Goal: Information Seeking & Learning: Learn about a topic

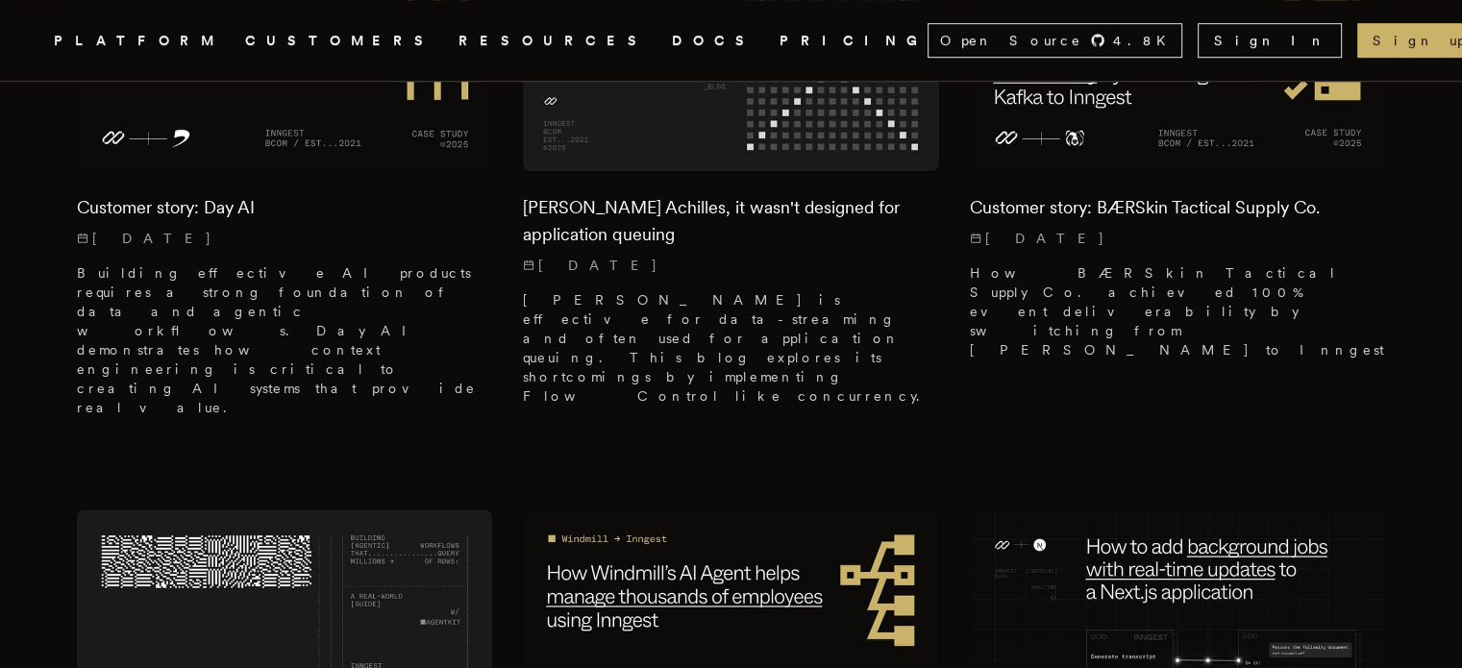
scroll to position [1402, 0]
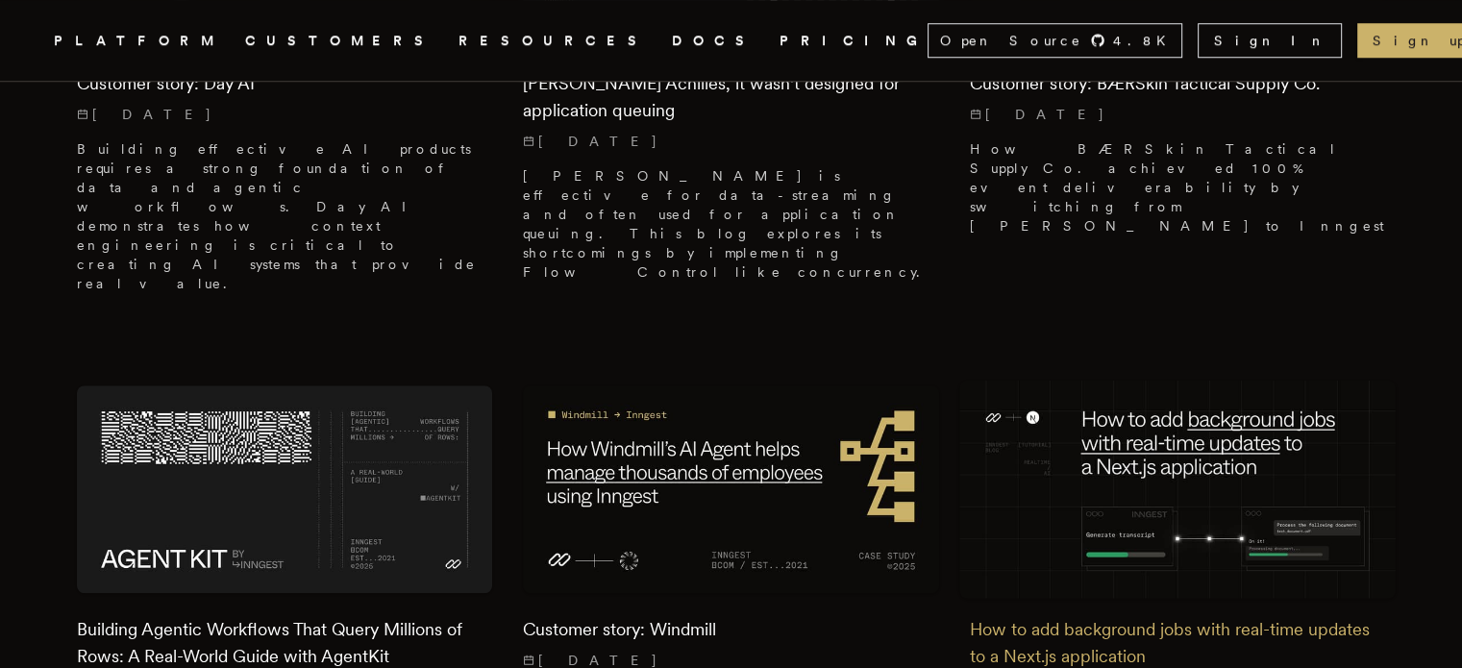
click at [1096, 380] on img at bounding box center [1177, 489] width 436 height 218
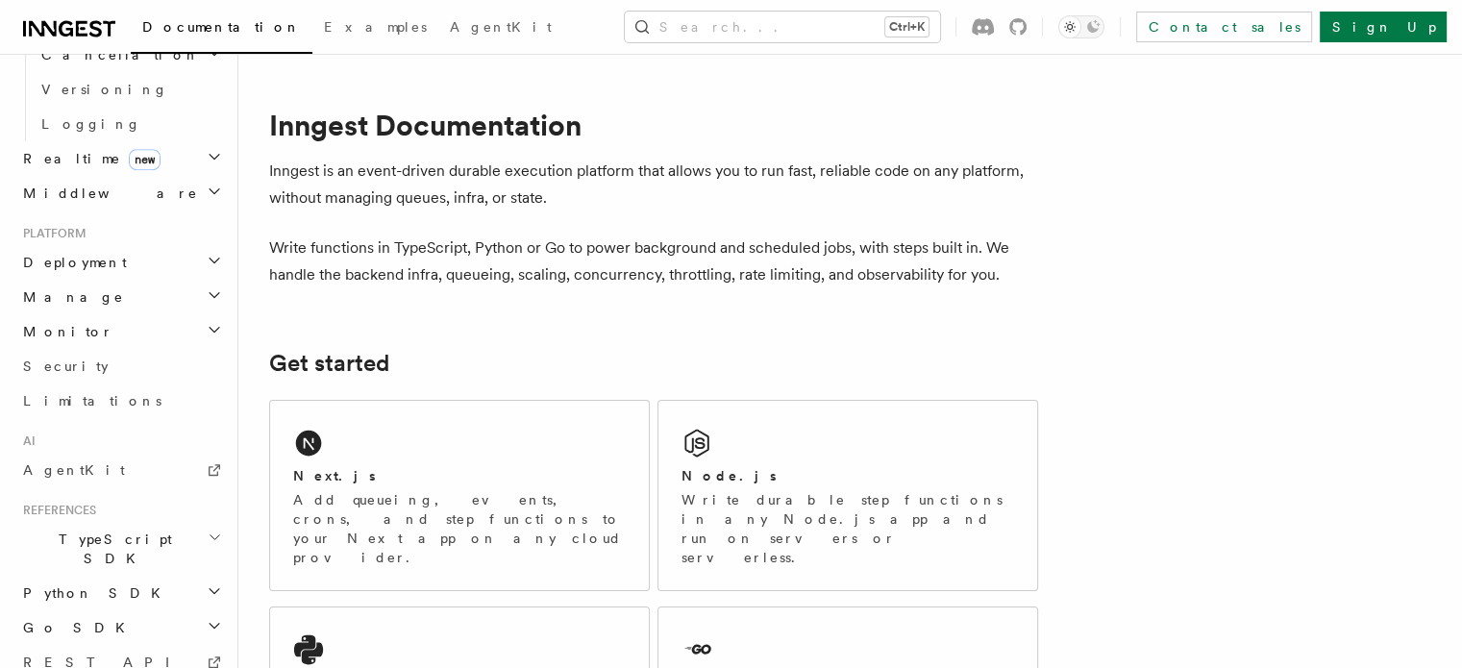
scroll to position [869, 0]
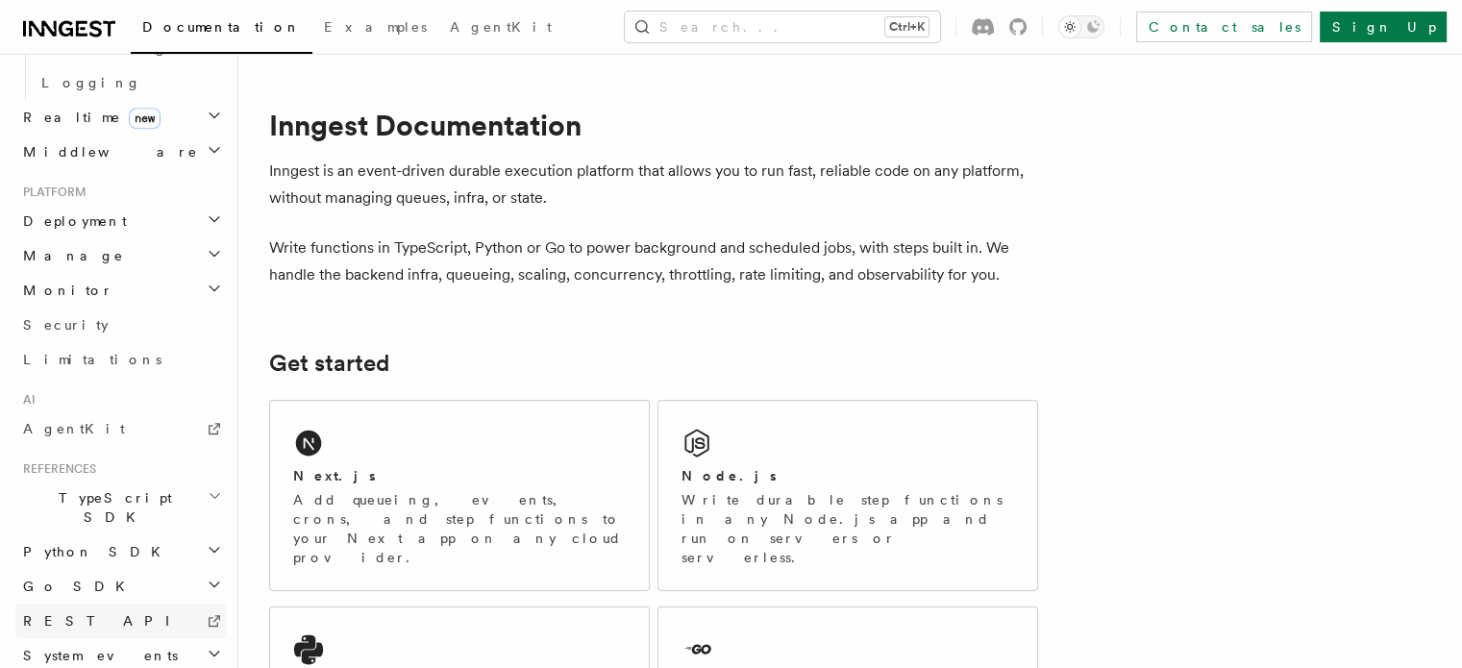
click at [123, 604] on link "REST API" at bounding box center [120, 621] width 211 height 35
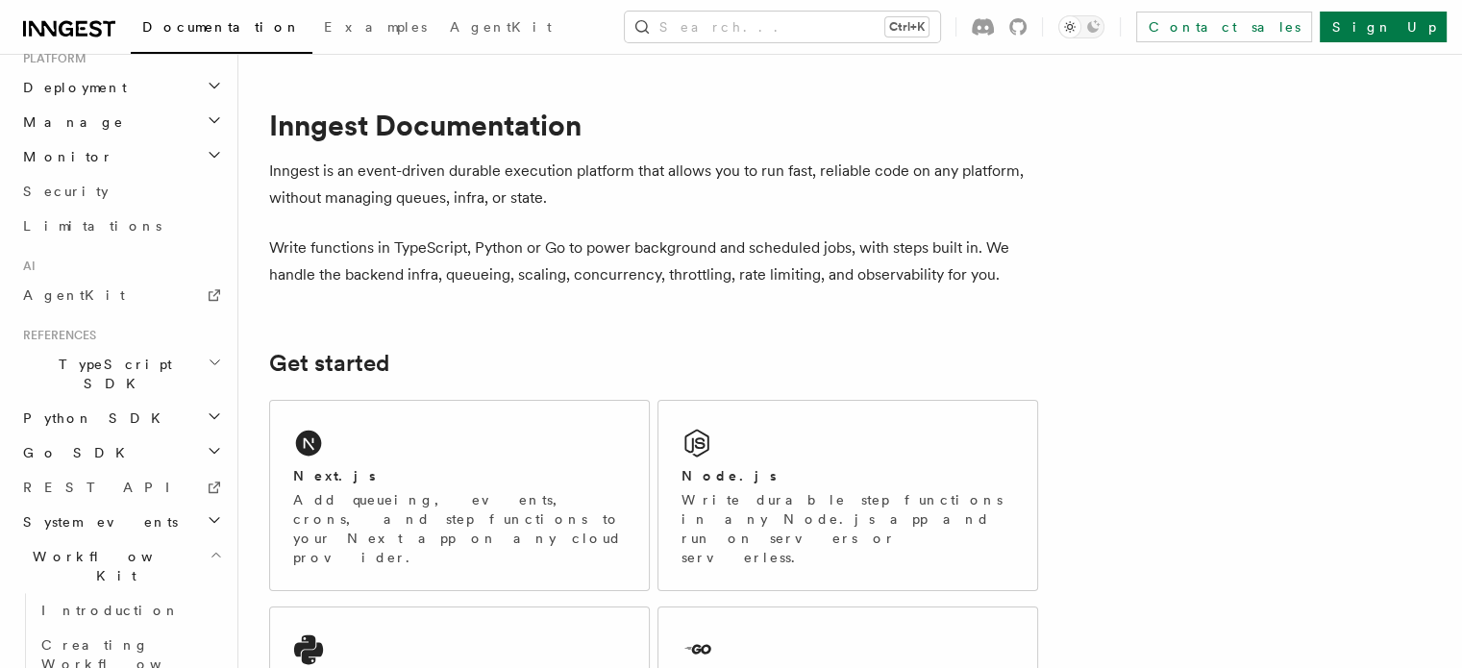
scroll to position [1034, 0]
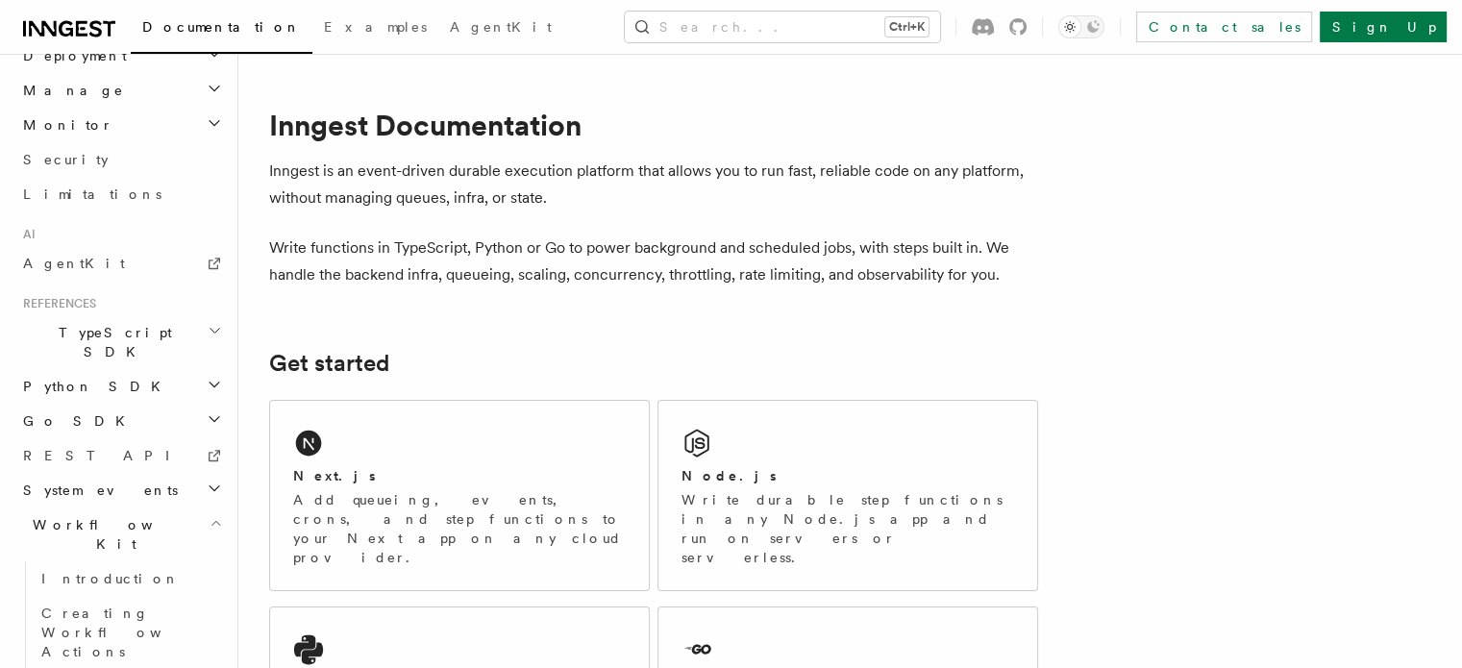
click at [207, 481] on icon "button" at bounding box center [214, 488] width 15 height 15
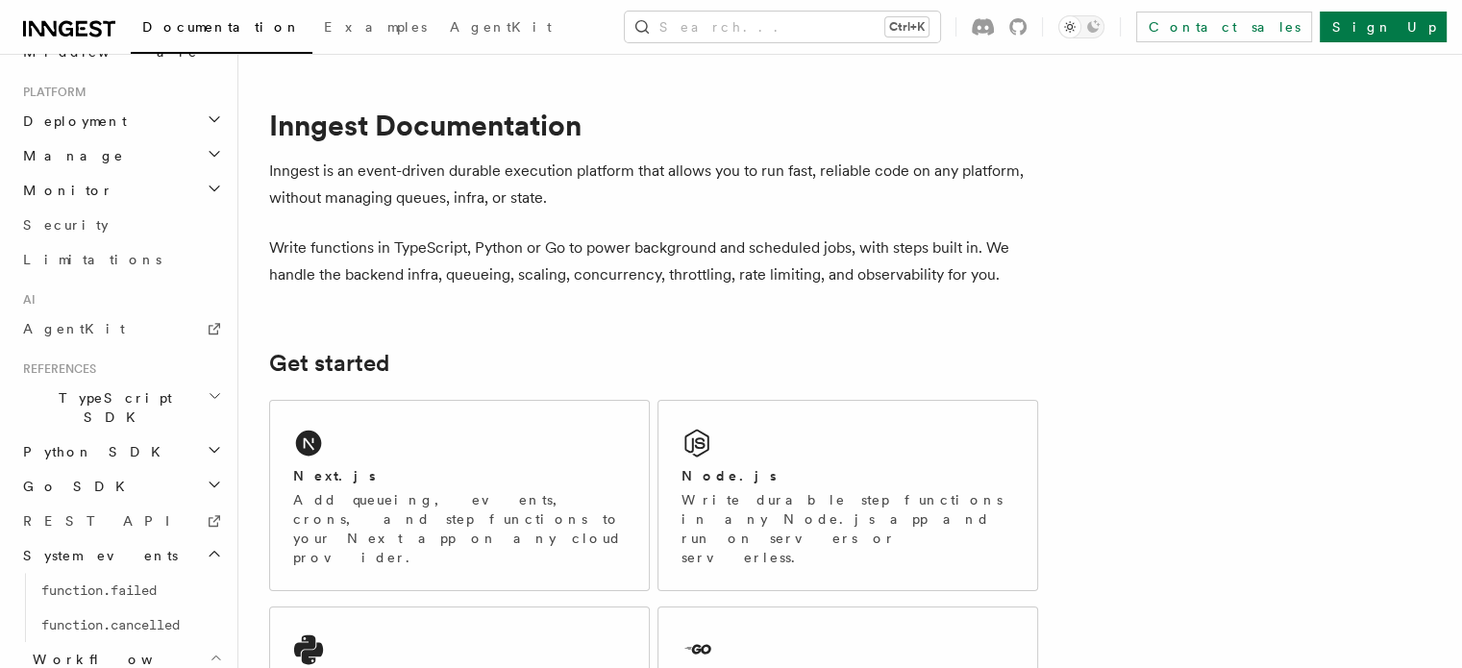
scroll to position [957, 0]
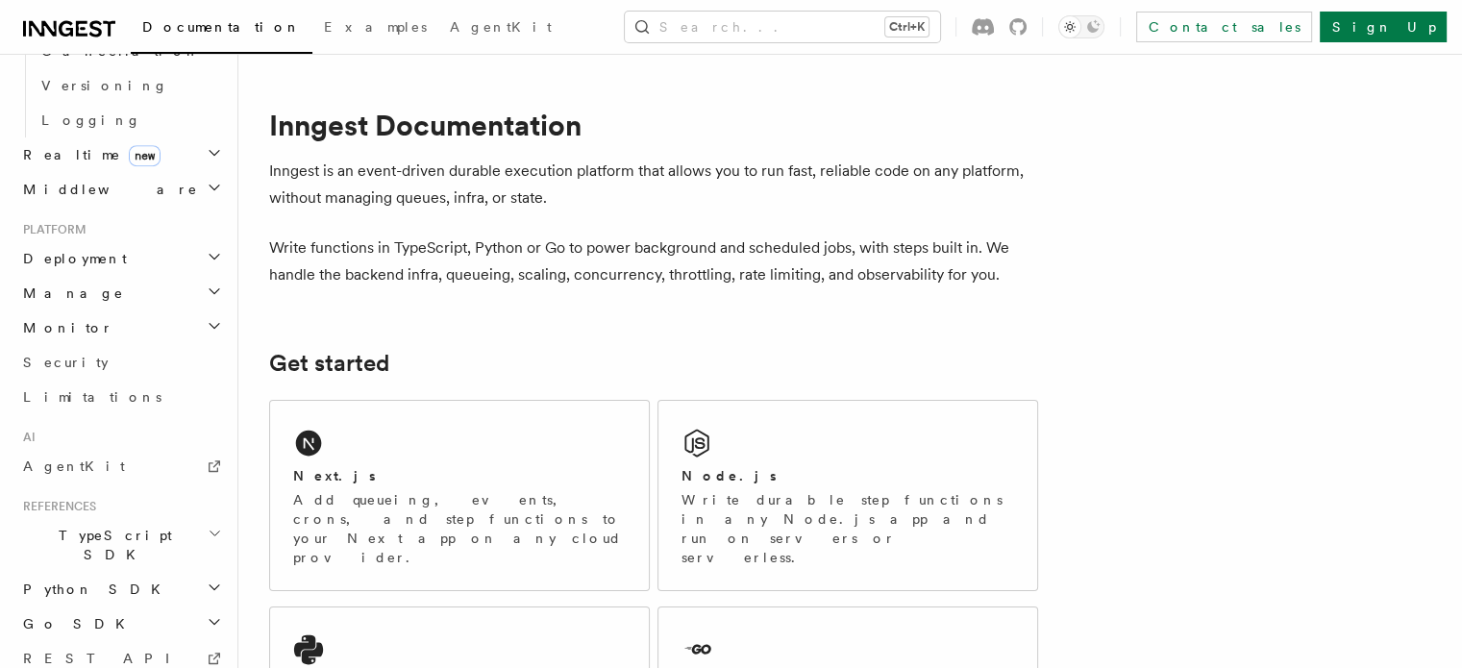
scroll to position [820, 0]
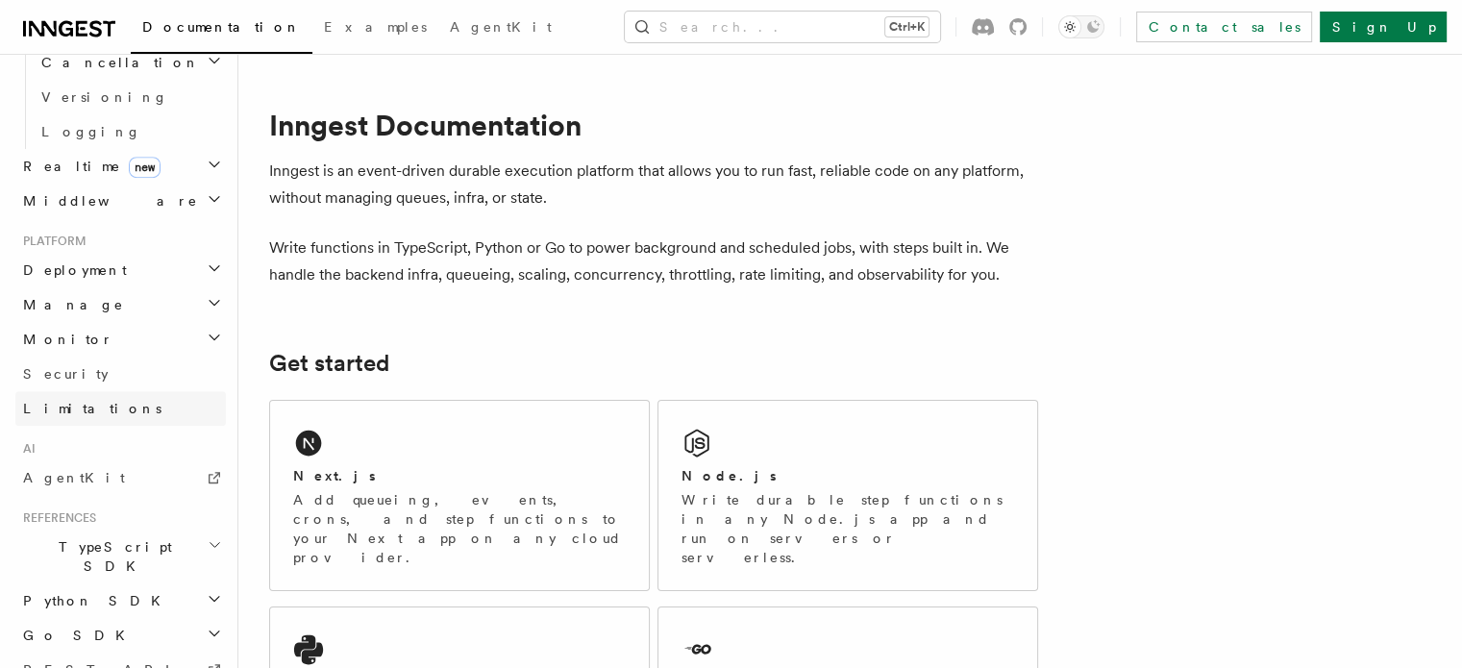
click at [169, 391] on link "Limitations" at bounding box center [120, 408] width 211 height 35
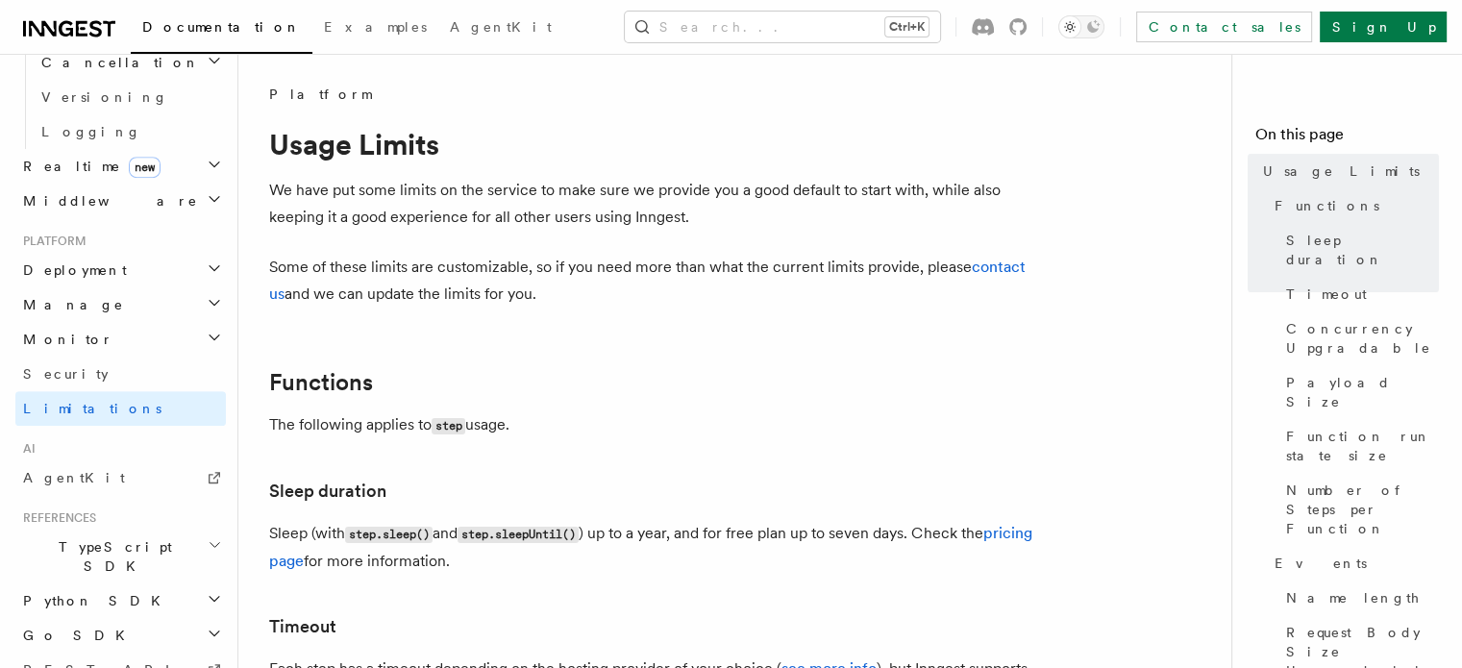
click at [210, 266] on icon "button" at bounding box center [215, 268] width 10 height 5
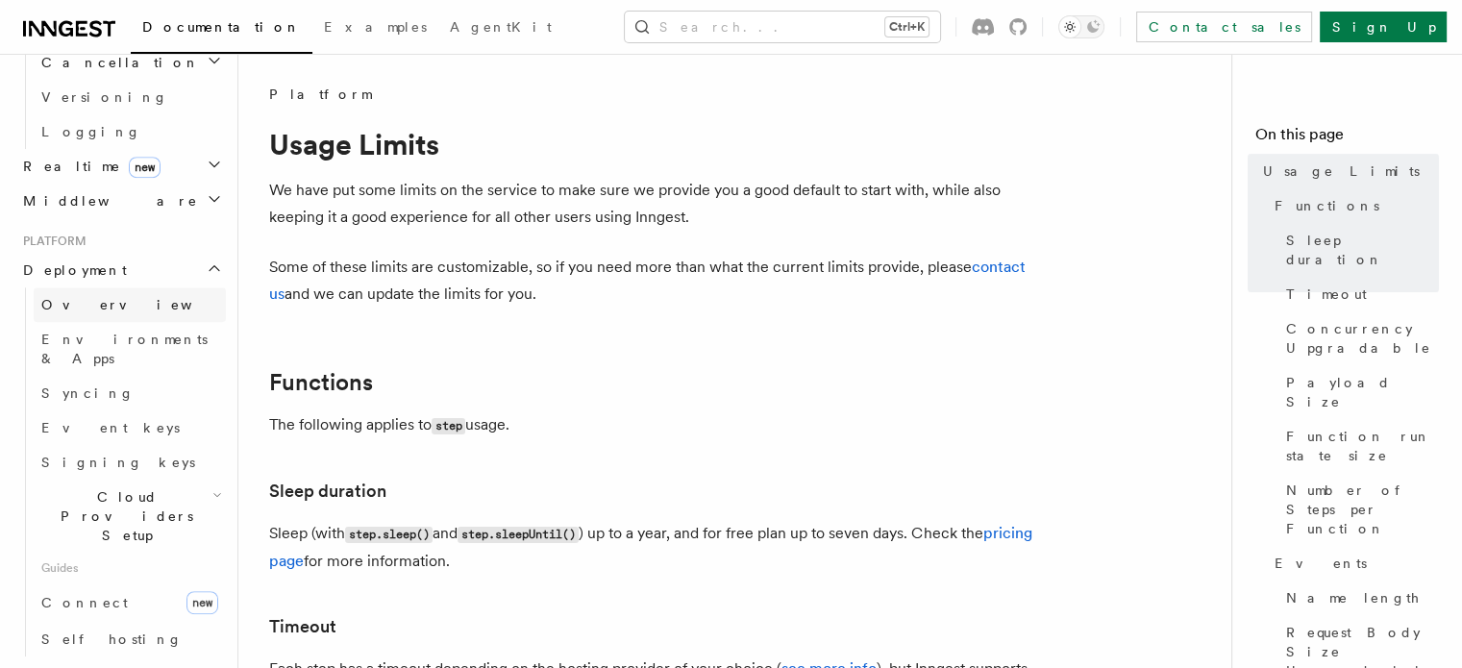
click at [142, 287] on link "Overview" at bounding box center [130, 304] width 192 height 35
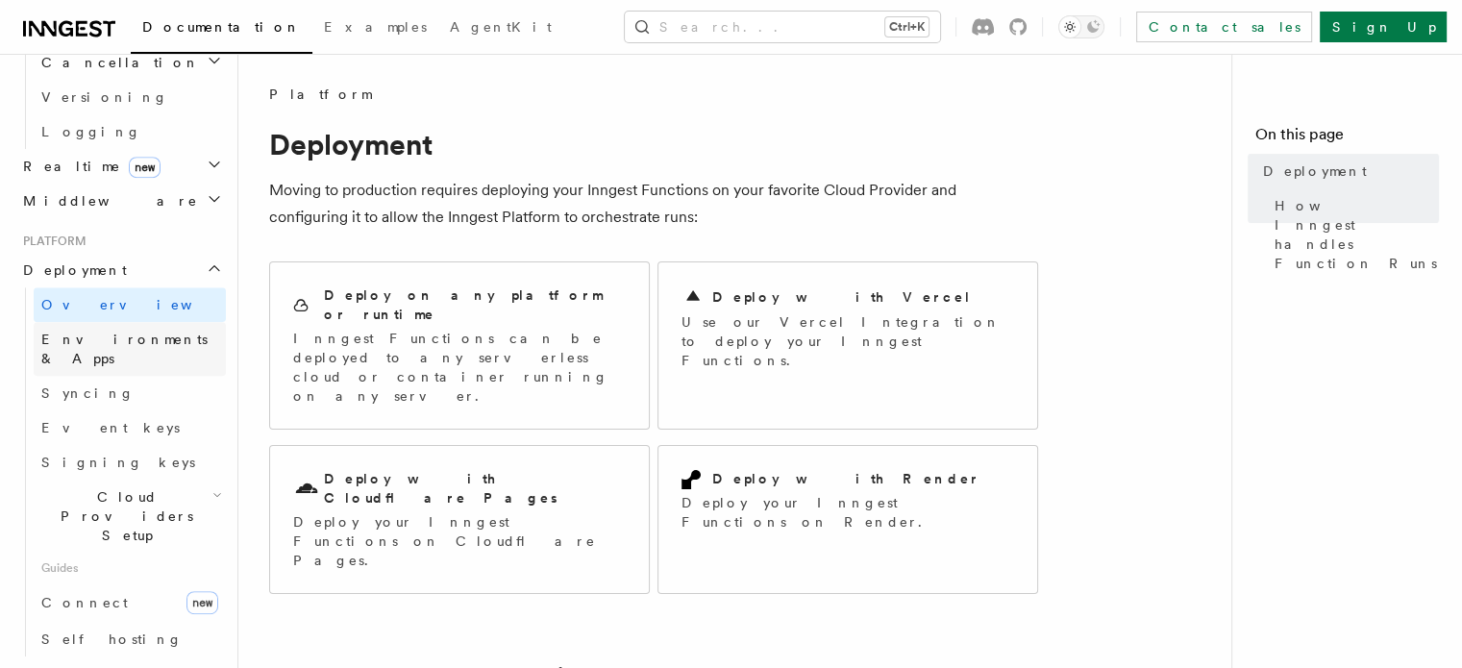
click at [150, 332] on span "Environments & Apps" at bounding box center [124, 349] width 166 height 35
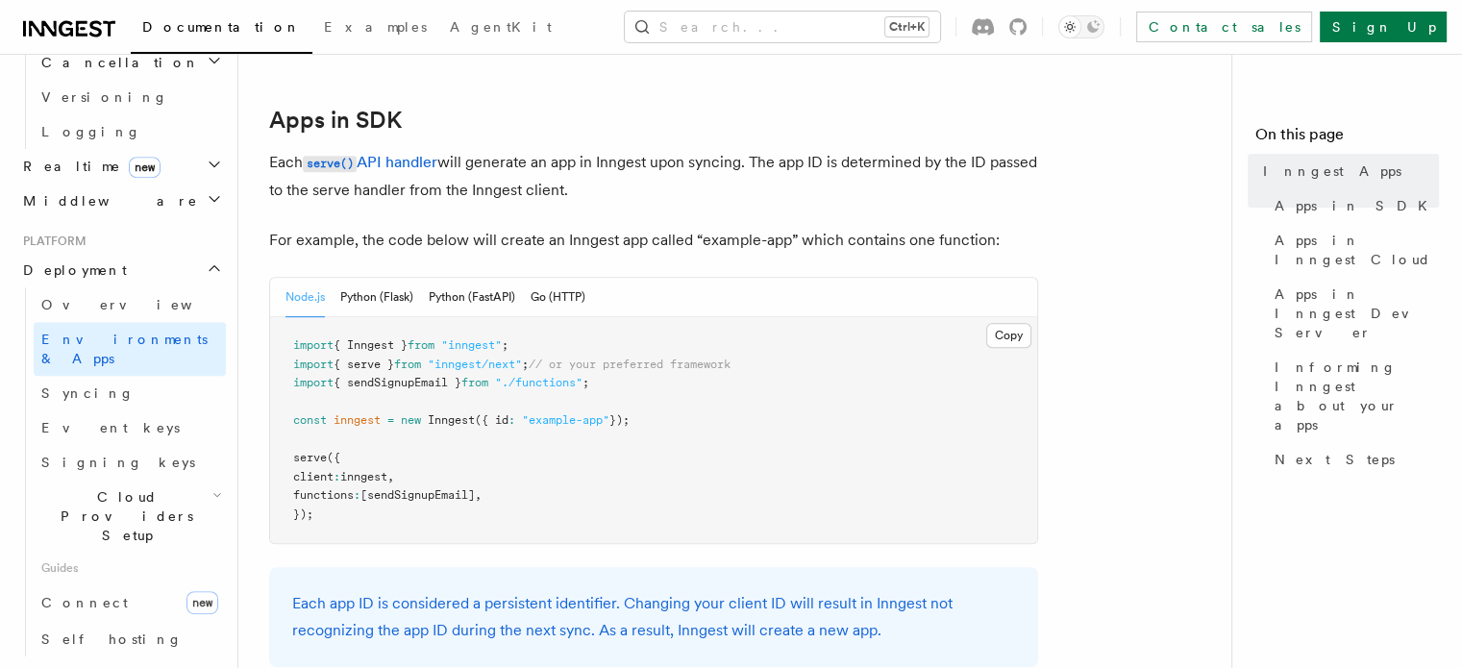
scroll to position [954, 0]
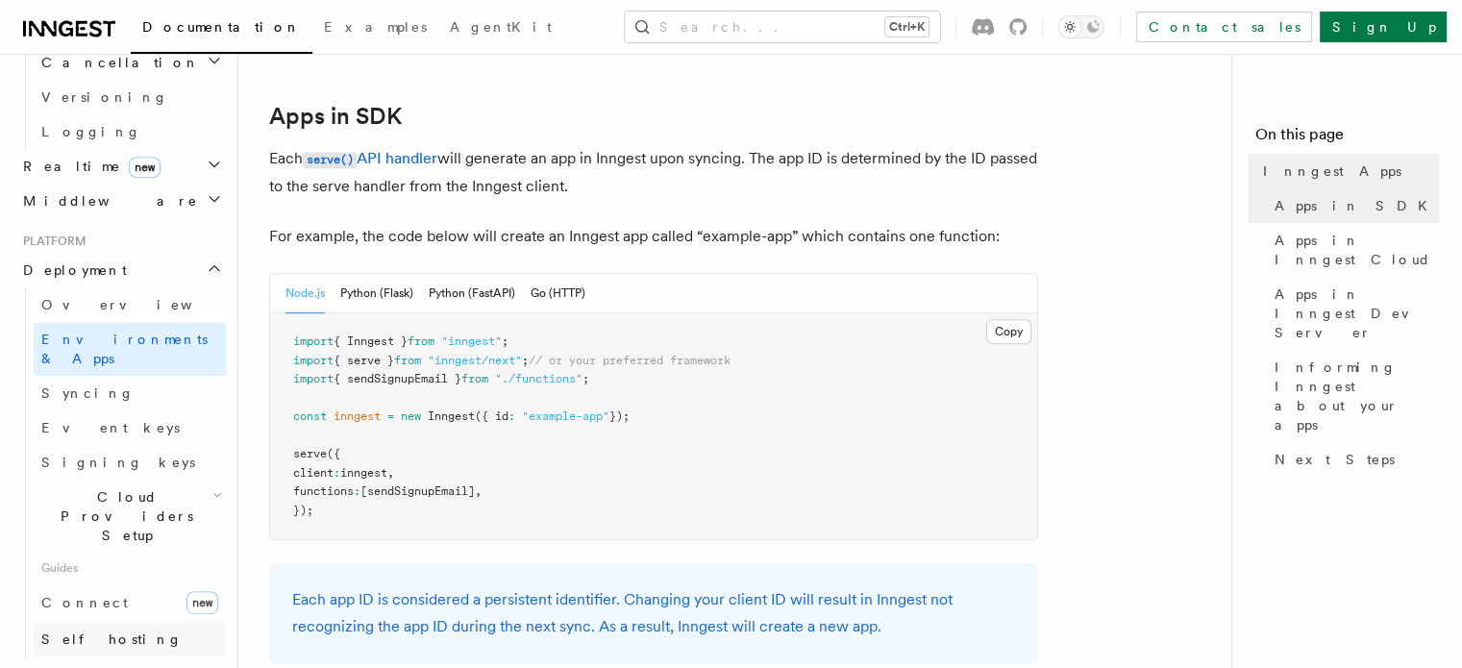
click at [119, 622] on link "Self hosting" at bounding box center [130, 639] width 192 height 35
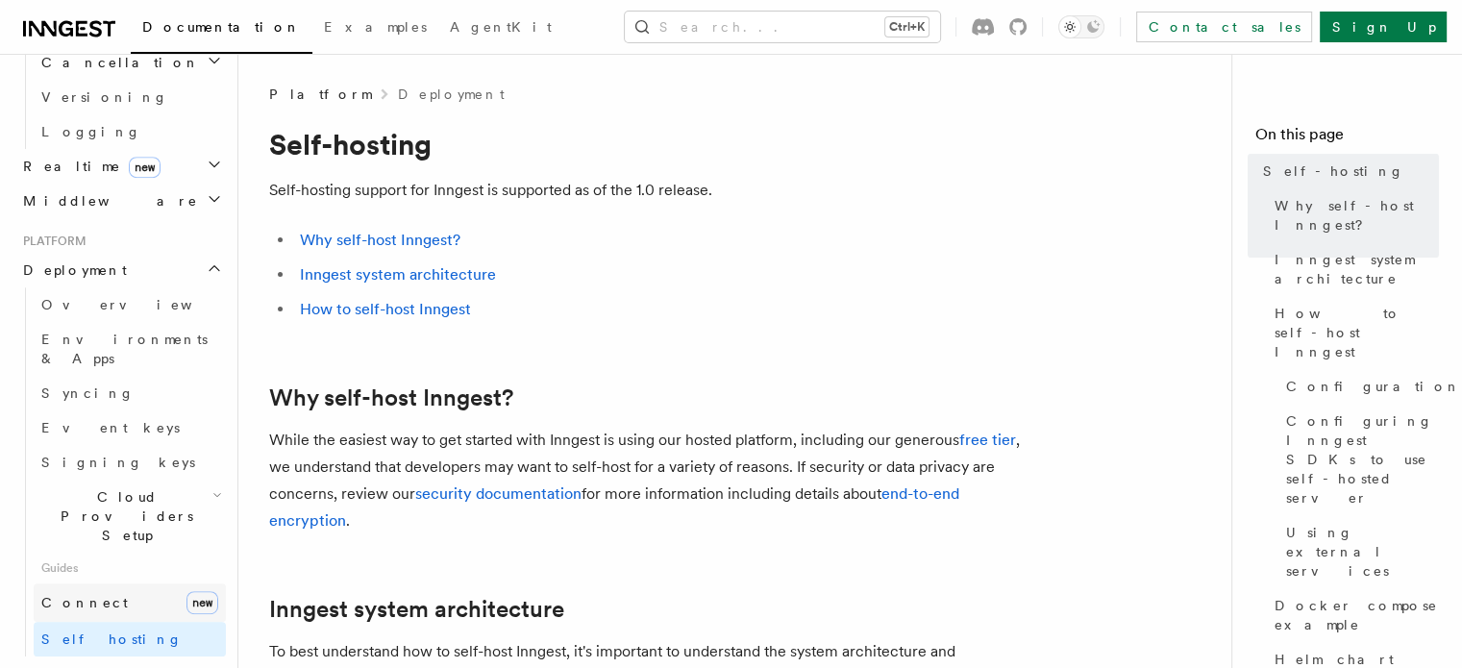
click at [107, 584] on link "Connect new" at bounding box center [130, 603] width 192 height 38
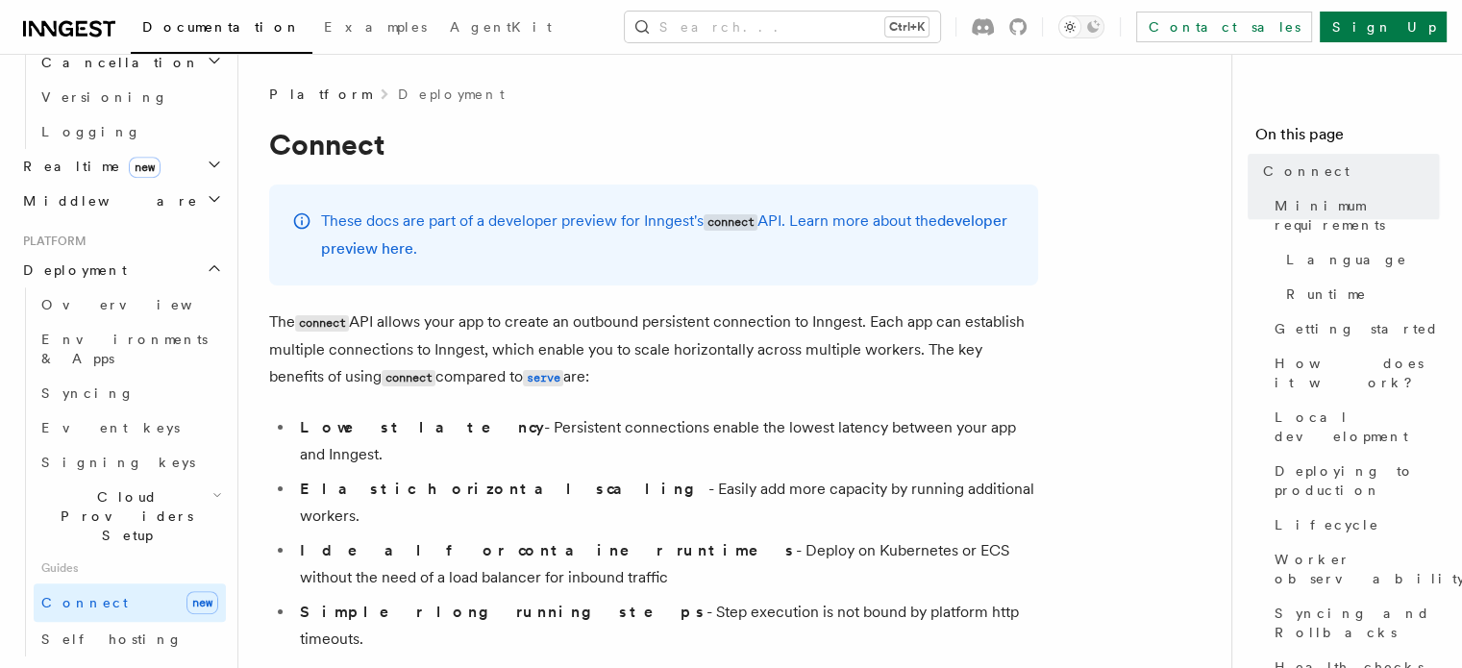
click at [107, 584] on link "Connect new" at bounding box center [130, 603] width 192 height 38
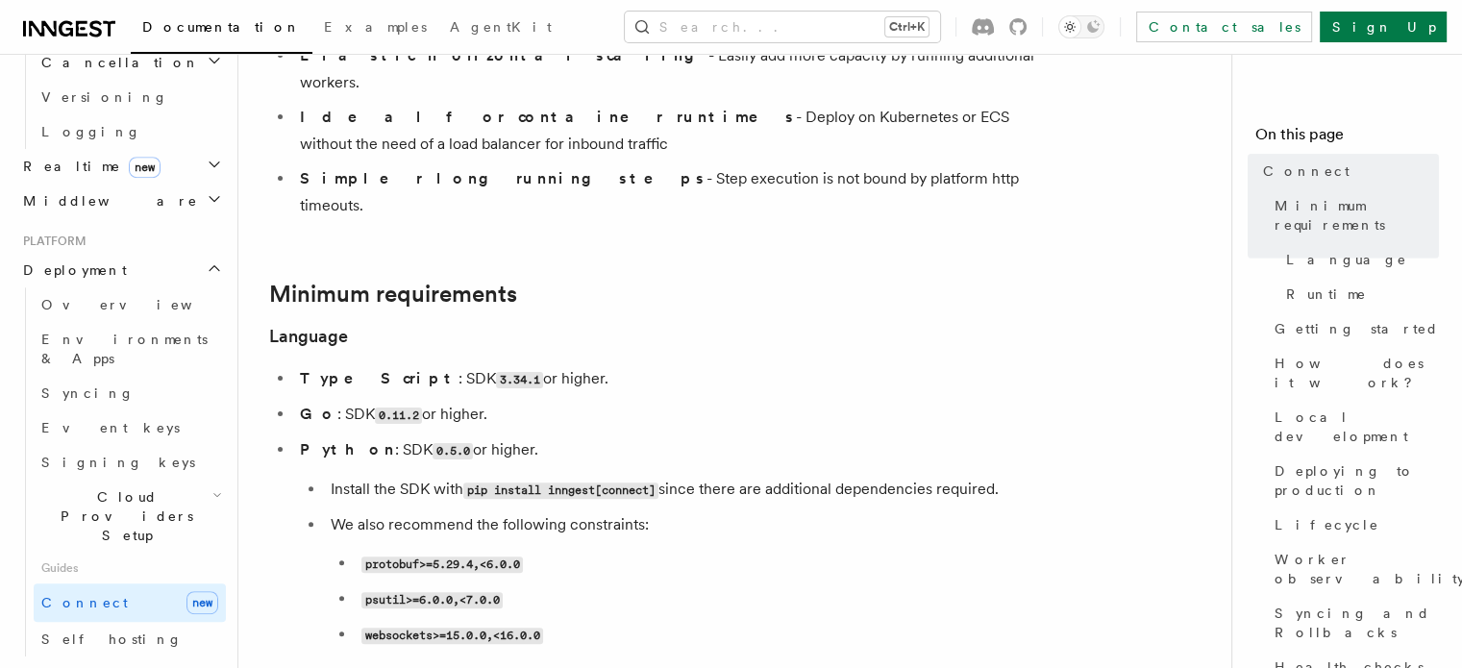
scroll to position [498, 0]
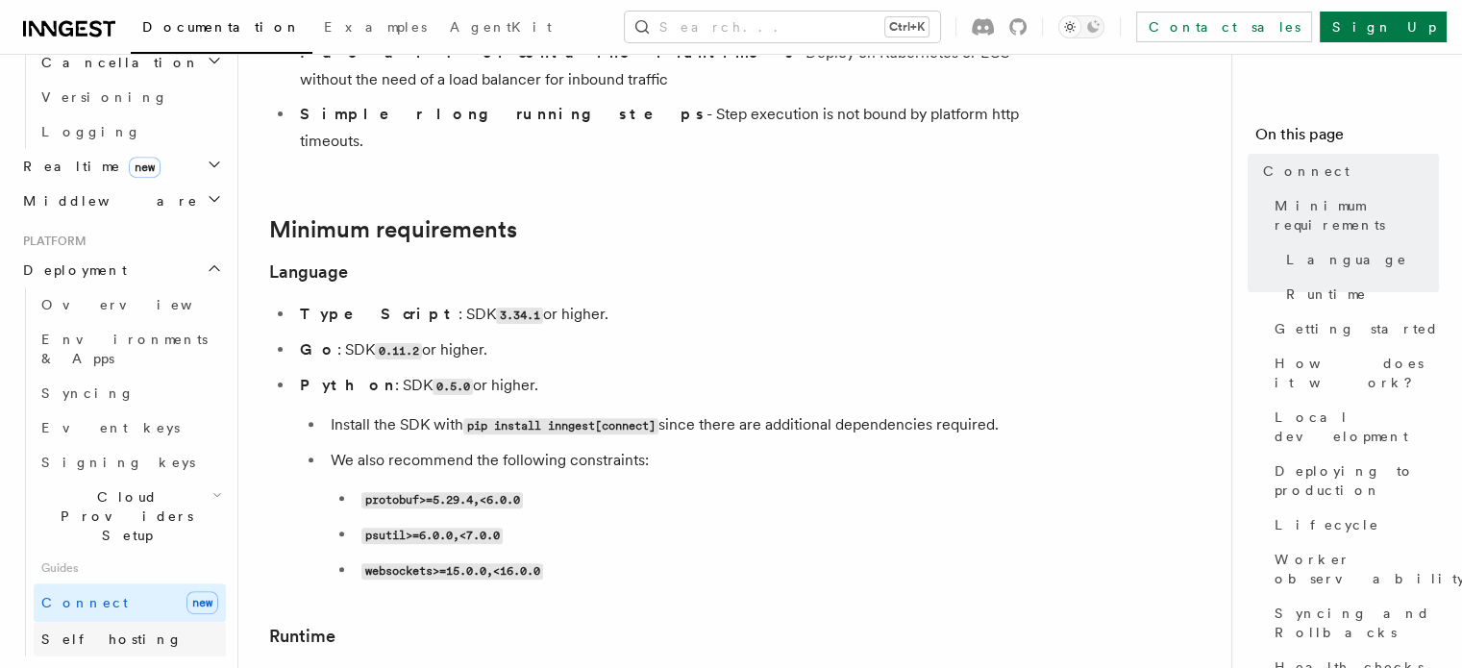
click at [131, 622] on link "Self hosting" at bounding box center [130, 639] width 192 height 35
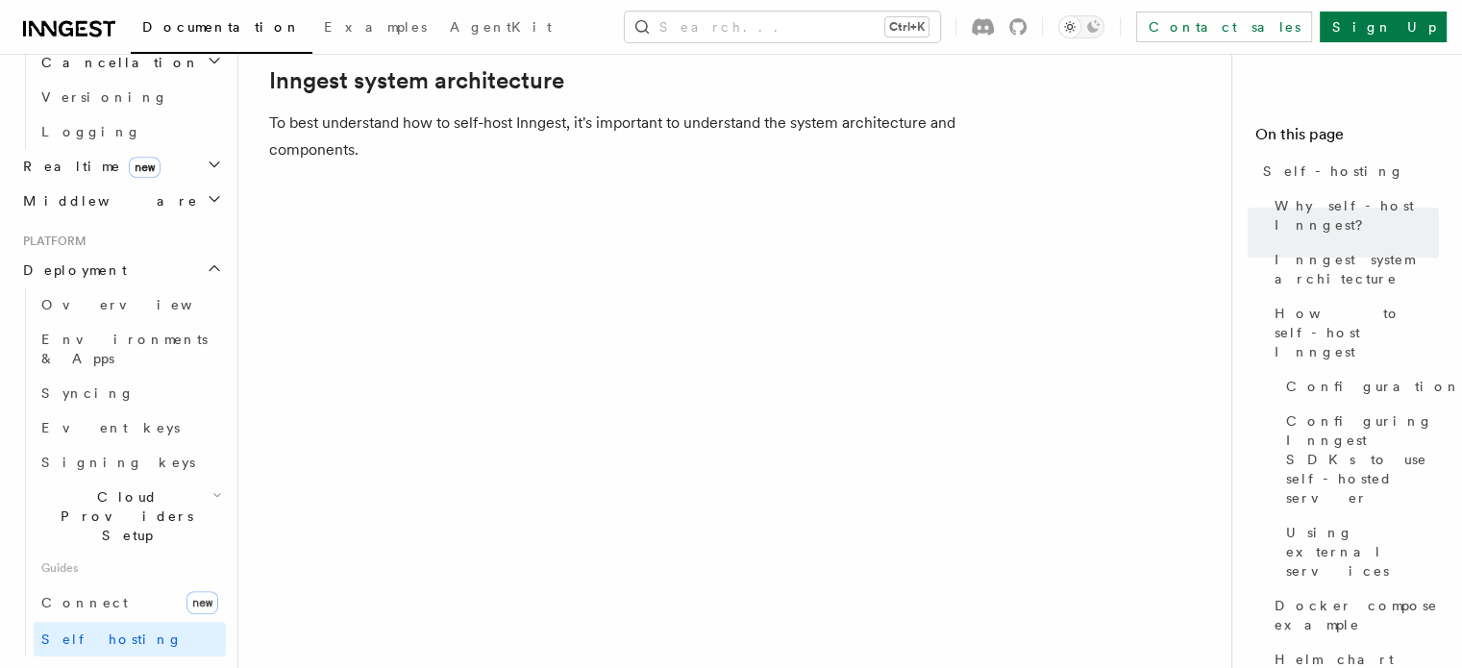
scroll to position [546, 0]
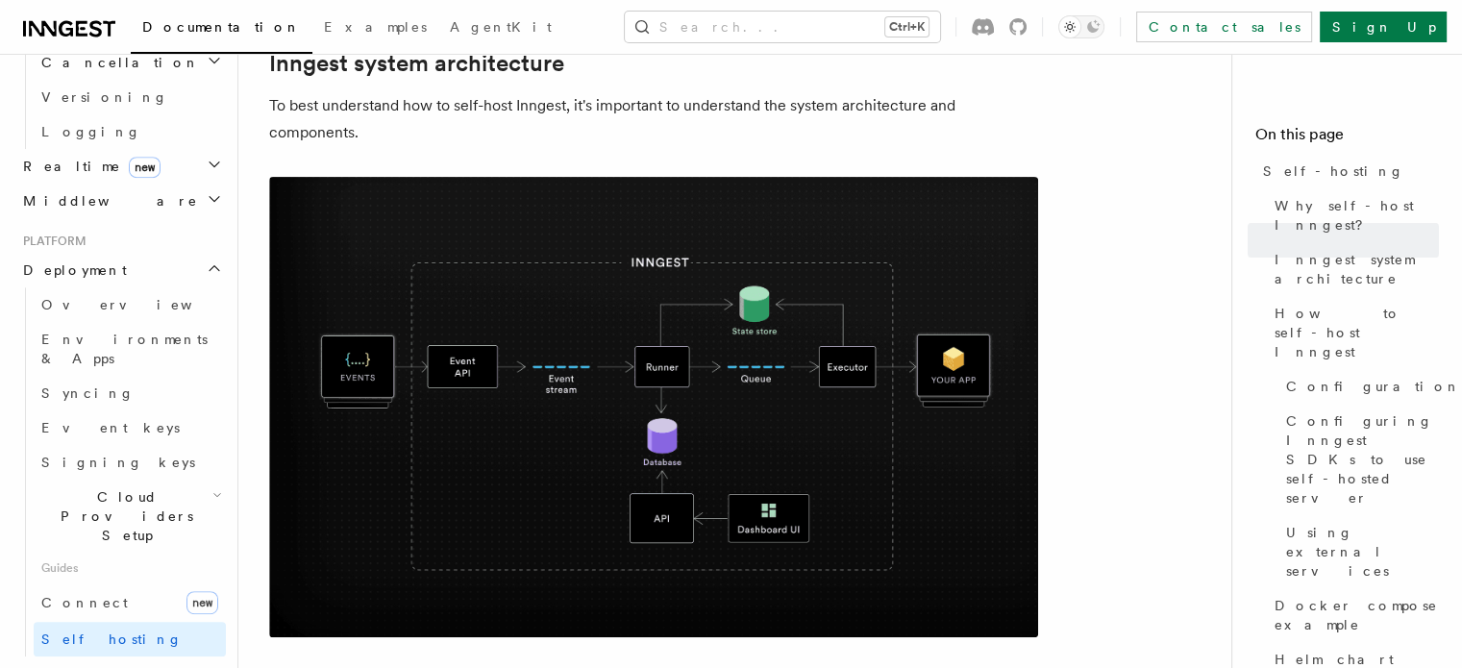
click at [720, 269] on img at bounding box center [653, 407] width 769 height 461
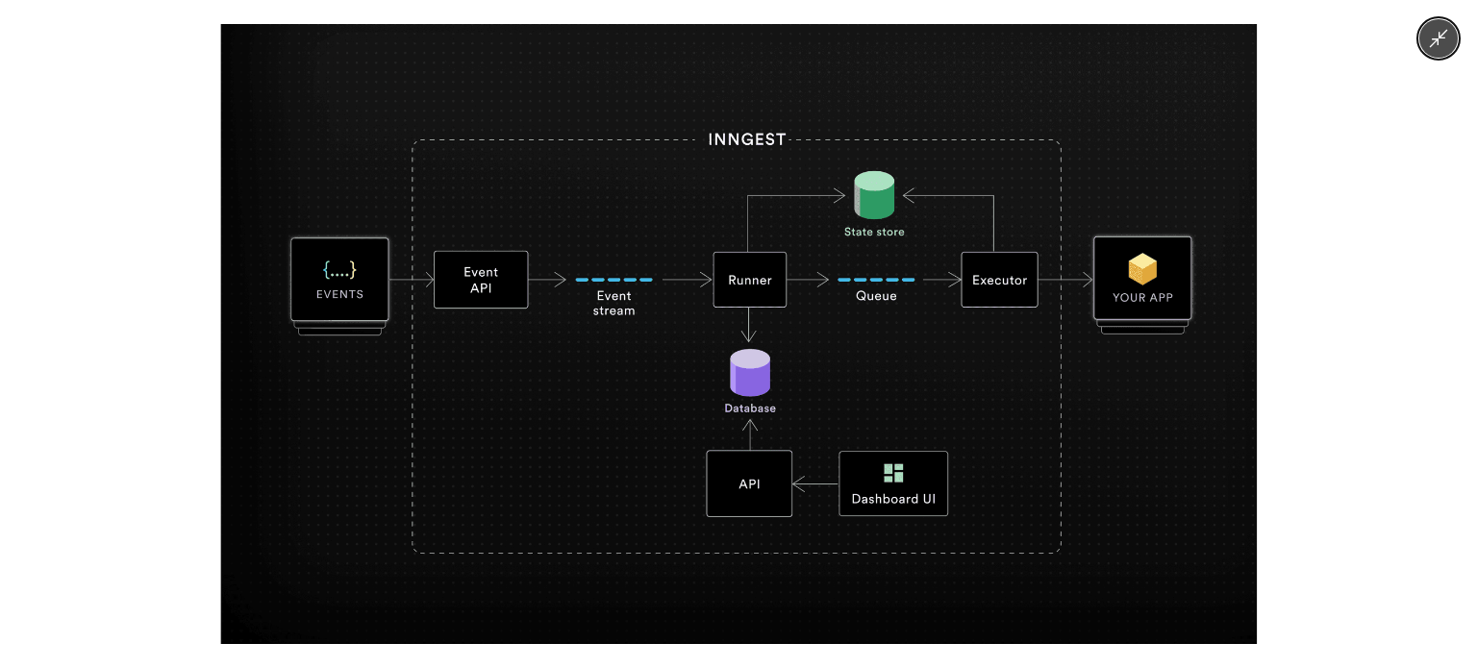
click at [760, 336] on img at bounding box center [738, 334] width 1036 height 620
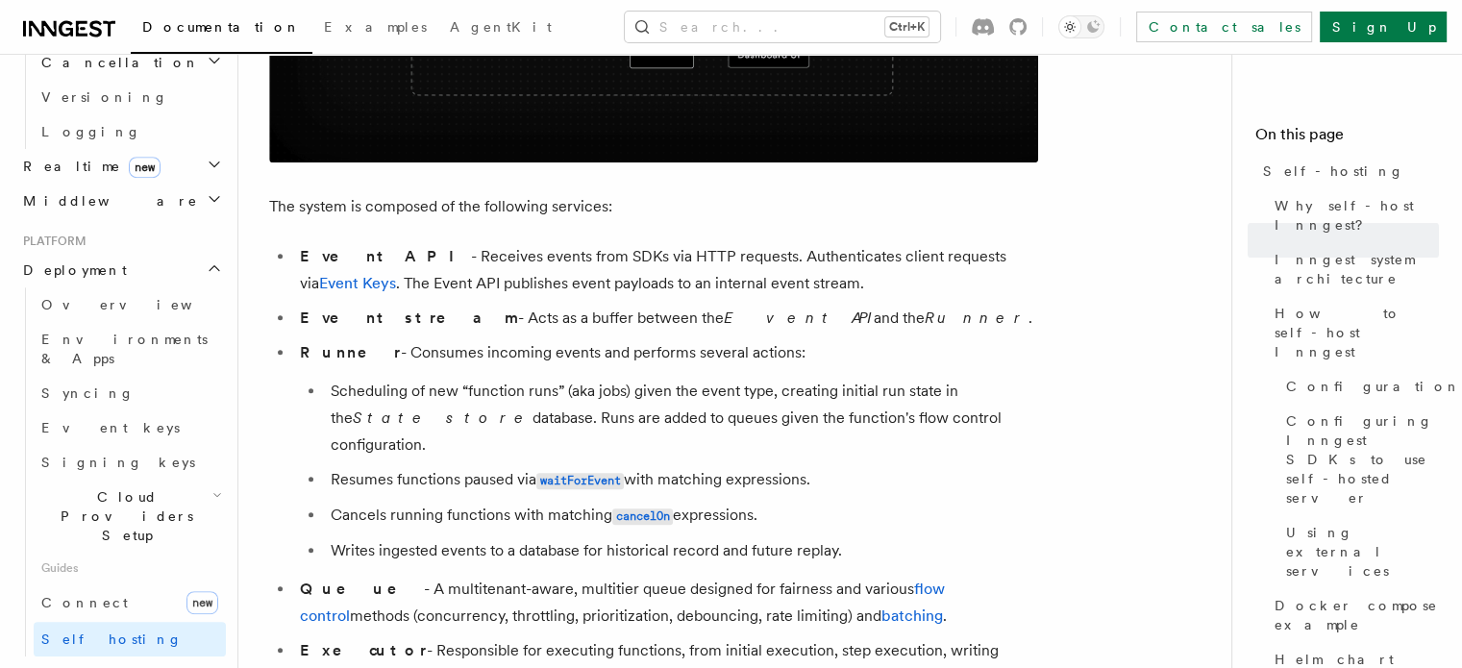
scroll to position [1038, 0]
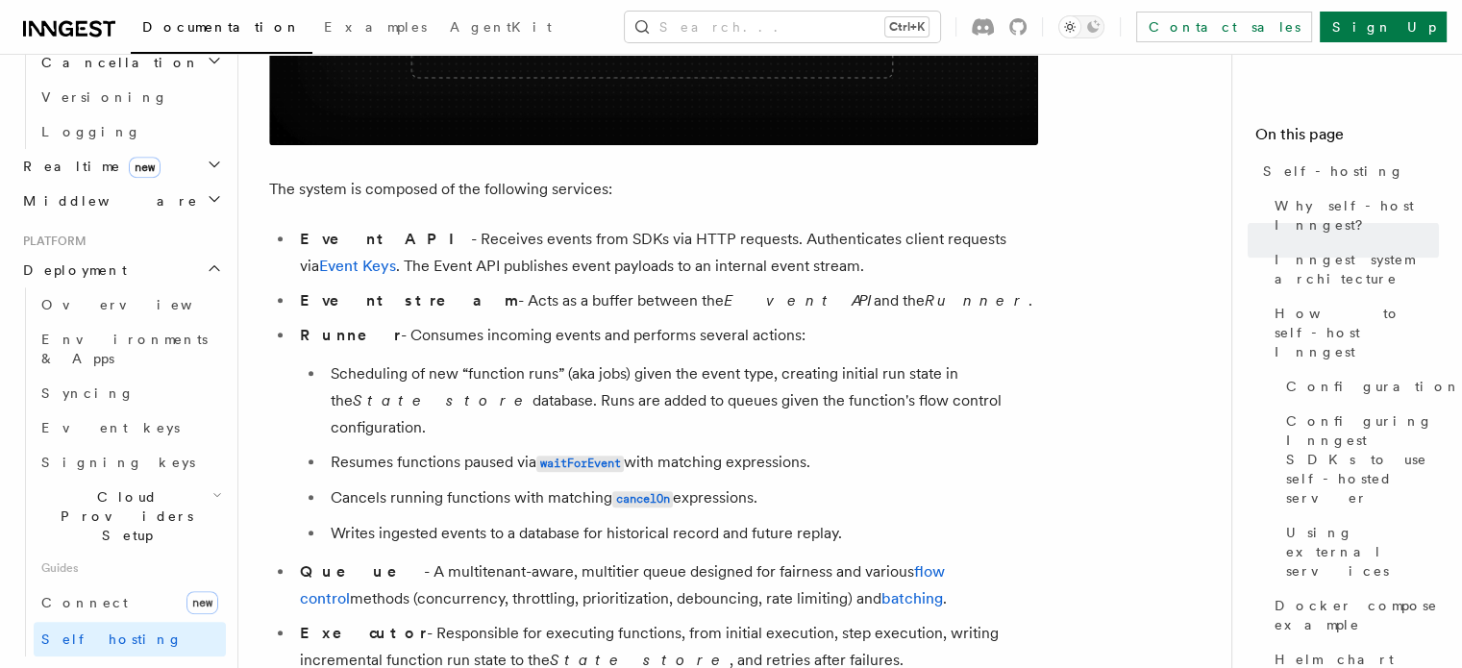
click at [665, 312] on li "Event stream - Acts as a buffer between the Event API and the Runner ." at bounding box center [666, 300] width 744 height 27
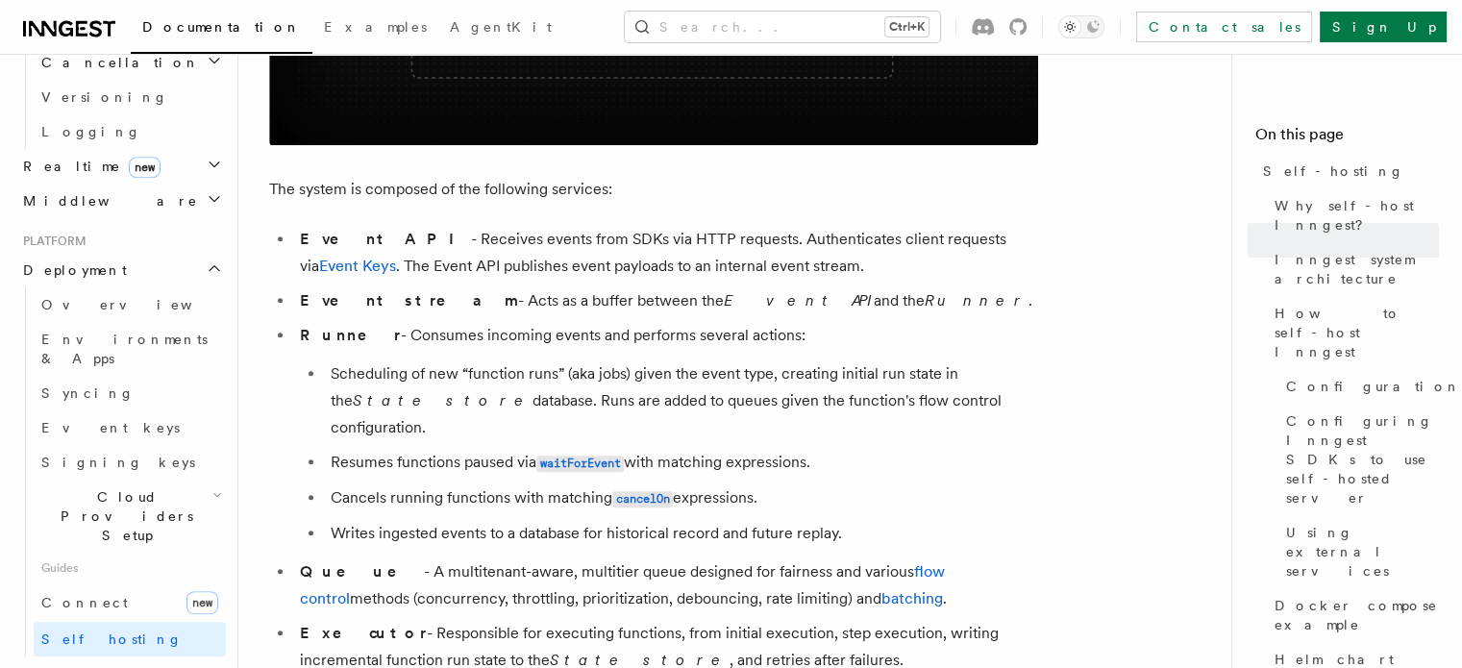
click at [827, 361] on li "Scheduling of new “function runs” (aka jobs) given the event type, creating ini…" at bounding box center [681, 401] width 713 height 81
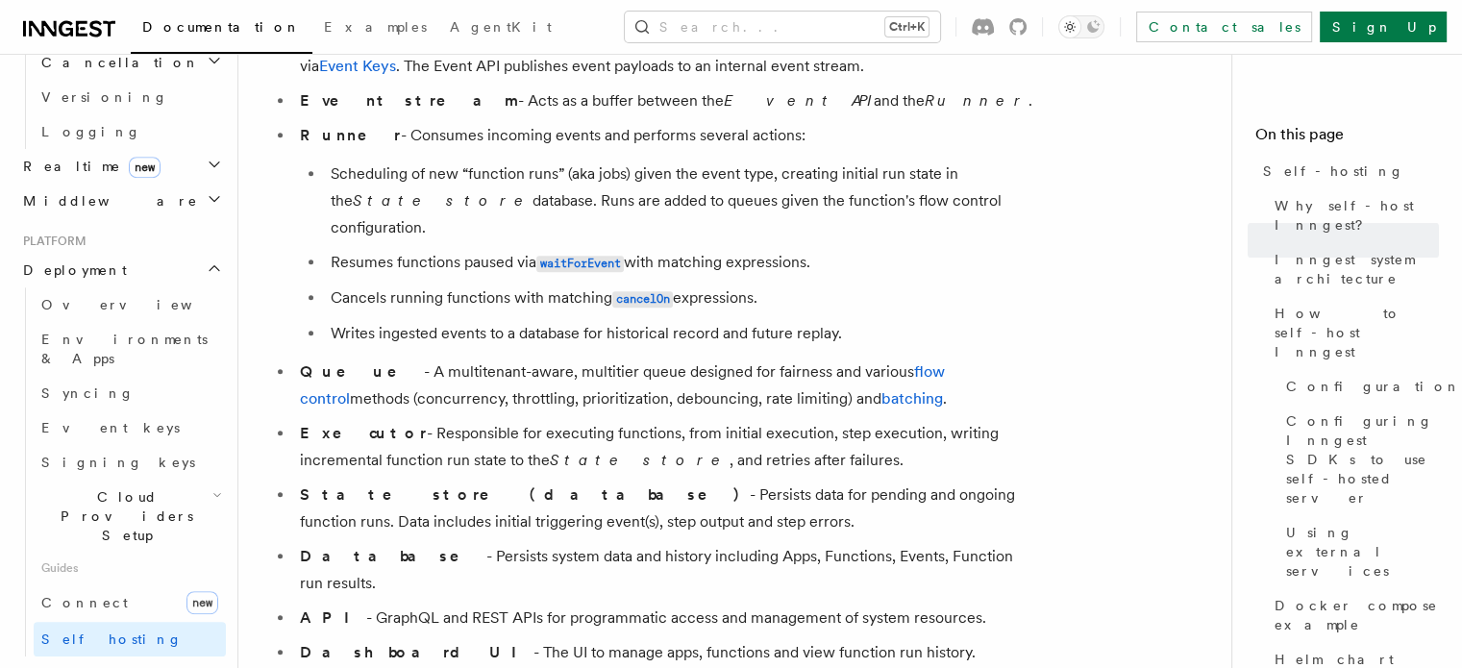
scroll to position [1277, 0]
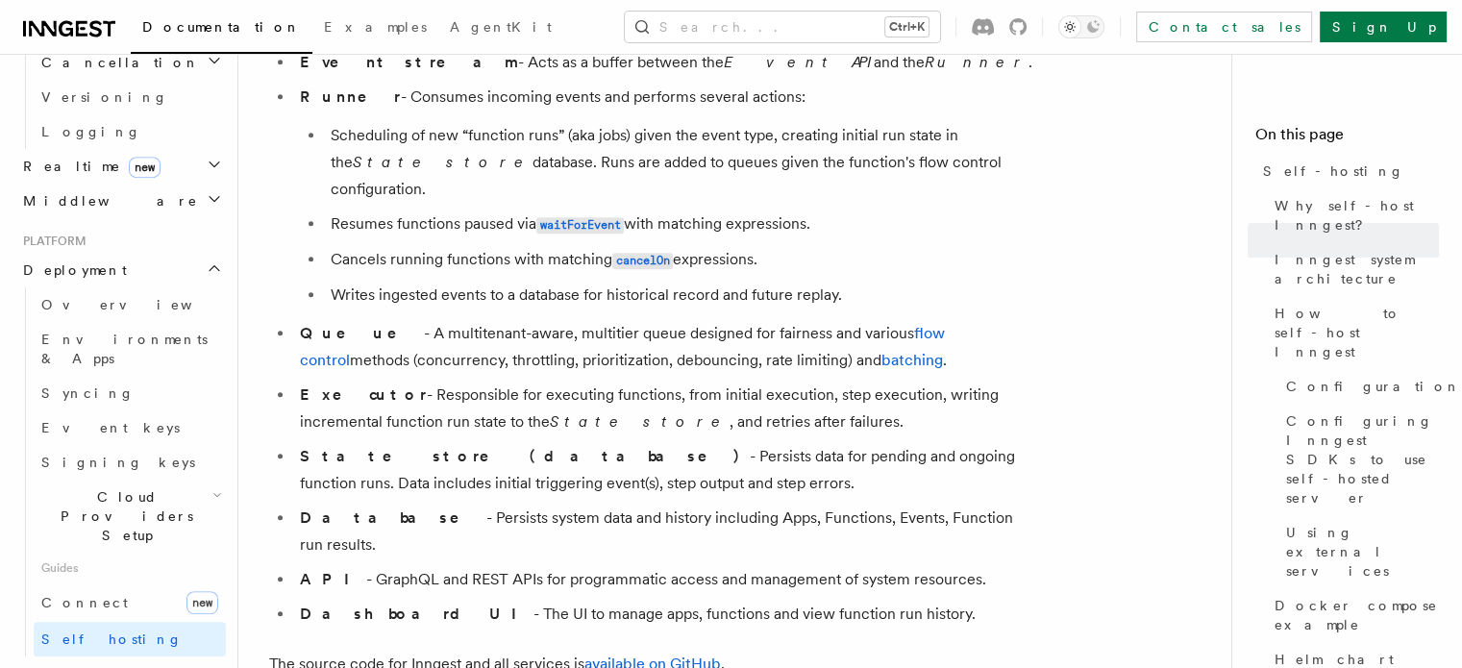
click at [614, 338] on li "Queue - A multitenant-aware, multitier queue designed for fairness and various …" at bounding box center [666, 347] width 744 height 54
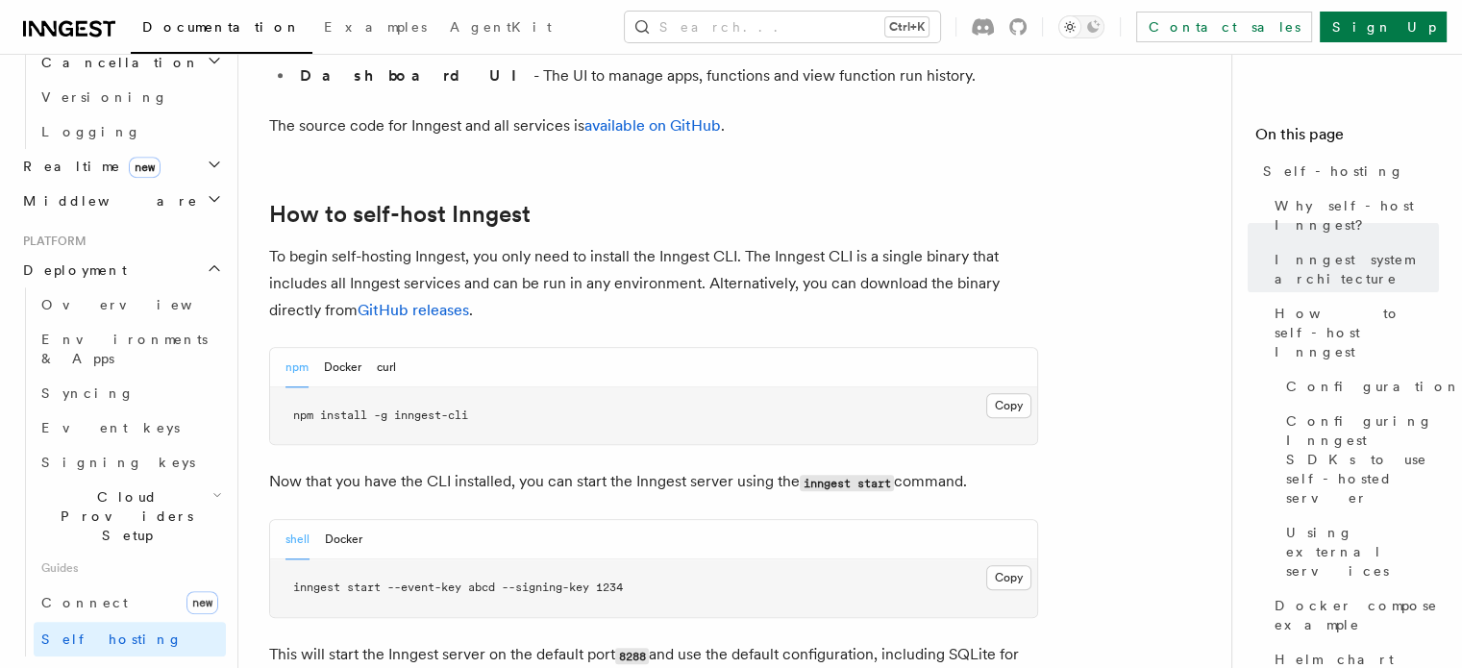
scroll to position [1835, 0]
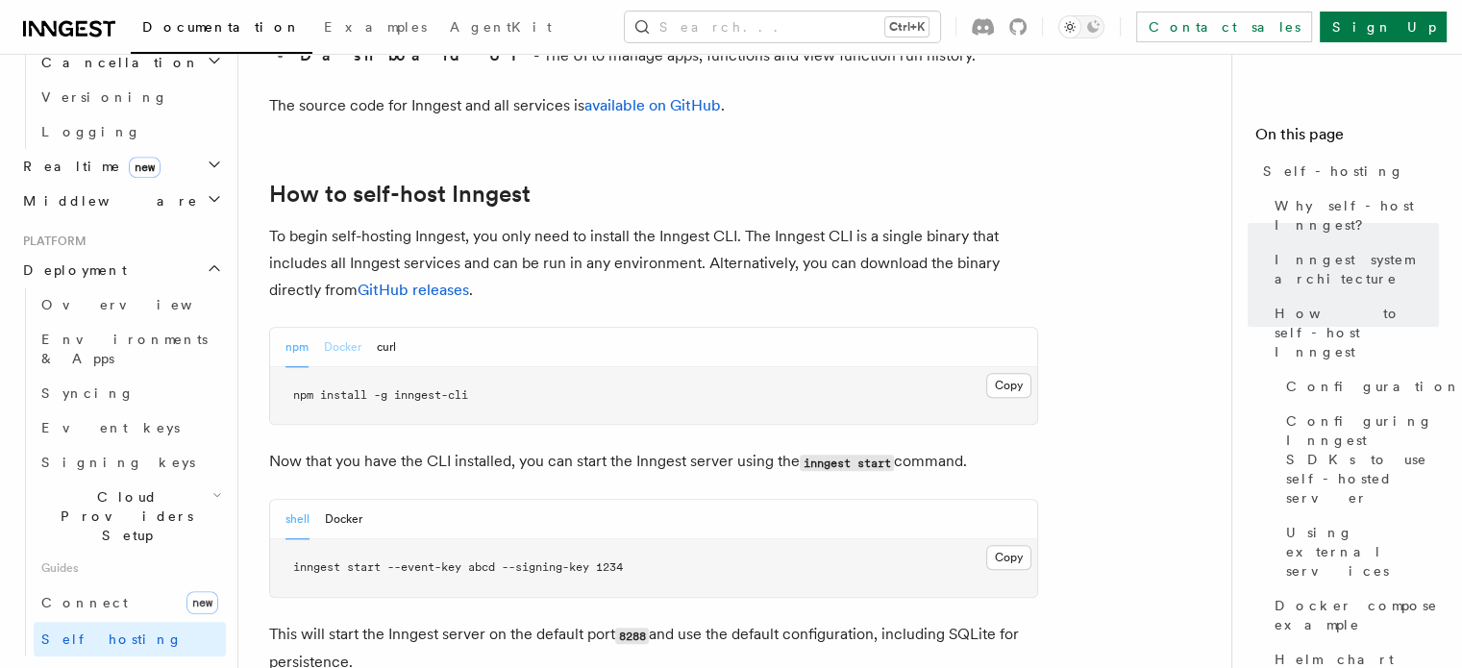
click at [338, 328] on button "Docker" at bounding box center [342, 347] width 37 height 39
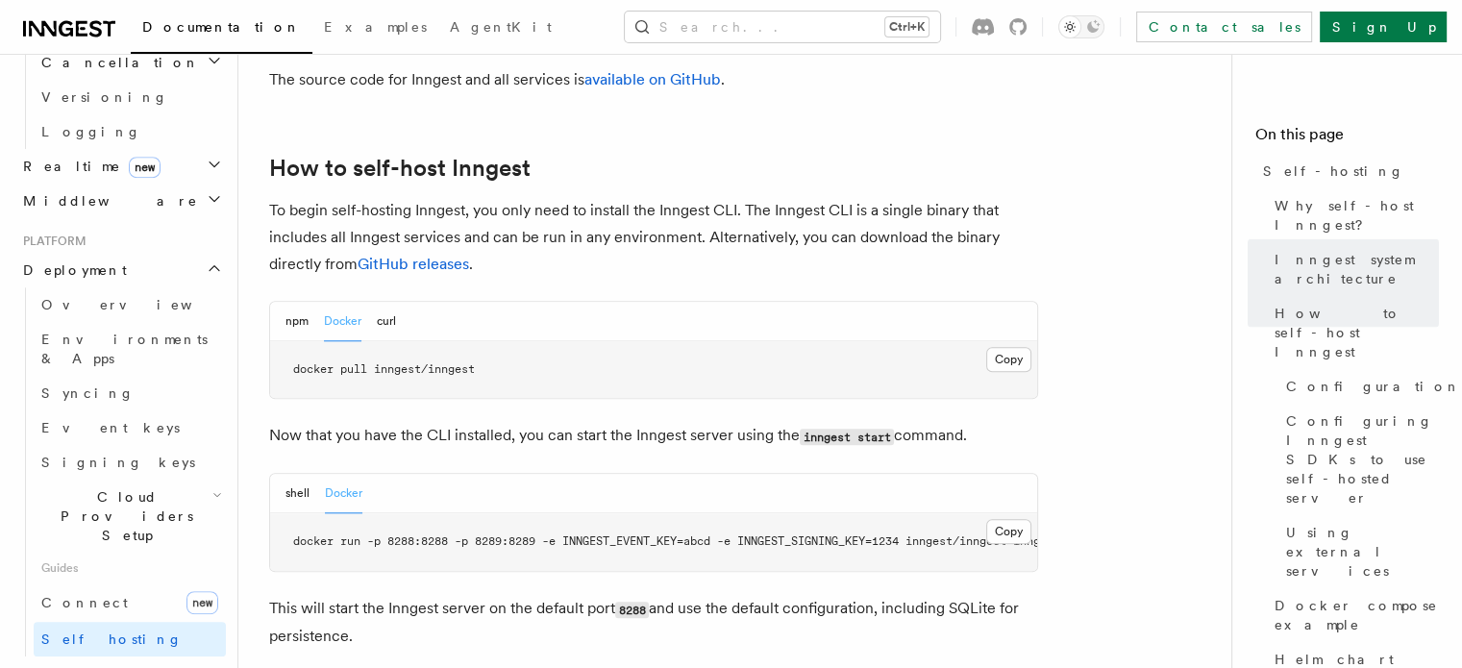
scroll to position [2260, 0]
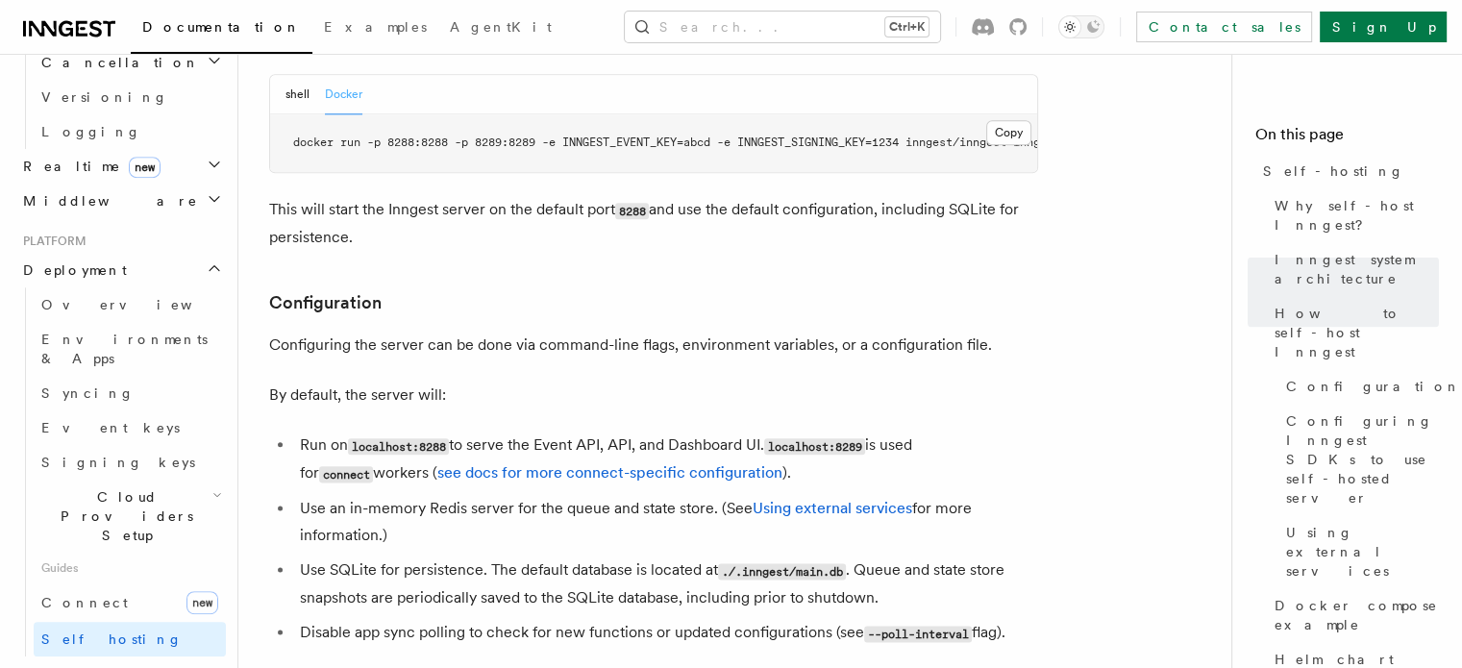
click at [599, 332] on p "Configuring the server can be done via command-line flags, environment variable…" at bounding box center [653, 345] width 769 height 27
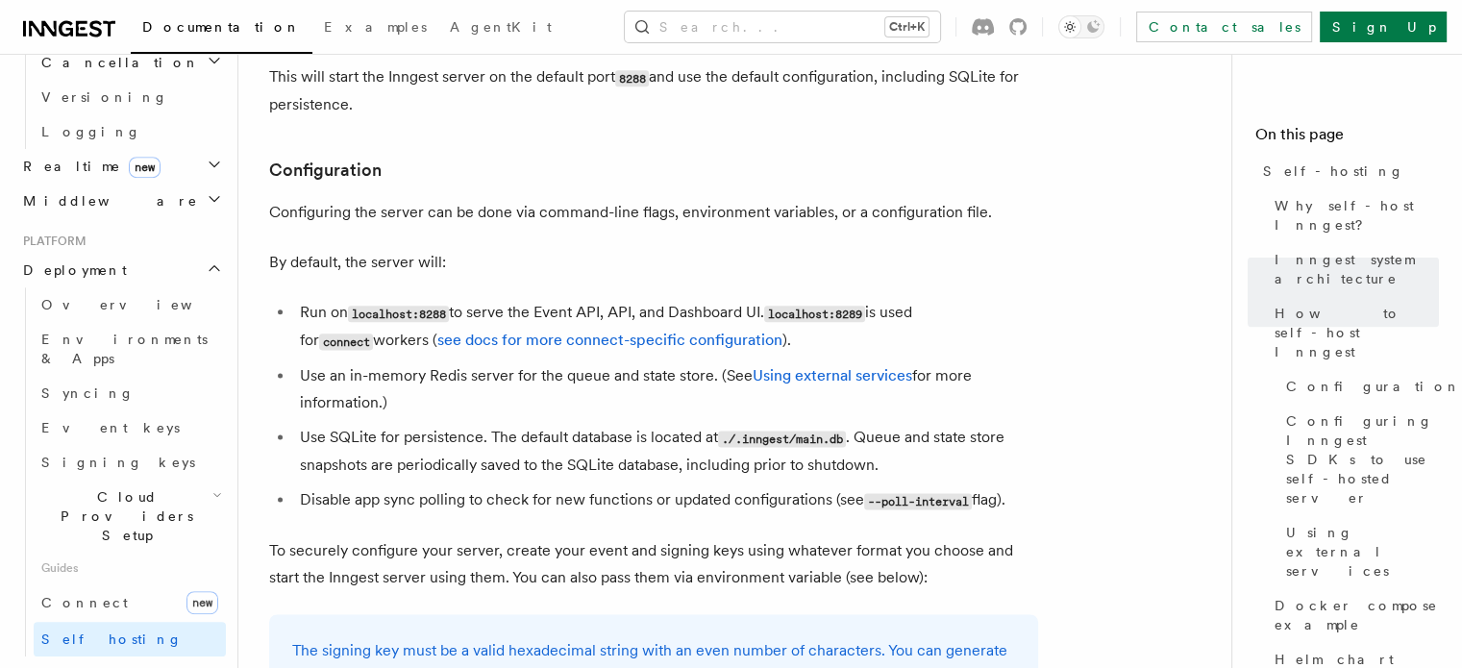
scroll to position [2398, 0]
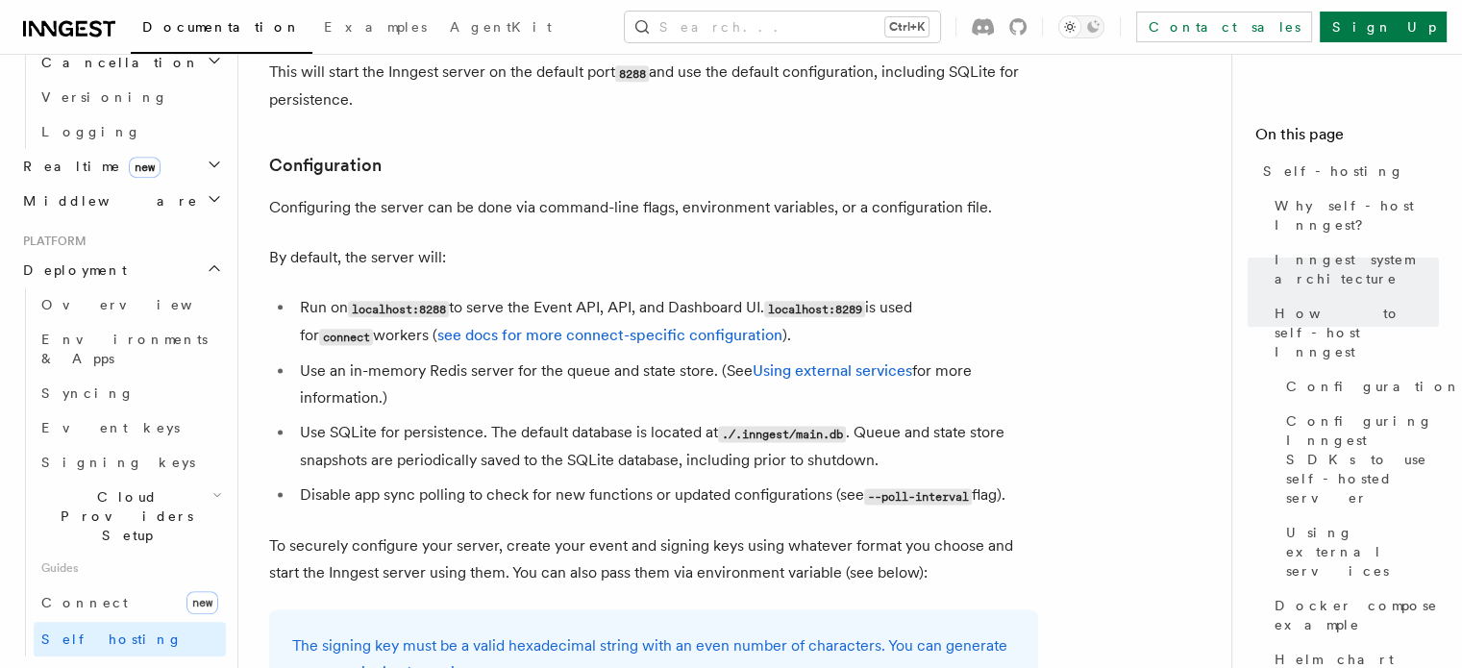
click at [601, 358] on li "Use an in-memory Redis server for the queue and state store. (See Using externa…" at bounding box center [666, 385] width 744 height 54
click at [614, 358] on li "Use an in-memory Redis server for the queue and state store. (See Using externa…" at bounding box center [666, 385] width 744 height 54
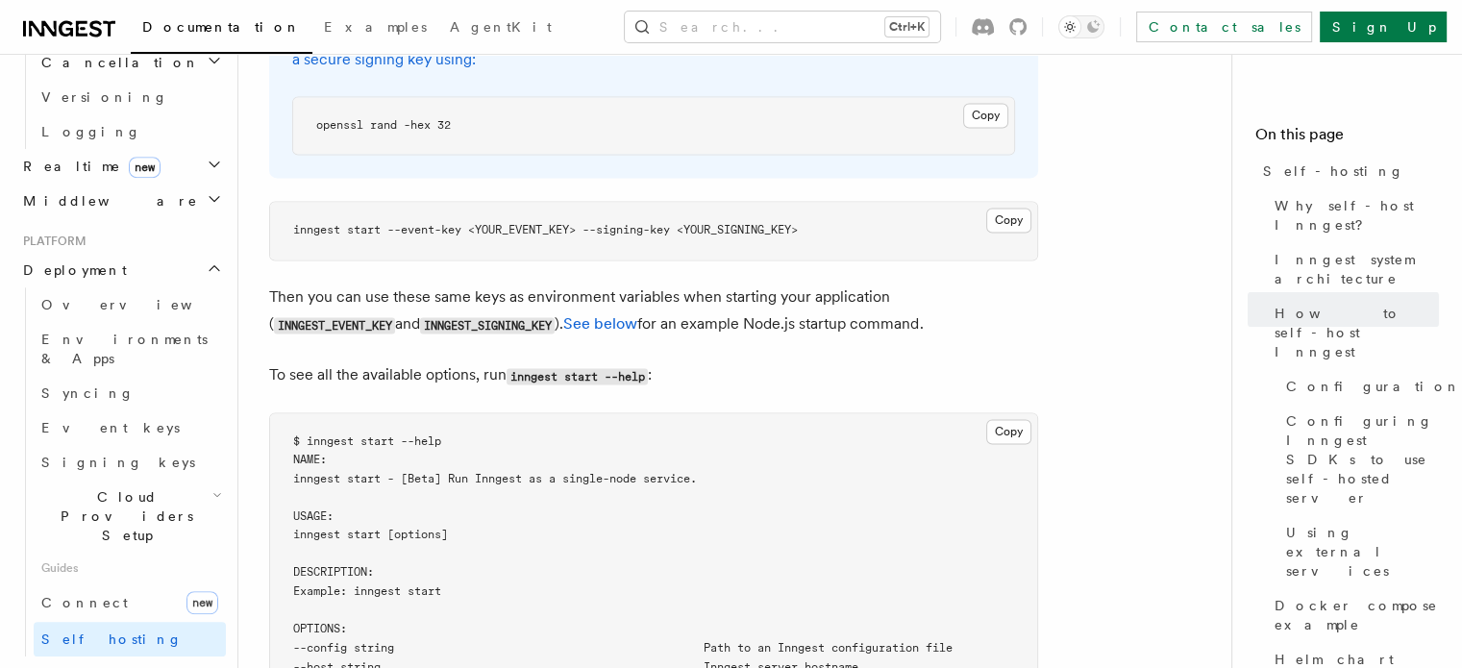
scroll to position [3020, 0]
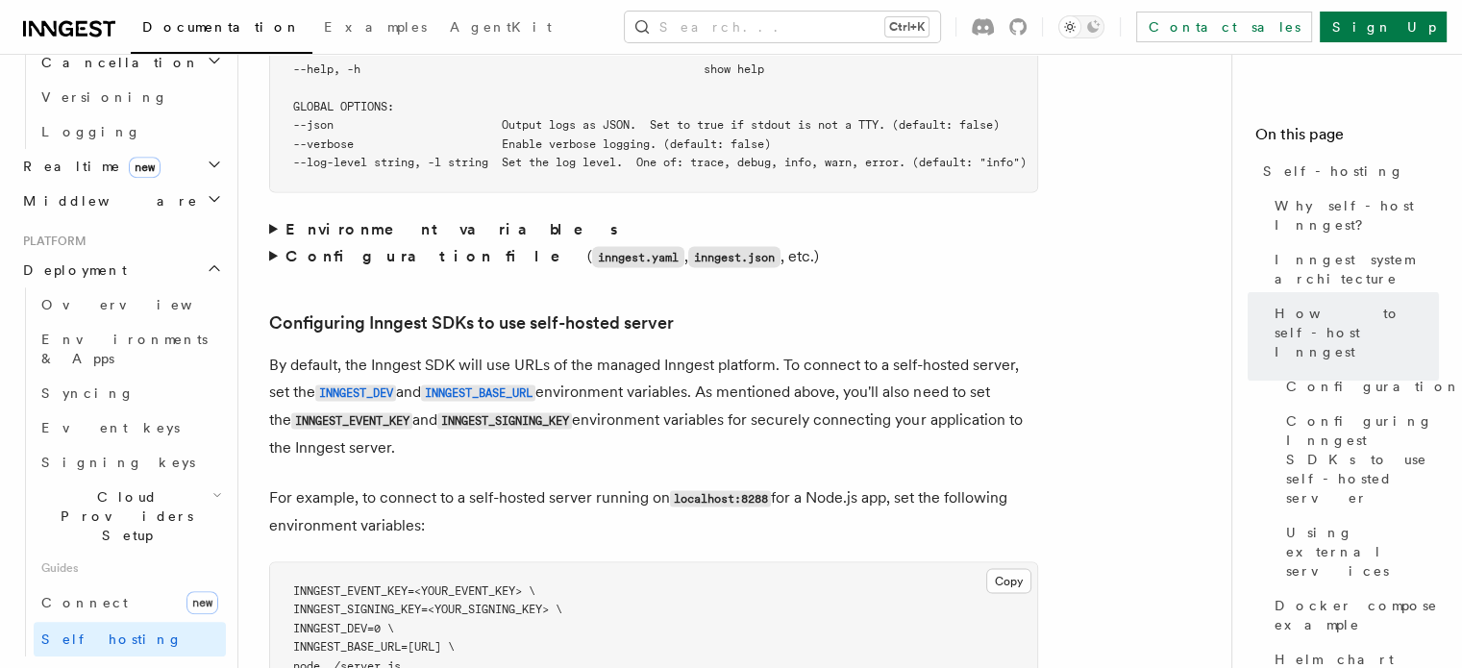
scroll to position [3985, 0]
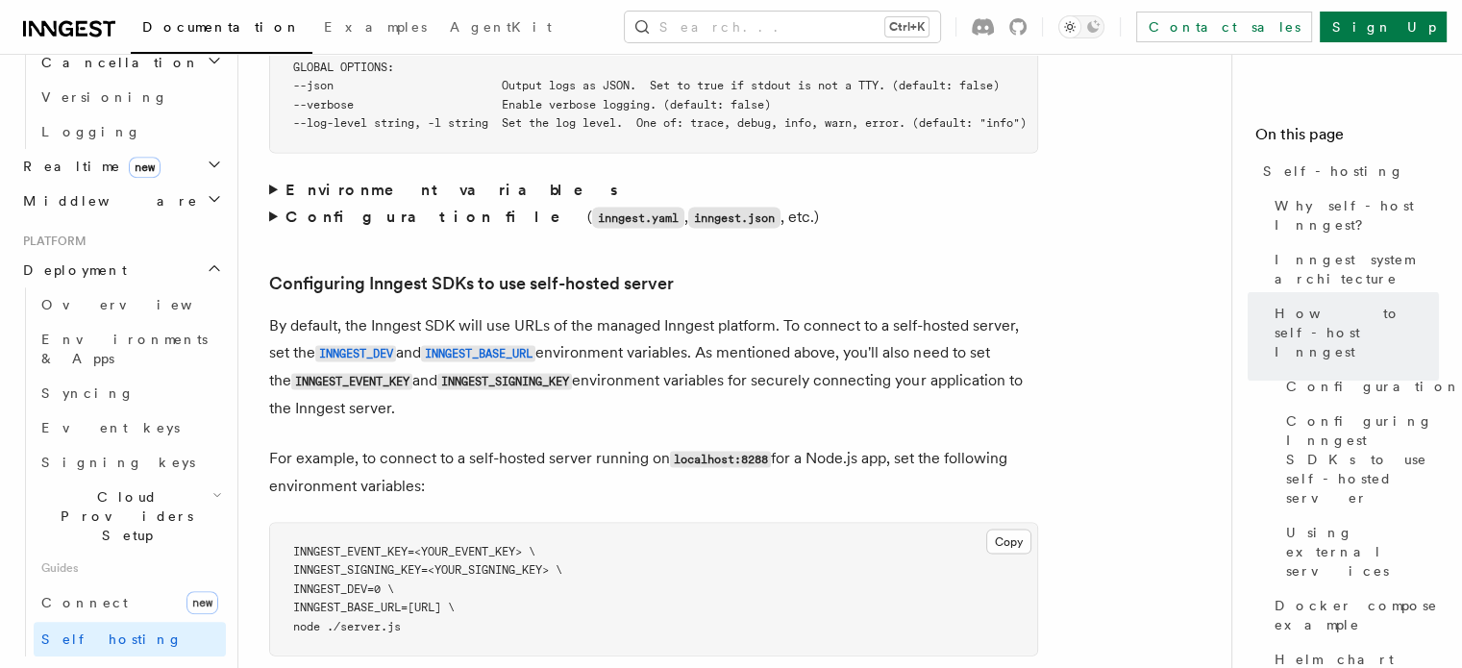
click at [411, 181] on strong "Environment variables" at bounding box center [454, 190] width 336 height 18
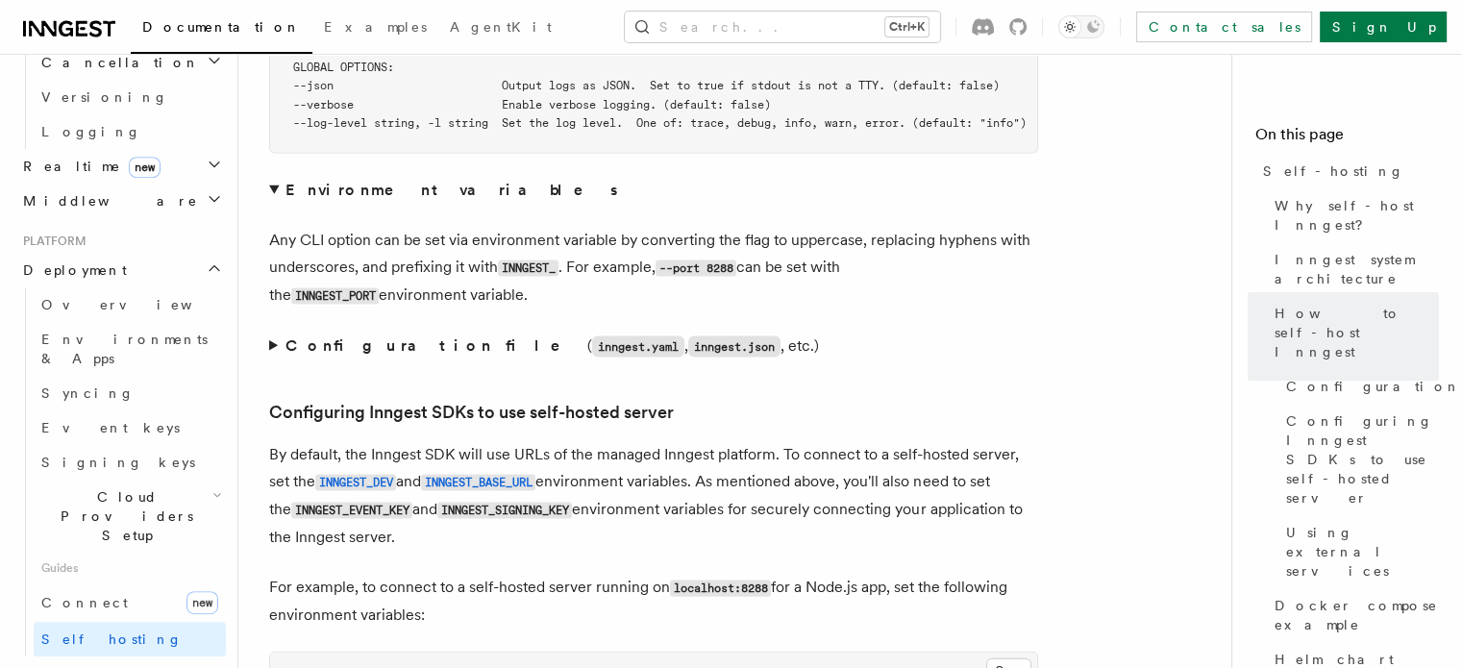
click at [411, 181] on strong "Environment variables" at bounding box center [454, 190] width 336 height 18
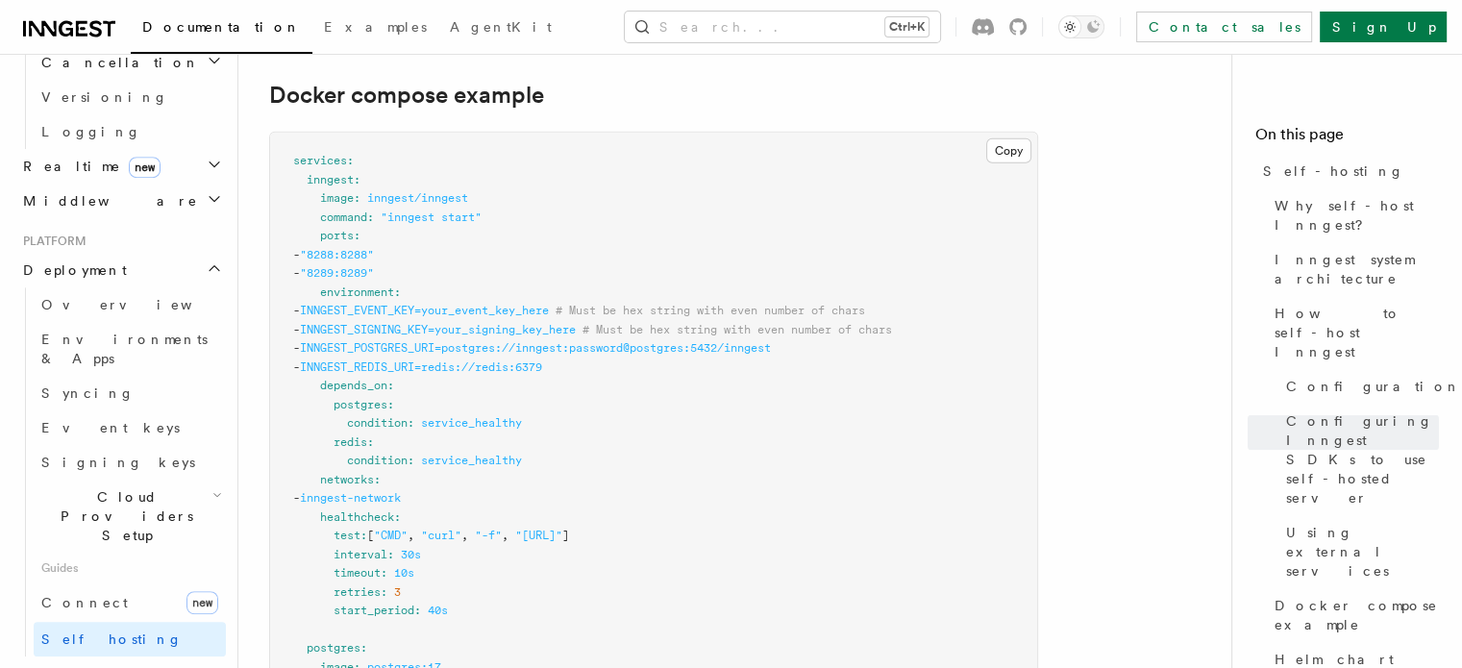
scroll to position [5165, 0]
click at [1004, 139] on button "Copy Copied" at bounding box center [1008, 151] width 45 height 25
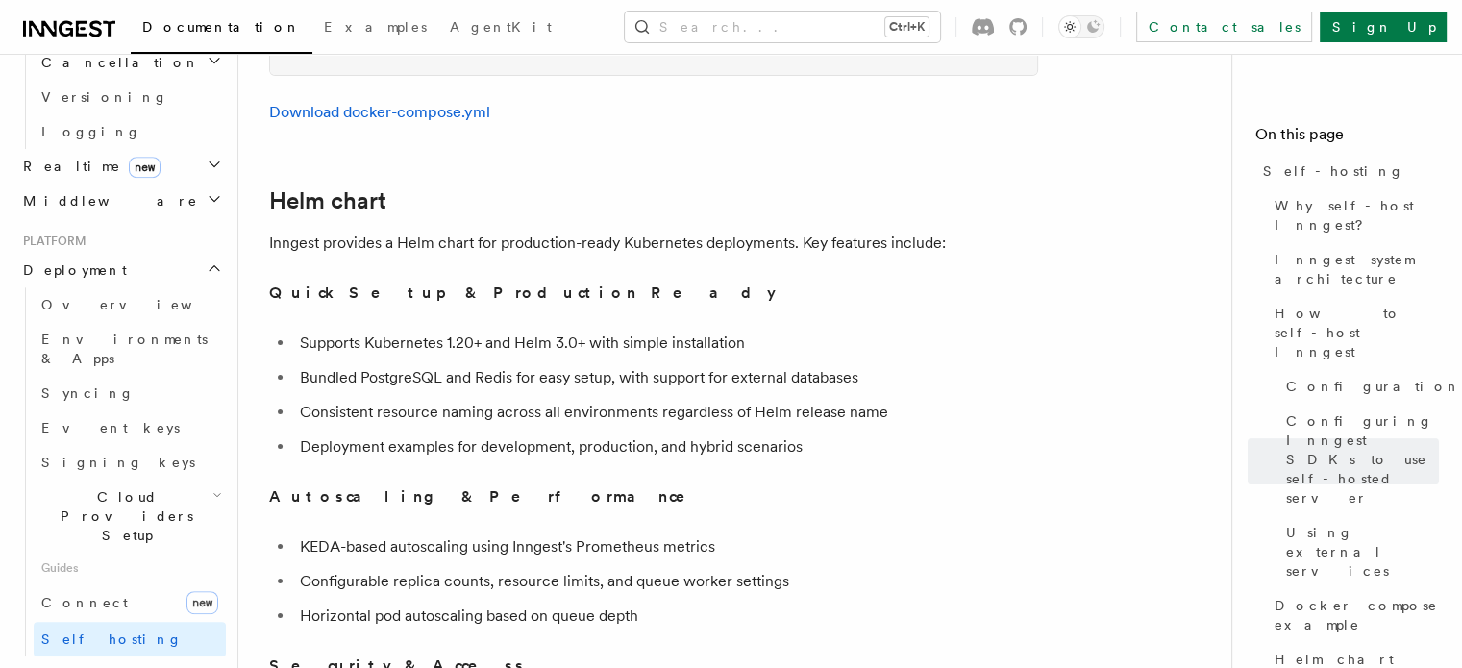
scroll to position [6487, 0]
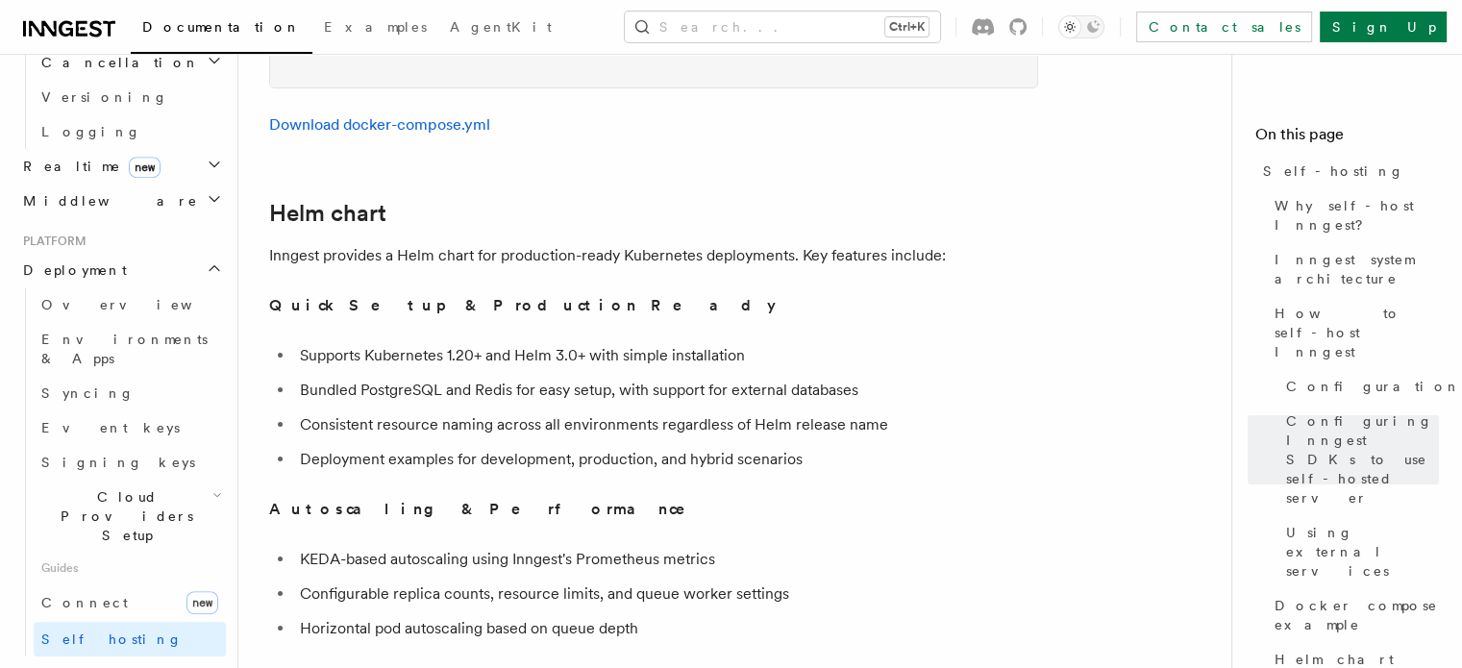
drag, startPoint x: 476, startPoint y: 245, endPoint x: 401, endPoint y: 242, distance: 75.0
click at [401, 242] on p "Inngest provides a Helm chart for production-ready Kubernetes deployments. Key …" at bounding box center [653, 255] width 769 height 27
click at [759, 342] on li "Supports Kubernetes 1.20+ and Helm 3.0+ with simple installation" at bounding box center [666, 355] width 744 height 27
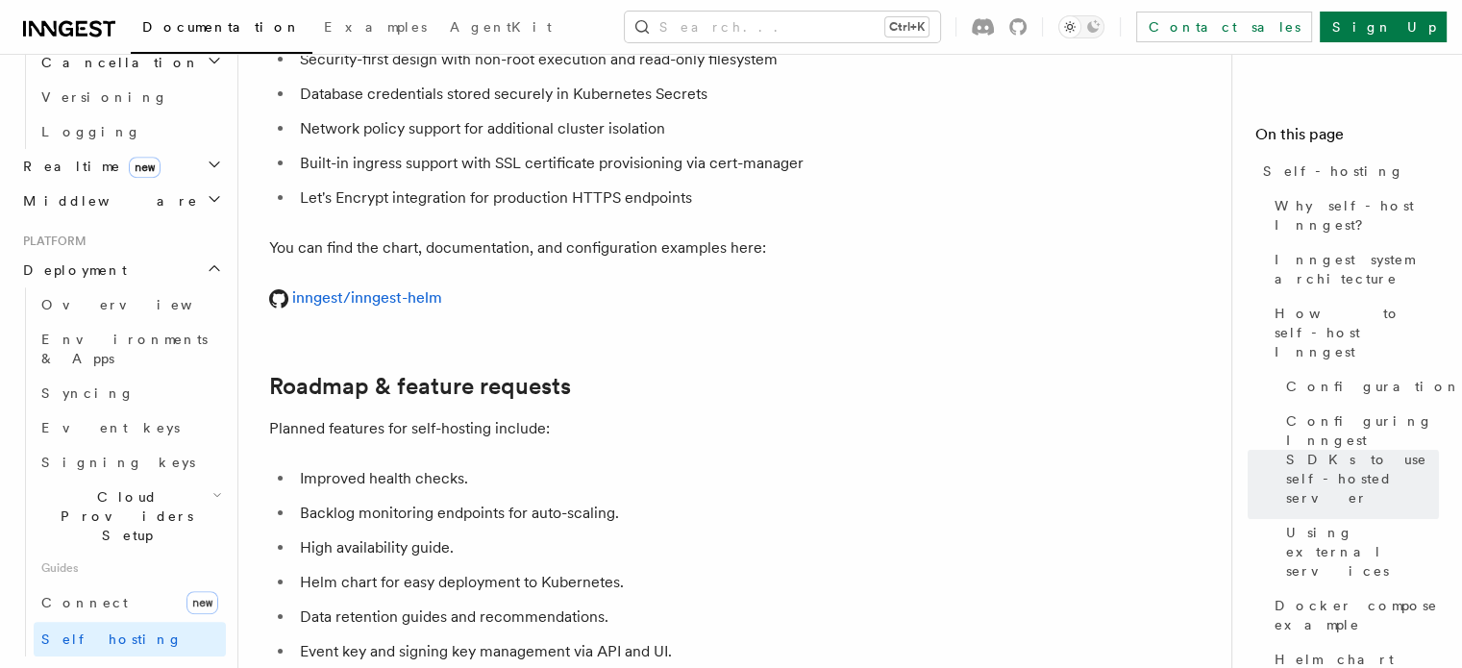
scroll to position [7304, 0]
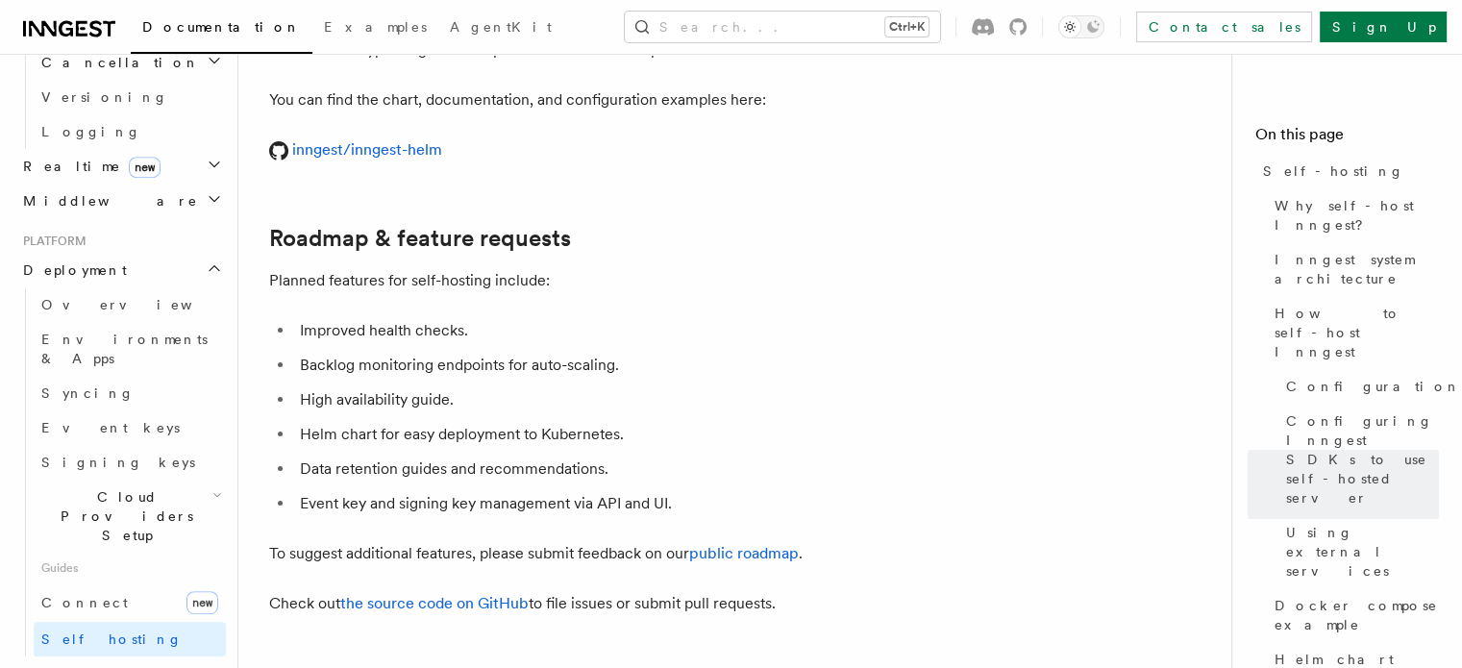
click at [759, 325] on li "Improved health checks." at bounding box center [666, 330] width 744 height 27
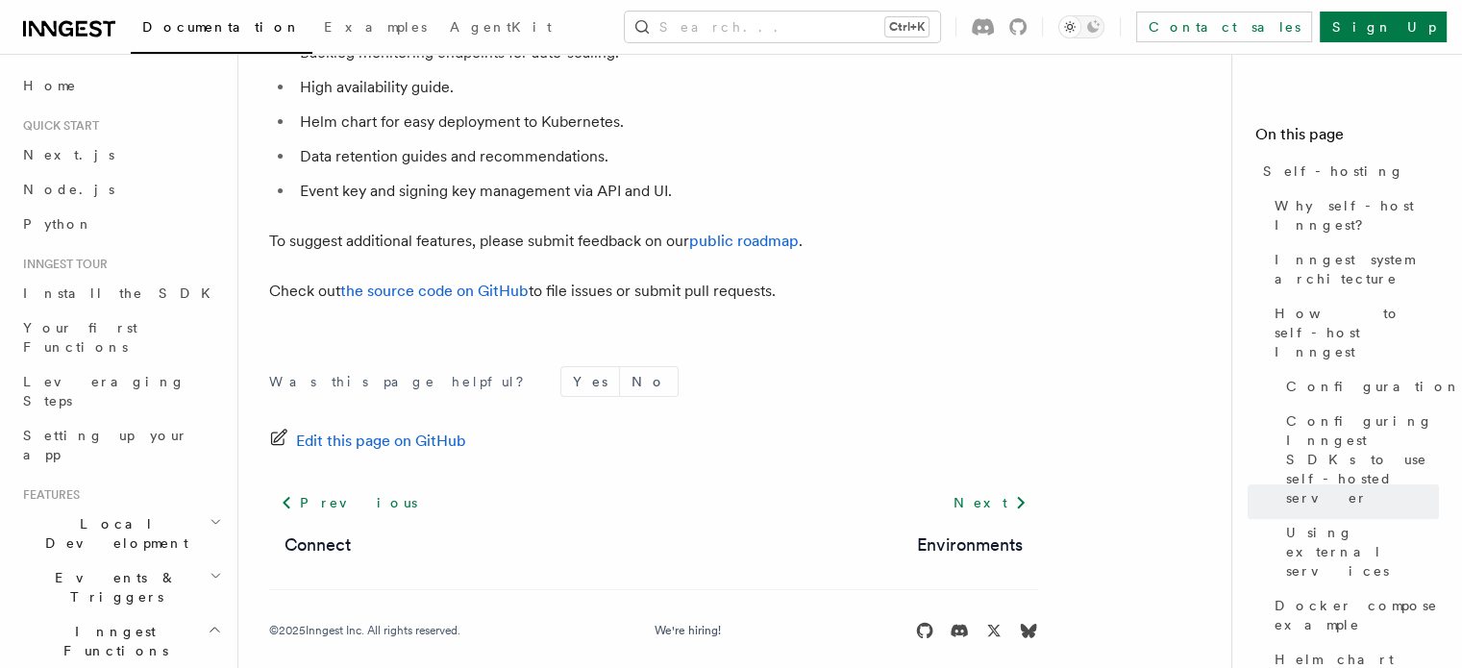
scroll to position [0, 0]
click at [91, 162] on link "Next.js" at bounding box center [120, 155] width 211 height 35
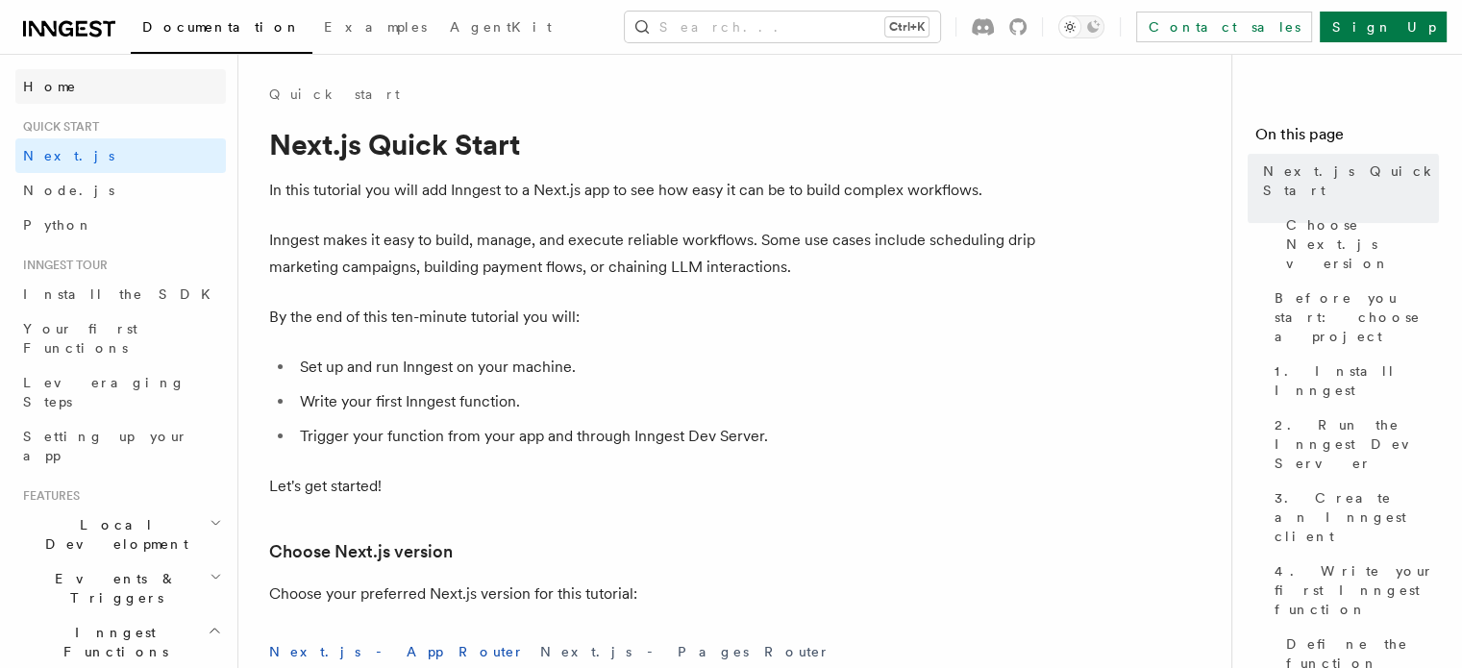
click at [97, 101] on link "Home" at bounding box center [120, 86] width 211 height 35
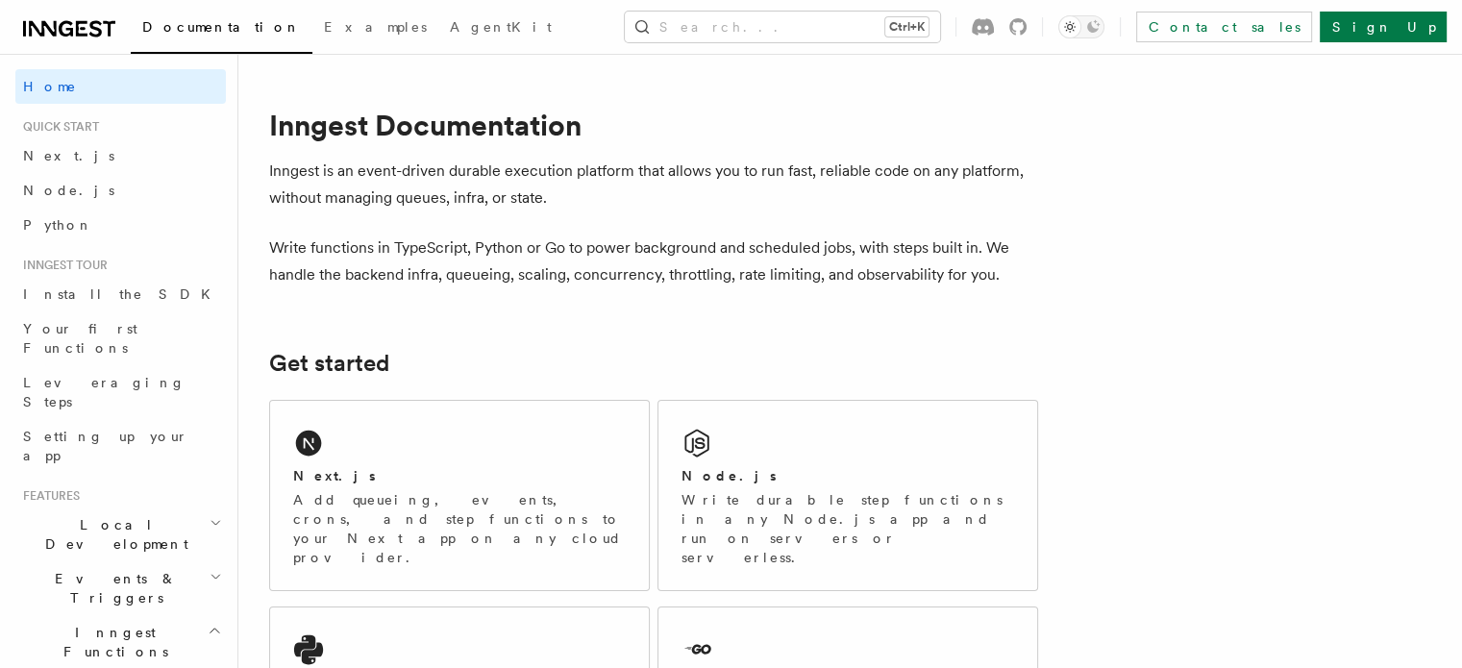
click at [988, 251] on p "Write functions in TypeScript, Python or Go to power background and scheduled j…" at bounding box center [653, 262] width 769 height 54
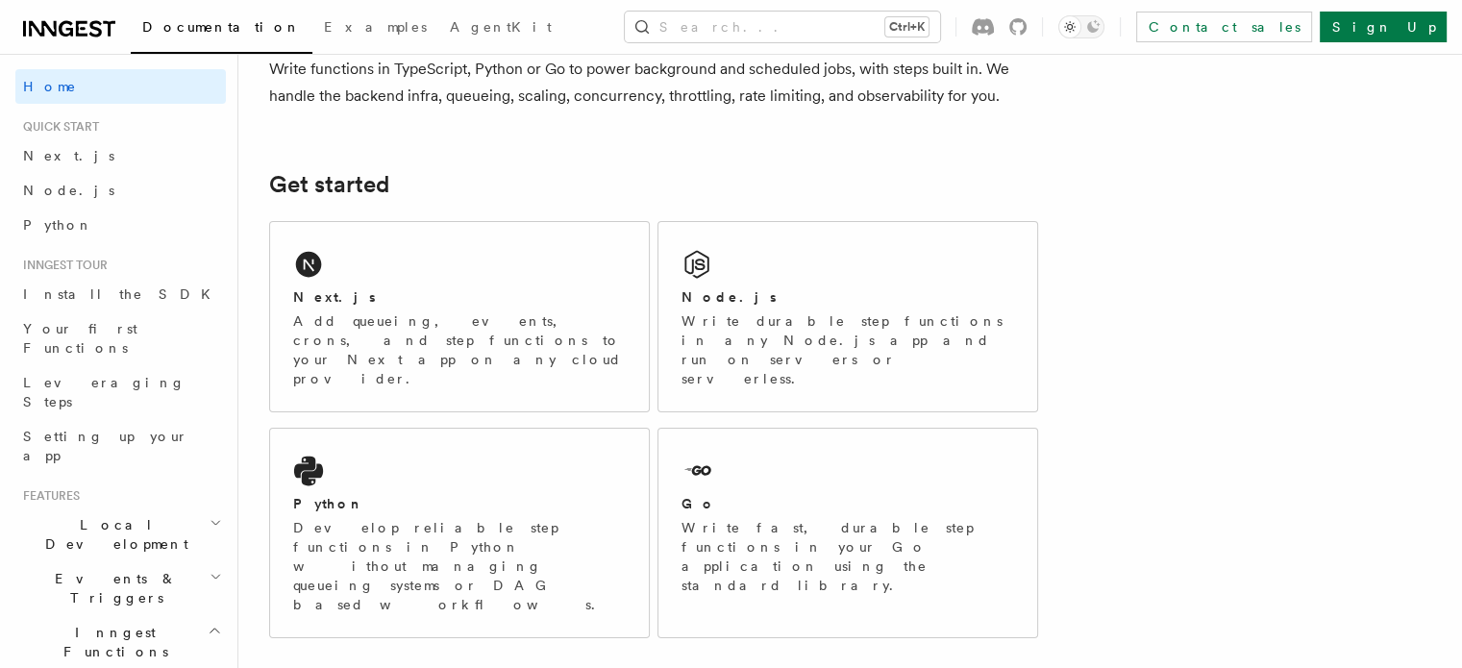
scroll to position [208, 0]
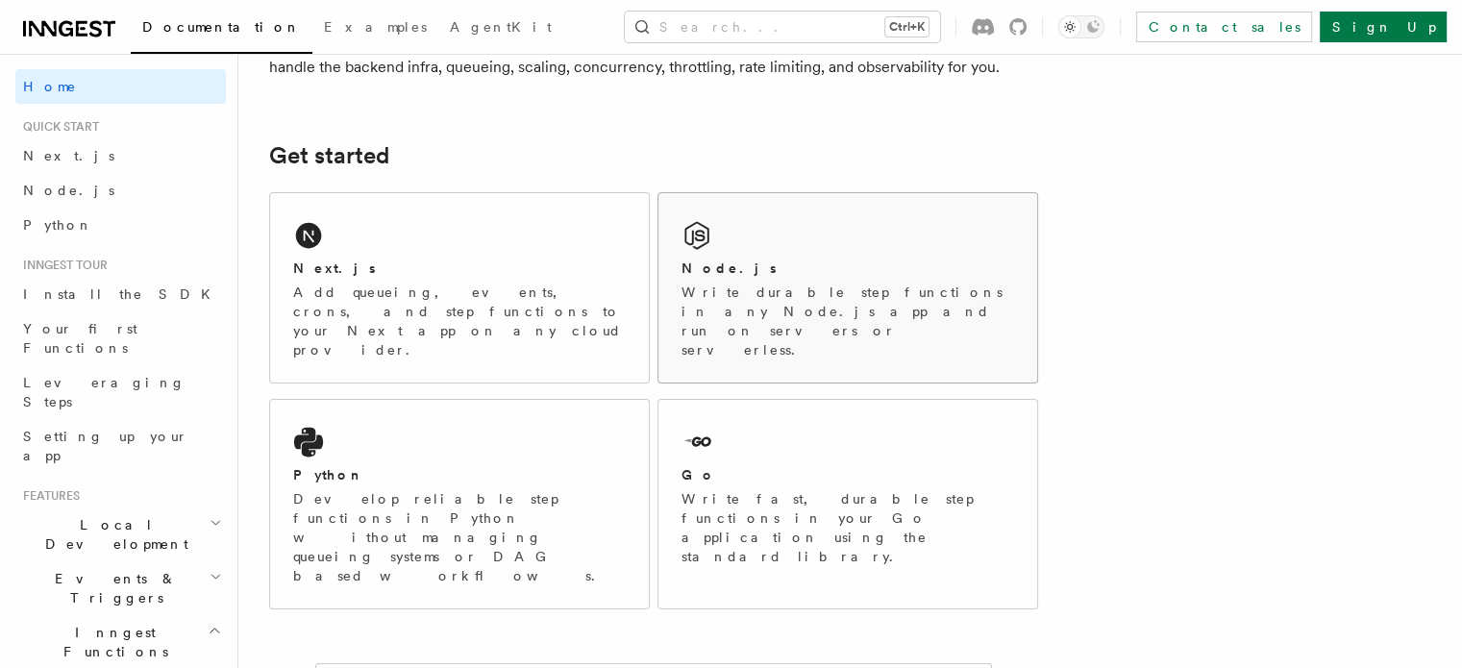
click at [850, 279] on div "Node.js Write durable step functions in any Node.js app and run on servers or s…" at bounding box center [848, 309] width 333 height 101
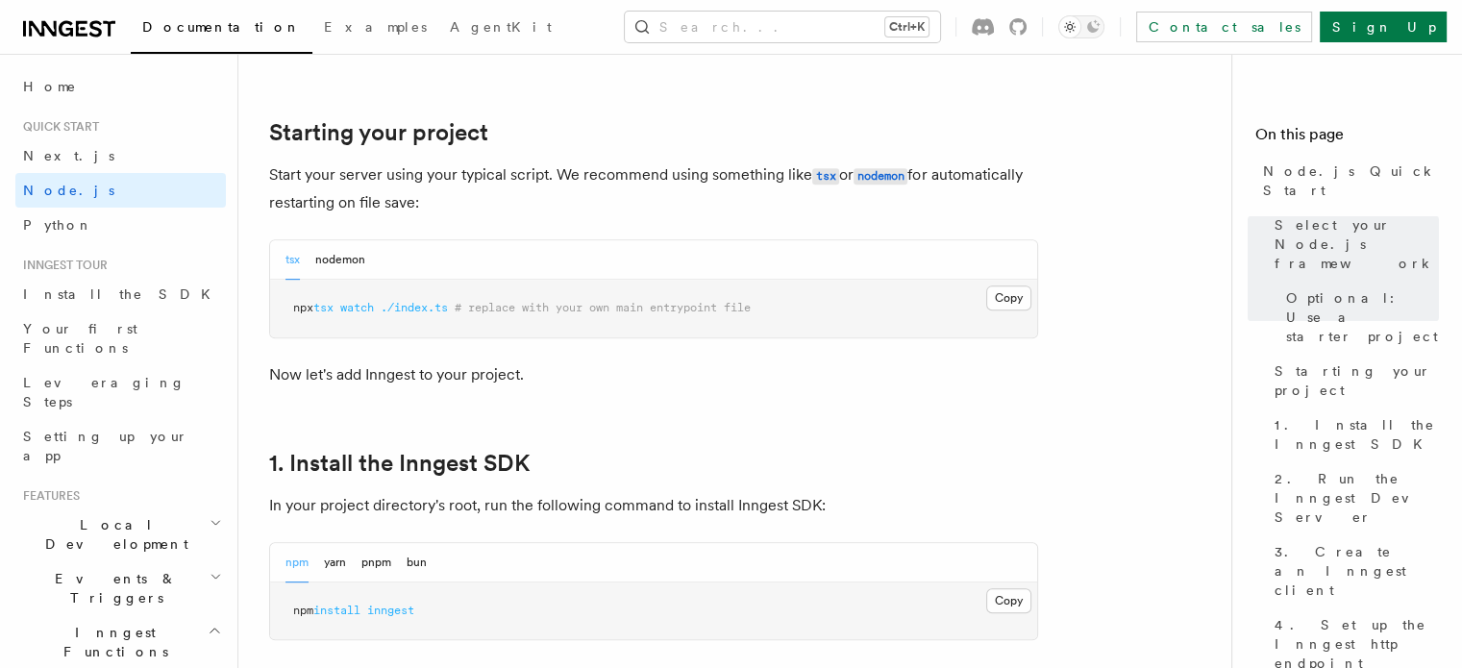
scroll to position [881, 0]
click at [650, 165] on p "Start your server using your typical script. We recommend using something like …" at bounding box center [653, 185] width 769 height 55
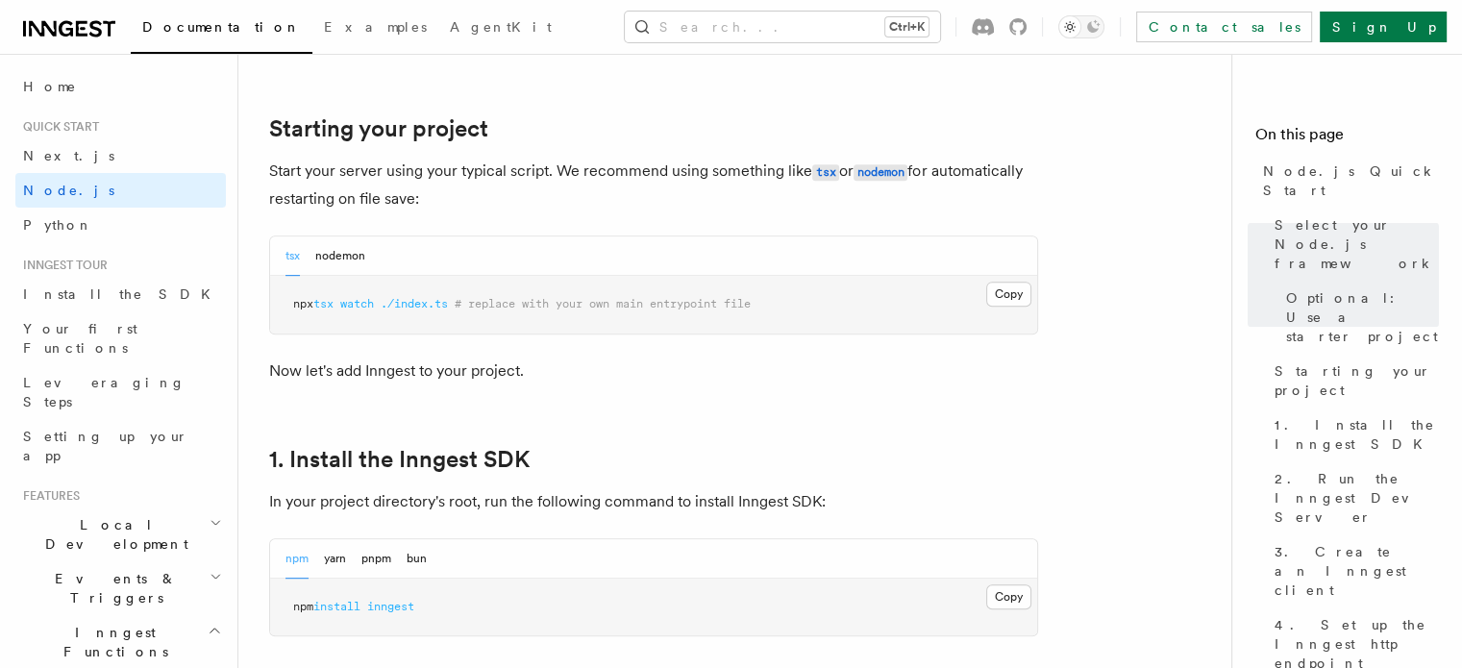
click at [650, 165] on p "Start your server using your typical script. We recommend using something like …" at bounding box center [653, 185] width 769 height 55
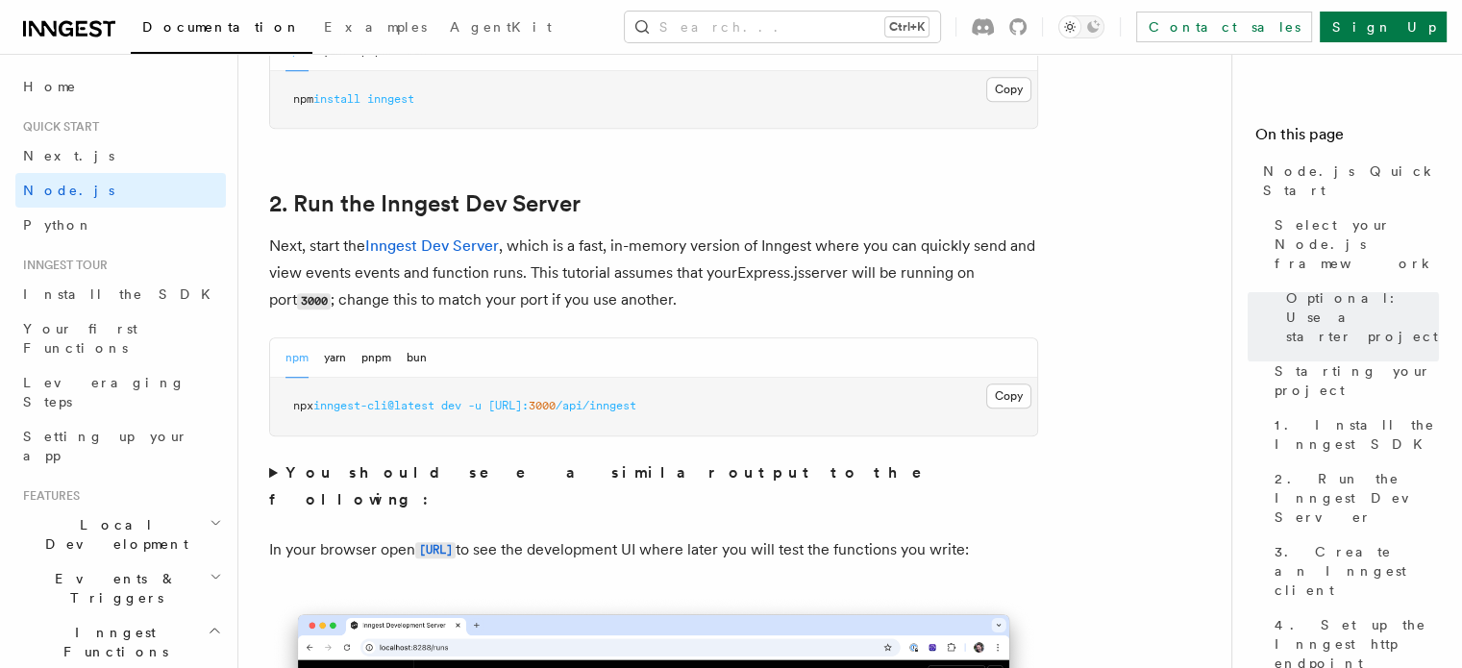
scroll to position [1392, 0]
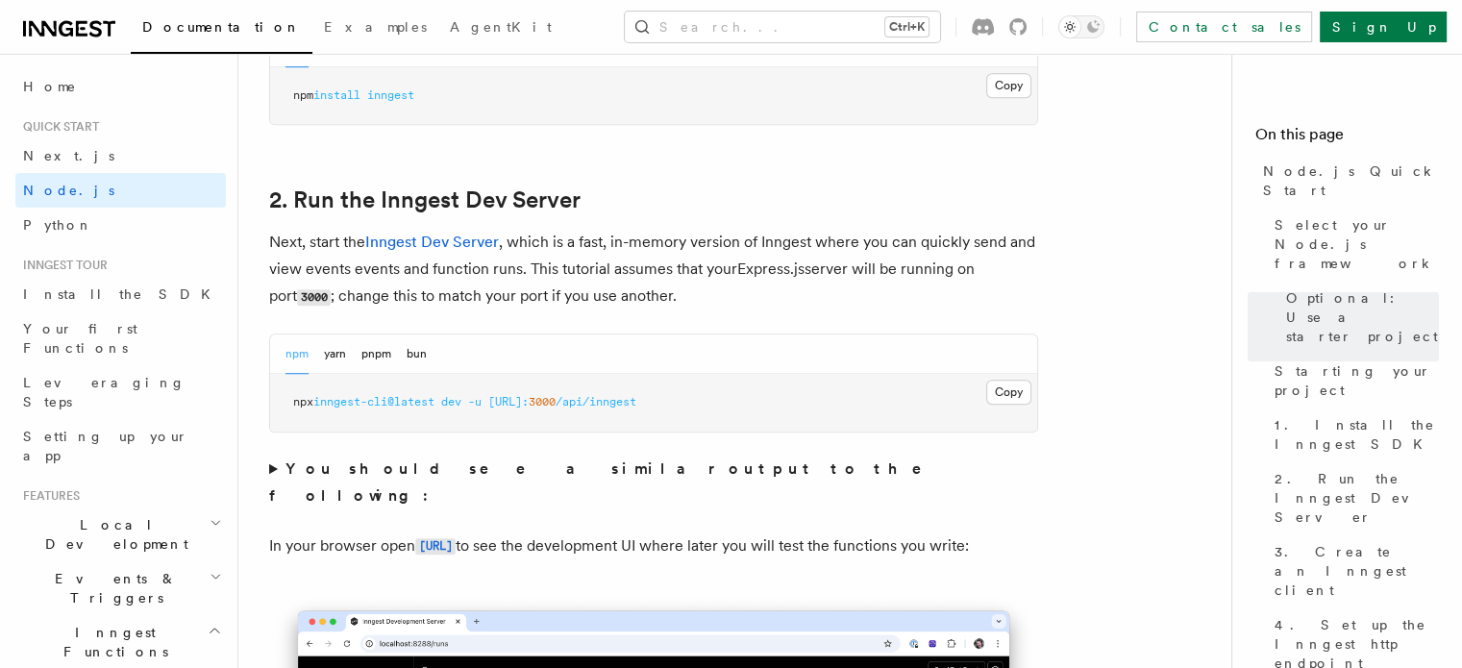
click at [662, 253] on p "Next, start the Inngest Dev Server , which is a fast, in-memory version of Inng…" at bounding box center [653, 270] width 769 height 82
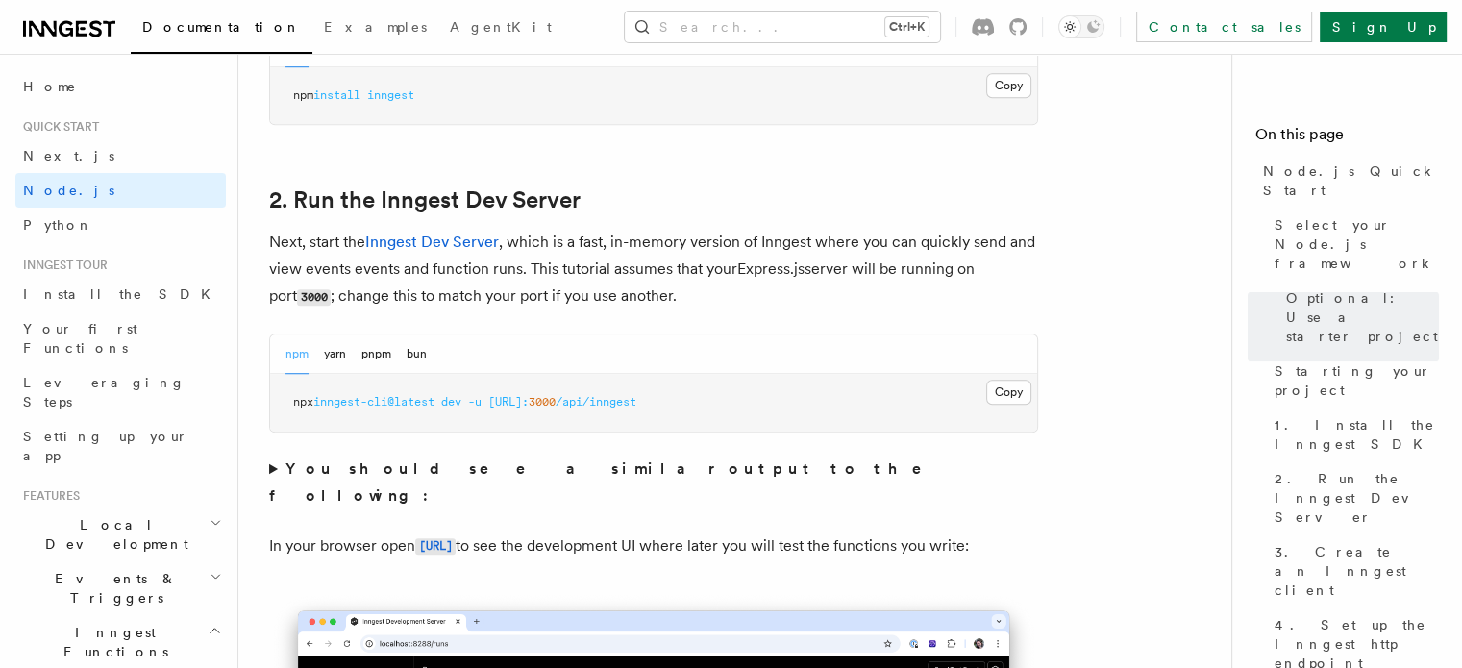
click at [662, 253] on p "Next, start the Inngest Dev Server , which is a fast, in-memory version of Inng…" at bounding box center [653, 270] width 769 height 82
click at [806, 256] on p "Next, start the Inngest Dev Server , which is a fast, in-memory version of Inng…" at bounding box center [653, 270] width 769 height 82
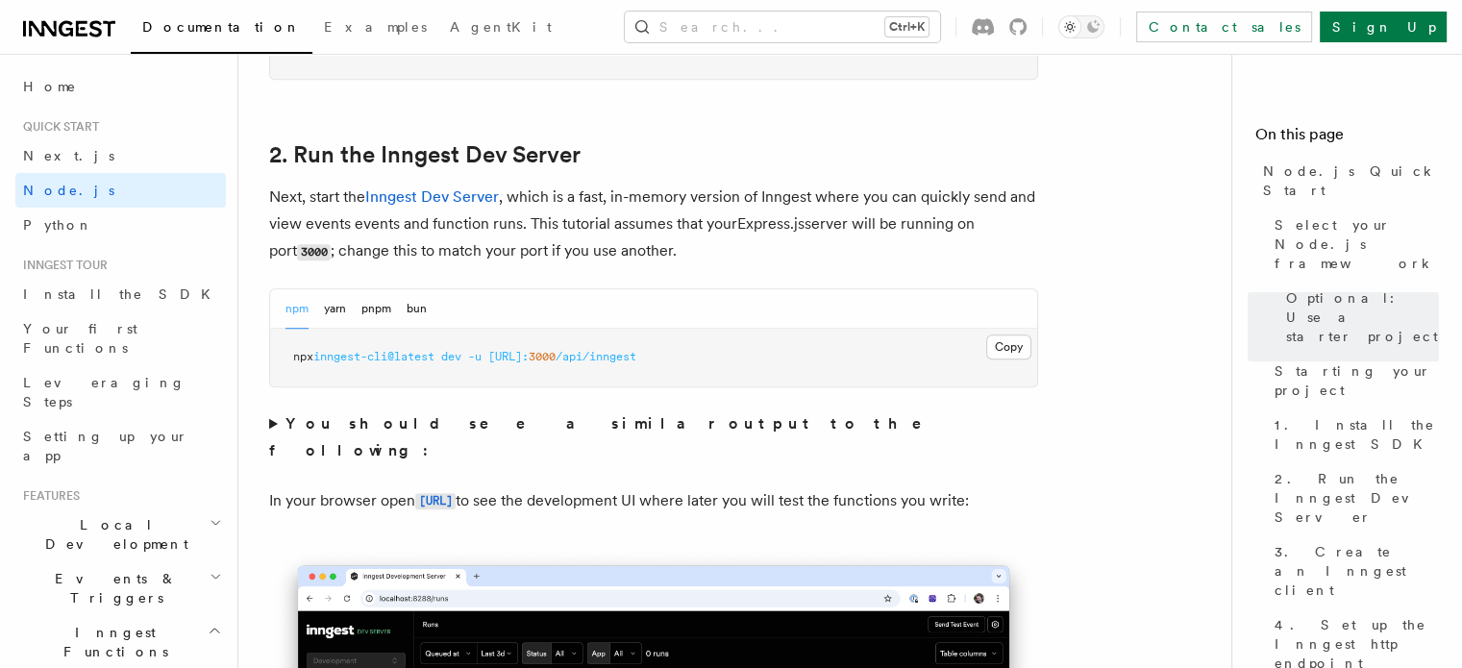
scroll to position [1443, 0]
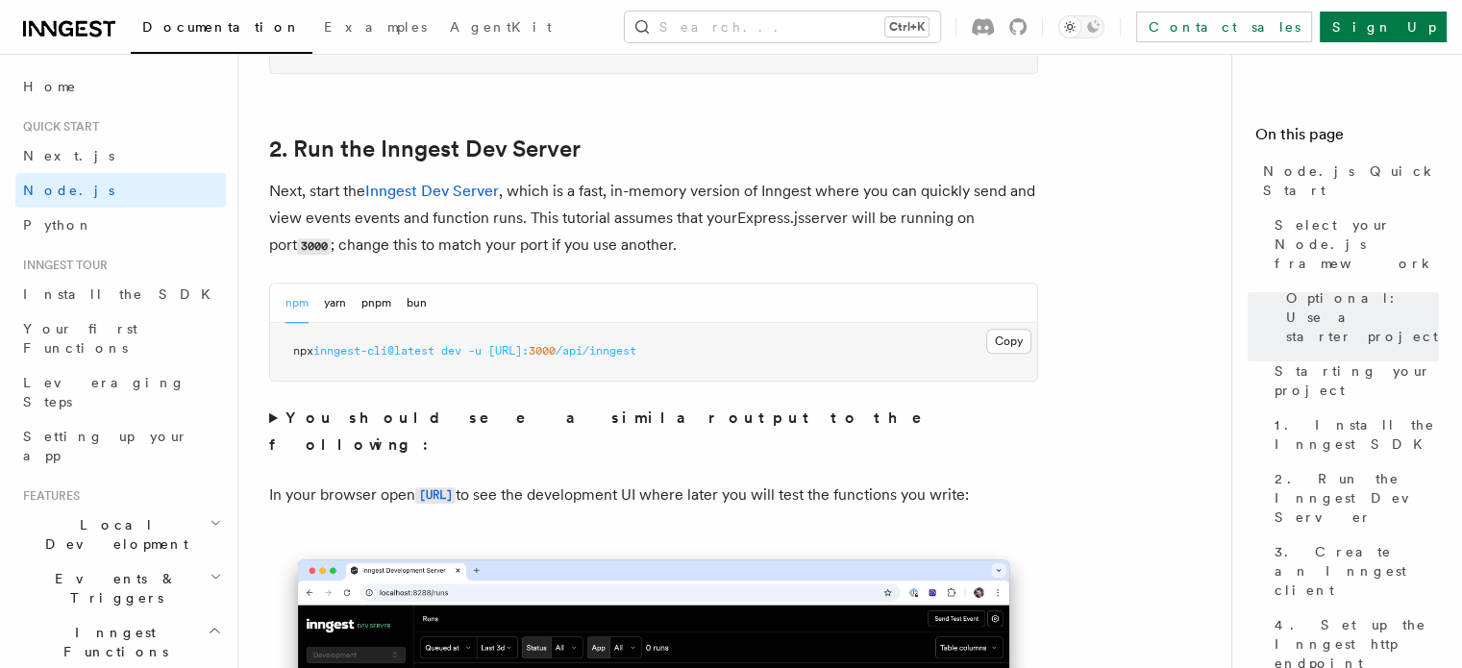
click at [695, 482] on p "In your browser open http://localhost:8288 to see the development UI where late…" at bounding box center [653, 496] width 769 height 28
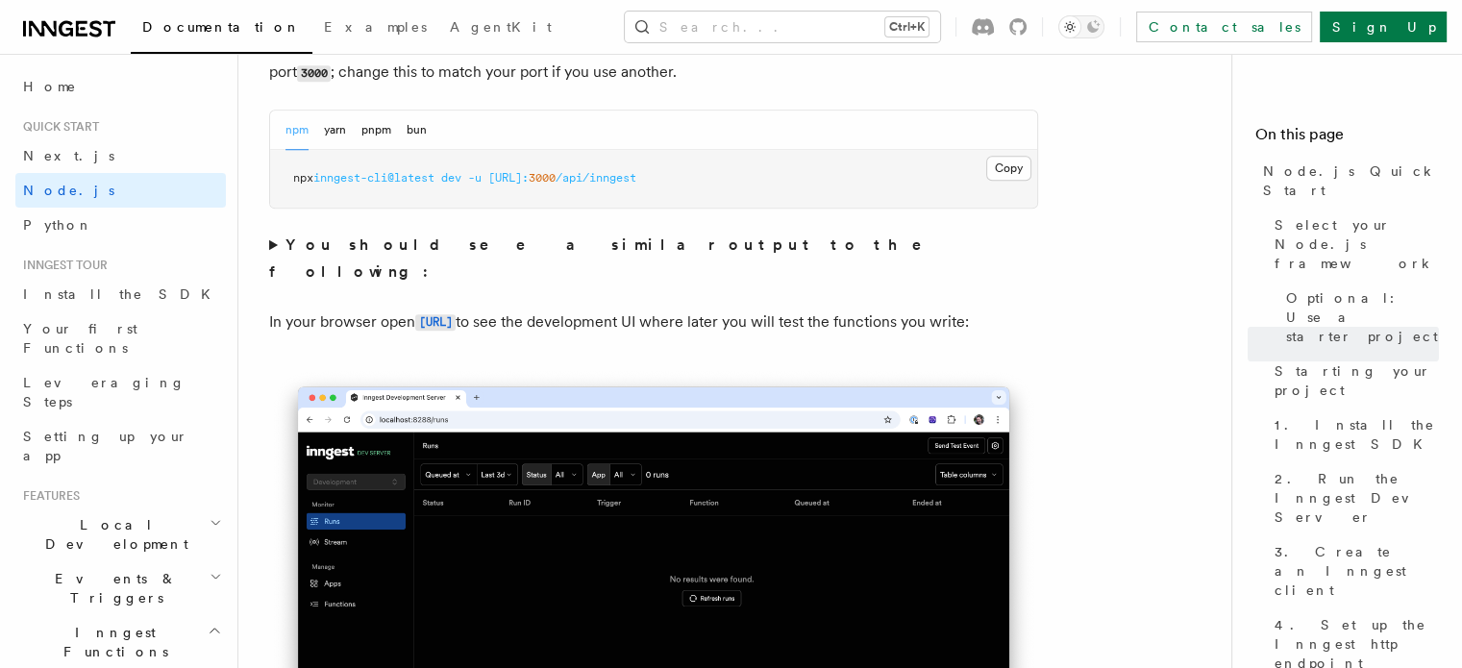
click at [699, 309] on p "In your browser open http://localhost:8288 to see the development UI where late…" at bounding box center [653, 323] width 769 height 28
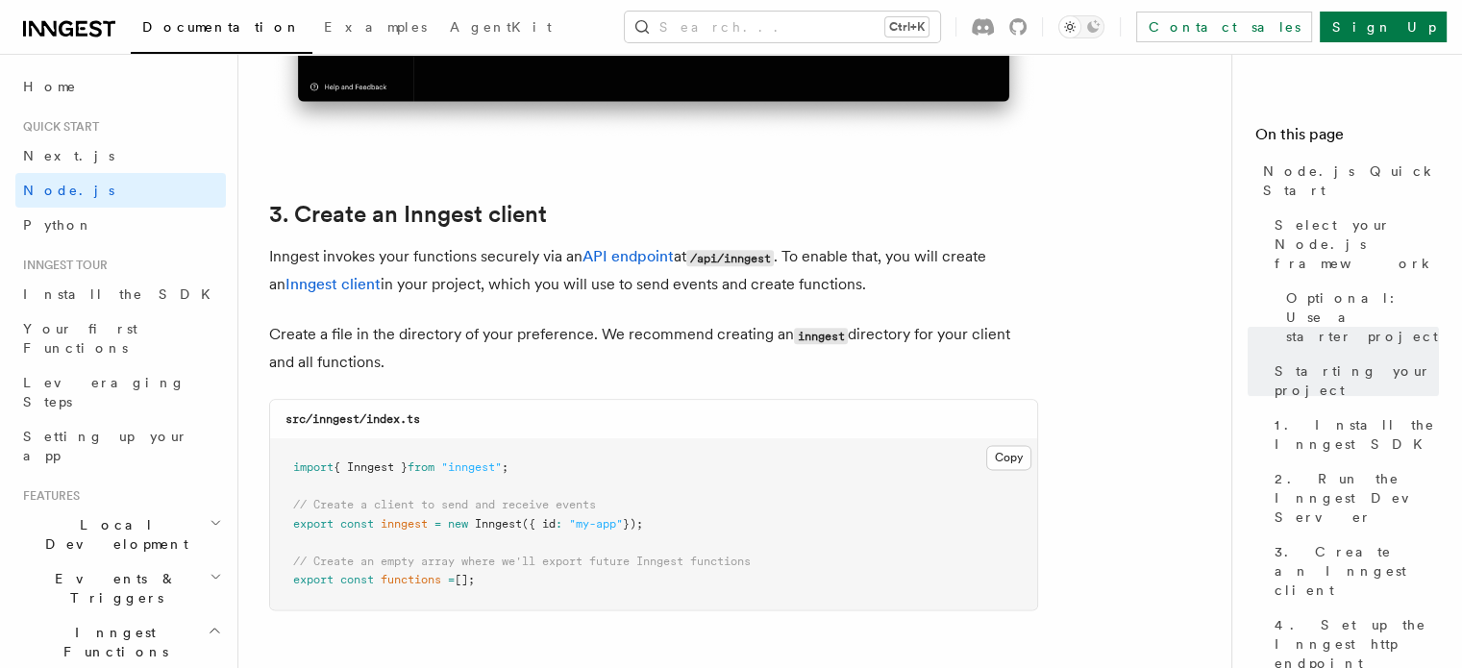
scroll to position [2386, 0]
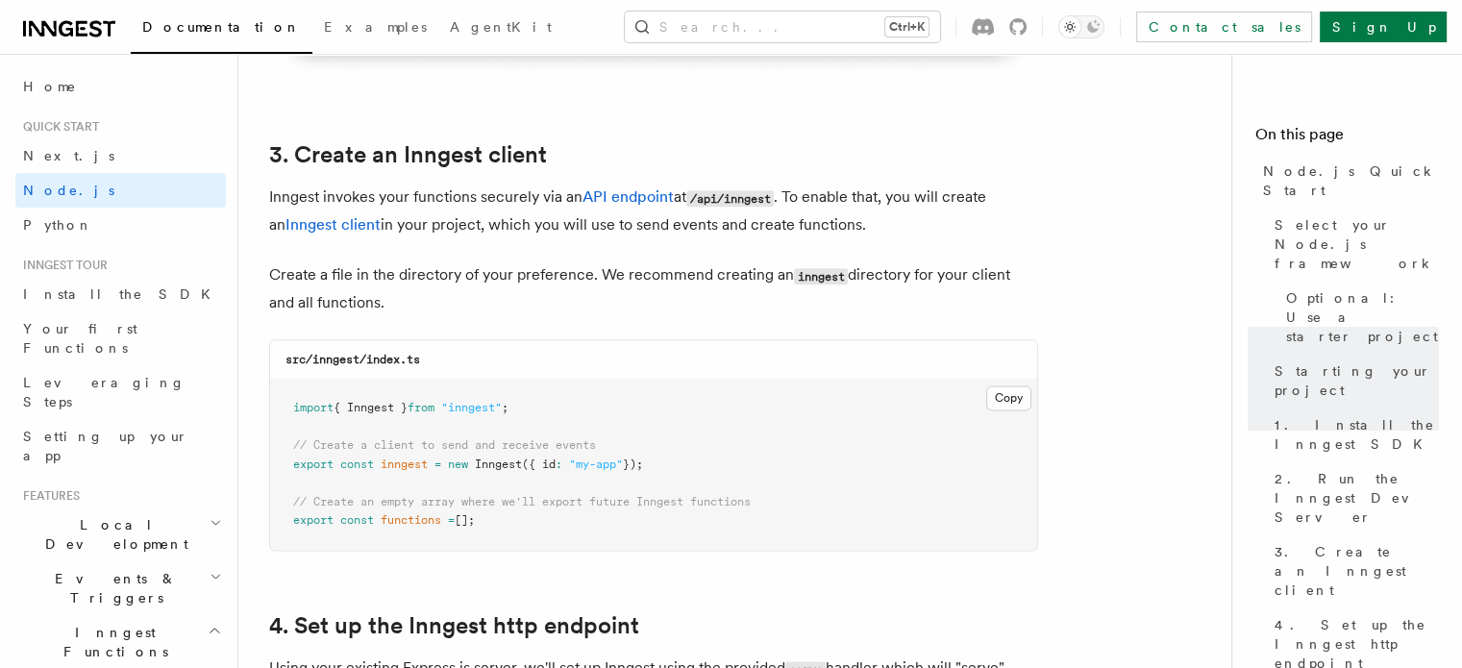
click at [673, 274] on p "Create a file in the directory of your preference. We recommend creating an inn…" at bounding box center [653, 289] width 769 height 55
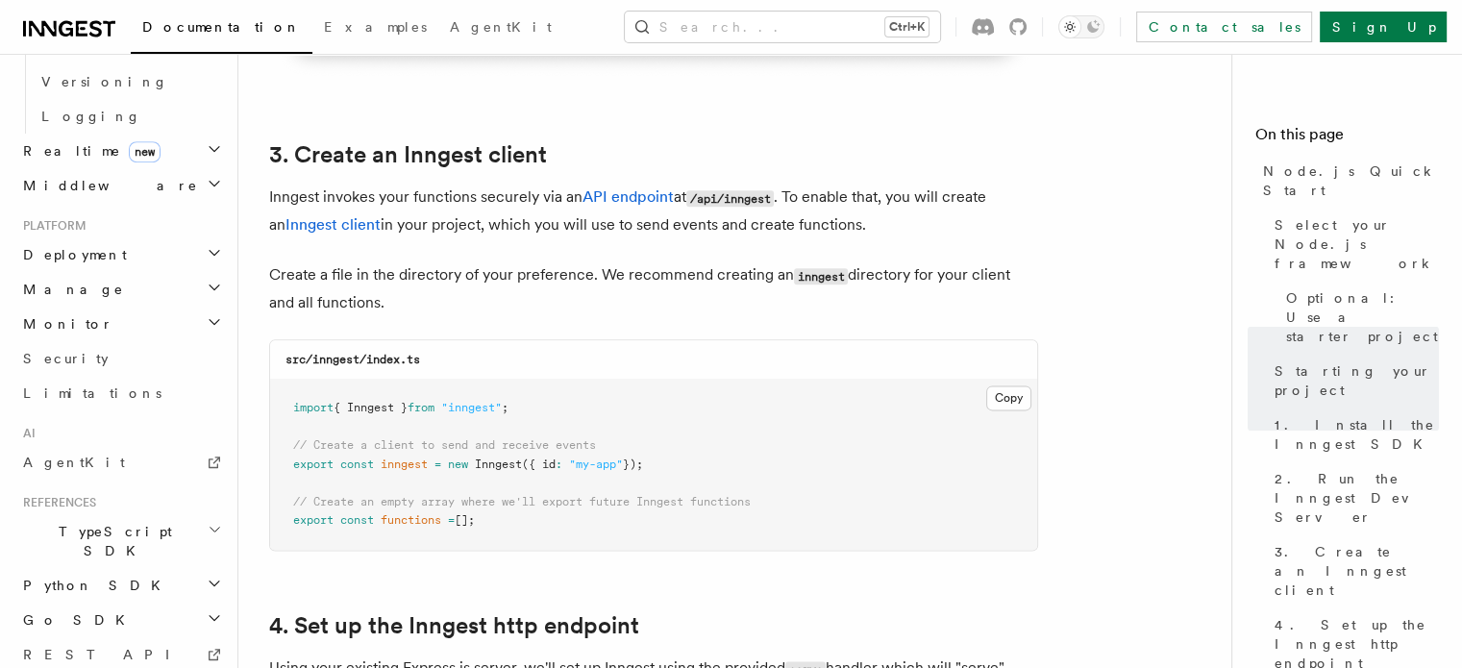
scroll to position [869, 0]
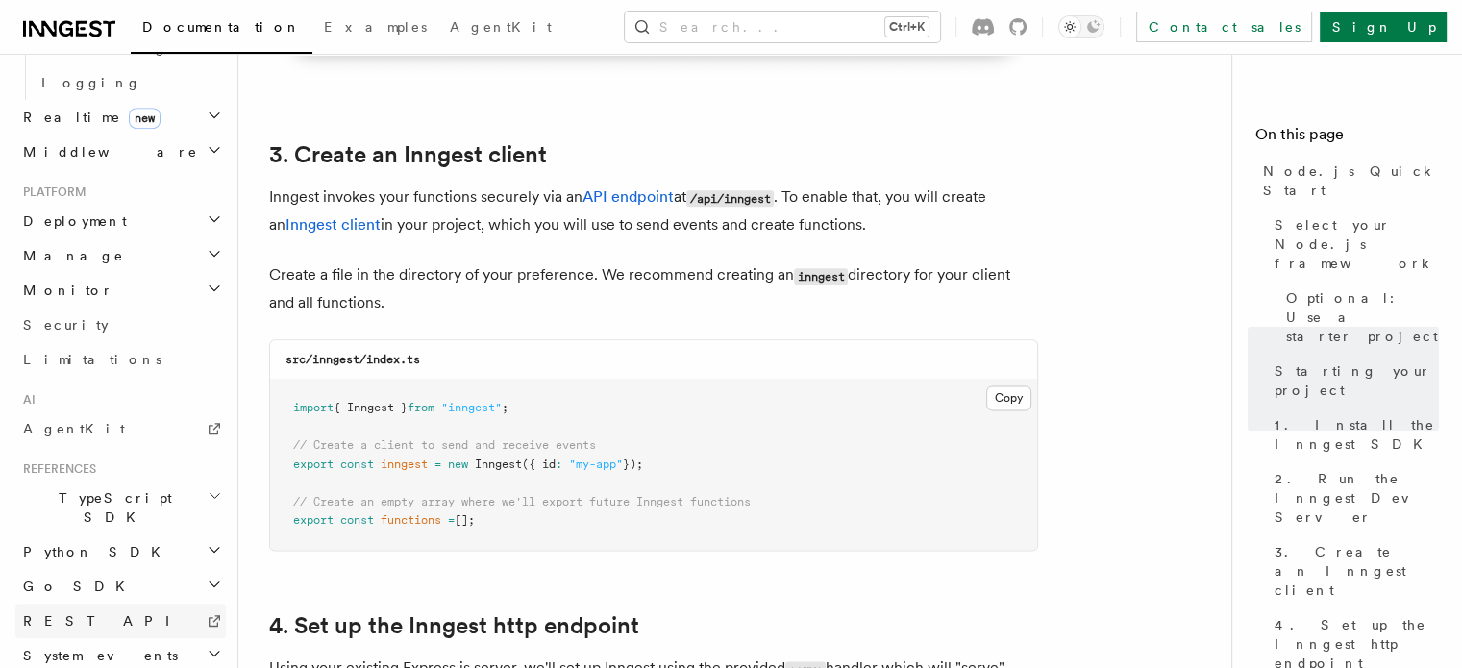
click at [103, 604] on link "REST API" at bounding box center [120, 621] width 211 height 35
click at [208, 488] on icon "button" at bounding box center [215, 495] width 14 height 15
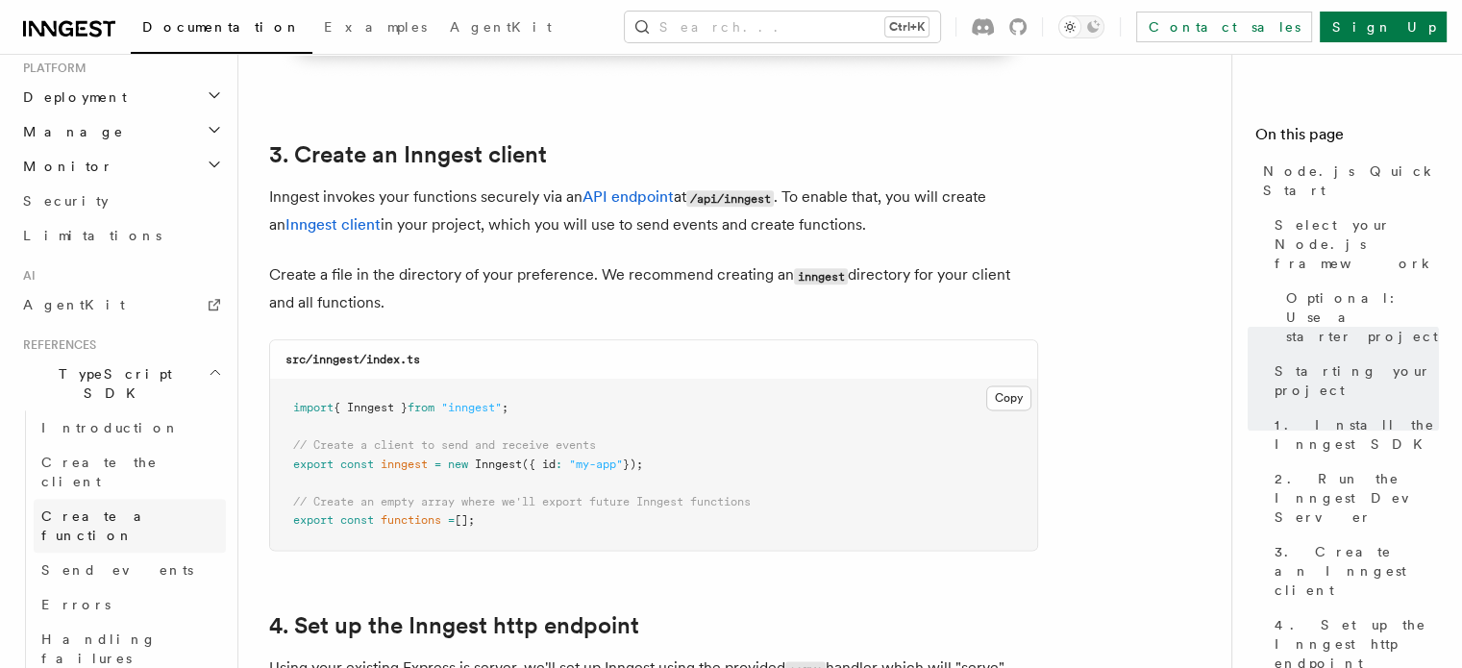
scroll to position [1000, 0]
click at [93, 556] on span "Send events" at bounding box center [117, 563] width 152 height 15
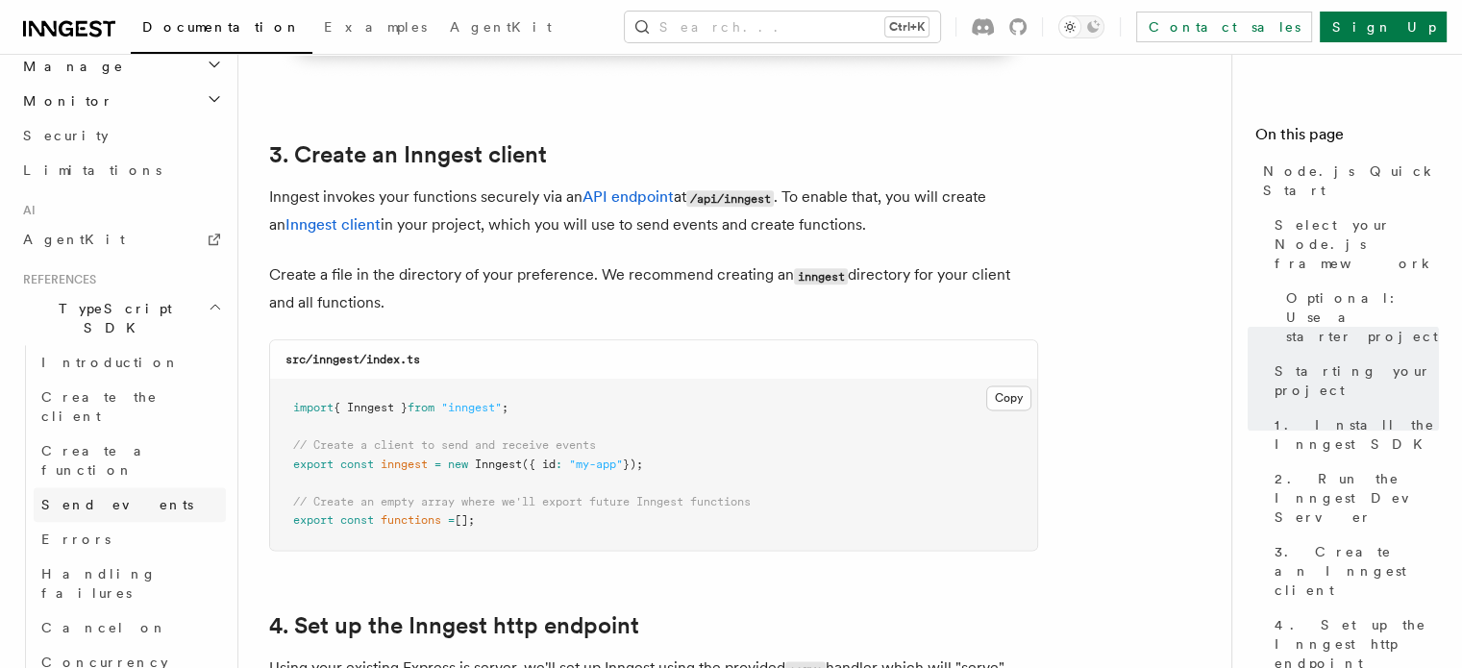
scroll to position [1061, 0]
click at [925, 216] on p "Inngest invokes your functions securely via an API endpoint at /api/inngest . T…" at bounding box center [653, 211] width 769 height 55
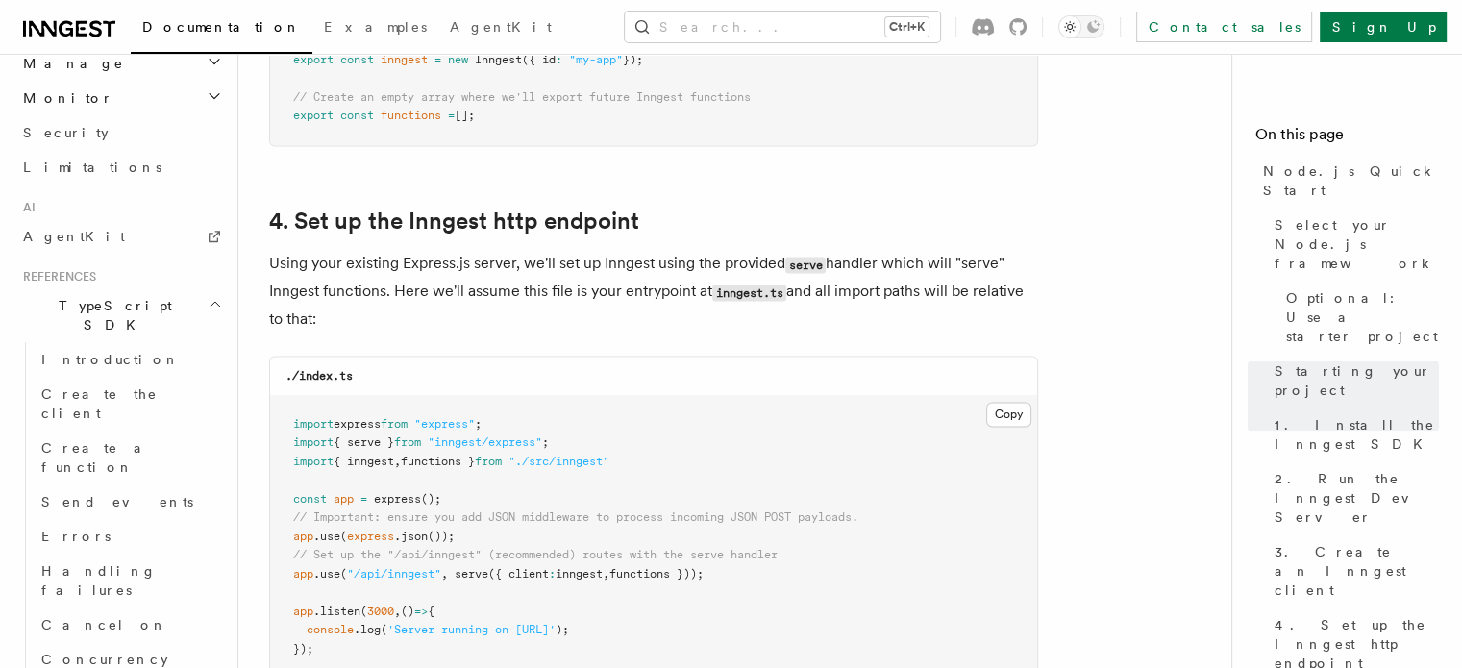
scroll to position [2819, 0]
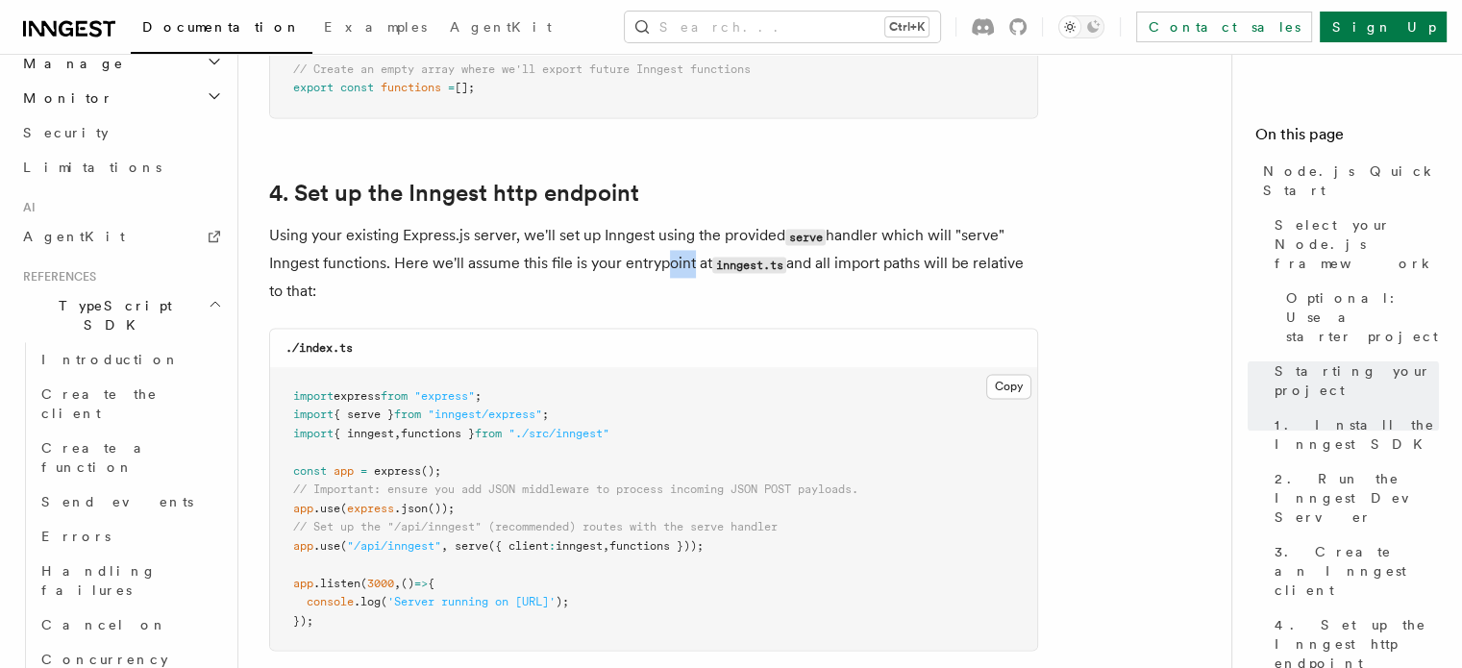
drag, startPoint x: 685, startPoint y: 268, endPoint x: 654, endPoint y: 262, distance: 31.5
click at [654, 262] on p "Using your existing Express.js server, we'll set up Inngest using the provided …" at bounding box center [653, 263] width 769 height 83
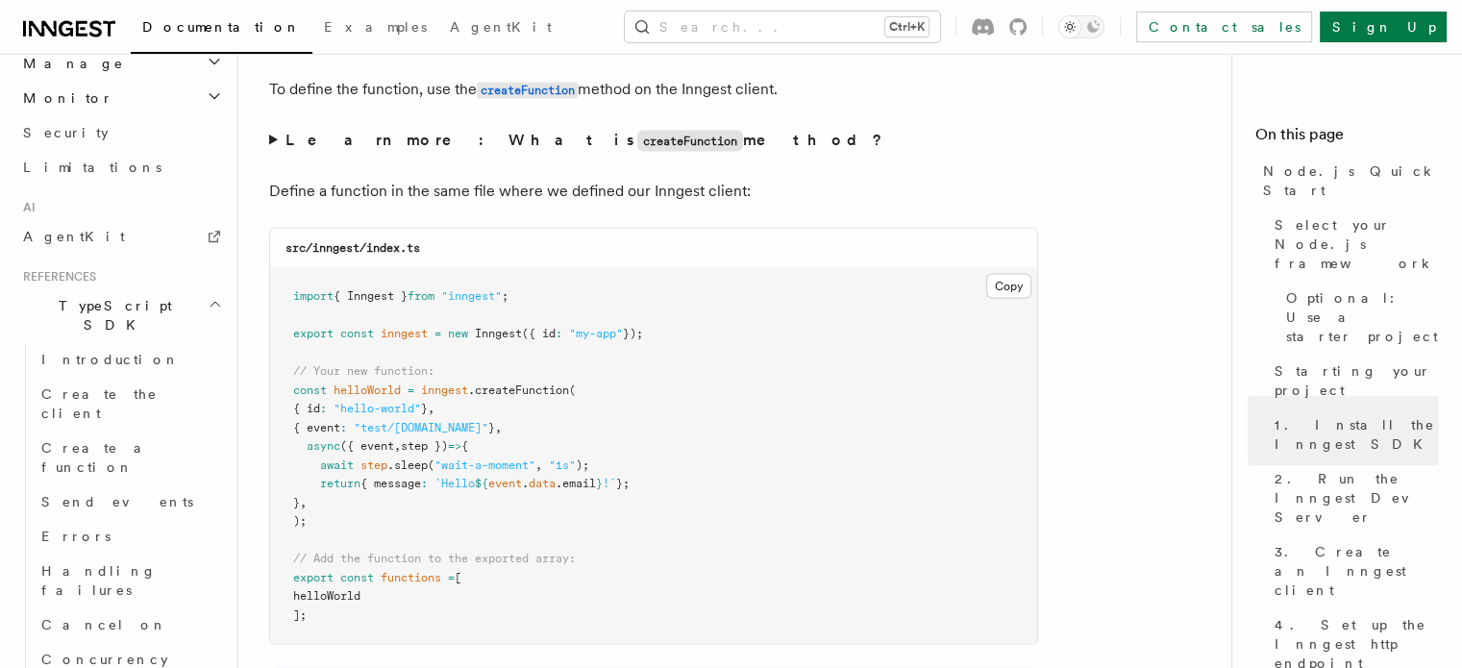
scroll to position [3743, 0]
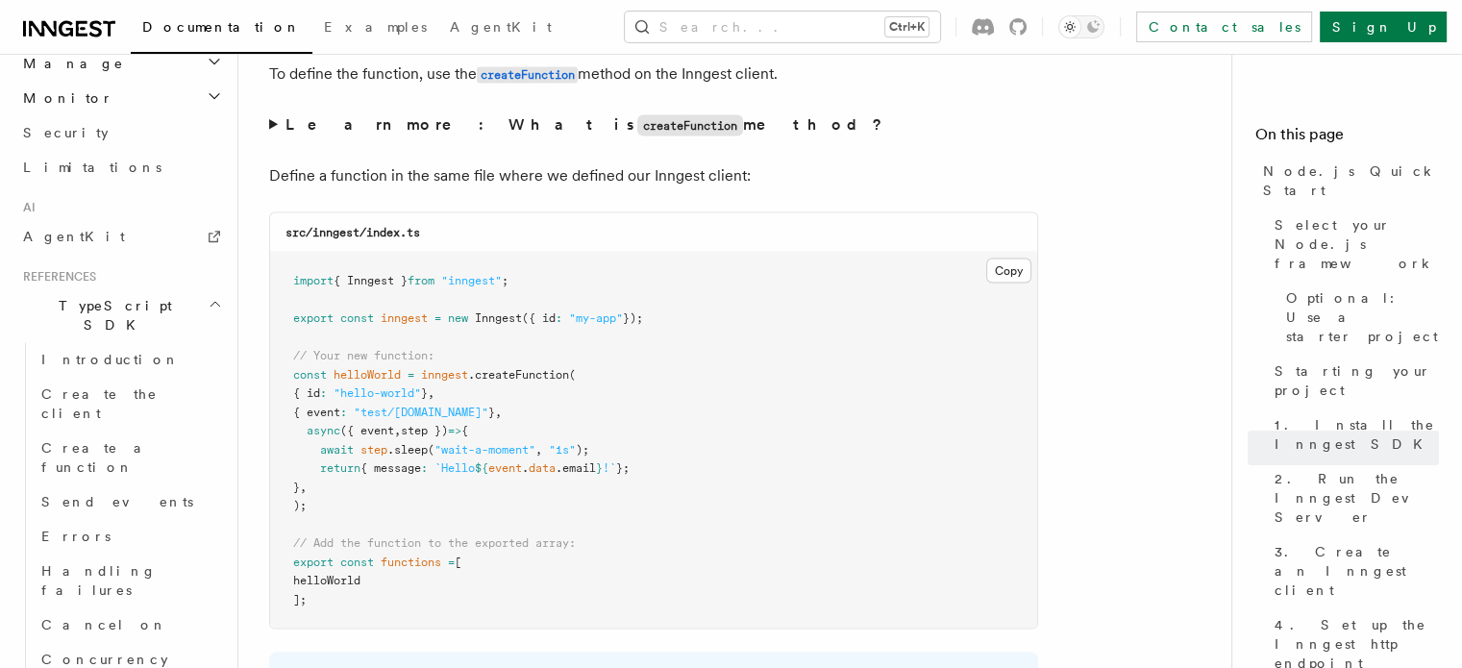
click at [806, 397] on pre "import { Inngest } from "inngest" ; export const inngest = new Inngest ({ id : …" at bounding box center [653, 441] width 767 height 376
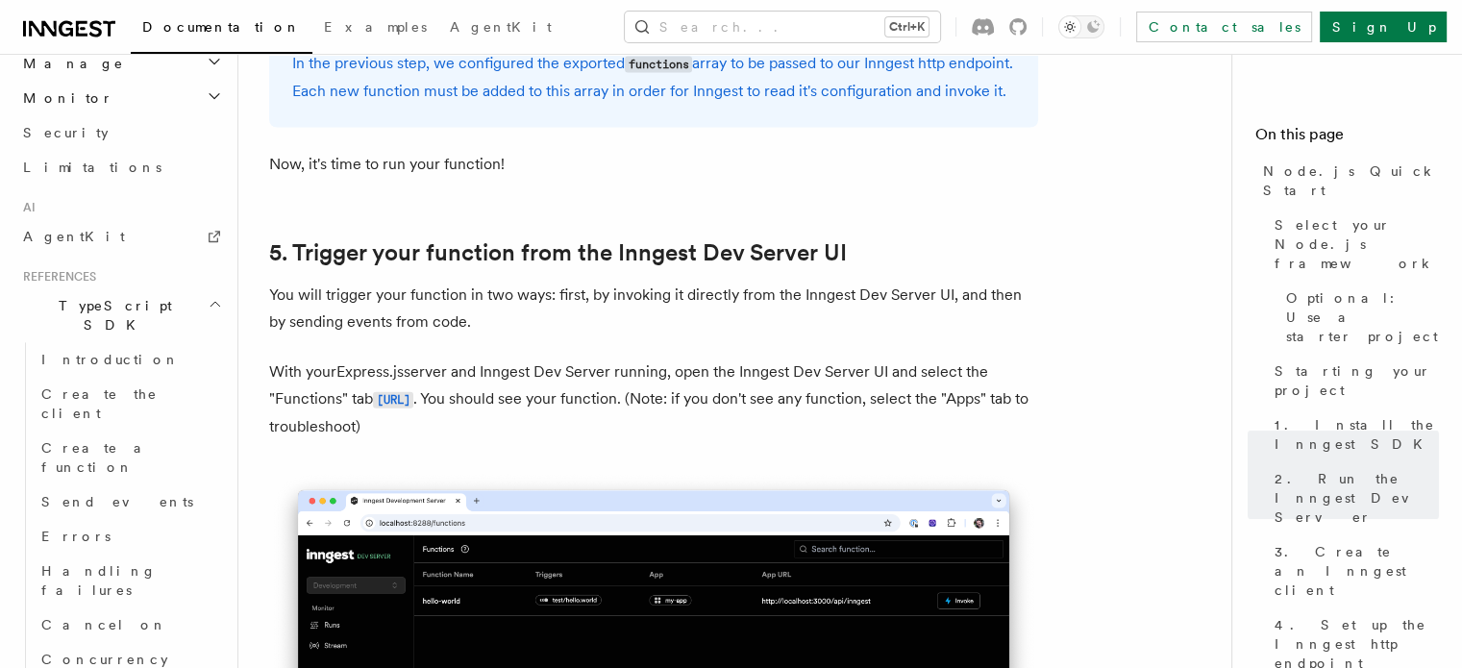
scroll to position [4394, 0]
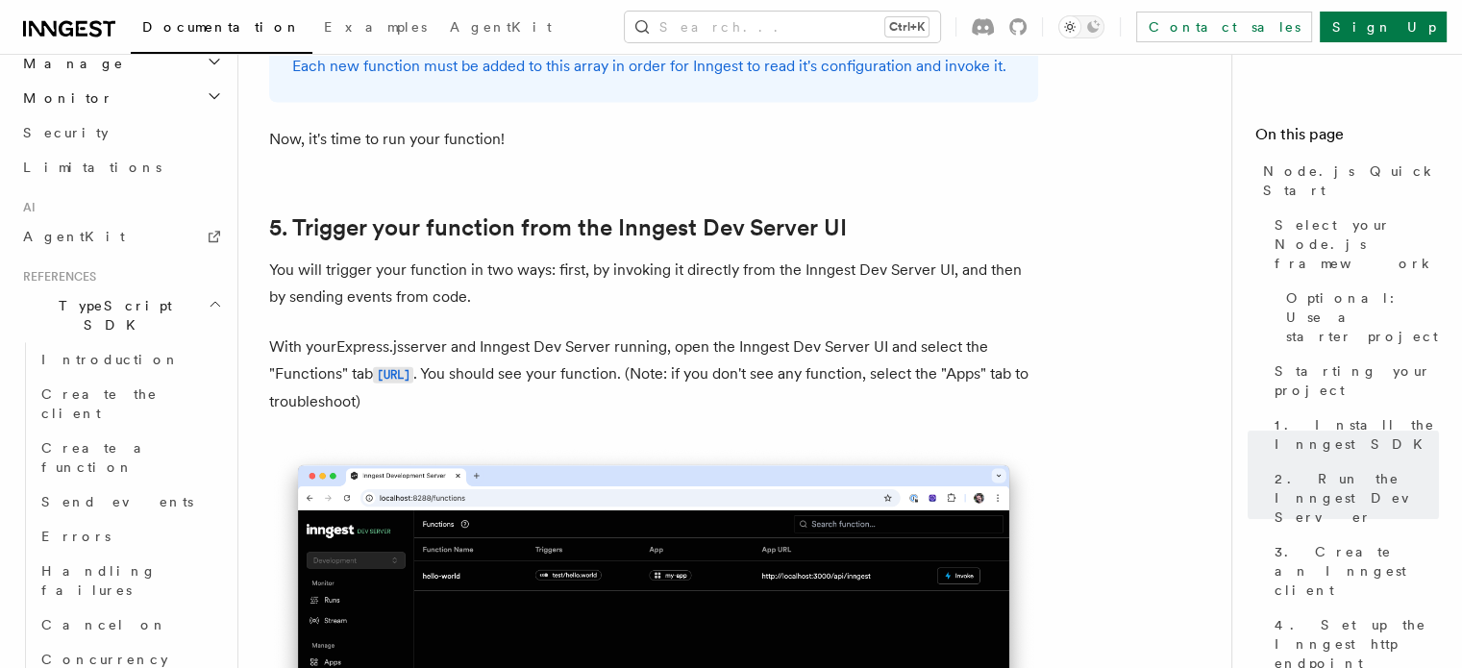
click at [785, 309] on p "You will trigger your function in two ways: first, by invoking it directly from…" at bounding box center [653, 284] width 769 height 54
click at [789, 307] on p "You will trigger your function in two ways: first, by invoking it directly from…" at bounding box center [653, 284] width 769 height 54
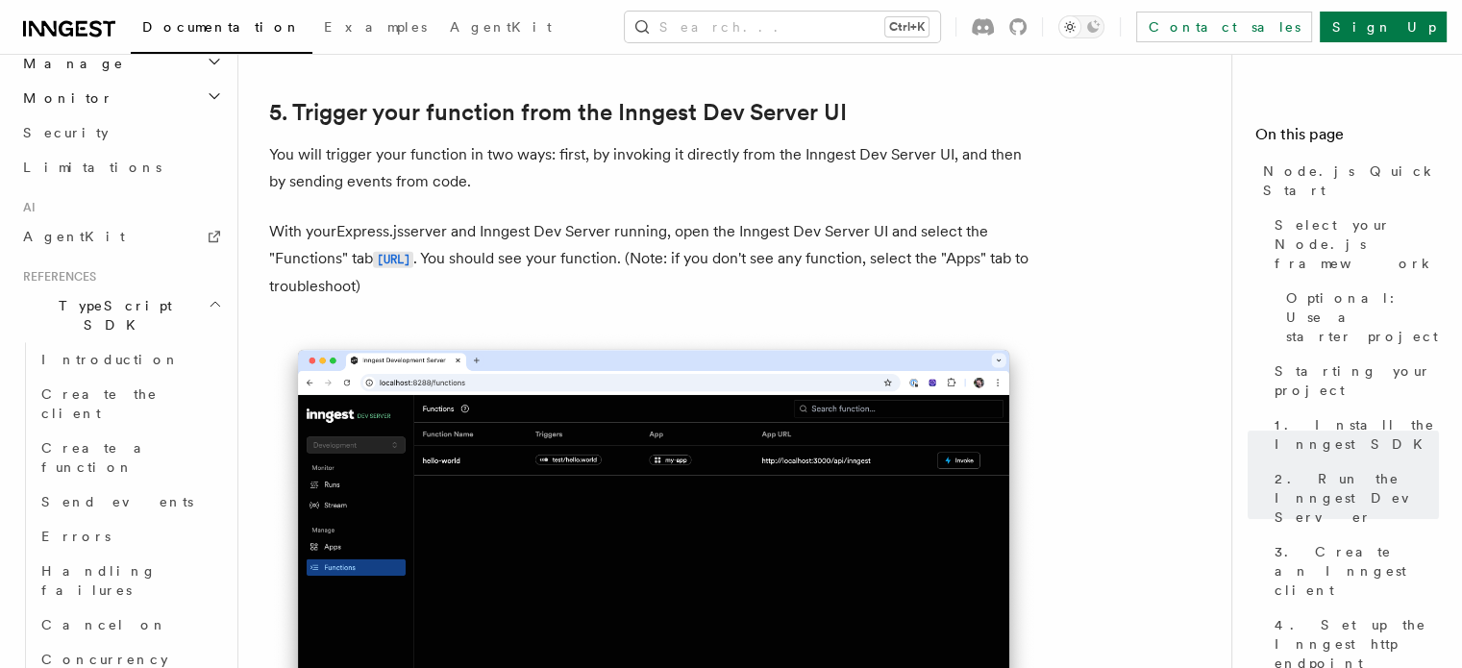
scroll to position [4510, 0]
click at [831, 285] on p "With your Express.js server and Inngest Dev Server running, open the Inngest De…" at bounding box center [653, 258] width 769 height 82
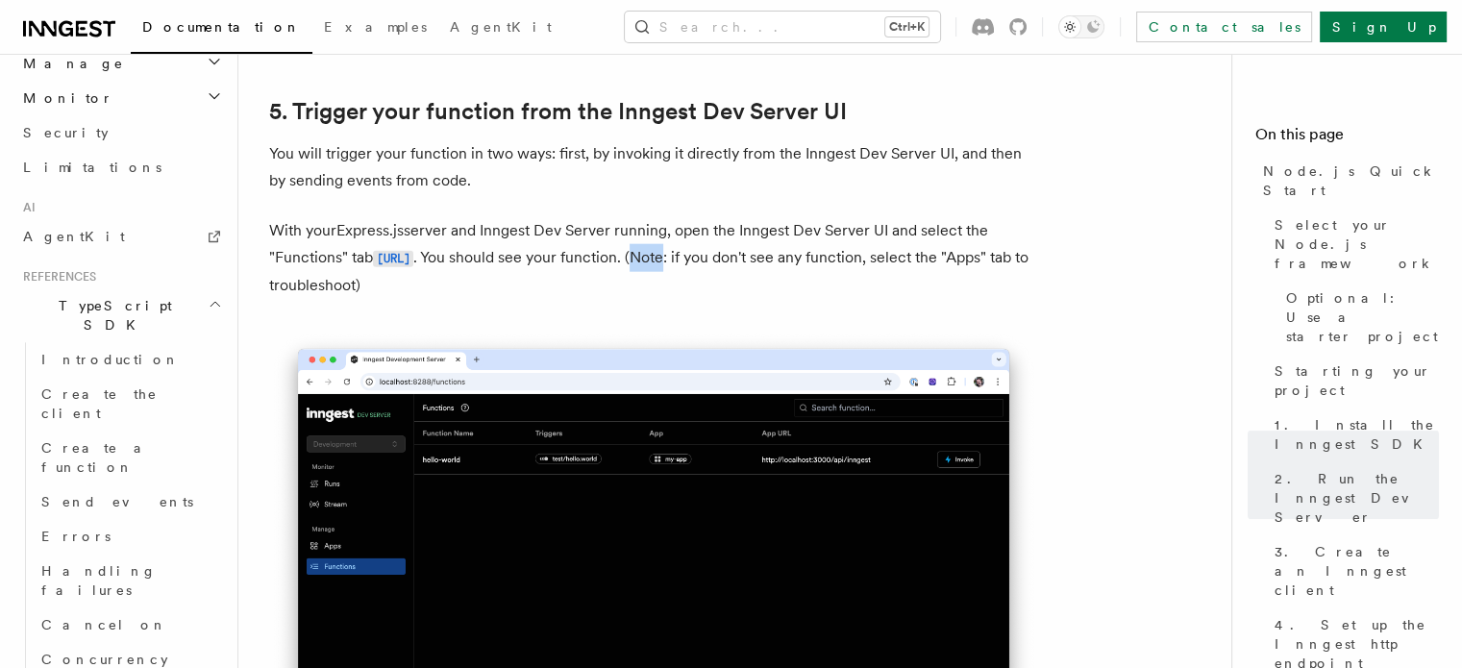
click at [831, 285] on p "With your Express.js server and Inngest Dev Server running, open the Inngest De…" at bounding box center [653, 258] width 769 height 82
click at [737, 276] on p "With your Express.js server and Inngest Dev Server running, open the Inngest De…" at bounding box center [653, 258] width 769 height 82
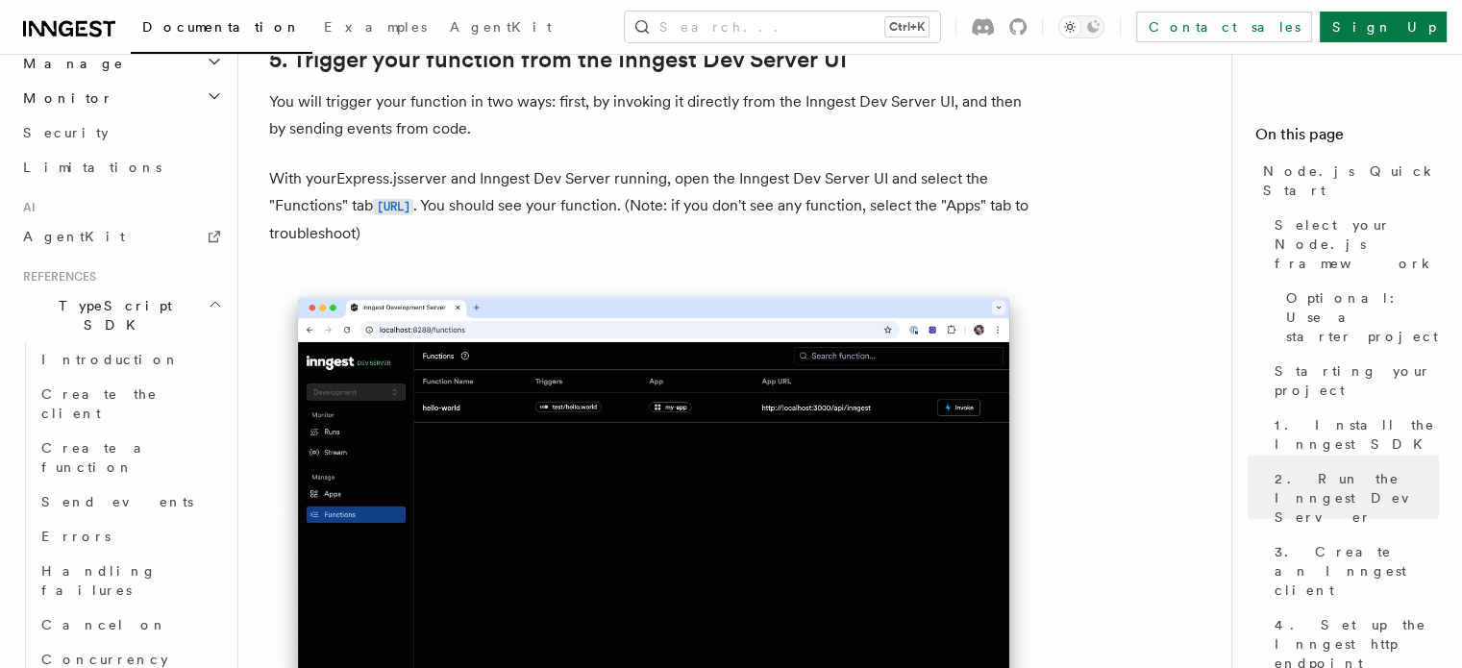
scroll to position [4576, 0]
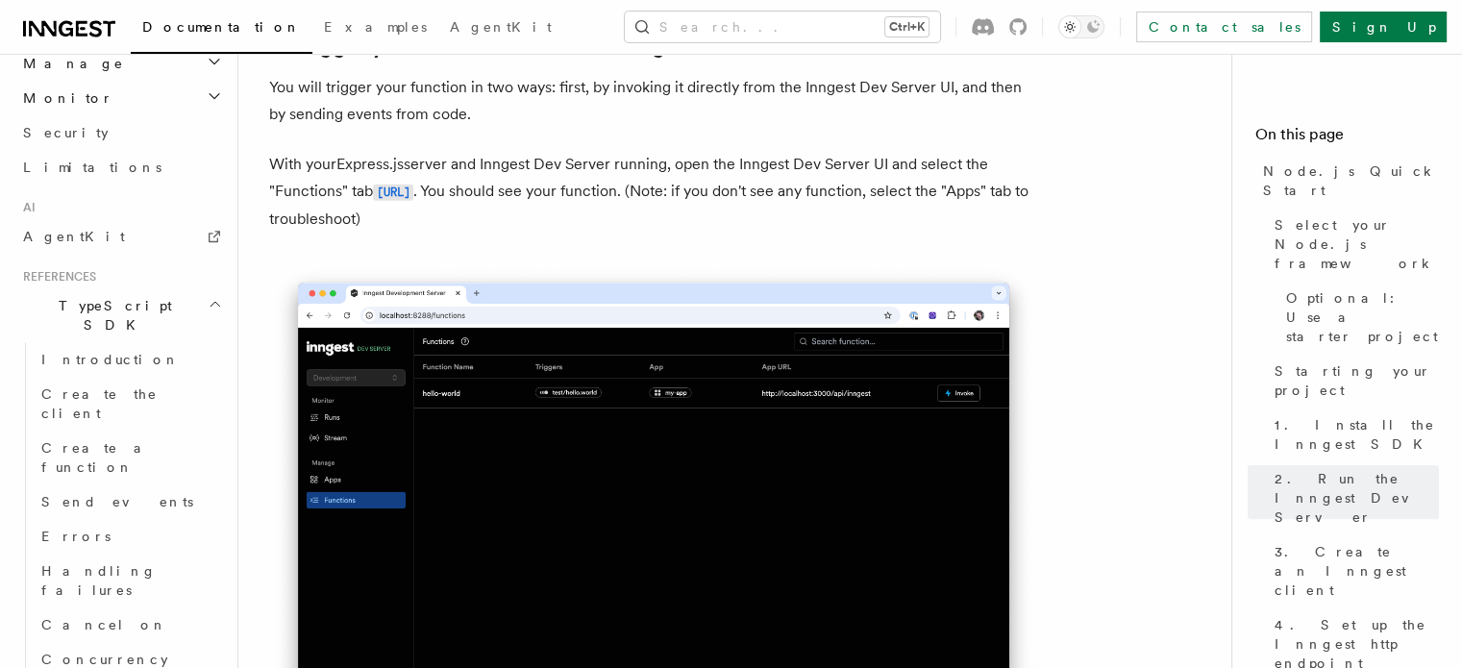
click at [547, 233] on p "With your Express.js server and Inngest Dev Server running, open the Inngest De…" at bounding box center [653, 192] width 769 height 82
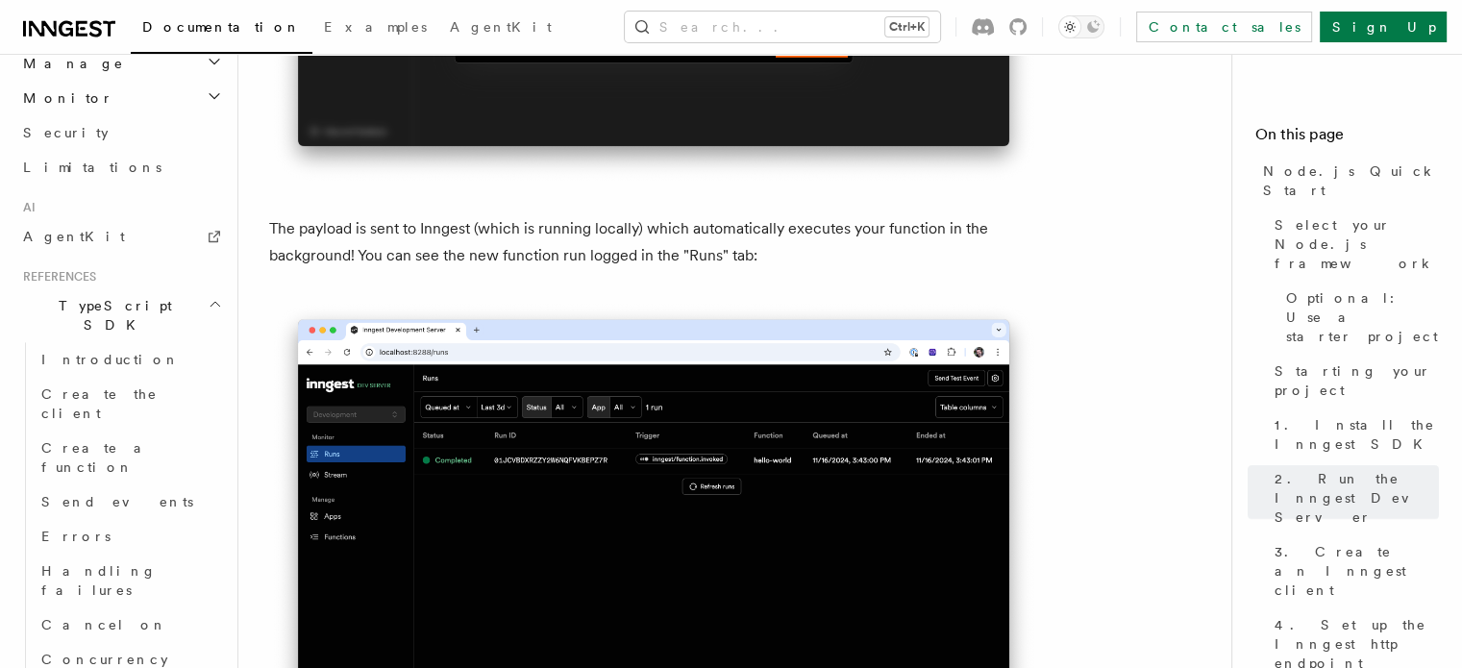
scroll to position [6468, 0]
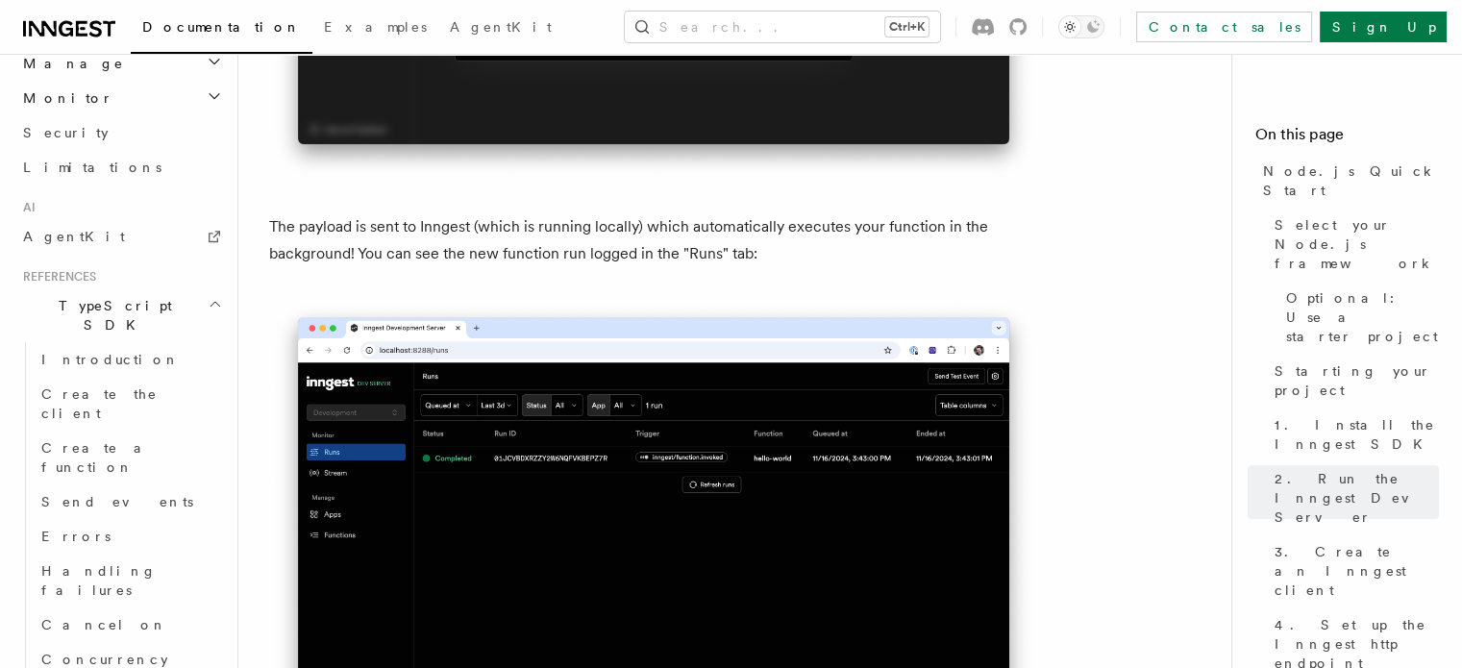
click at [762, 267] on p "The payload is sent to Inngest (which is running locally) which automatically e…" at bounding box center [653, 240] width 769 height 54
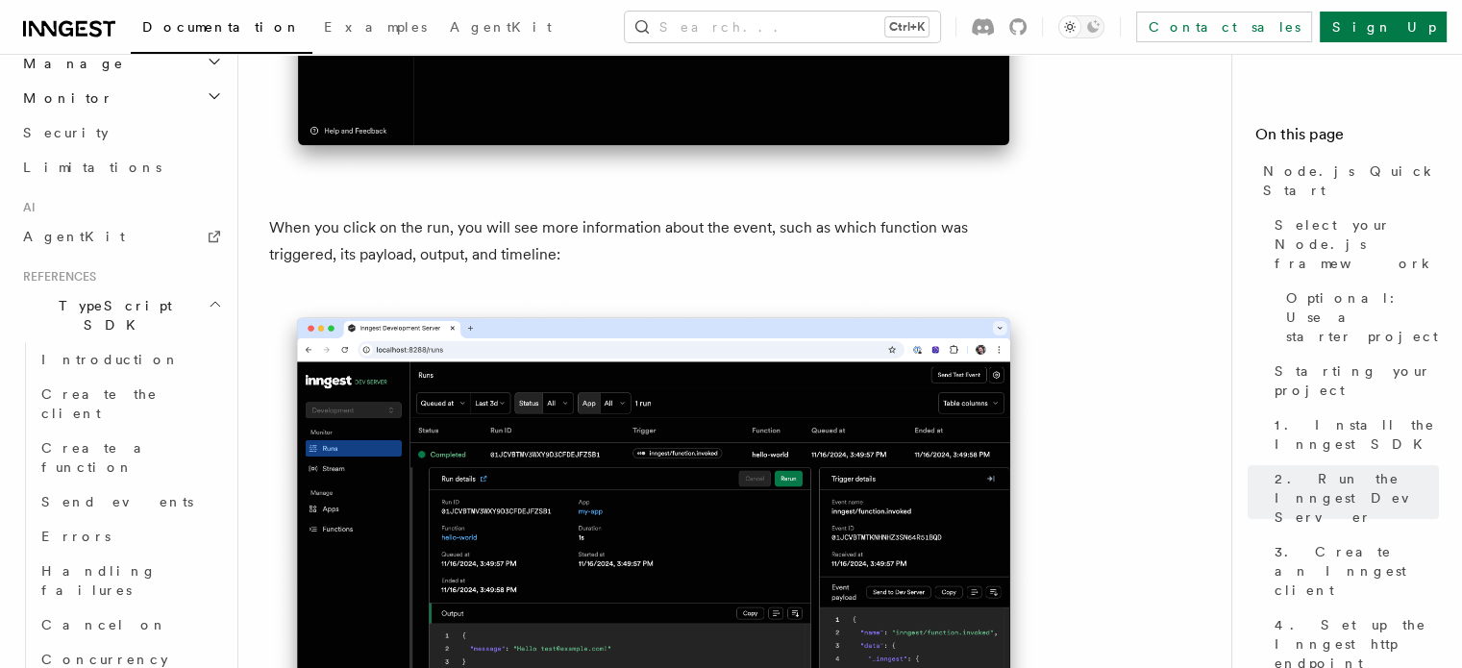
scroll to position [7067, 0]
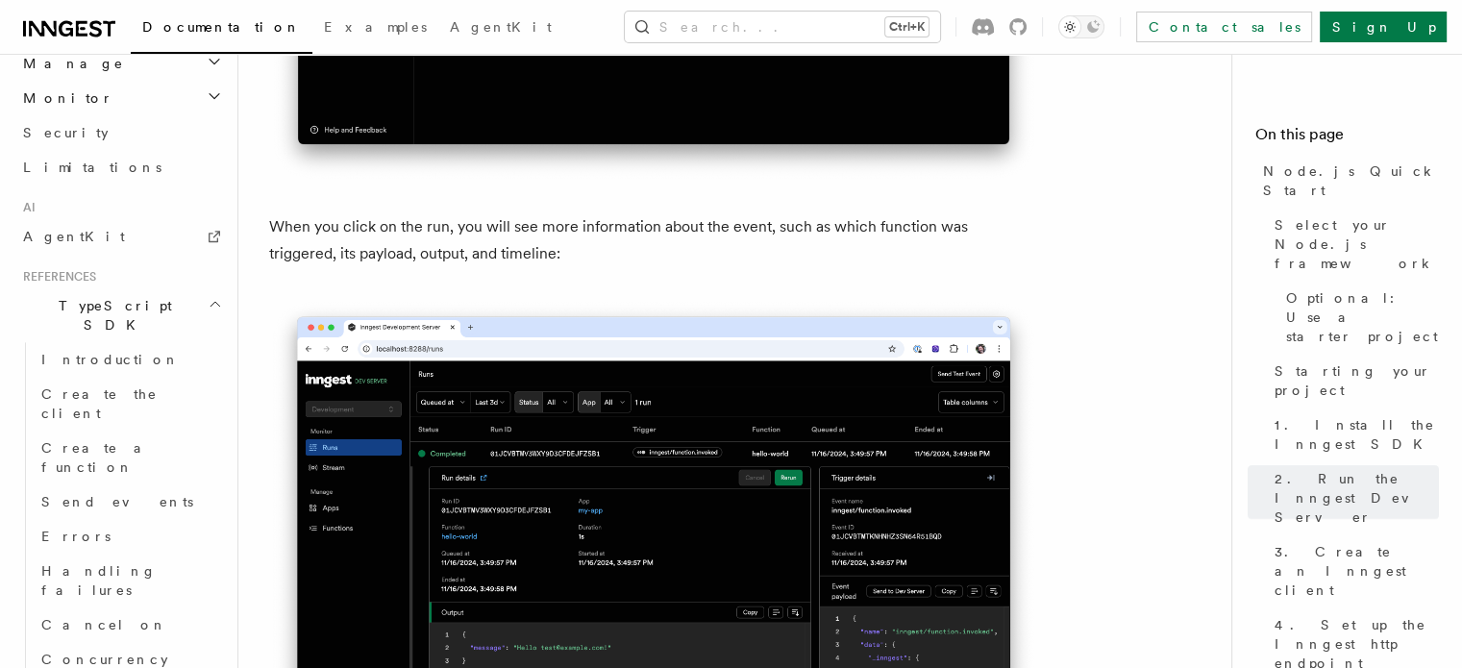
click at [471, 267] on p "When you click on the run, you will see more information about the event, such …" at bounding box center [653, 240] width 769 height 54
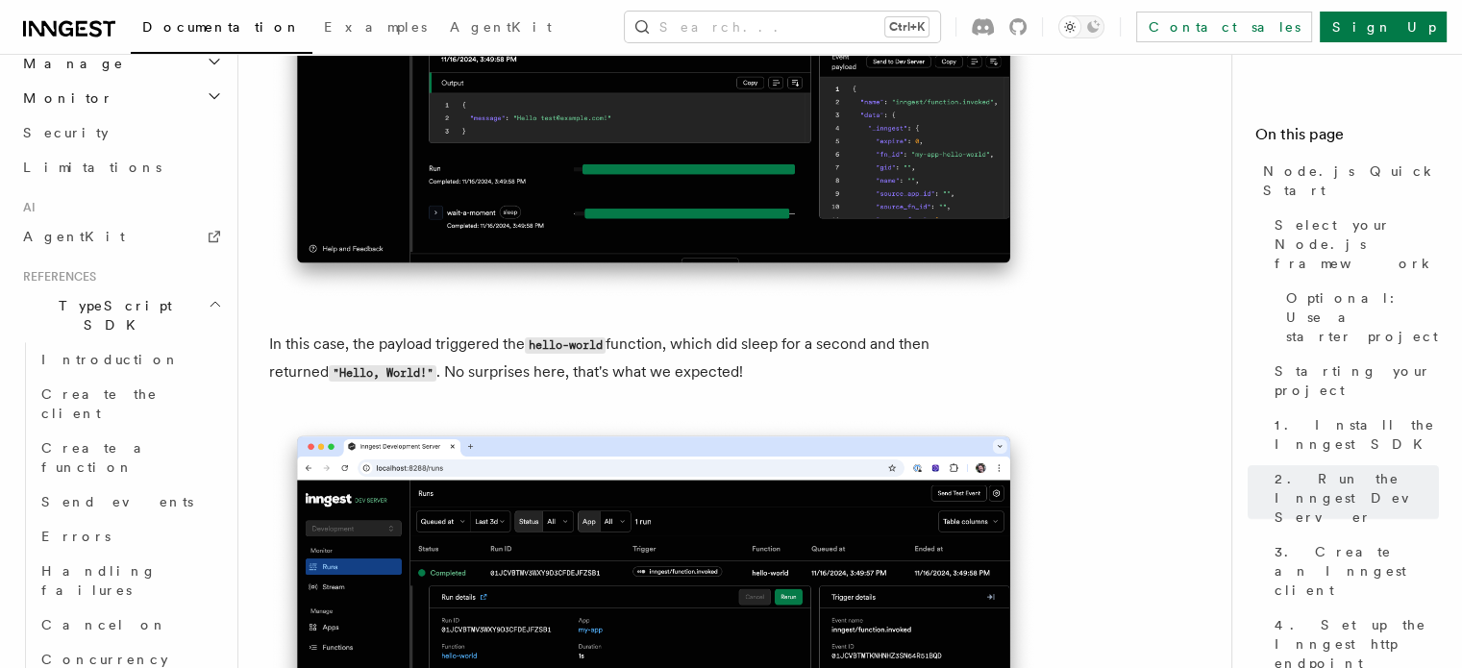
scroll to position [7613, 0]
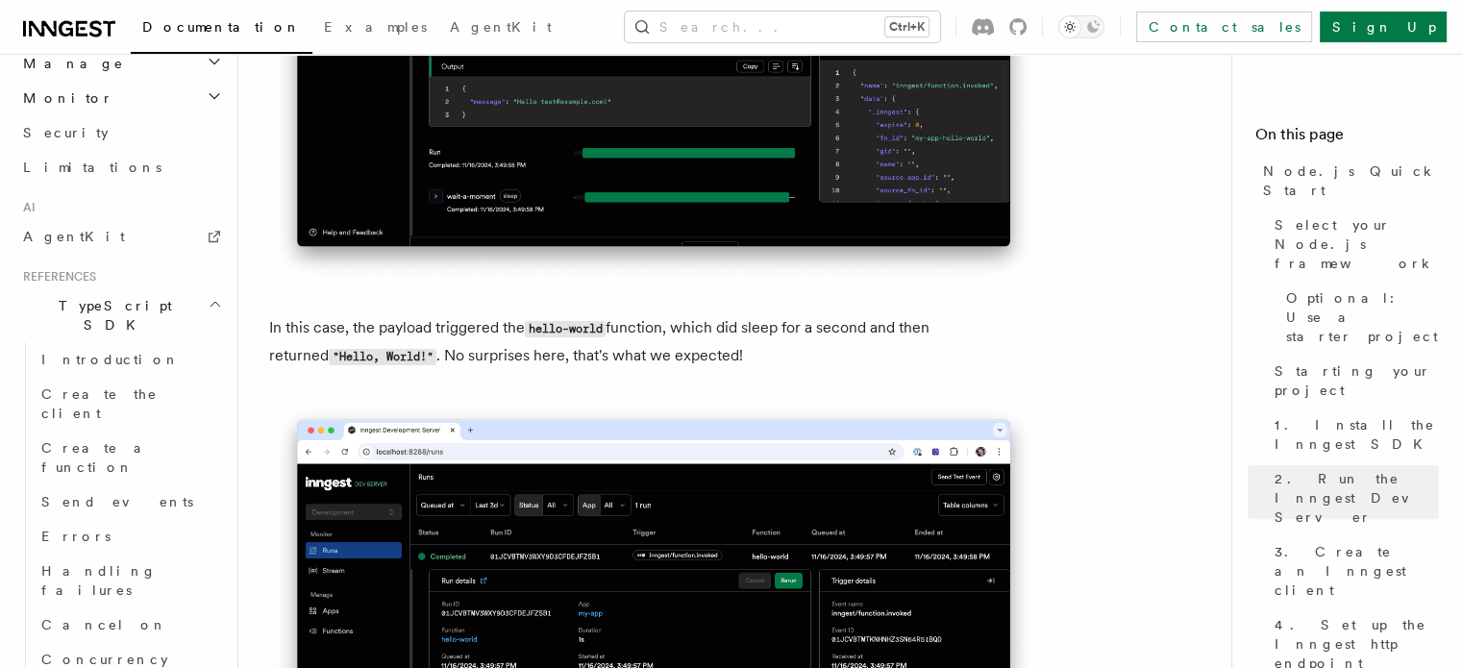
click at [795, 356] on p "In this case, the payload triggered the hello-world function, which did sleep f…" at bounding box center [653, 342] width 769 height 56
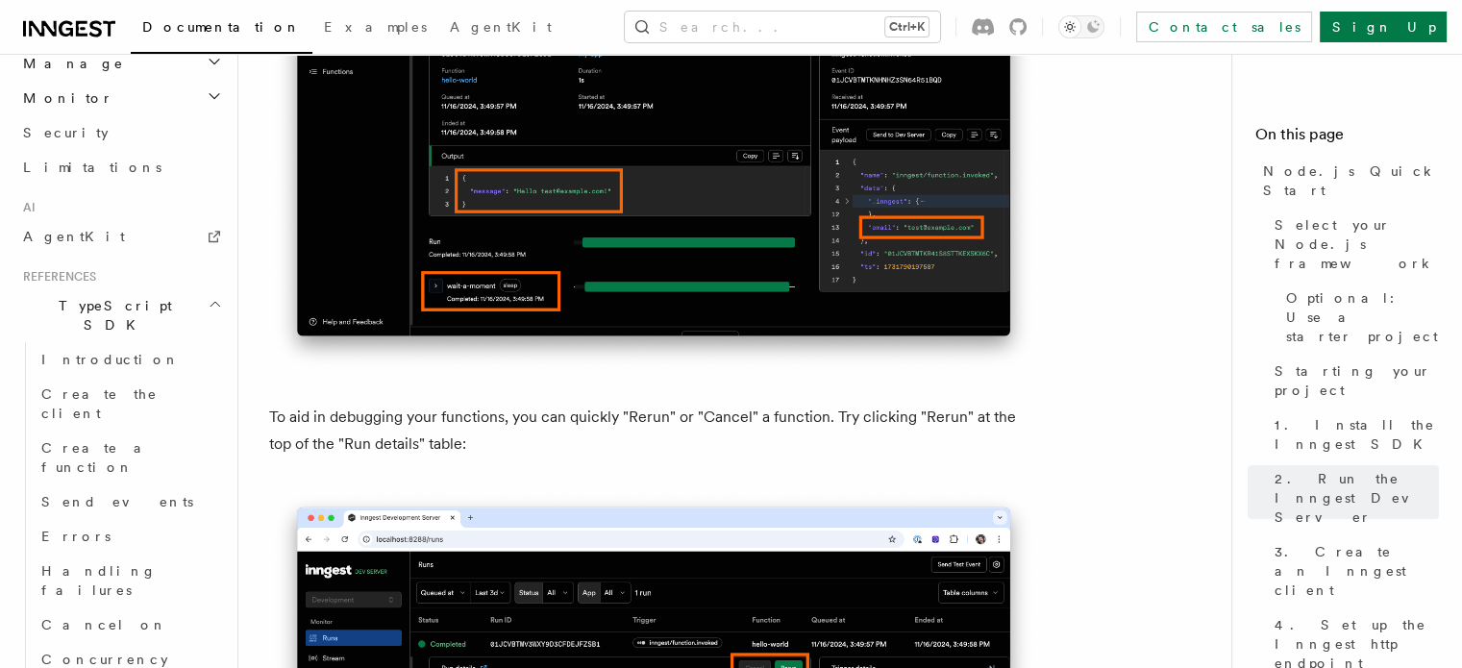
scroll to position [8223, 0]
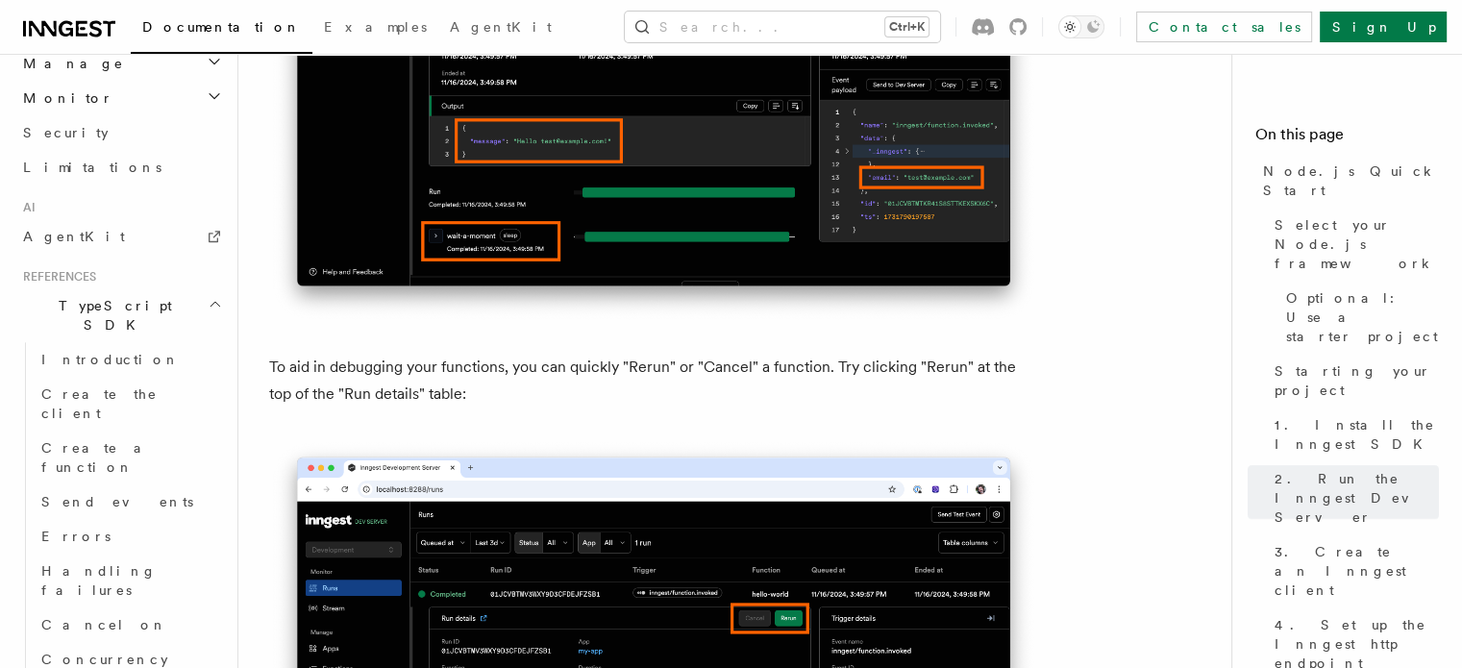
click at [614, 408] on p "To aid in debugging your functions, you can quickly "Rerun" or "Cancel" a funct…" at bounding box center [653, 381] width 769 height 54
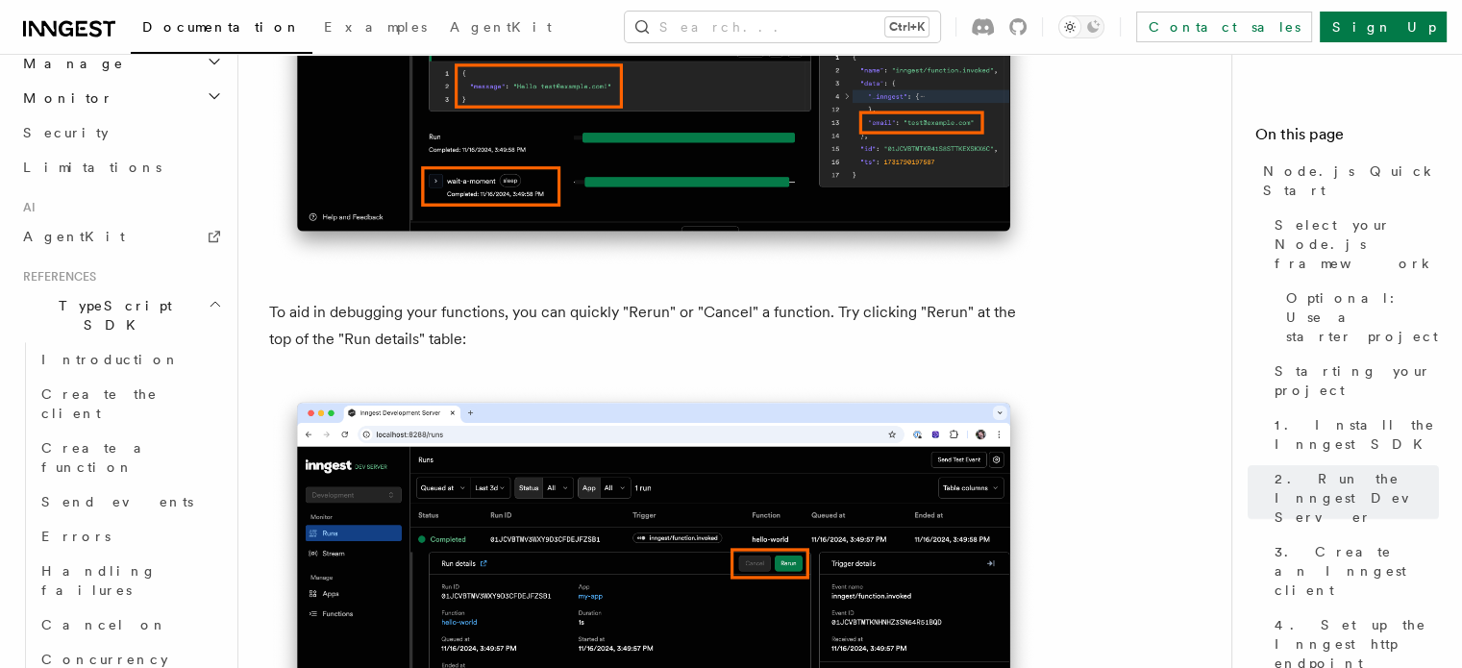
scroll to position [8298, 0]
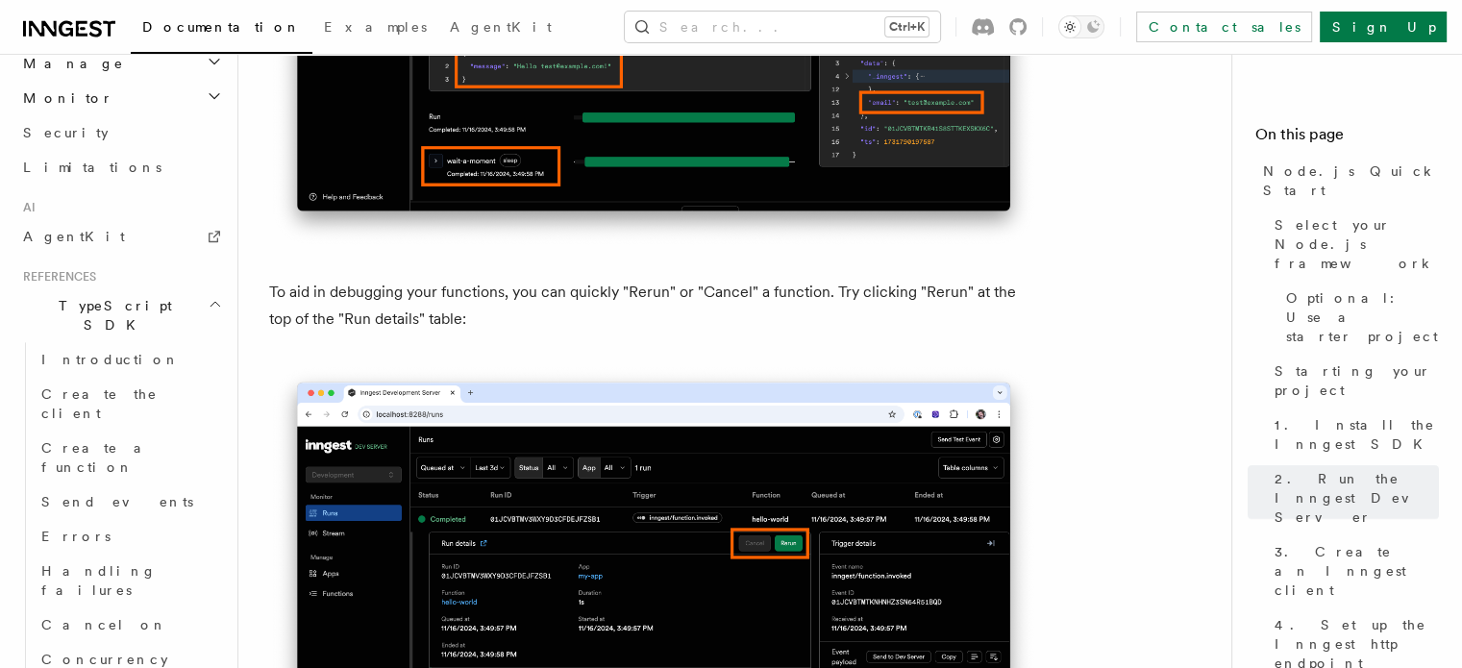
click at [939, 319] on p "To aid in debugging your functions, you can quickly "Rerun" or "Cancel" a funct…" at bounding box center [653, 306] width 769 height 54
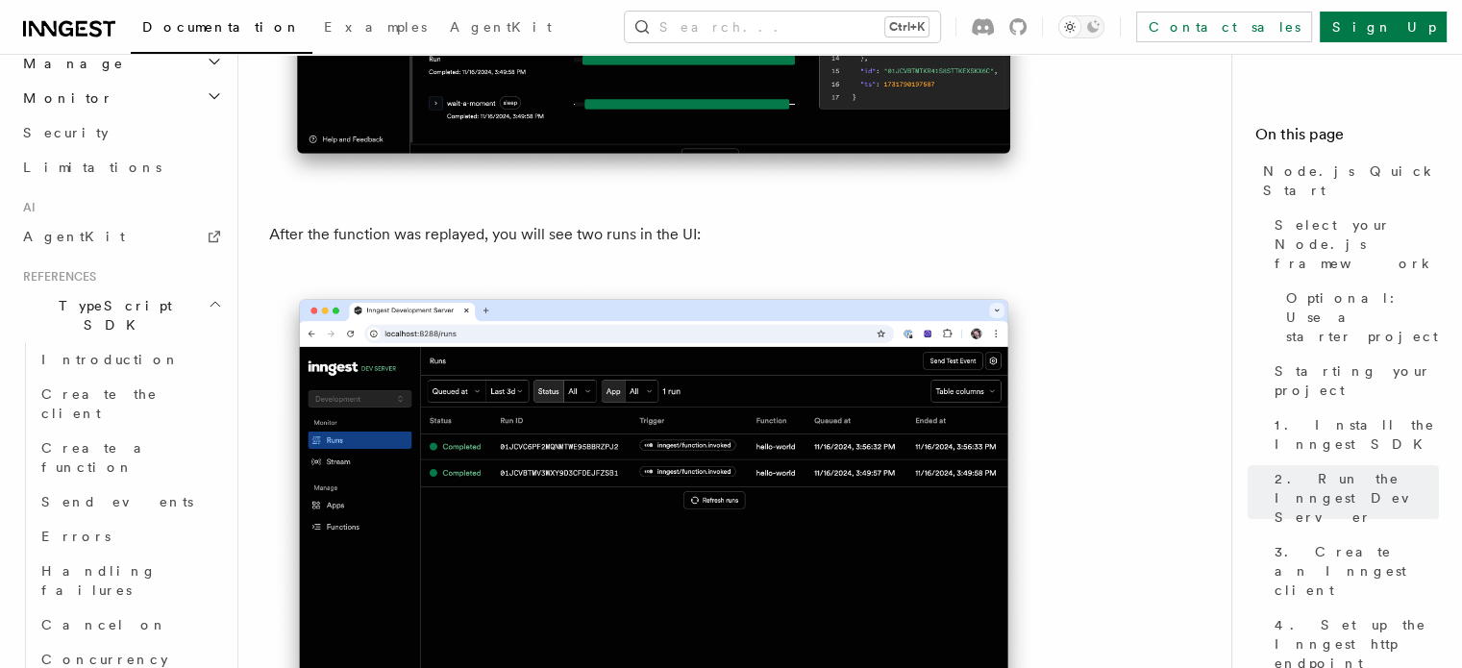
scroll to position [9006, 0]
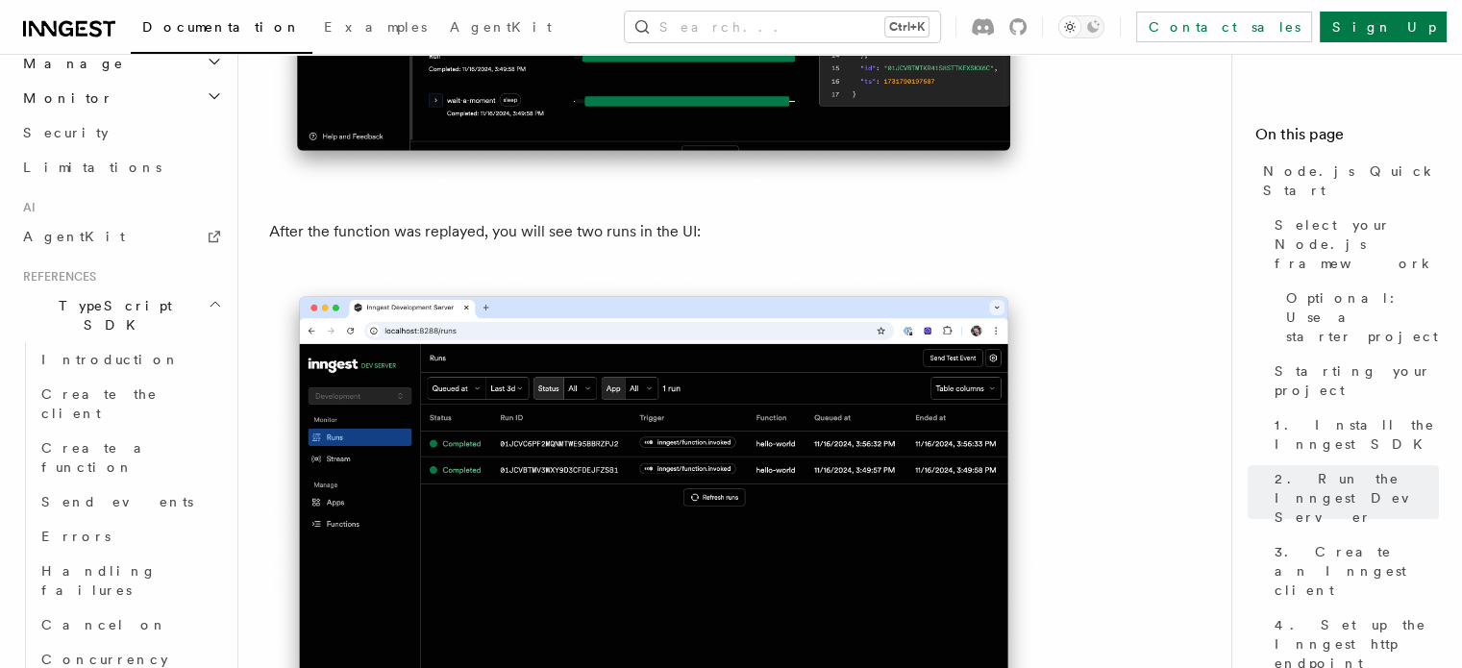
click at [778, 245] on p "After the function was replayed, you will see two runs in the UI:" at bounding box center [653, 231] width 769 height 27
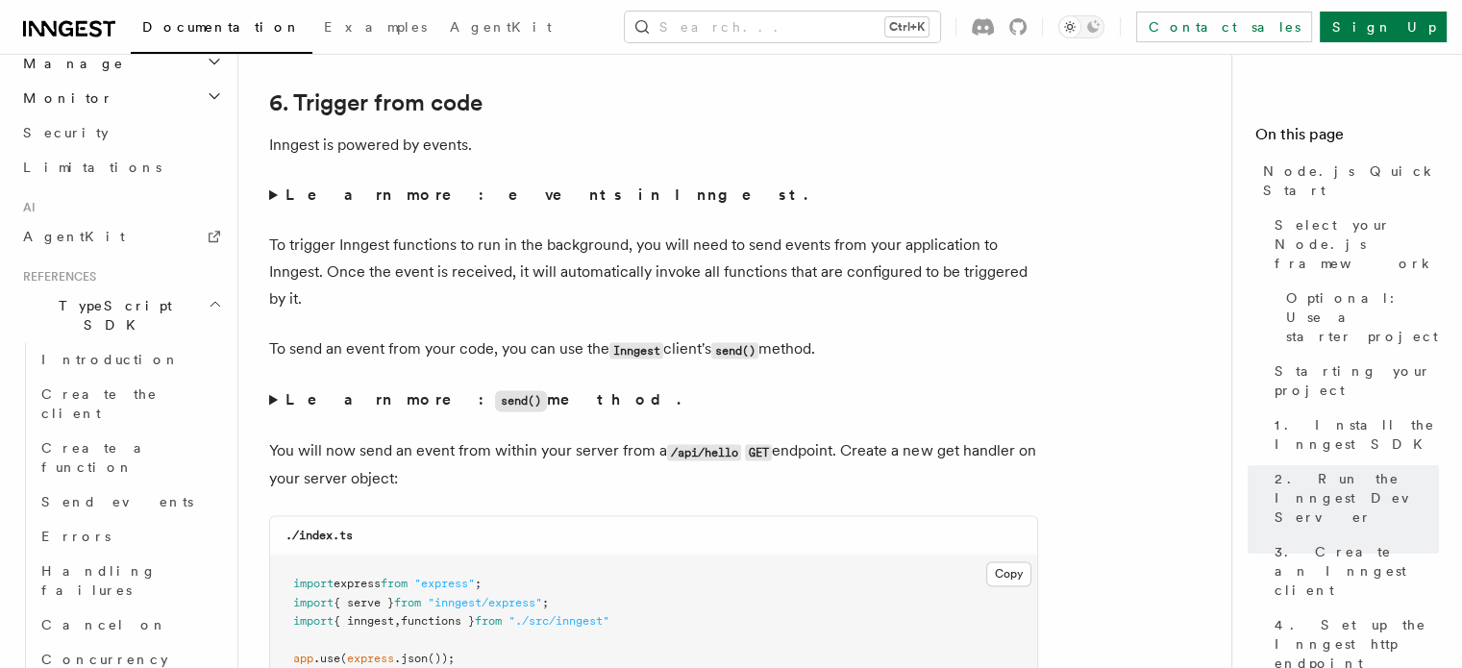
scroll to position [9819, 0]
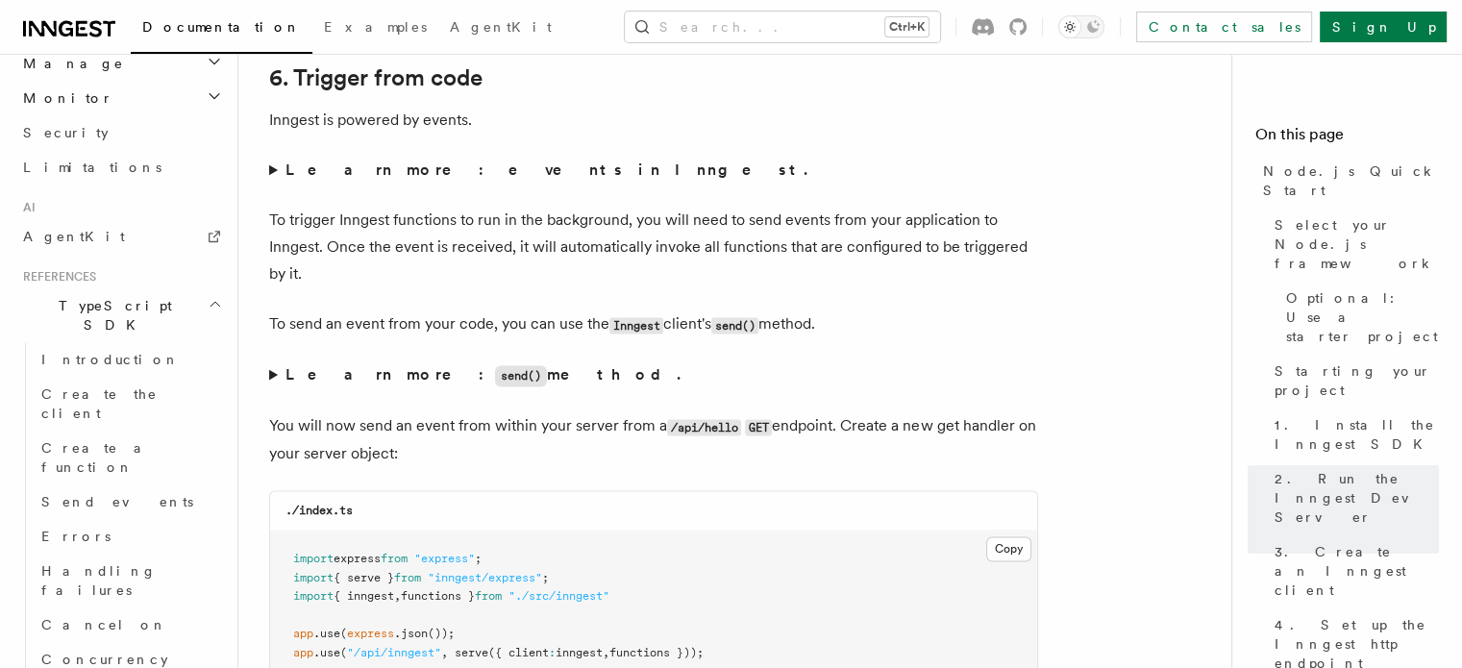
click at [414, 179] on strong "Learn more: events in Inngest." at bounding box center [549, 170] width 526 height 18
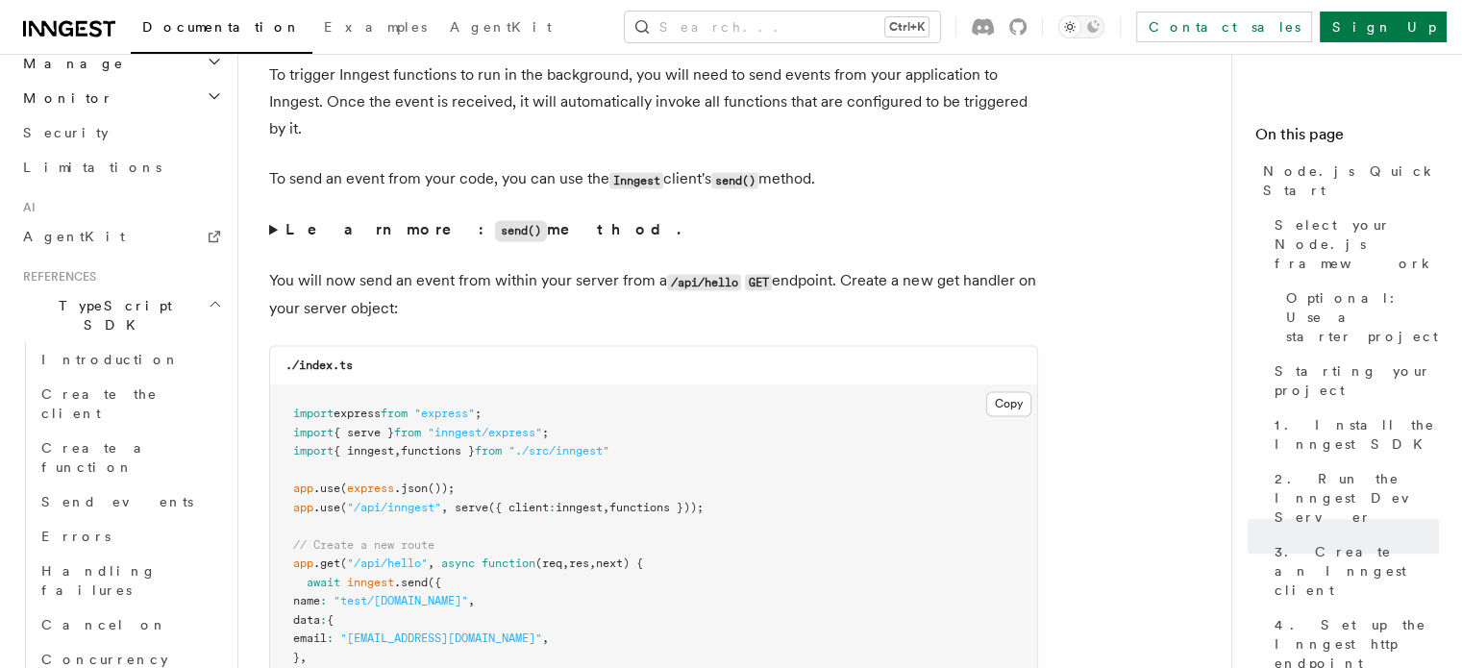
scroll to position [10169, 0]
click at [350, 237] on strong "Learn more: send() method." at bounding box center [485, 228] width 399 height 18
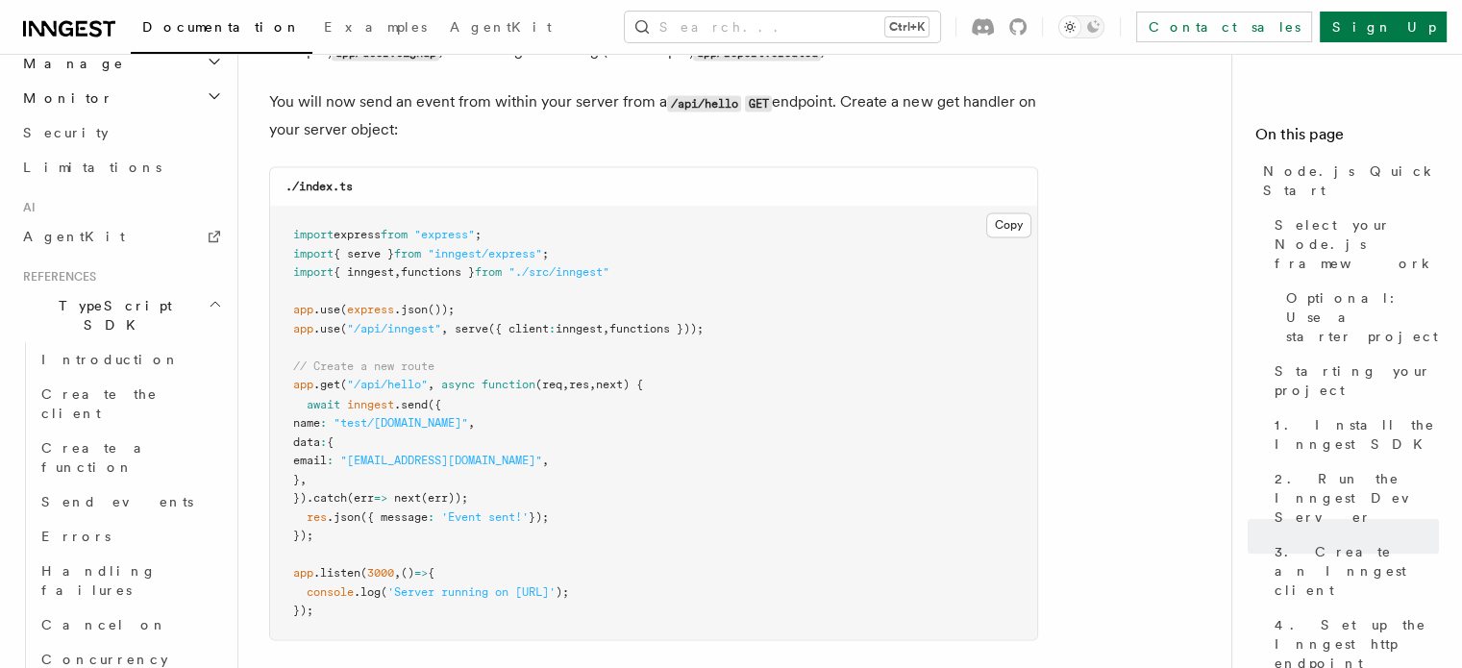
scroll to position [10598, 0]
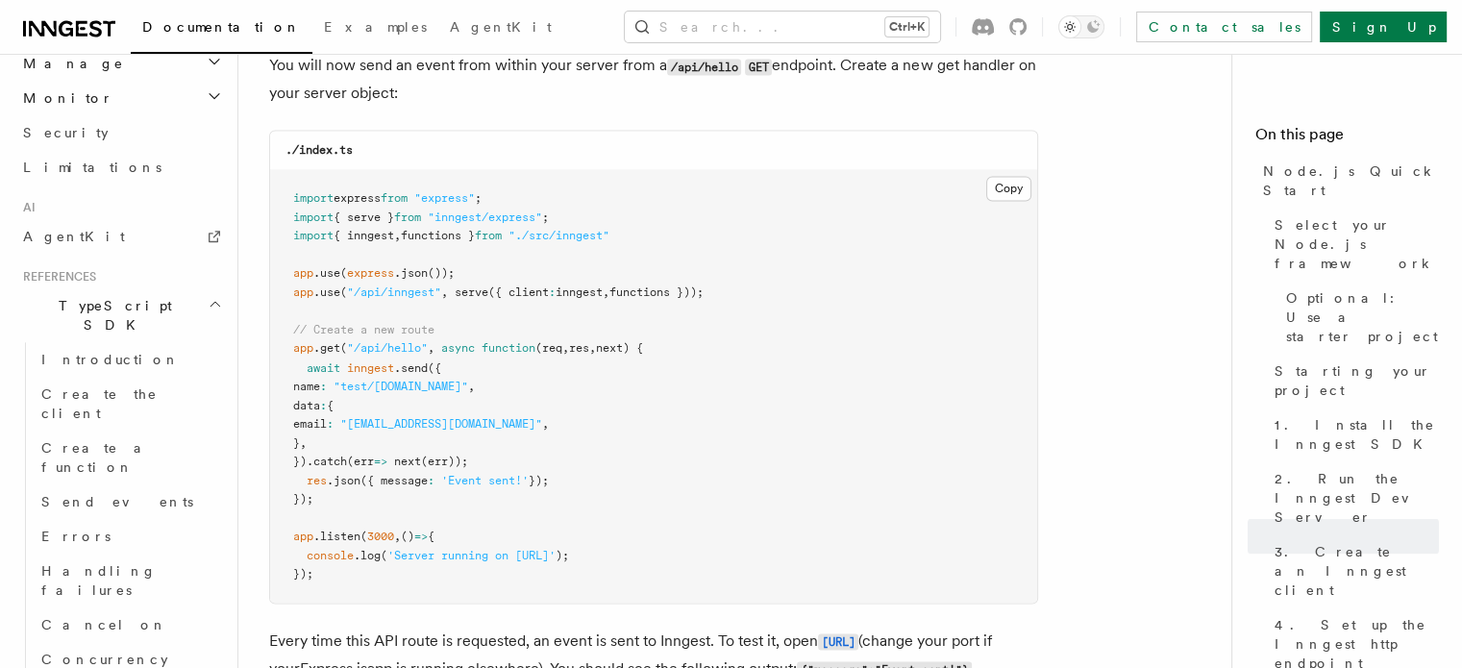
click at [685, 299] on span "functions }));" at bounding box center [657, 292] width 94 height 13
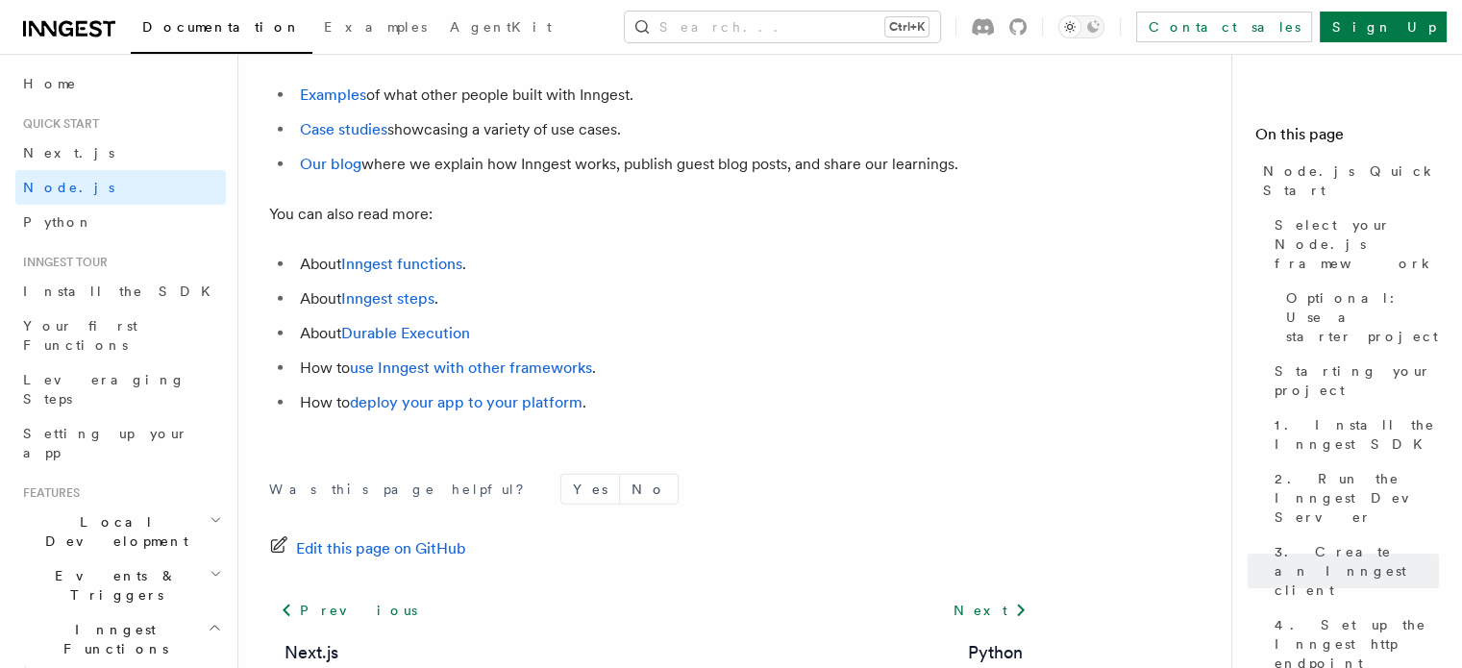
scroll to position [0, 0]
click at [132, 292] on link "Install the SDK" at bounding box center [120, 294] width 211 height 35
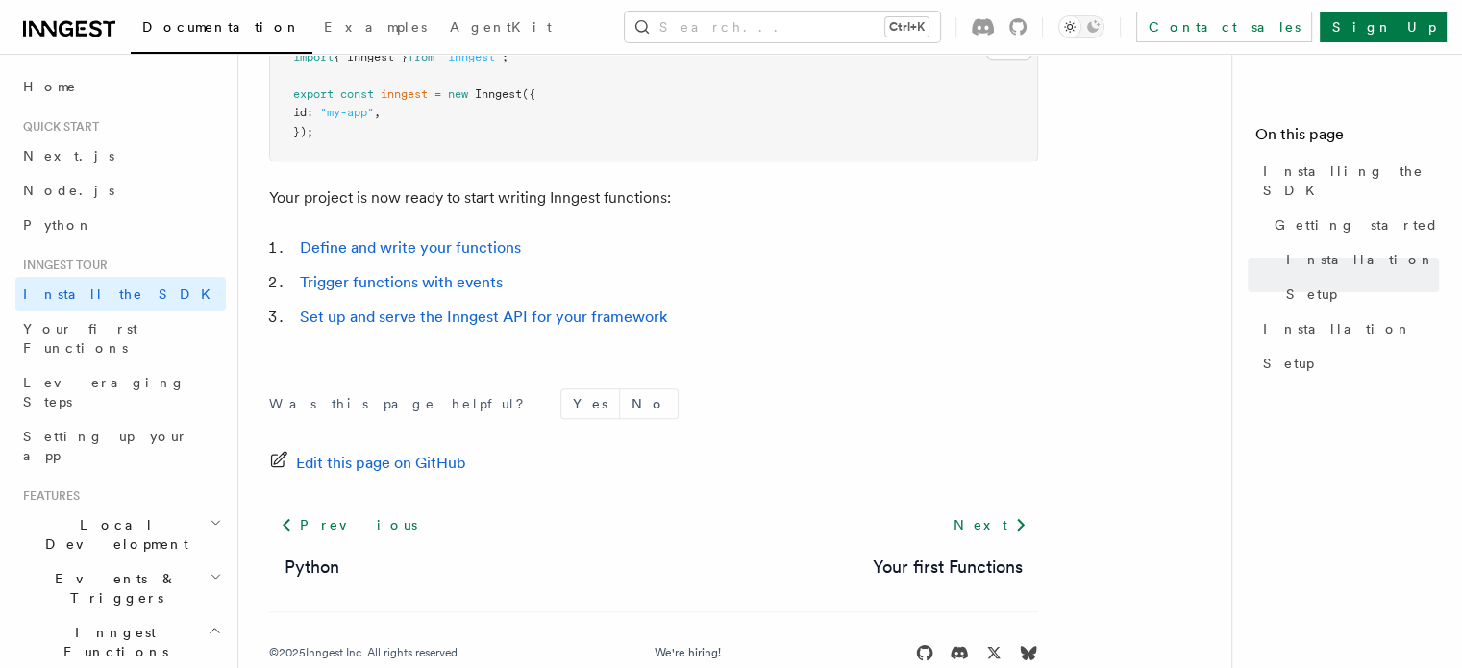
scroll to position [905, 0]
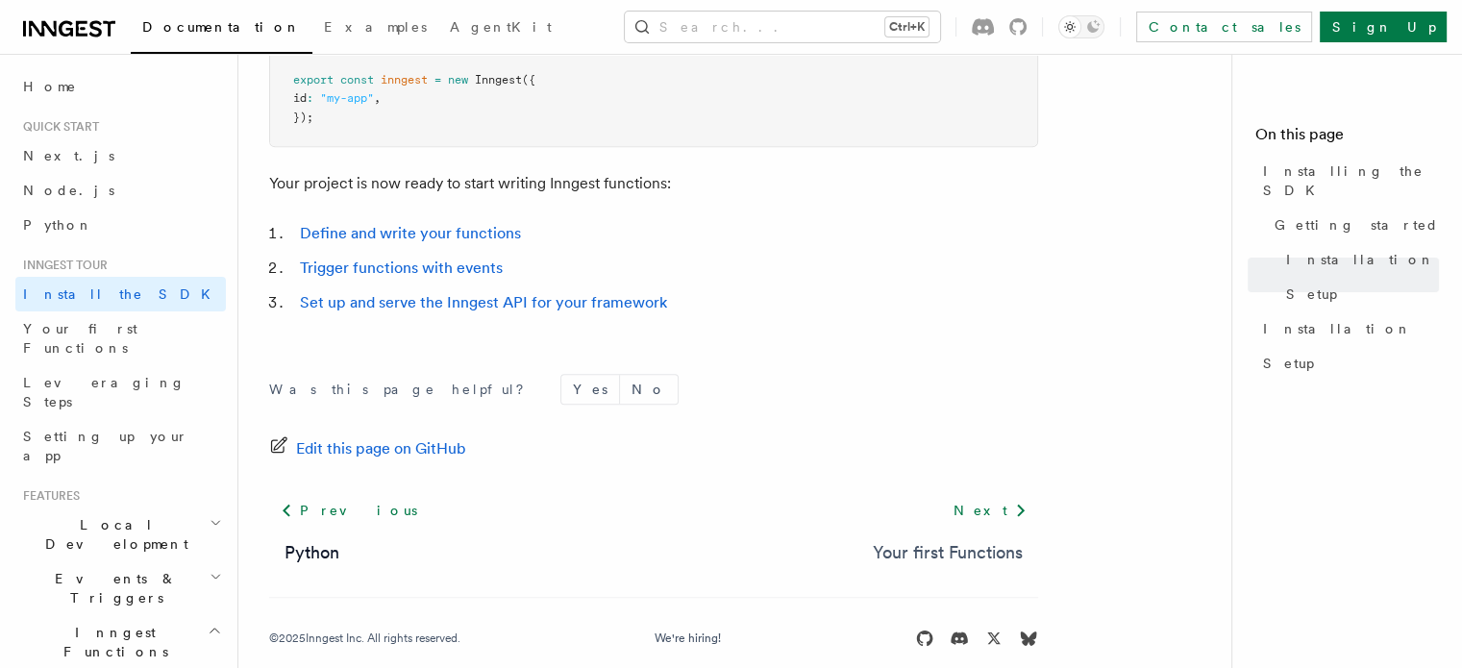
click at [920, 550] on link "Your first Functions" at bounding box center [948, 552] width 150 height 27
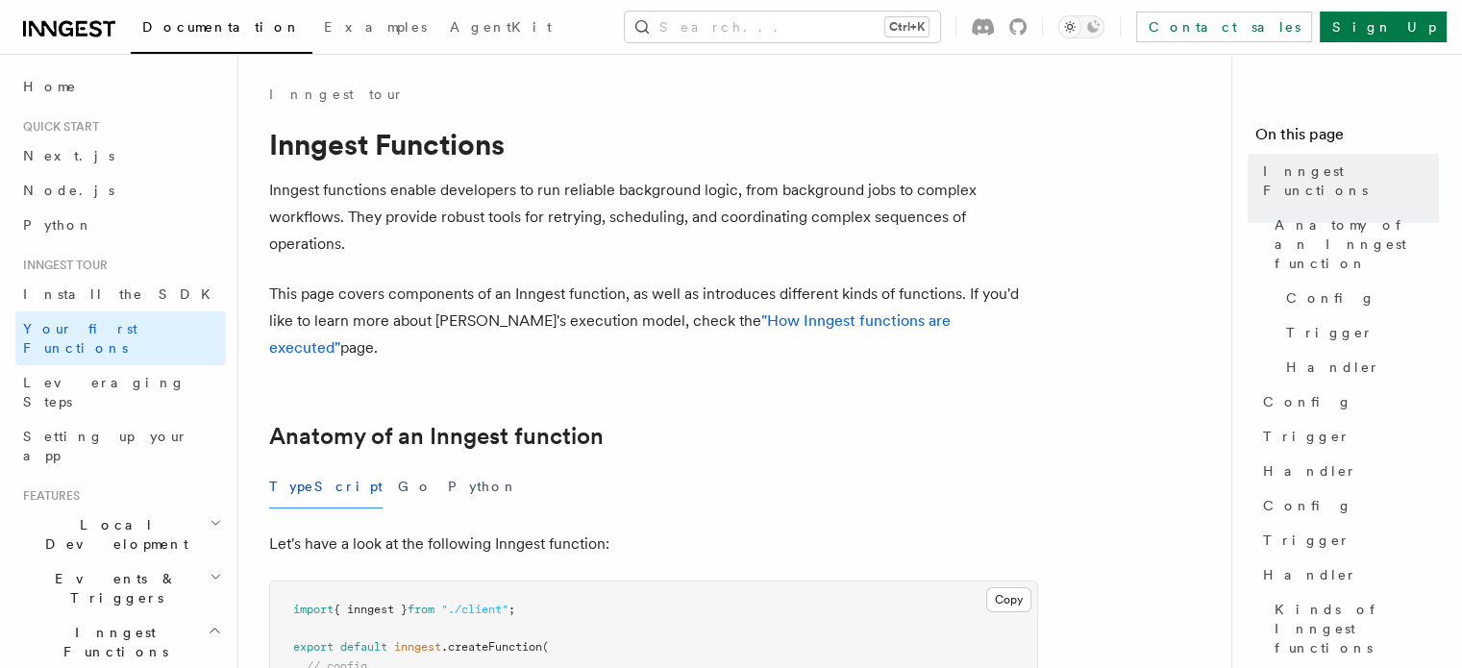
click at [585, 307] on p "This page covers components of an Inngest function, as well as introduces diffe…" at bounding box center [653, 321] width 769 height 81
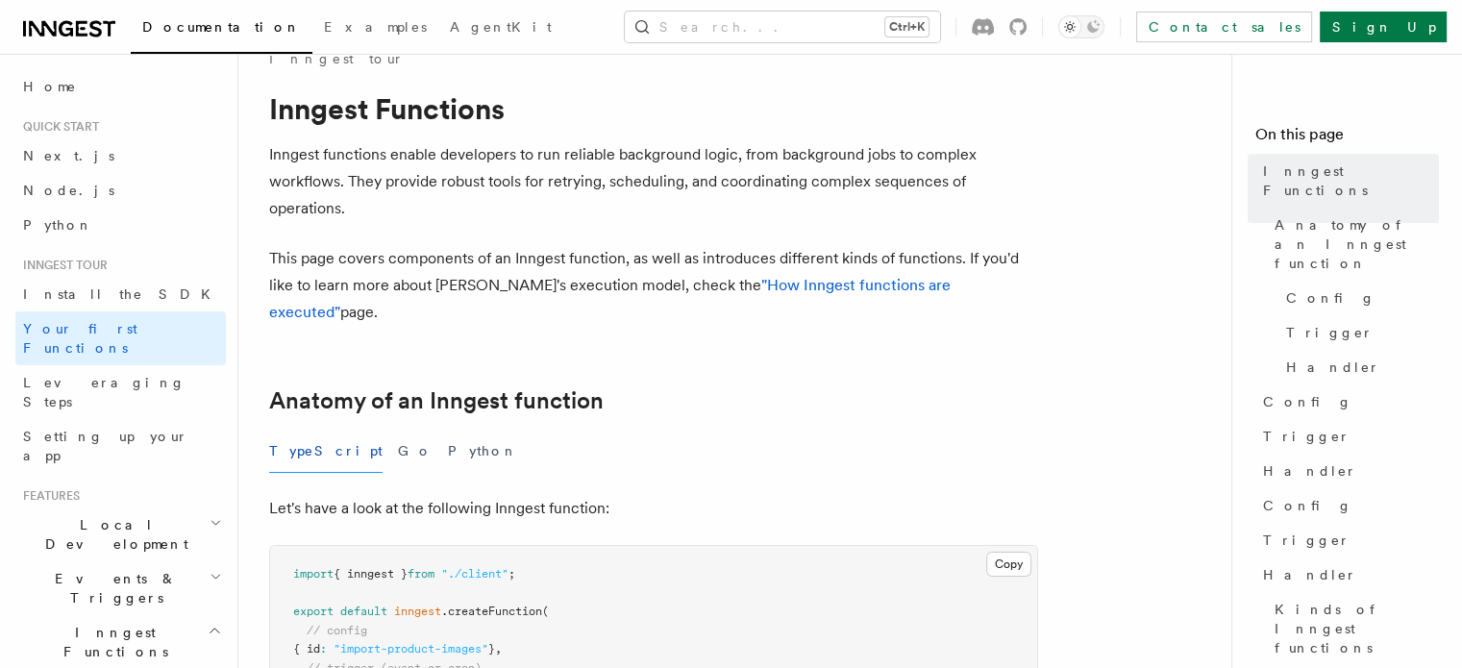
scroll to position [41, 0]
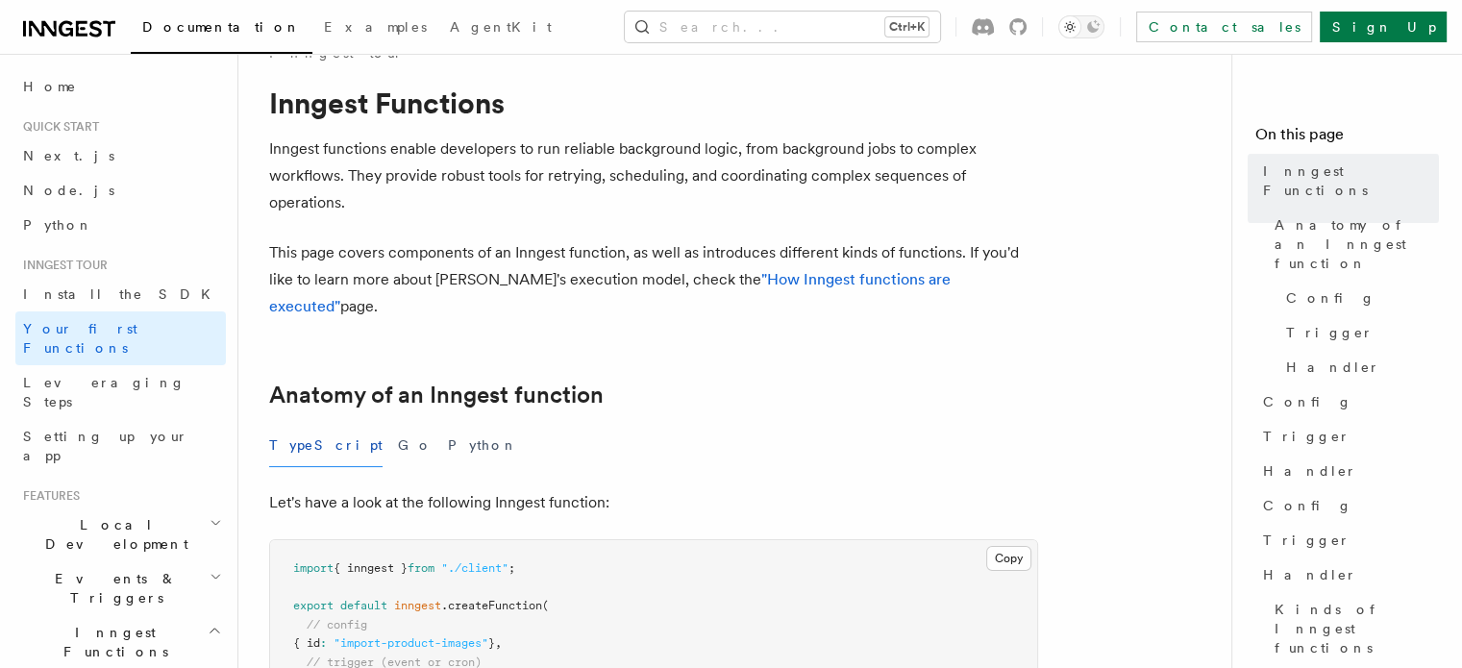
click at [760, 161] on p "Inngest functions enable developers to run reliable background logic, from back…" at bounding box center [653, 176] width 769 height 81
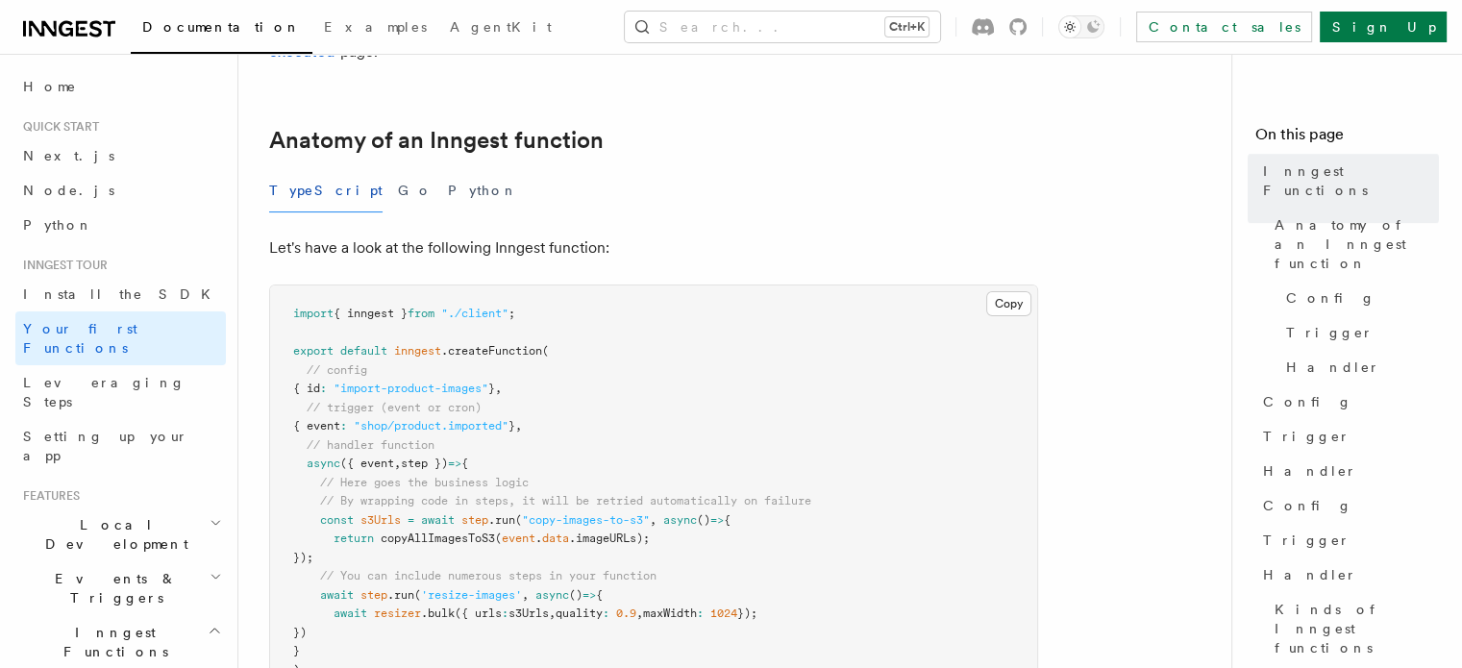
scroll to position [308, 0]
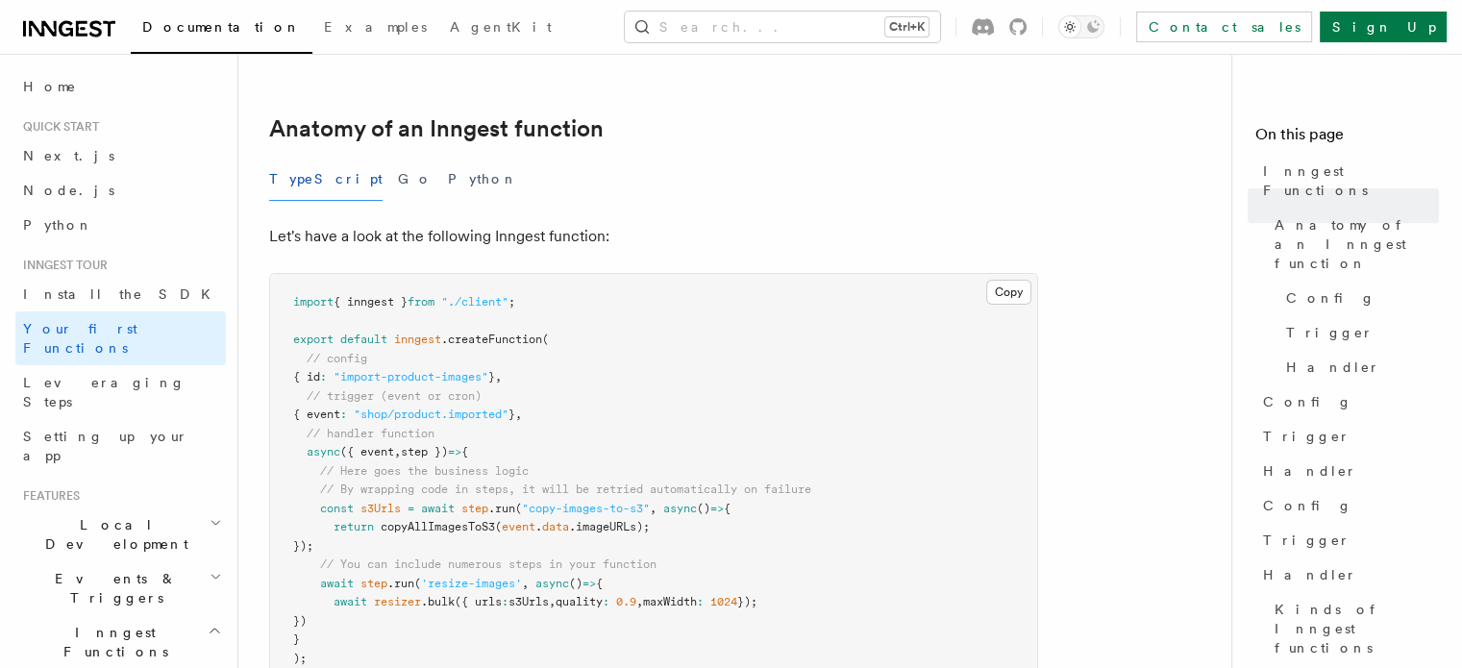
click at [604, 332] on pre "import { inngest } from "./client" ; export default inngest .createFunction ( /…" at bounding box center [653, 480] width 767 height 413
click at [646, 364] on pre "import { inngest } from "./client" ; export default inngest .createFunction ( /…" at bounding box center [653, 480] width 767 height 413
click at [646, 449] on pre "import { inngest } from "./client" ; export default inngest .createFunction ( /…" at bounding box center [653, 480] width 767 height 413
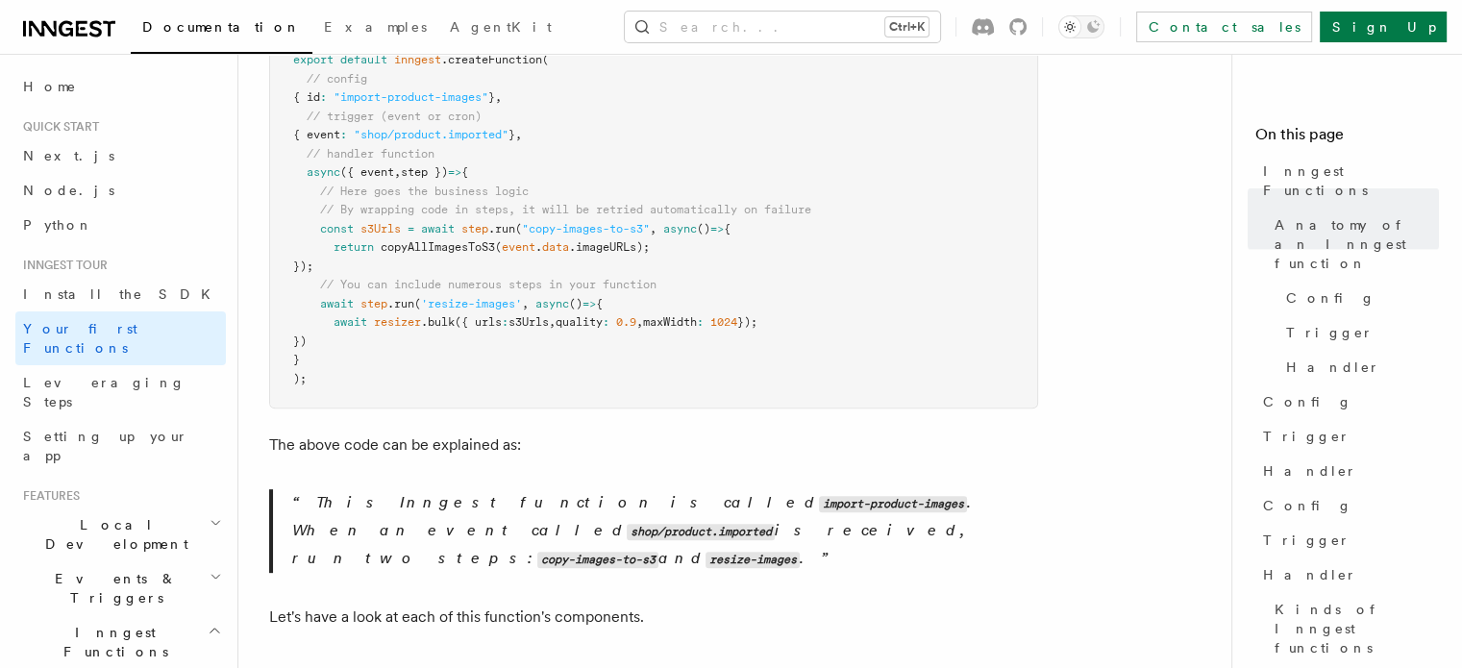
scroll to position [611, 0]
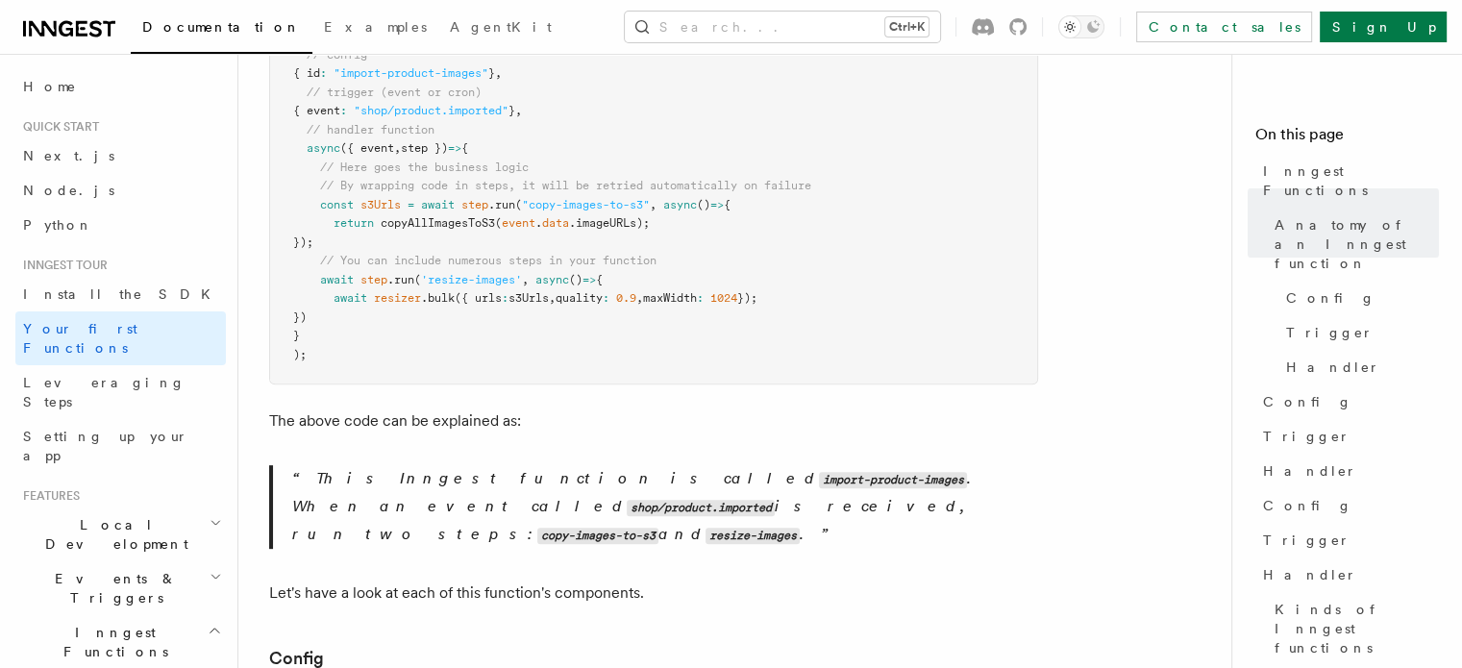
click at [754, 465] on p "This Inngest function is called import-product-images . When an event called sh…" at bounding box center [665, 507] width 746 height 84
click at [750, 465] on p "This Inngest function is called import-product-images . When an event called sh…" at bounding box center [665, 507] width 746 height 84
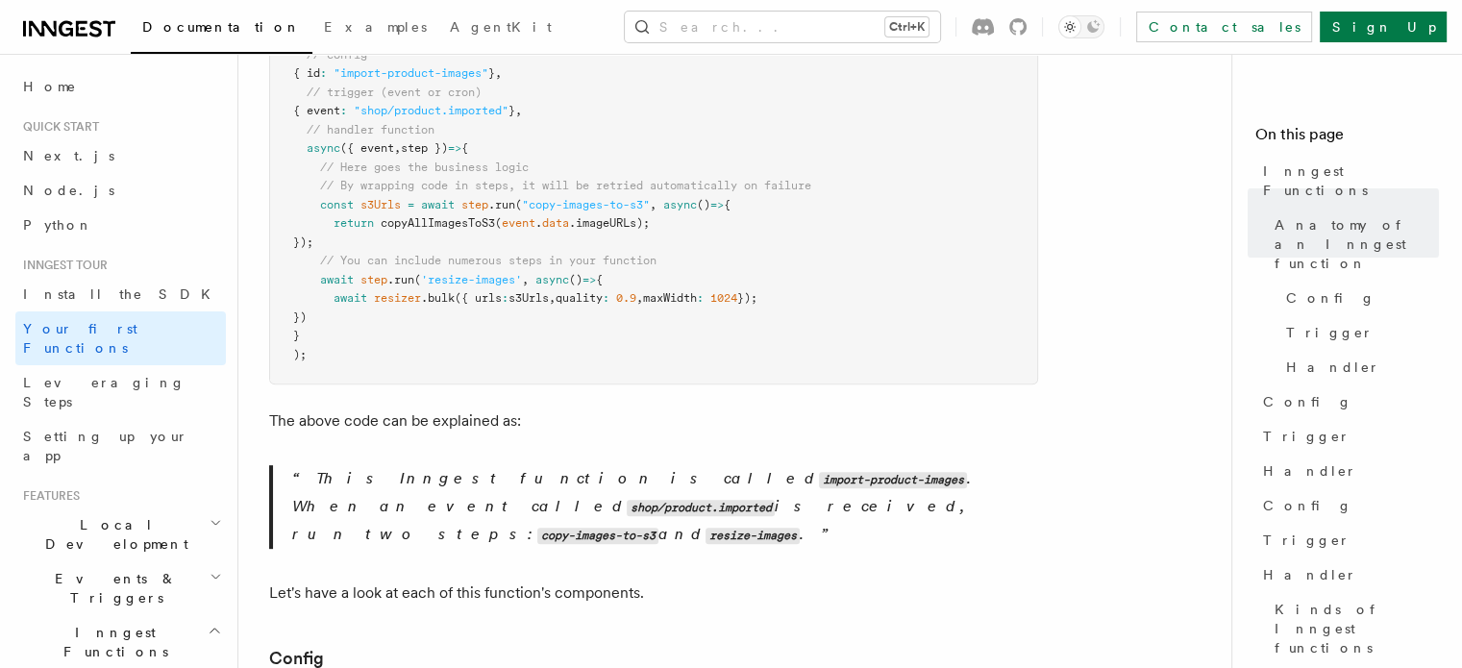
click at [750, 465] on p "This Inngest function is called import-product-images . When an event called sh…" at bounding box center [665, 507] width 746 height 84
click at [775, 465] on p "This Inngest function is called import-product-images . When an event called sh…" at bounding box center [665, 507] width 746 height 84
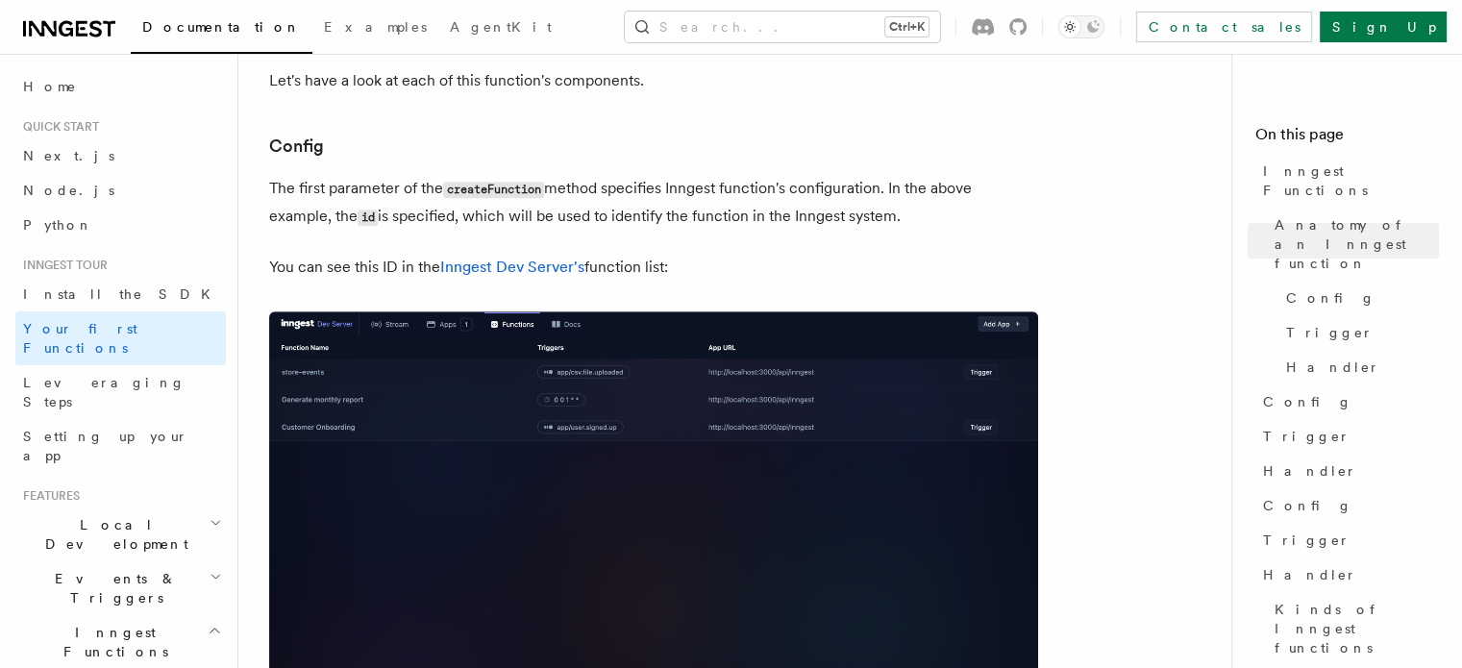
scroll to position [1676, 0]
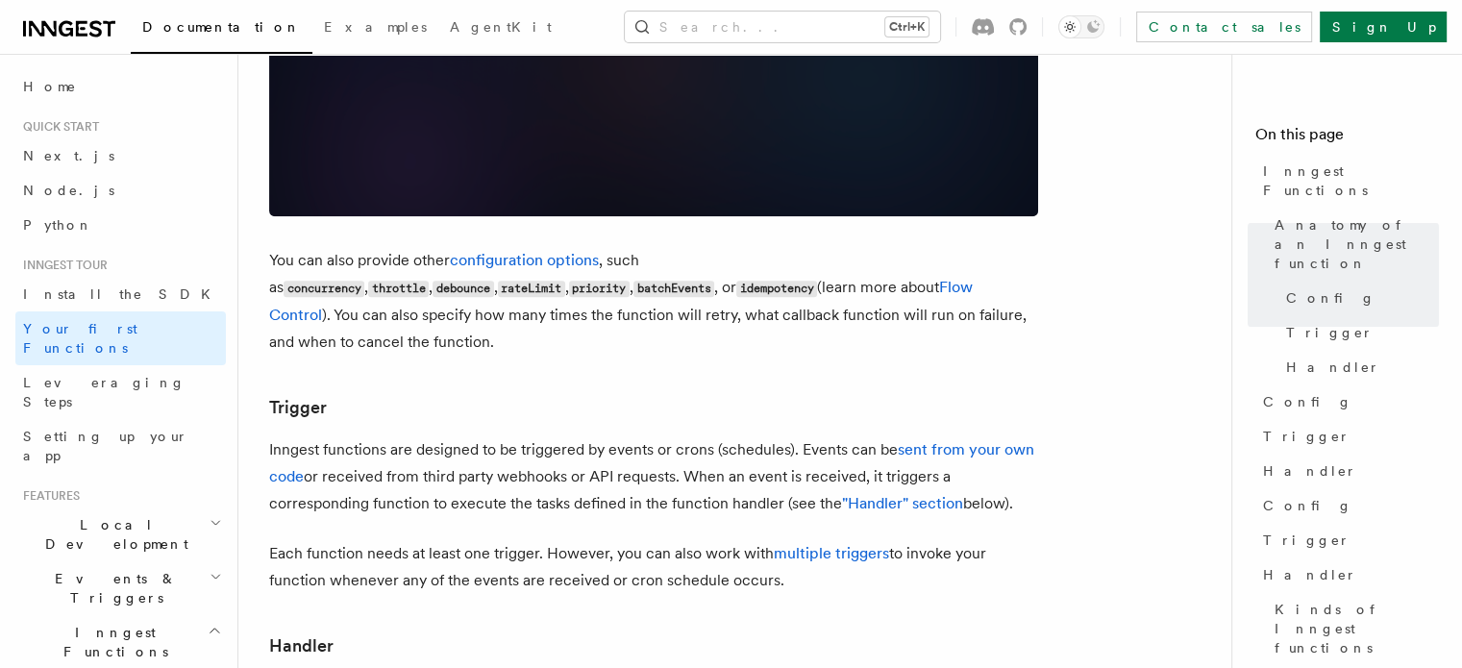
click at [591, 436] on p "Inngest functions are designed to be triggered by events or crons (schedules). …" at bounding box center [653, 476] width 769 height 81
click at [635, 436] on p "Inngest functions are designed to be triggered by events or crons (schedules). …" at bounding box center [653, 476] width 769 height 81
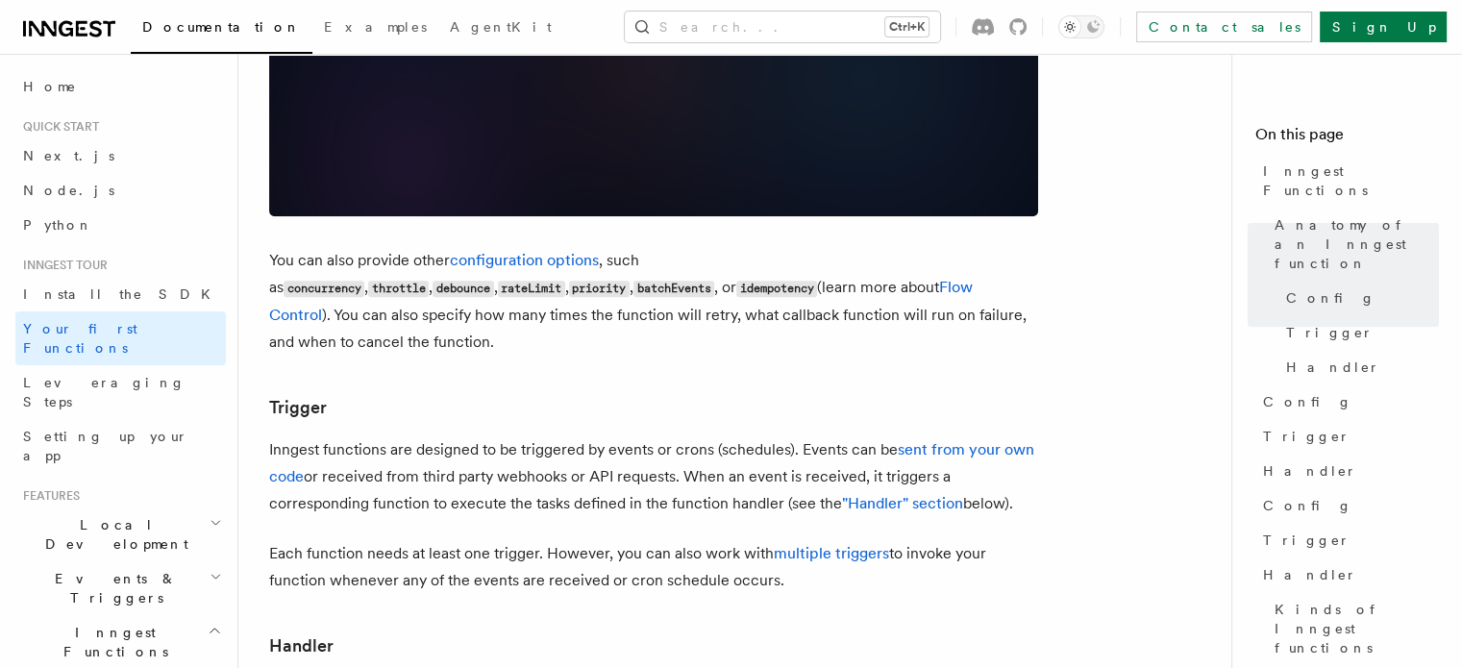
click at [635, 436] on p "Inngest functions are designed to be triggered by events or crons (schedules). …" at bounding box center [653, 476] width 769 height 81
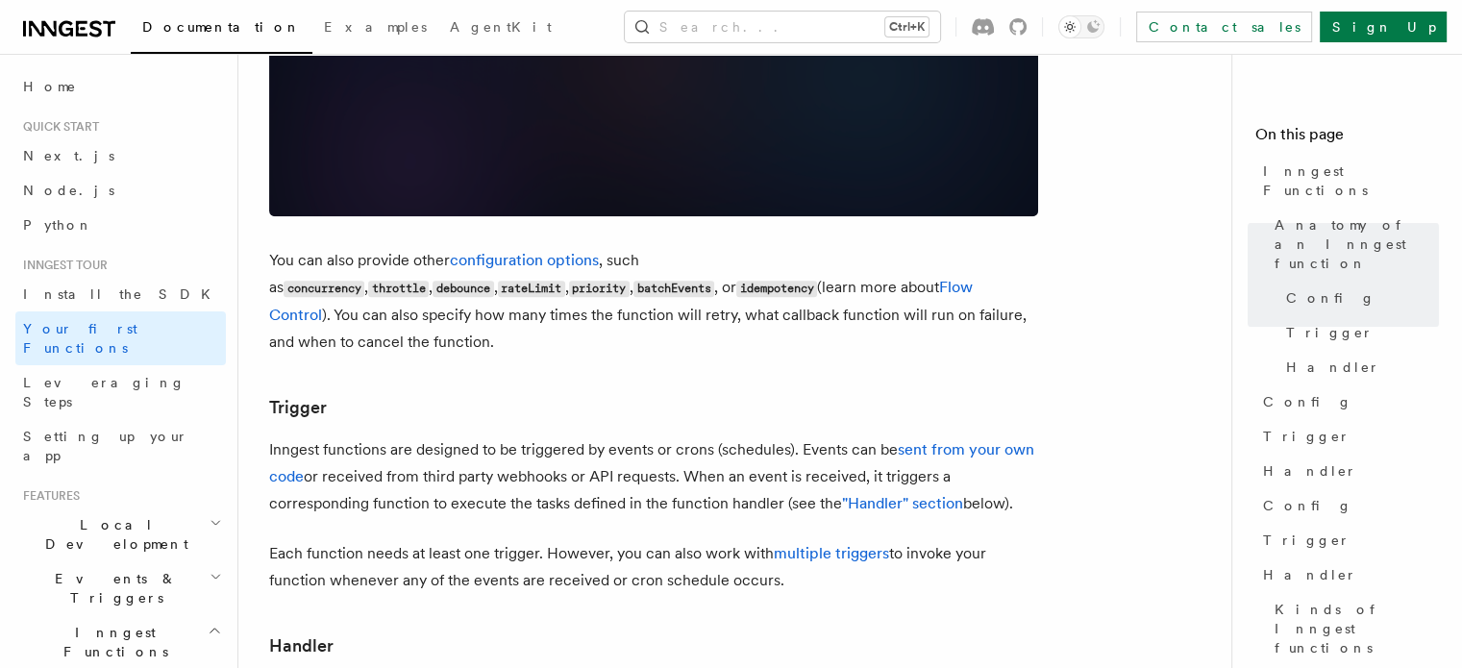
click at [635, 436] on p "Inngest functions are designed to be triggered by events or crons (schedules). …" at bounding box center [653, 476] width 769 height 81
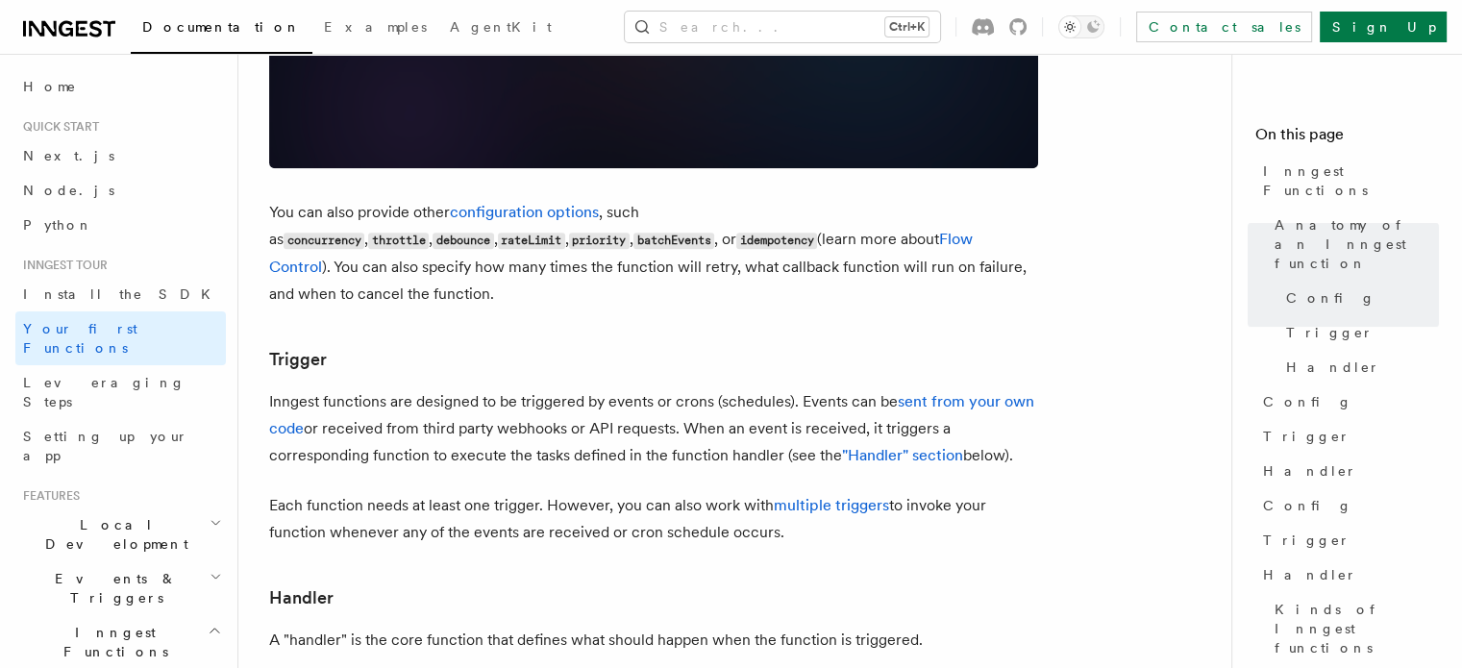
scroll to position [1734, 0]
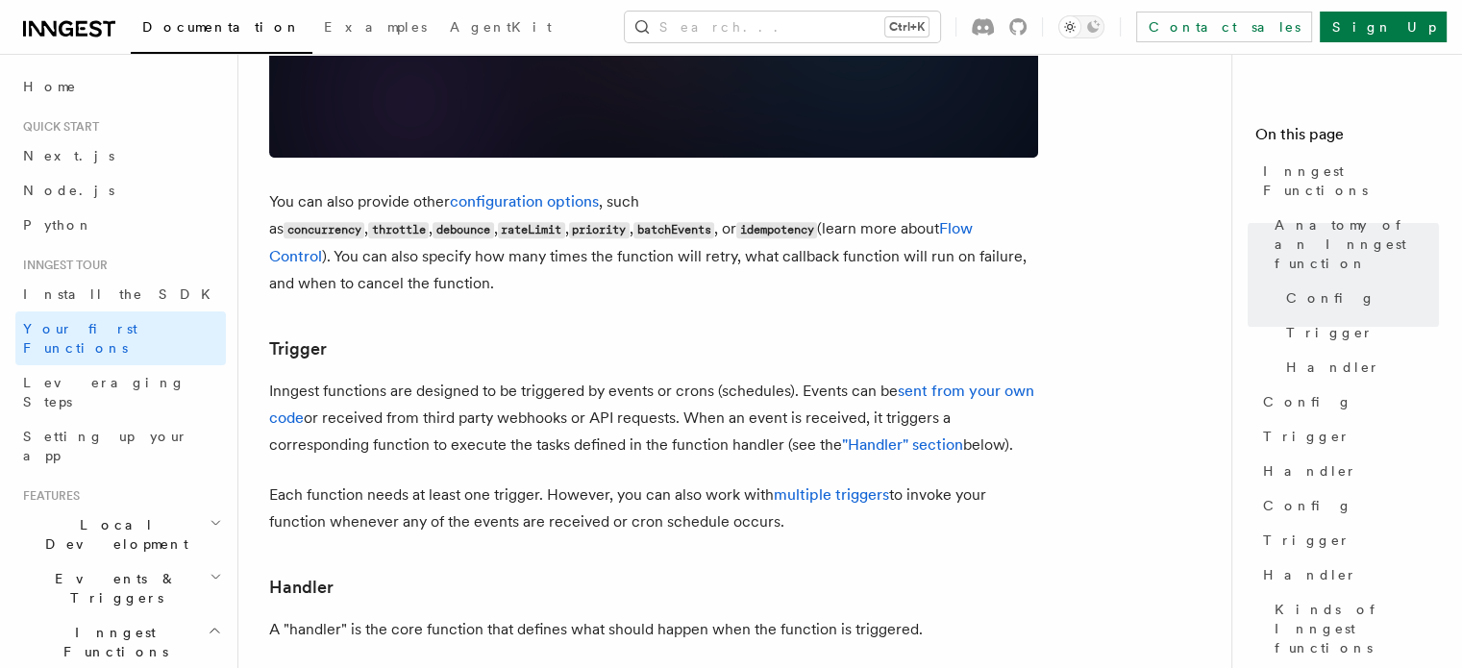
click at [664, 482] on p "Each function needs at least one trigger. However, you can also work with multi…" at bounding box center [653, 509] width 769 height 54
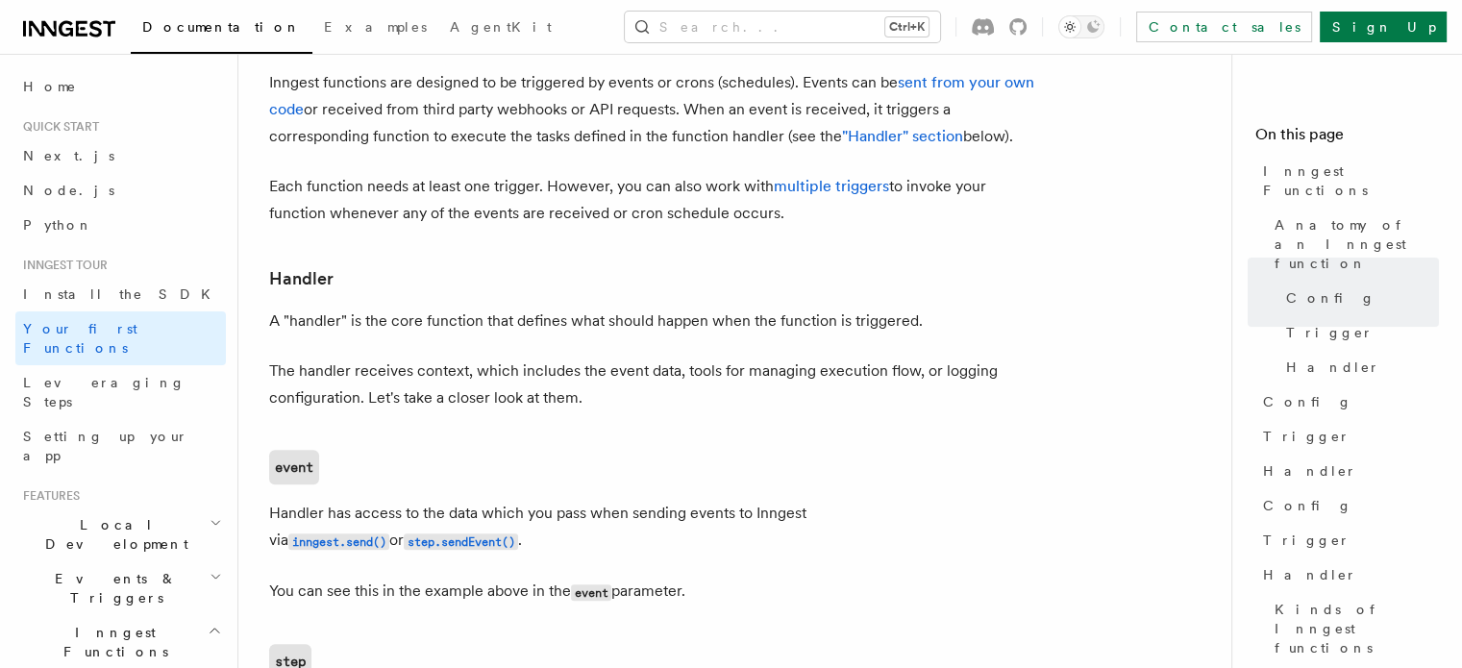
scroll to position [2079, 0]
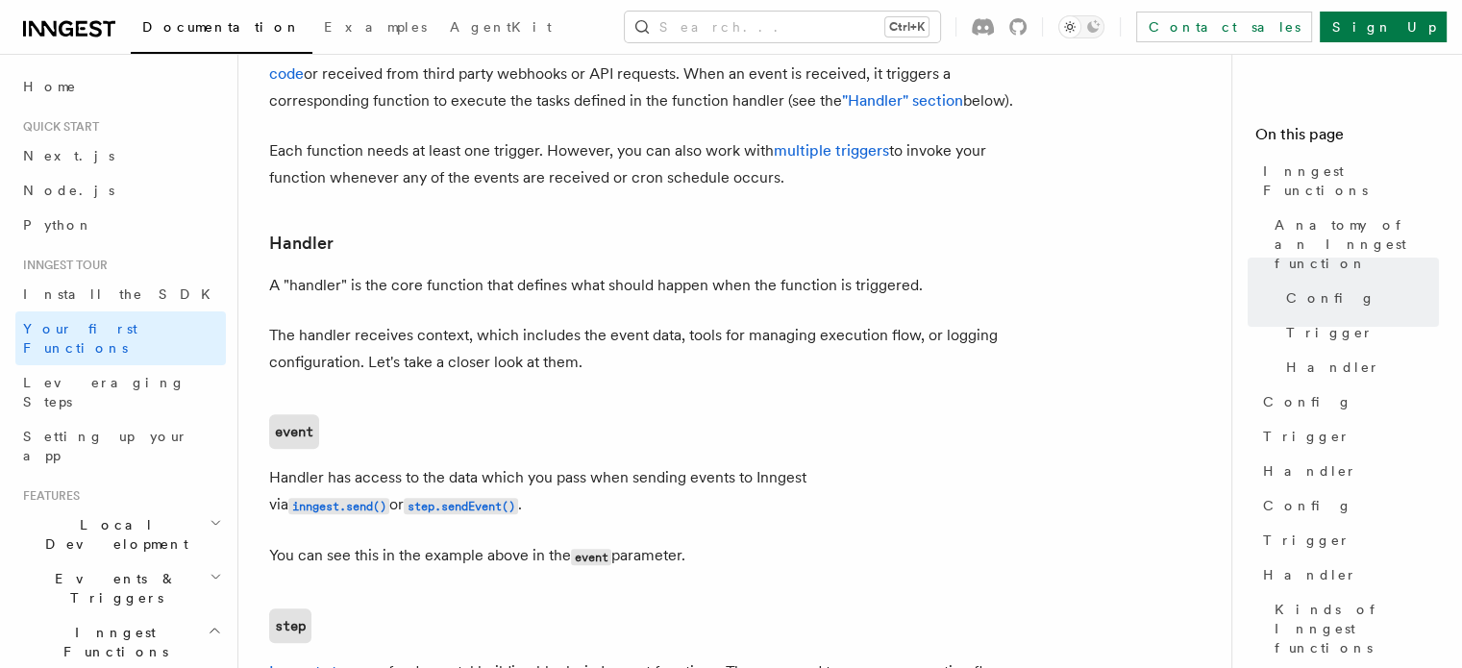
click at [586, 272] on p "A "handler" is the core function that defines what should happen when the funct…" at bounding box center [653, 285] width 769 height 27
click at [577, 272] on p "A "handler" is the core function that defines what should happen when the funct…" at bounding box center [653, 285] width 769 height 27
click at [590, 322] on p "The handler receives context, which includes the event data, tools for managing…" at bounding box center [653, 349] width 769 height 54
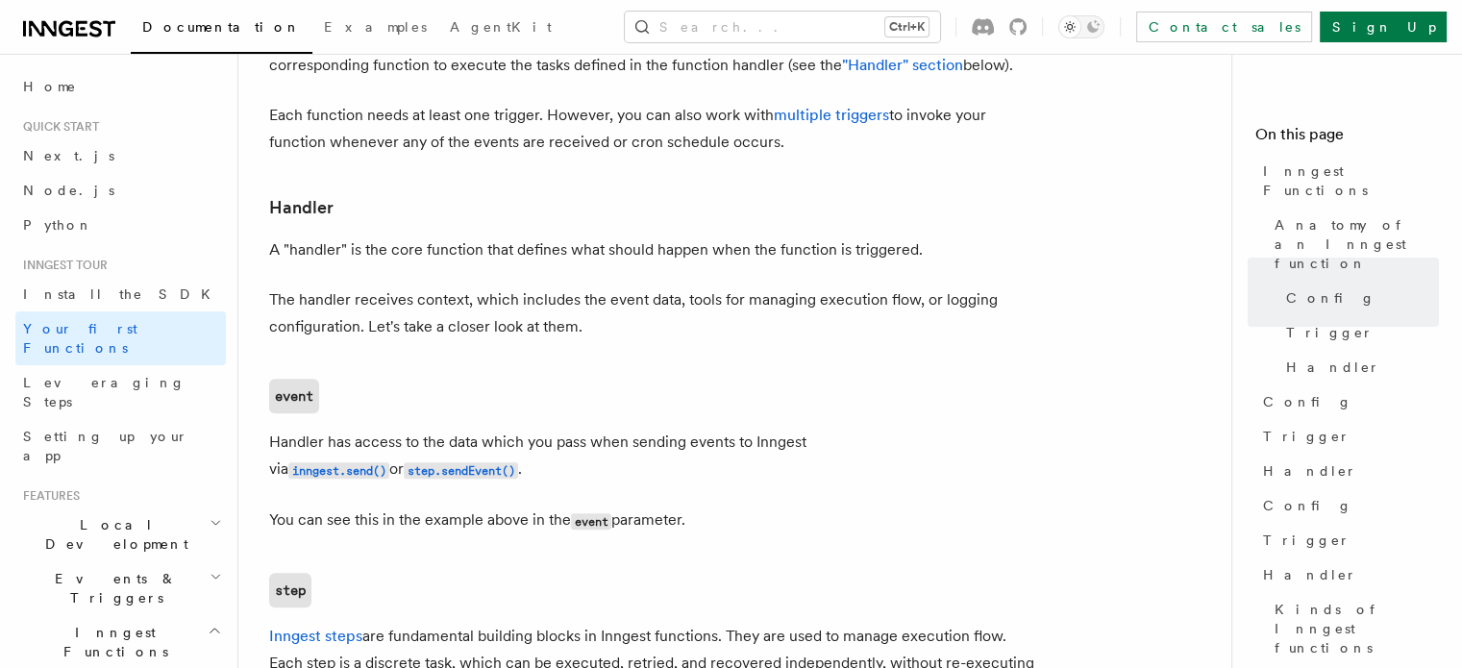
scroll to position [2132, 0]
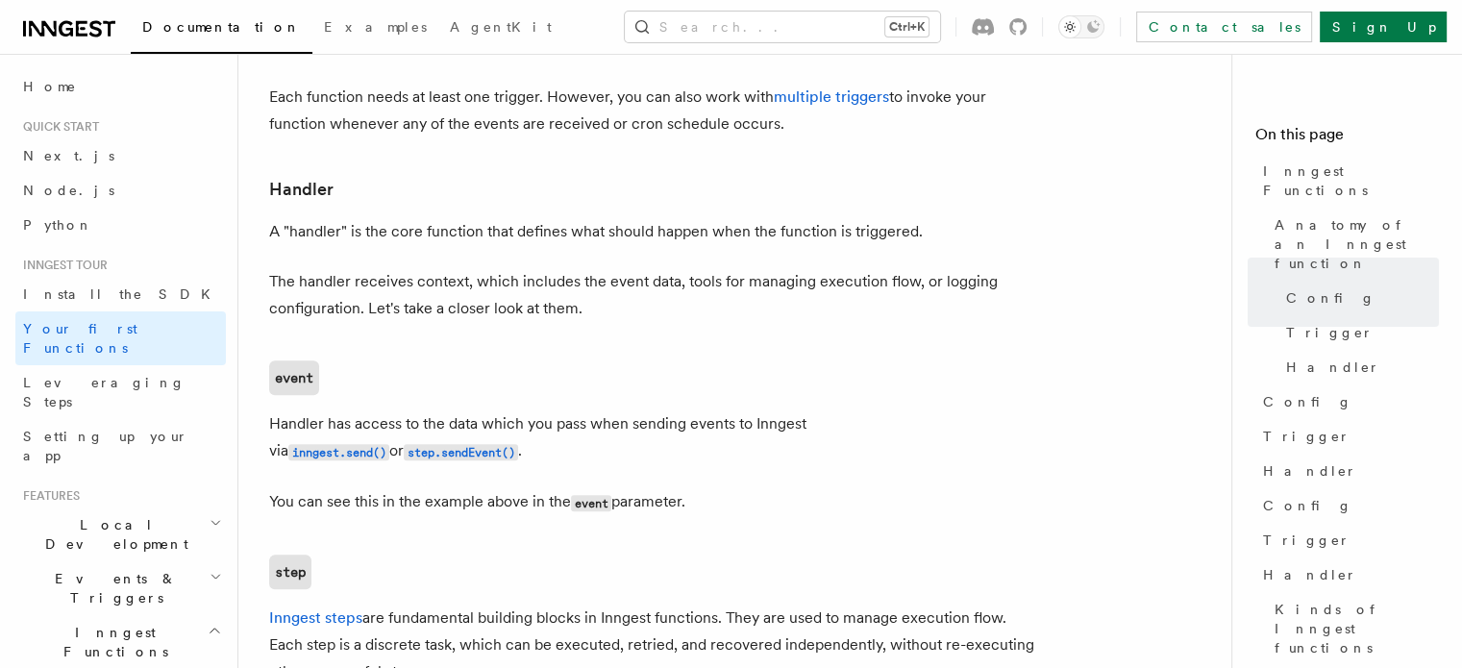
click at [693, 411] on p "Handler has access to the data which you pass when sending events to Inngest vi…" at bounding box center [653, 438] width 769 height 55
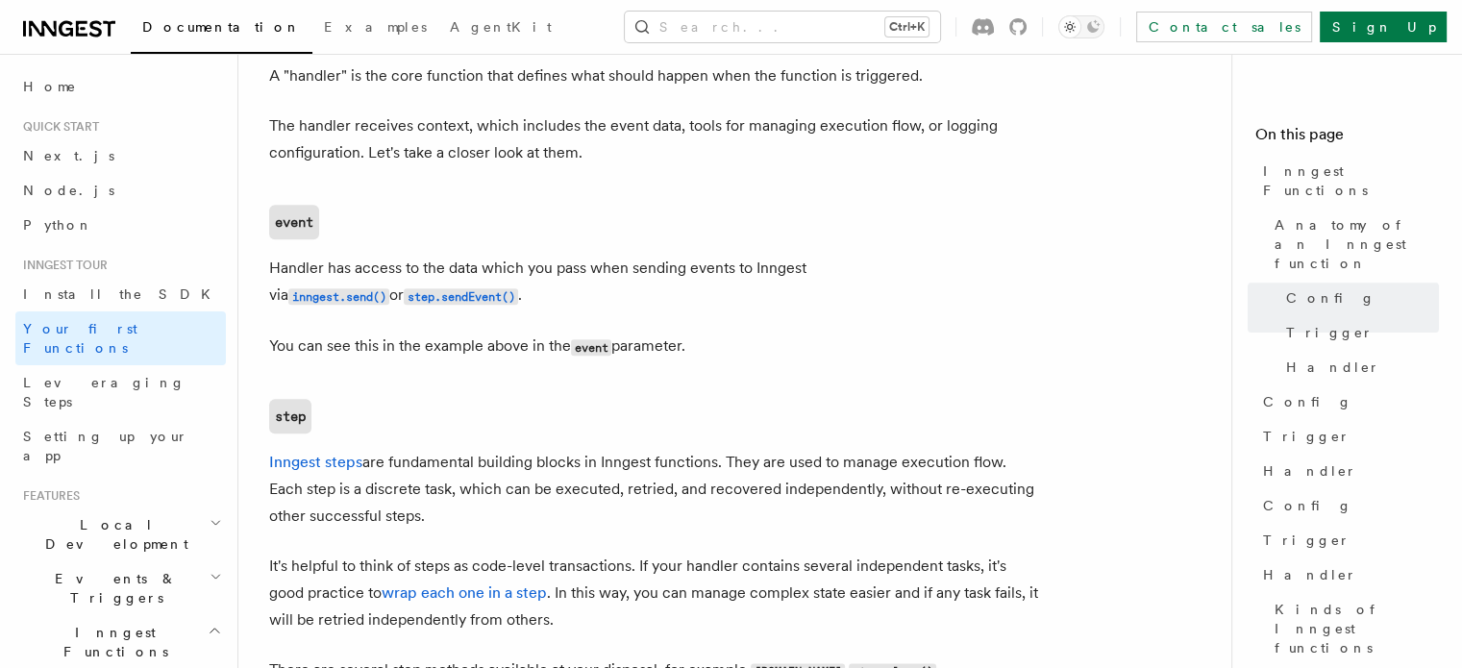
scroll to position [2322, 0]
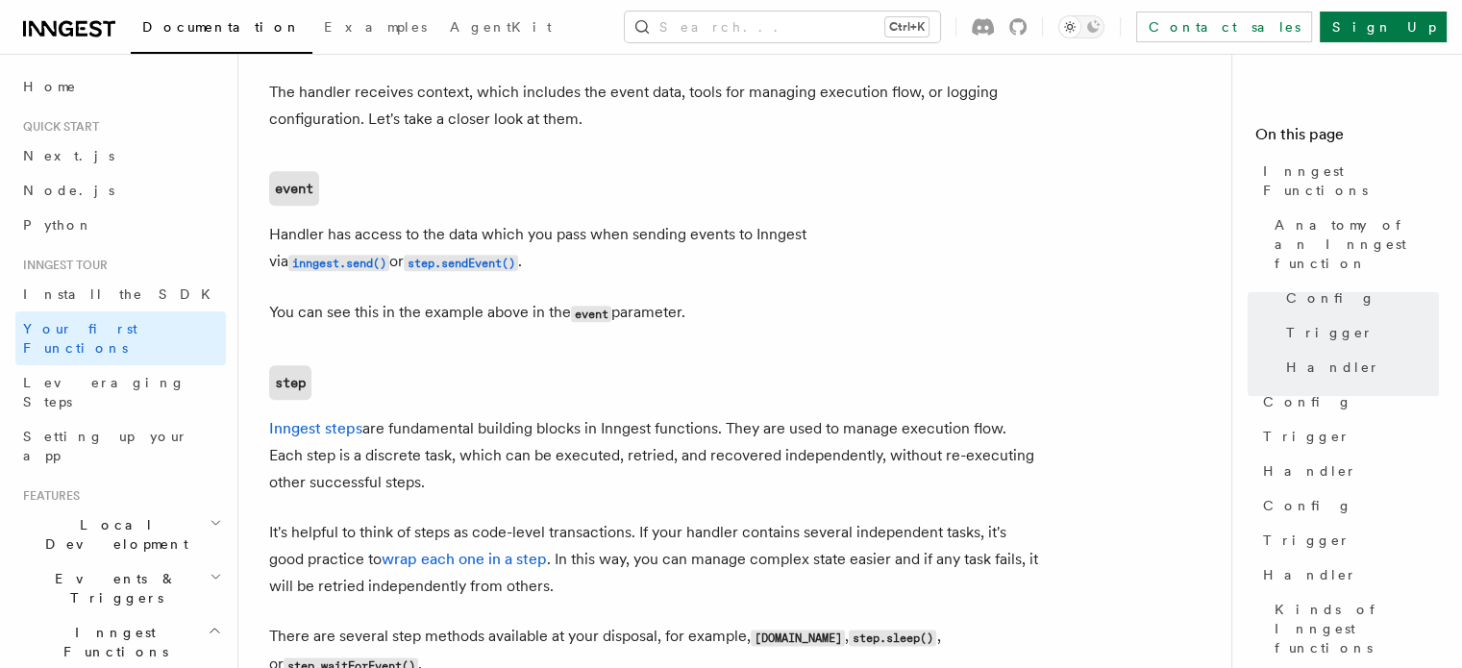
click at [622, 415] on p "Inngest steps are fundamental building blocks in Inngest functions. They are us…" at bounding box center [653, 455] width 769 height 81
click at [650, 415] on p "Inngest steps are fundamental building blocks in Inngest functions. They are us…" at bounding box center [653, 455] width 769 height 81
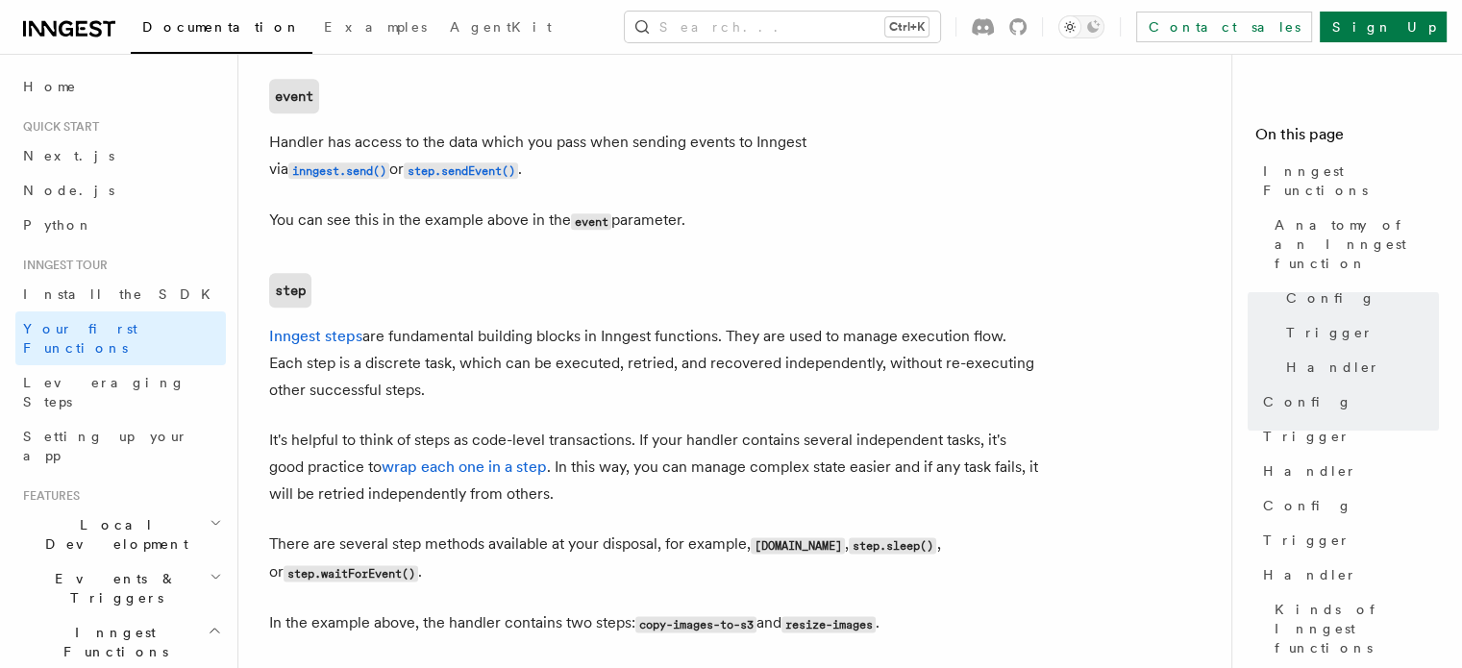
click at [792, 427] on p "It's helpful to think of steps as code-level transactions. If your handler cont…" at bounding box center [653, 467] width 769 height 81
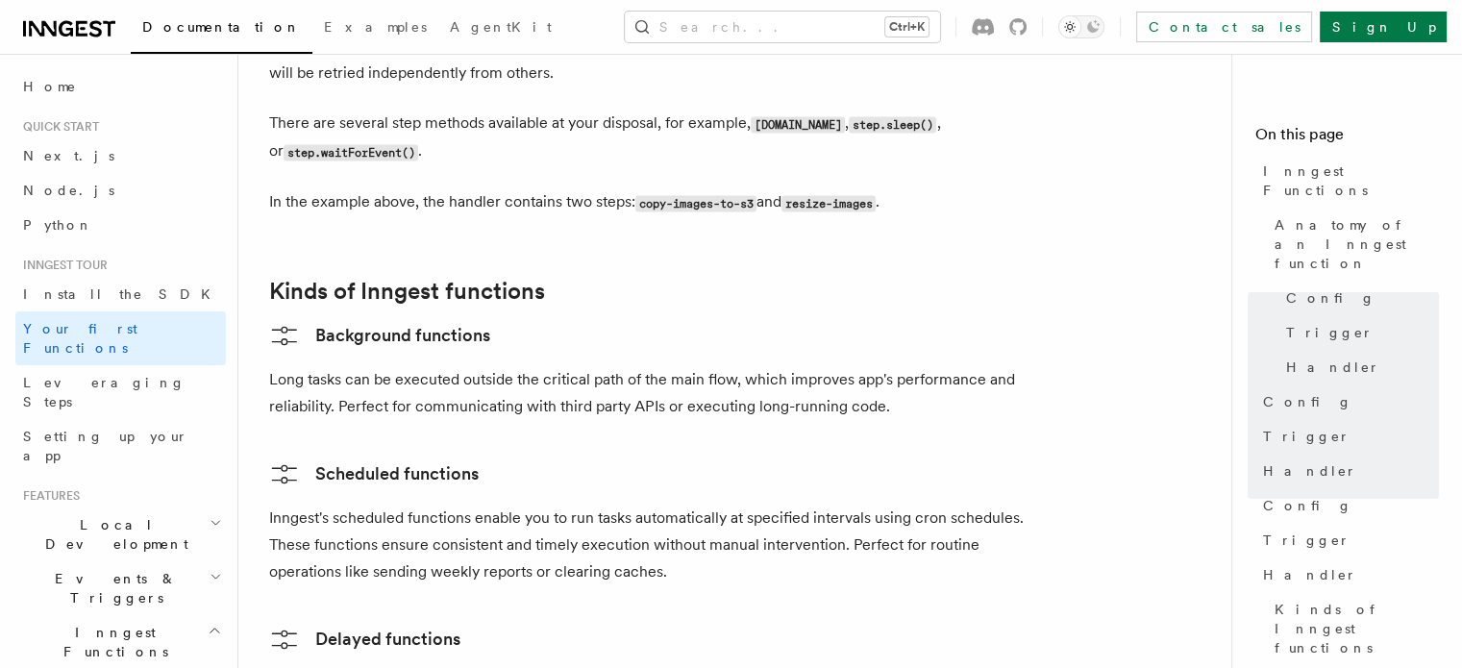
scroll to position [2836, 0]
click at [695, 365] on p "Long tasks can be executed outside the critical path of the main flow, which im…" at bounding box center [653, 392] width 769 height 54
click at [835, 365] on p "Long tasks can be executed outside the critical path of the main flow, which im…" at bounding box center [653, 392] width 769 height 54
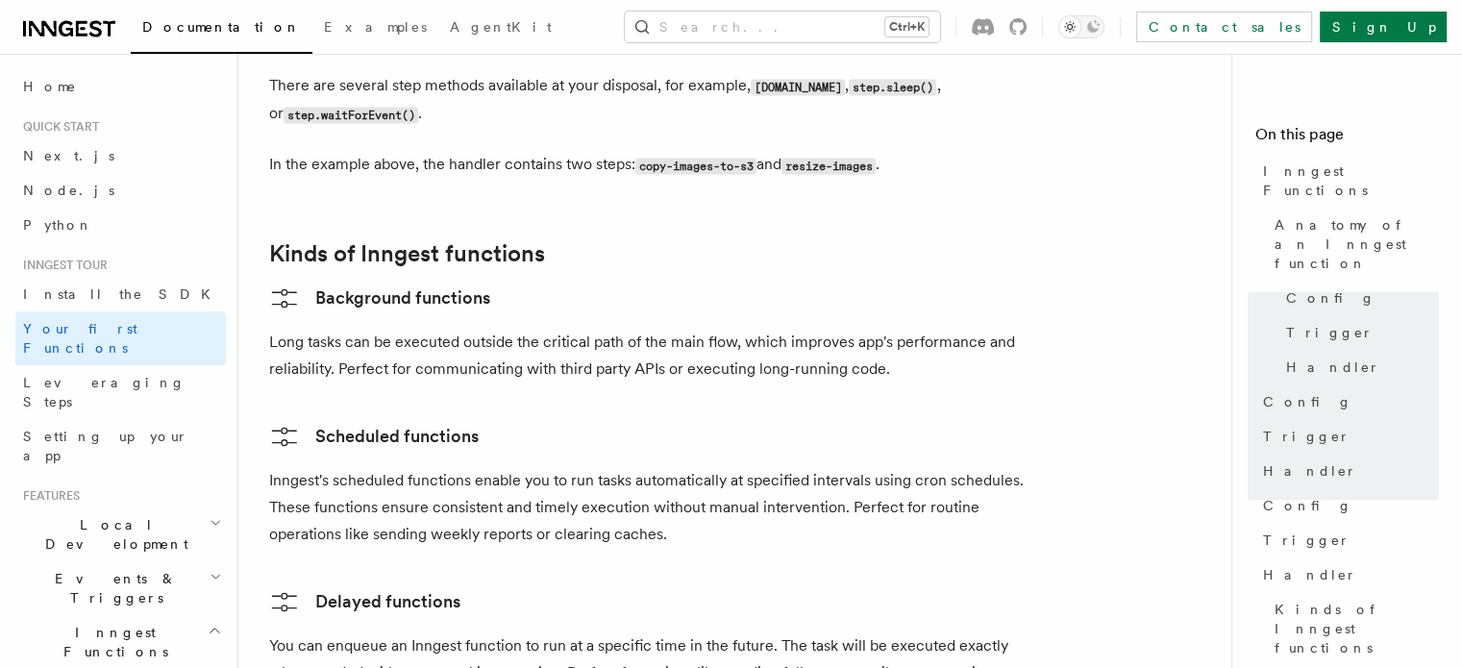
scroll to position [2882, 0]
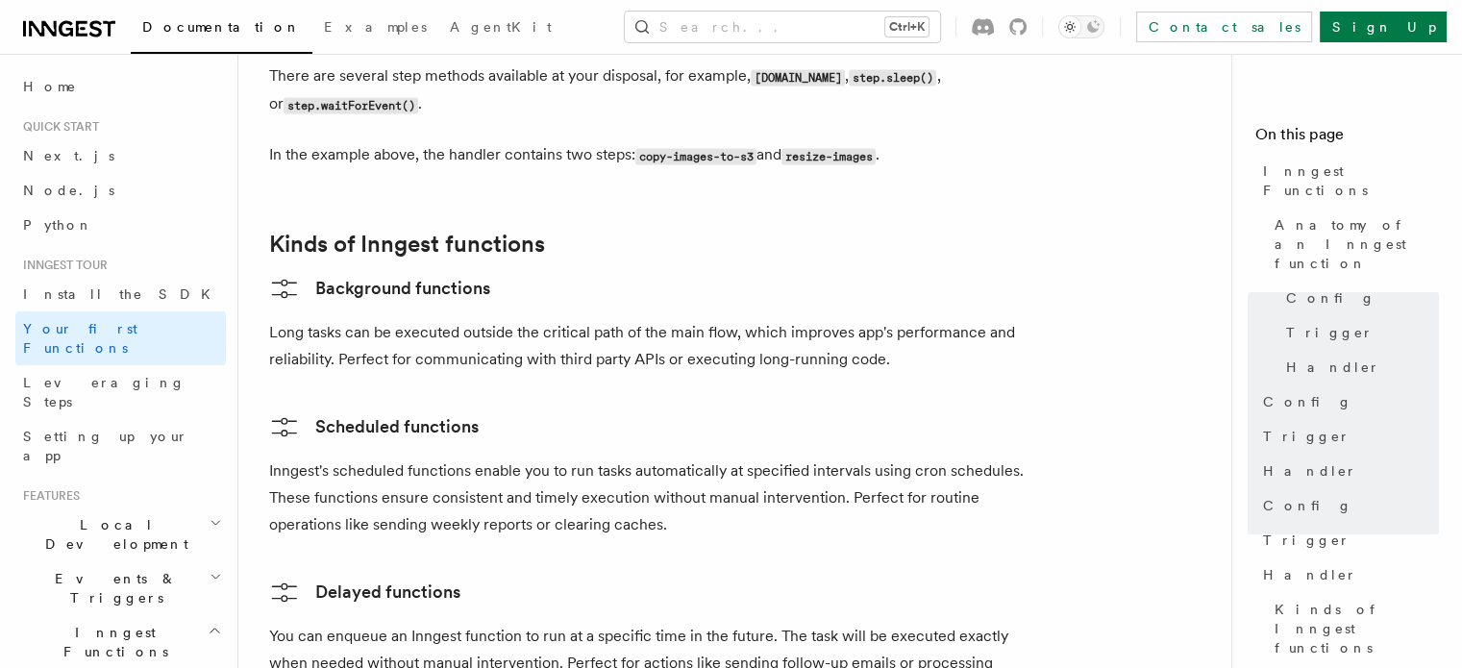
click at [660, 458] on p "Inngest's scheduled functions enable you to run tasks automatically at specifie…" at bounding box center [653, 498] width 769 height 81
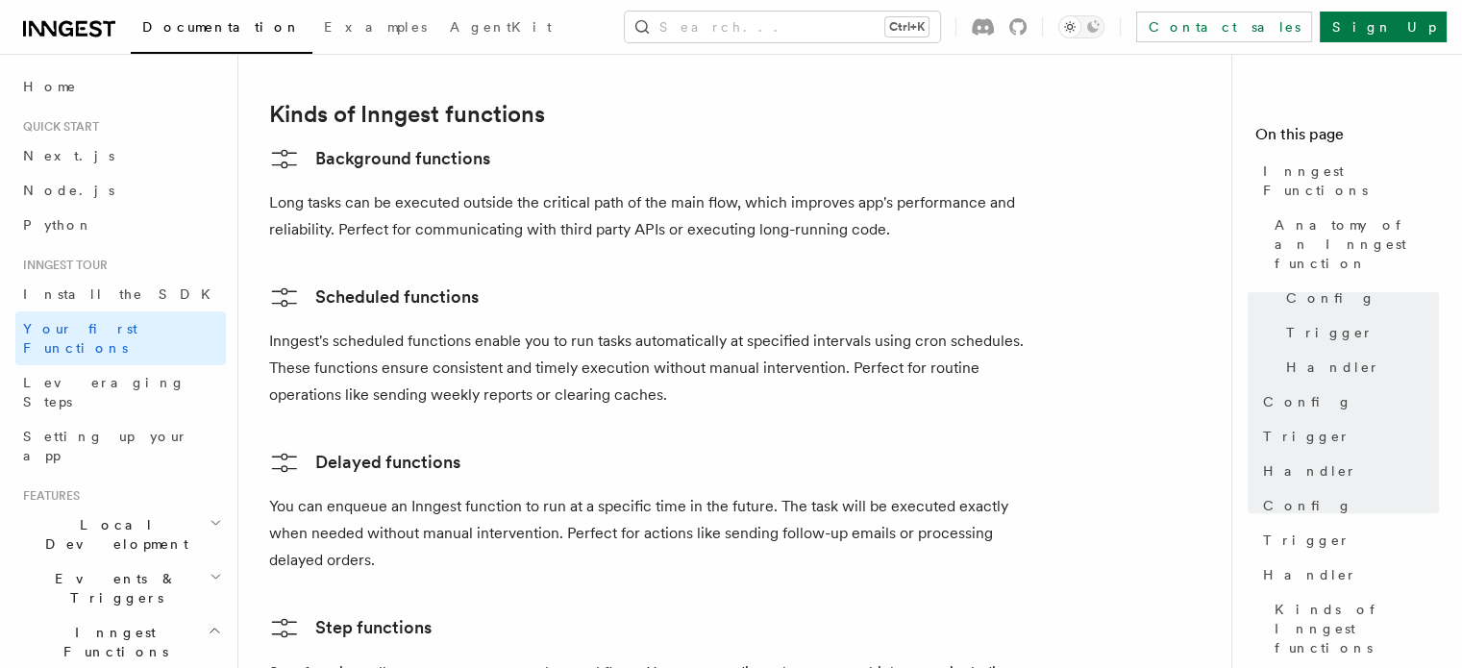
scroll to position [3054, 0]
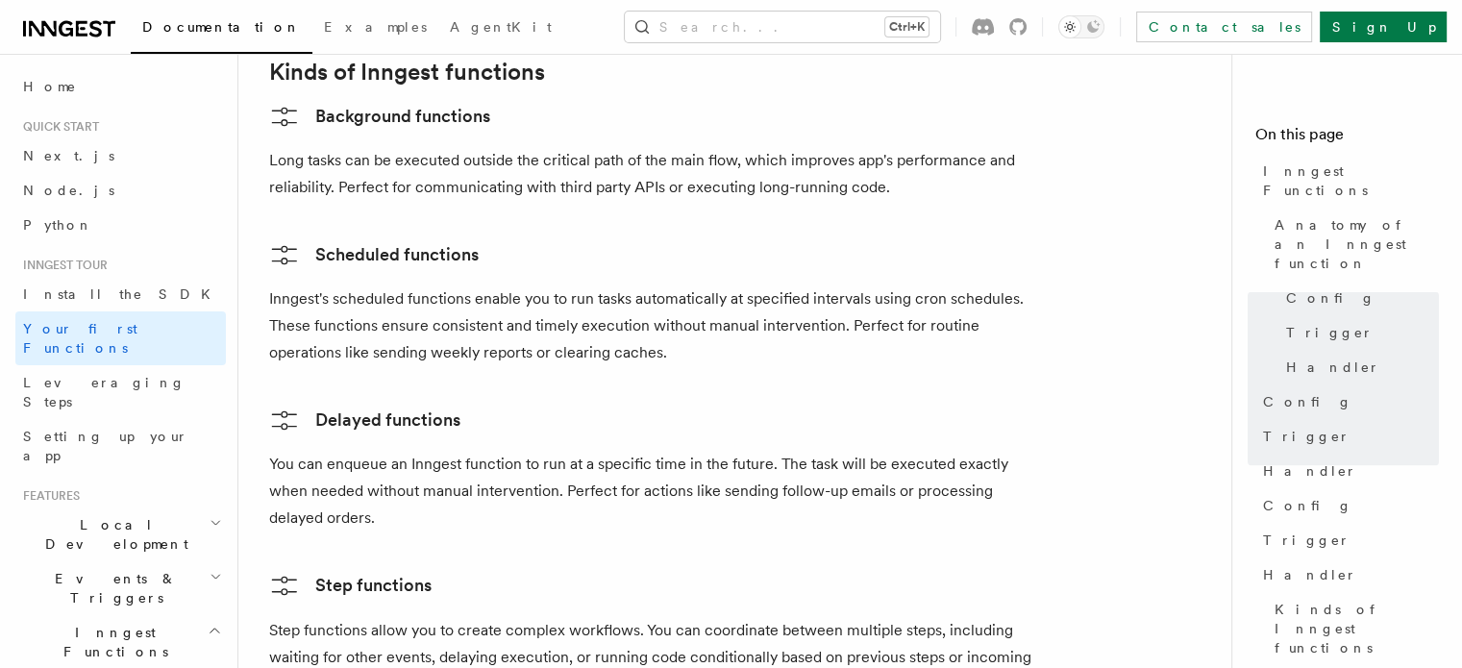
click at [608, 451] on p "You can enqueue an Inngest function to run at a specific time in the future. Th…" at bounding box center [653, 491] width 769 height 81
drag, startPoint x: 609, startPoint y: 418, endPoint x: 572, endPoint y: 418, distance: 36.5
click at [572, 451] on p "You can enqueue an Inngest function to run at a specific time in the future. Th…" at bounding box center [653, 491] width 769 height 81
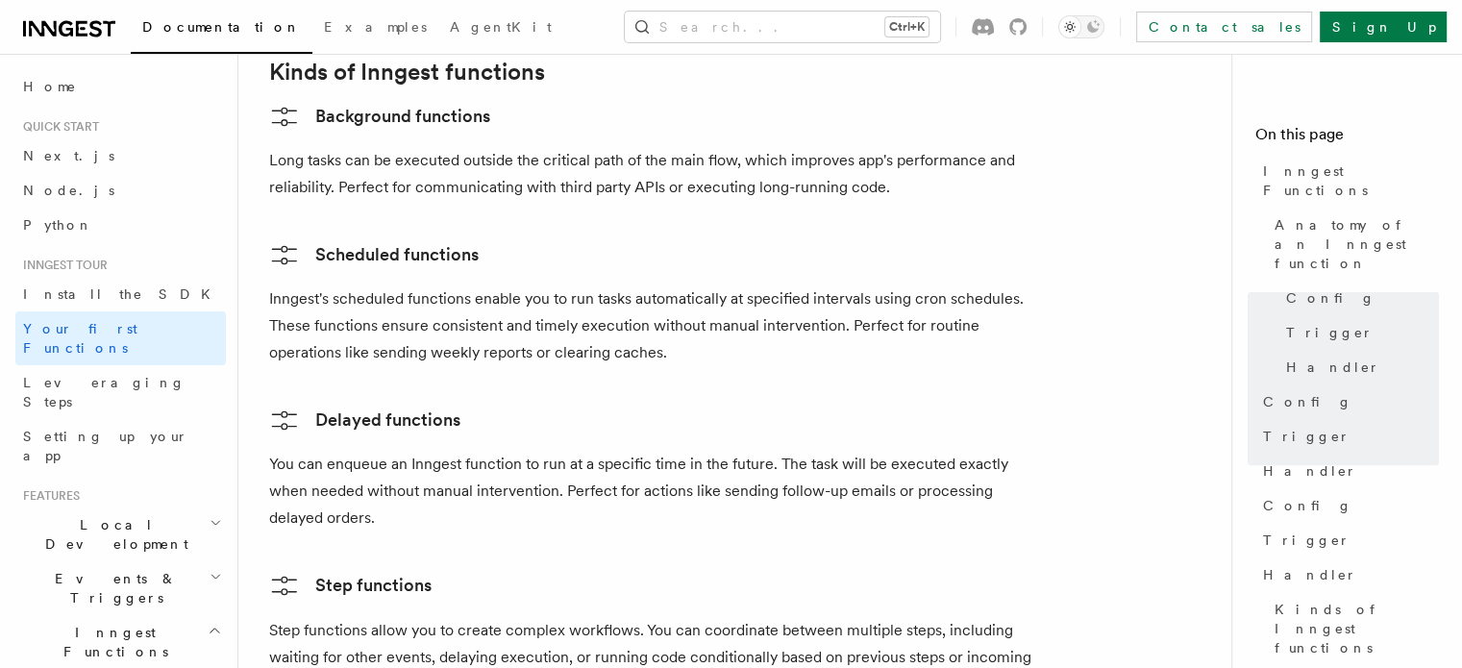
click at [572, 451] on p "You can enqueue an Inngest function to run at a specific time in the future. Th…" at bounding box center [653, 491] width 769 height 81
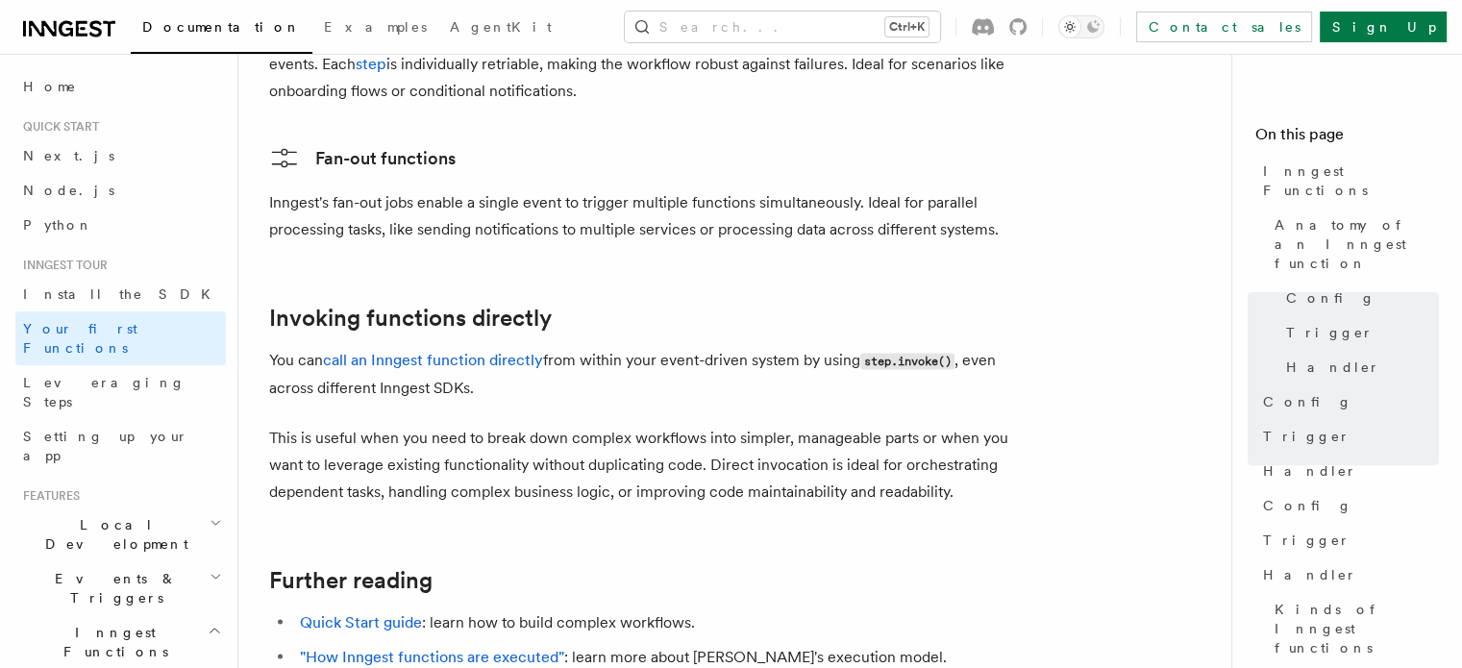
scroll to position [3719, 0]
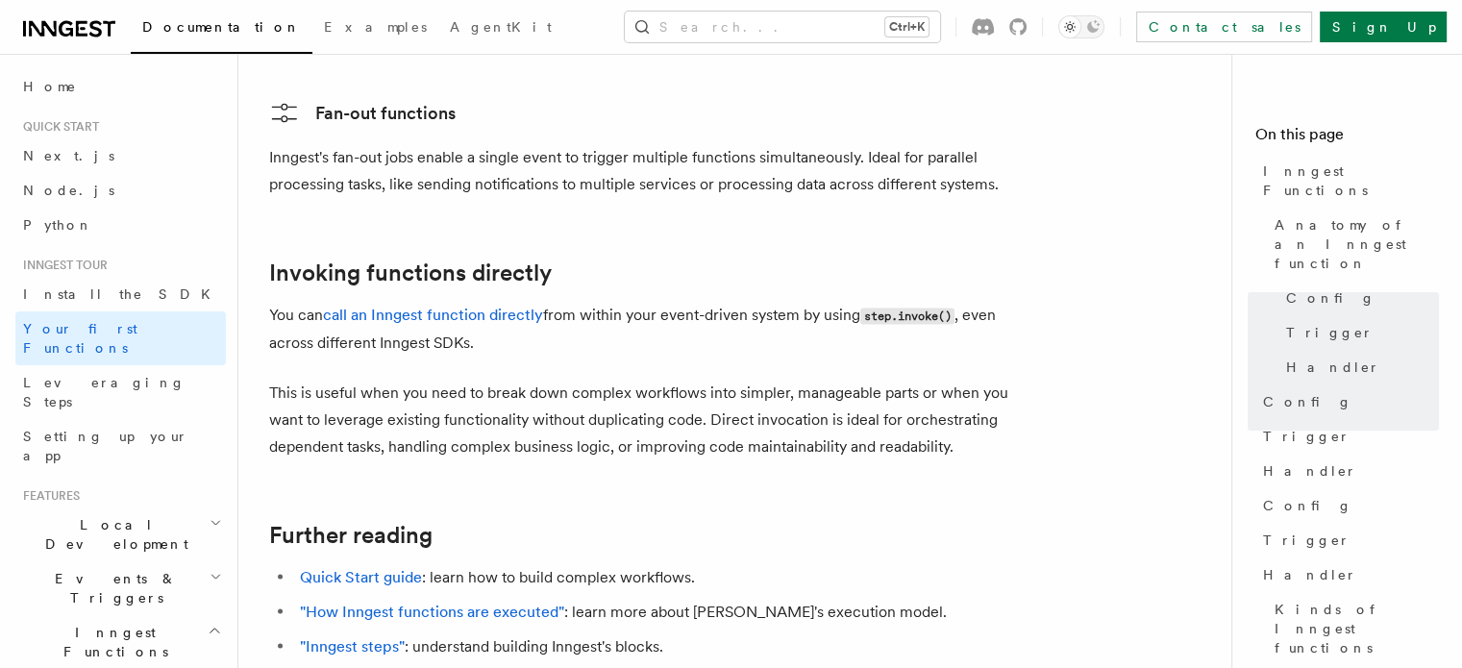
click at [693, 380] on p "This is useful when you need to break down complex workflows into simpler, mana…" at bounding box center [653, 420] width 769 height 81
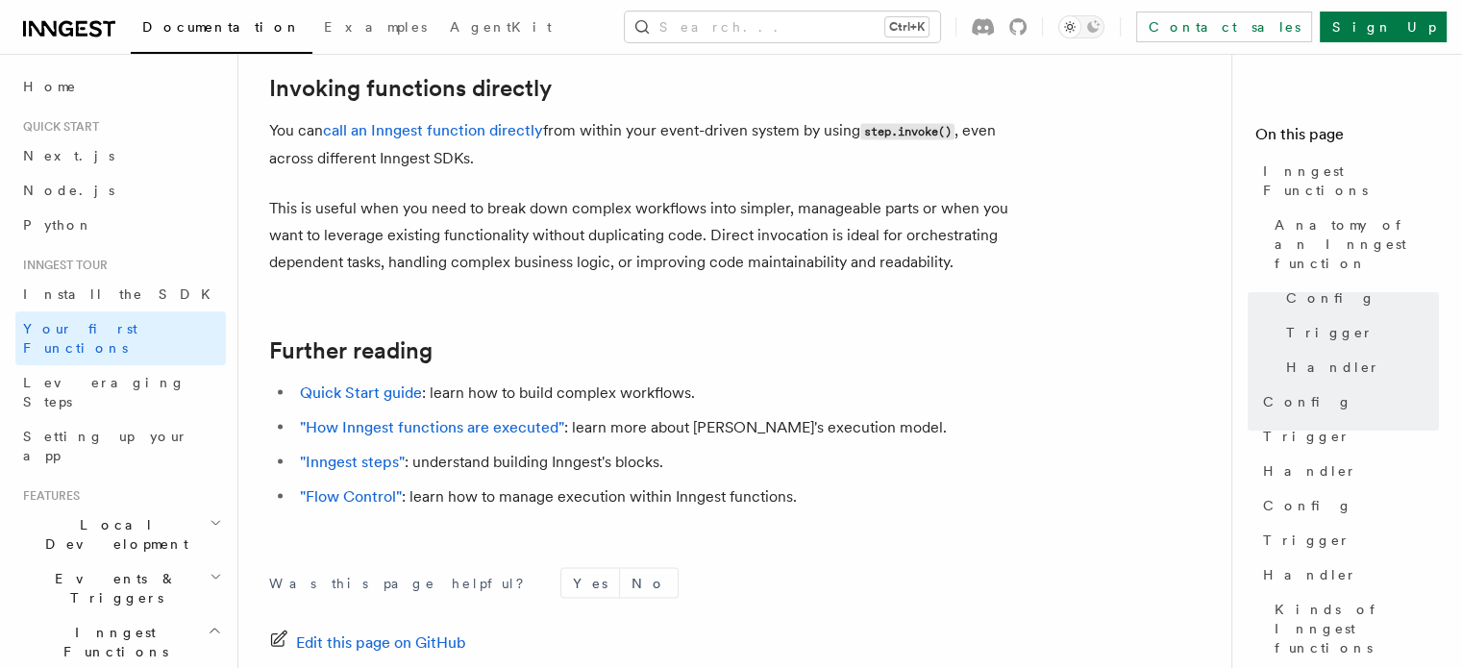
scroll to position [3915, 0]
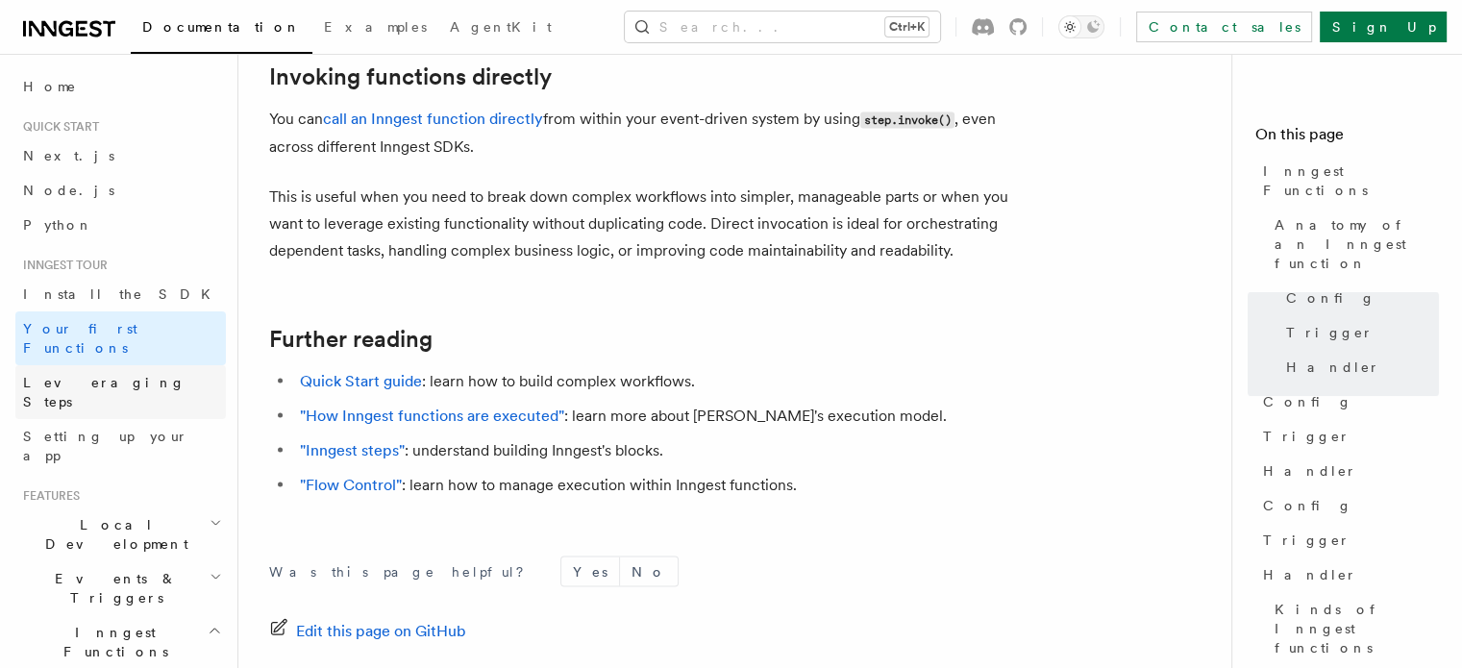
click at [150, 365] on link "Leveraging Steps" at bounding box center [120, 392] width 211 height 54
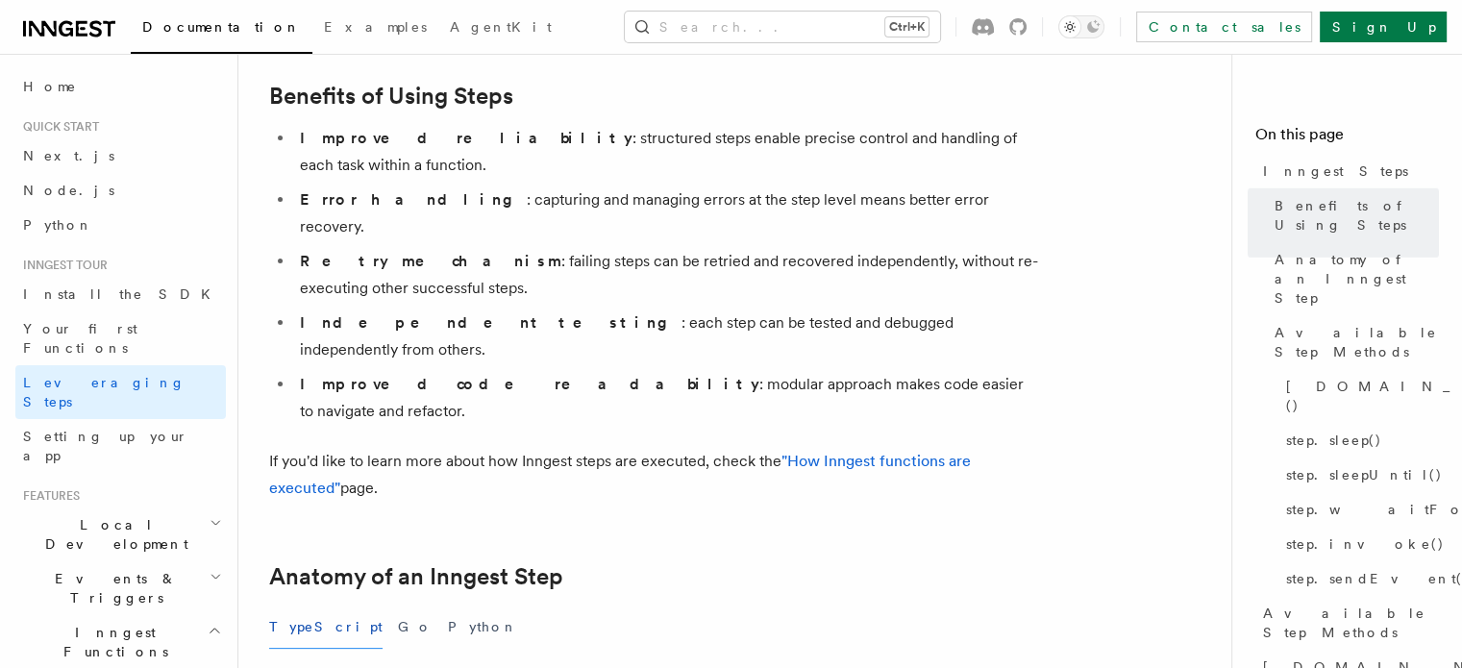
scroll to position [652, 0]
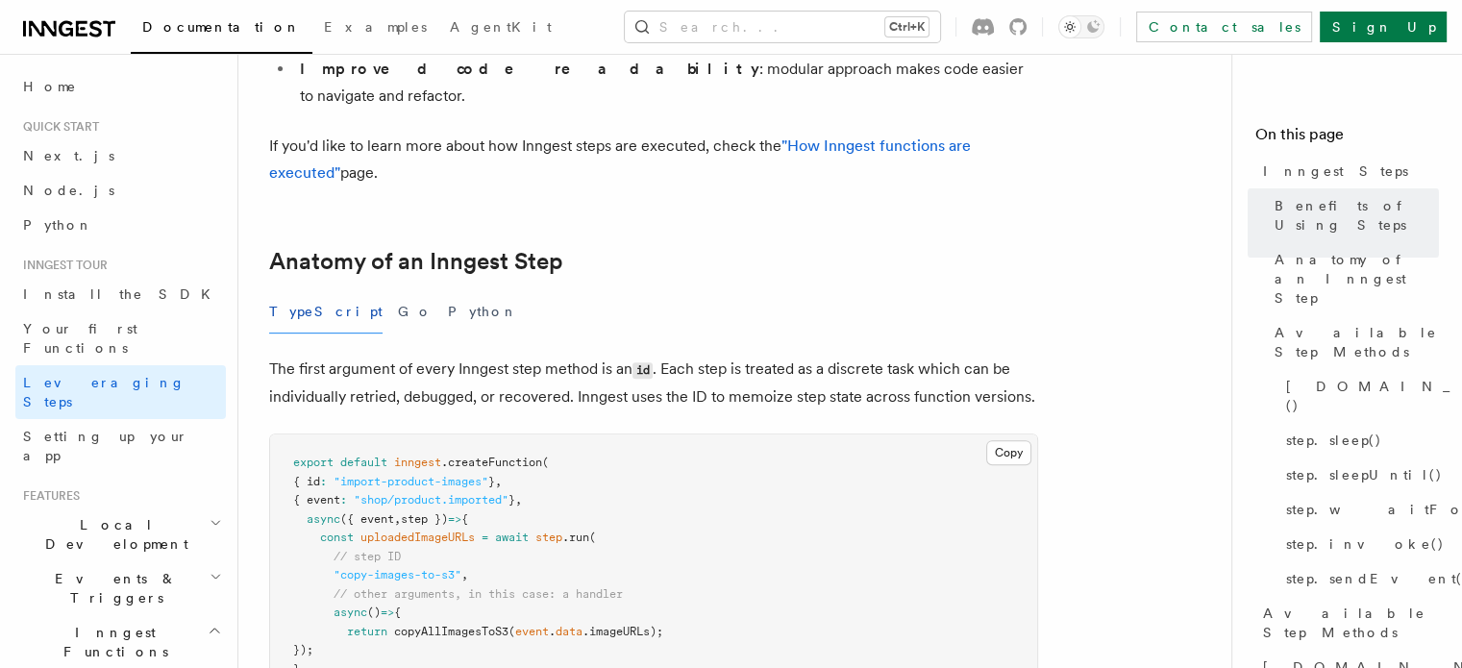
click at [674, 435] on pre "export default inngest .createFunction ( { id : "import-product-images" } , { e…" at bounding box center [653, 576] width 767 height 283
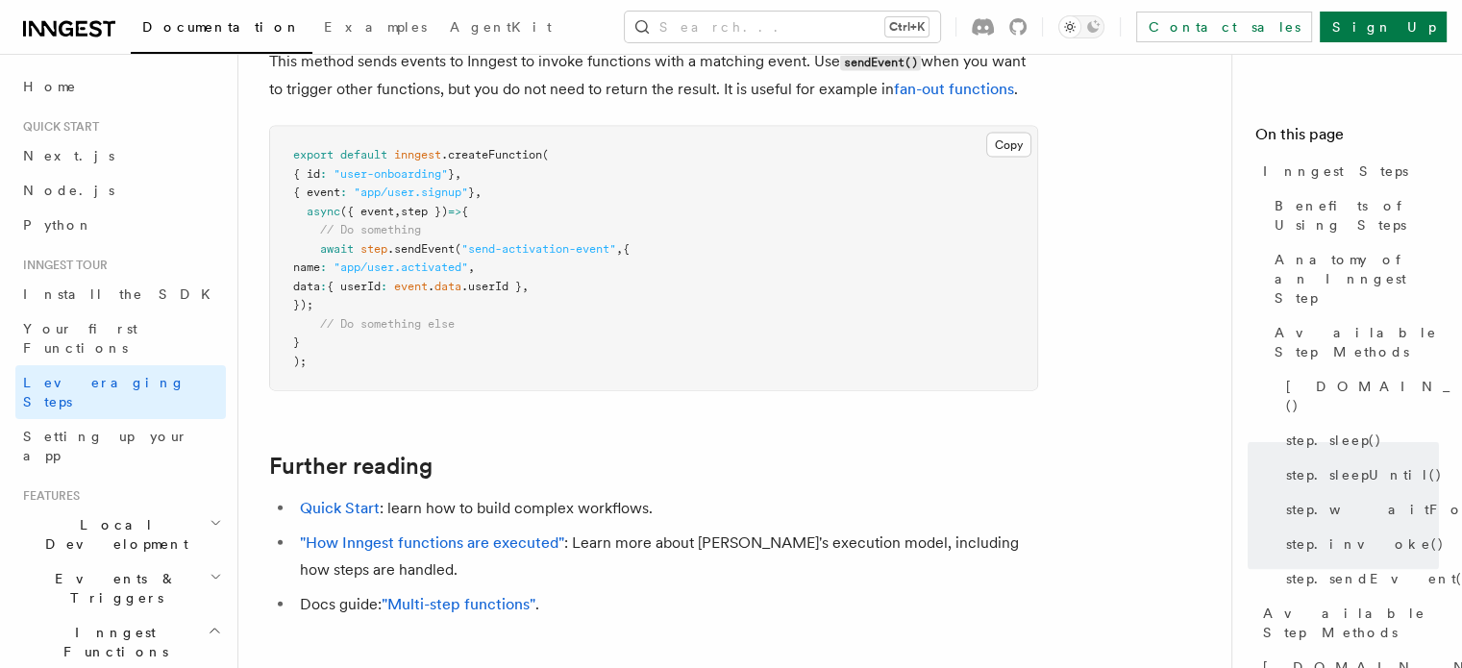
scroll to position [4237, 0]
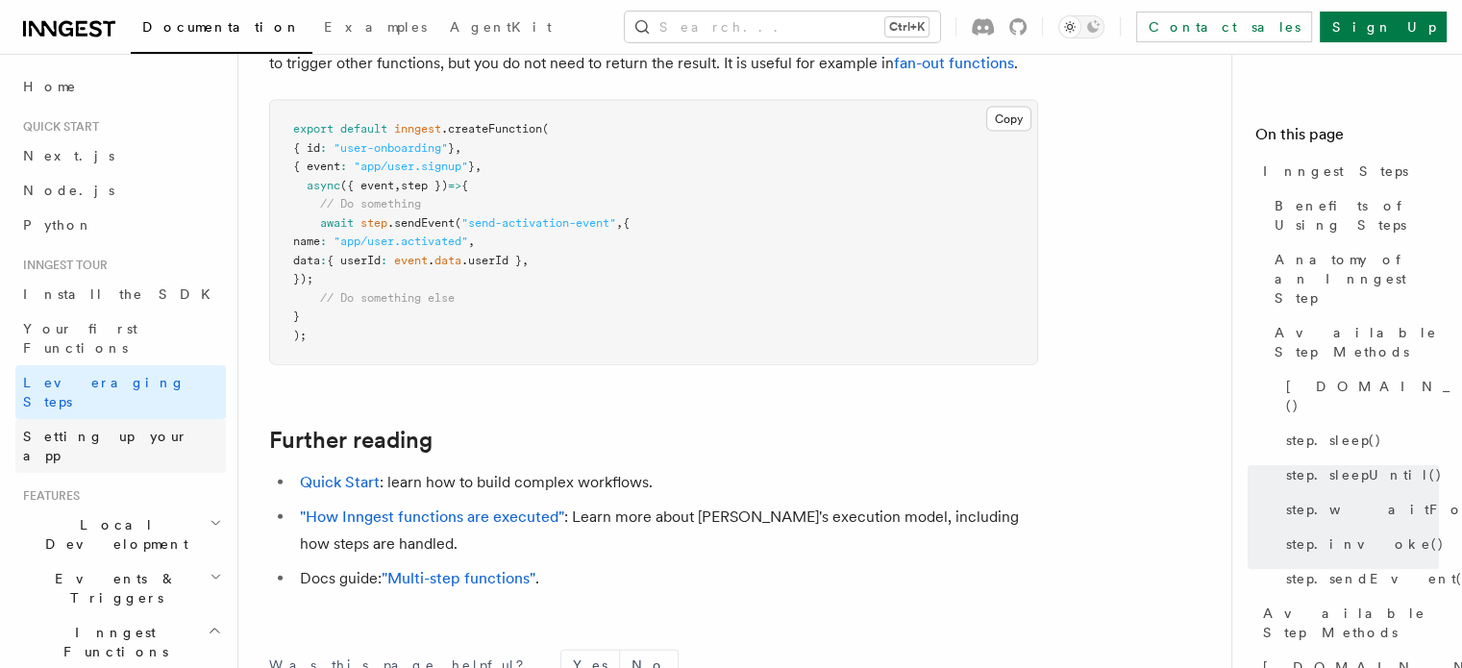
click at [157, 419] on link "Setting up your app" at bounding box center [120, 446] width 211 height 54
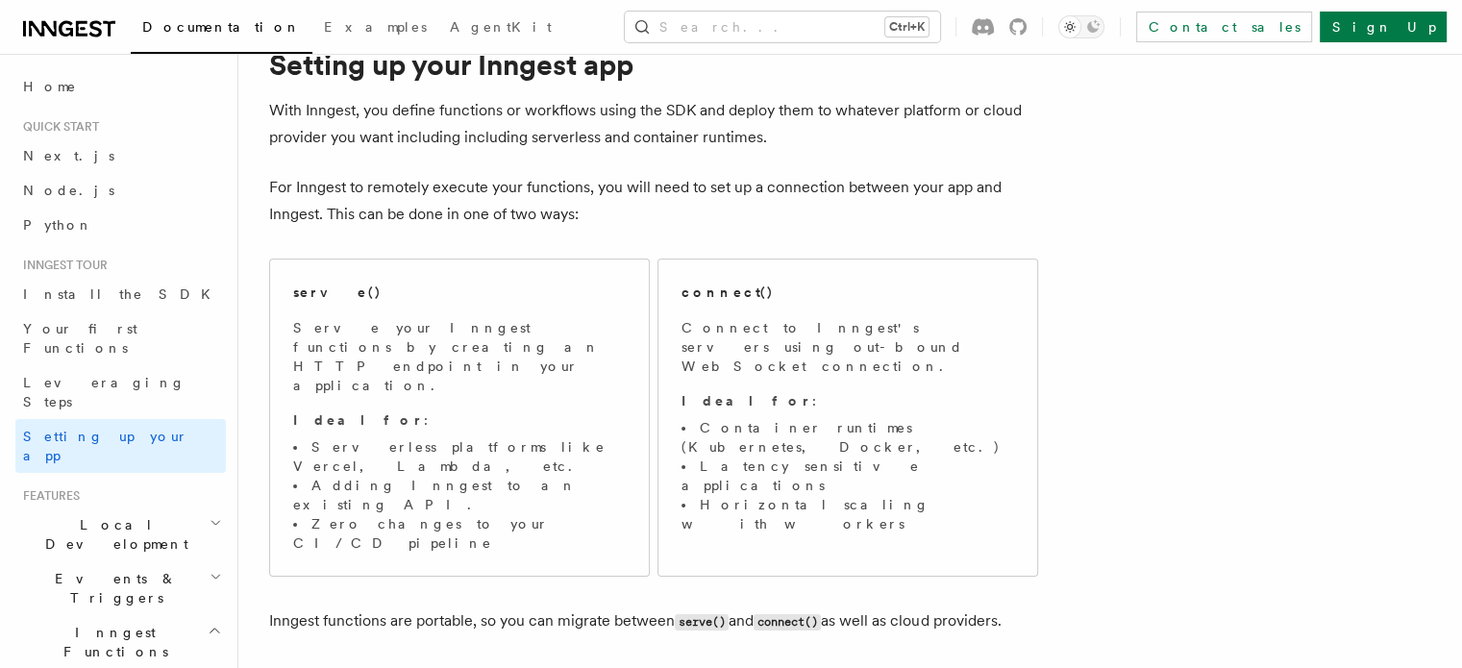
scroll to position [101, 0]
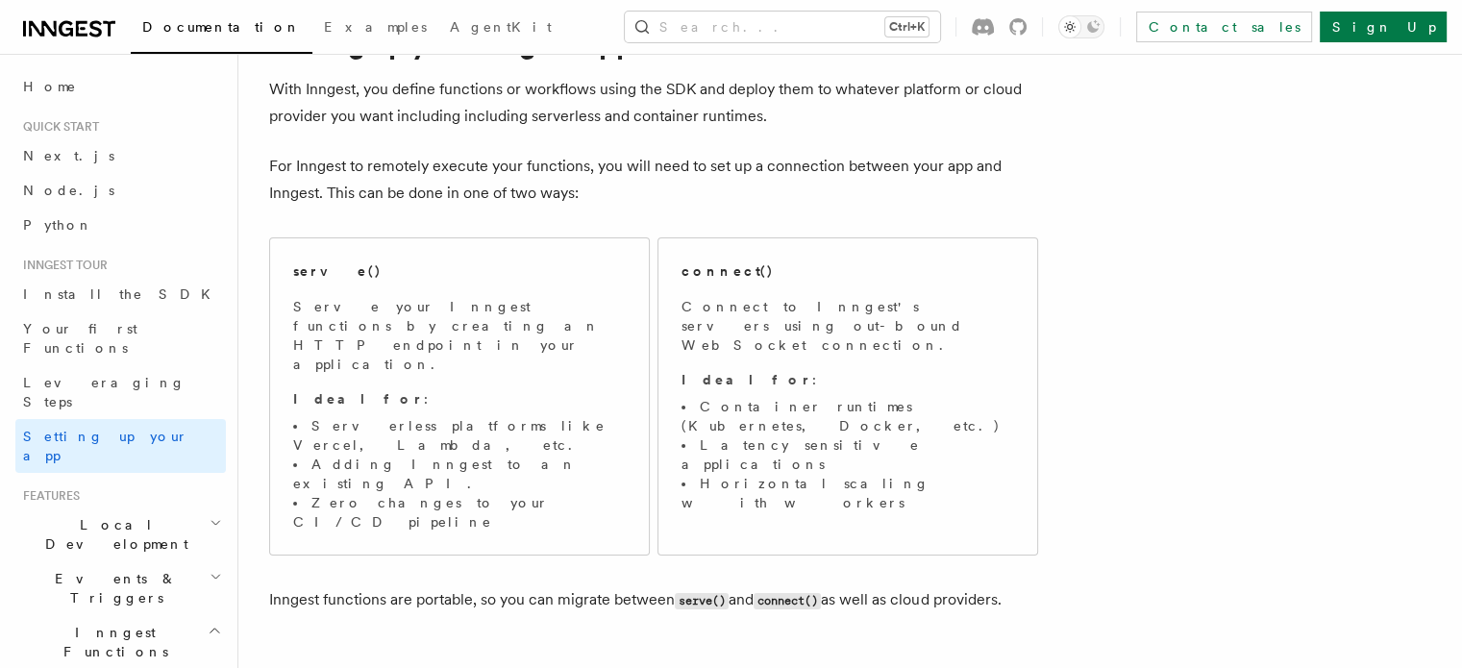
click at [781, 184] on p "For Inngest to remotely execute your functions, you will need to set up a conne…" at bounding box center [653, 180] width 769 height 54
click at [853, 153] on p "For Inngest to remotely execute your functions, you will need to set up a conne…" at bounding box center [653, 180] width 769 height 54
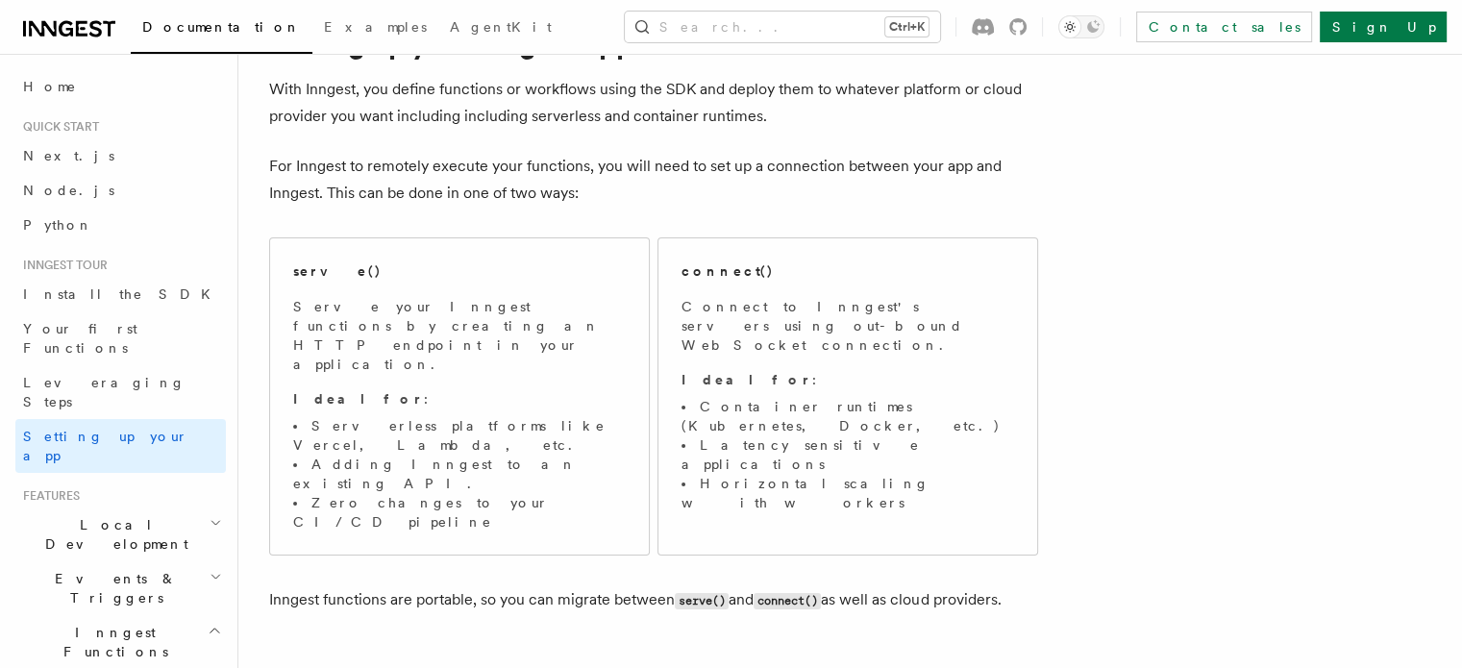
click at [853, 153] on p "For Inngest to remotely execute your functions, you will need to set up a conne…" at bounding box center [653, 180] width 769 height 54
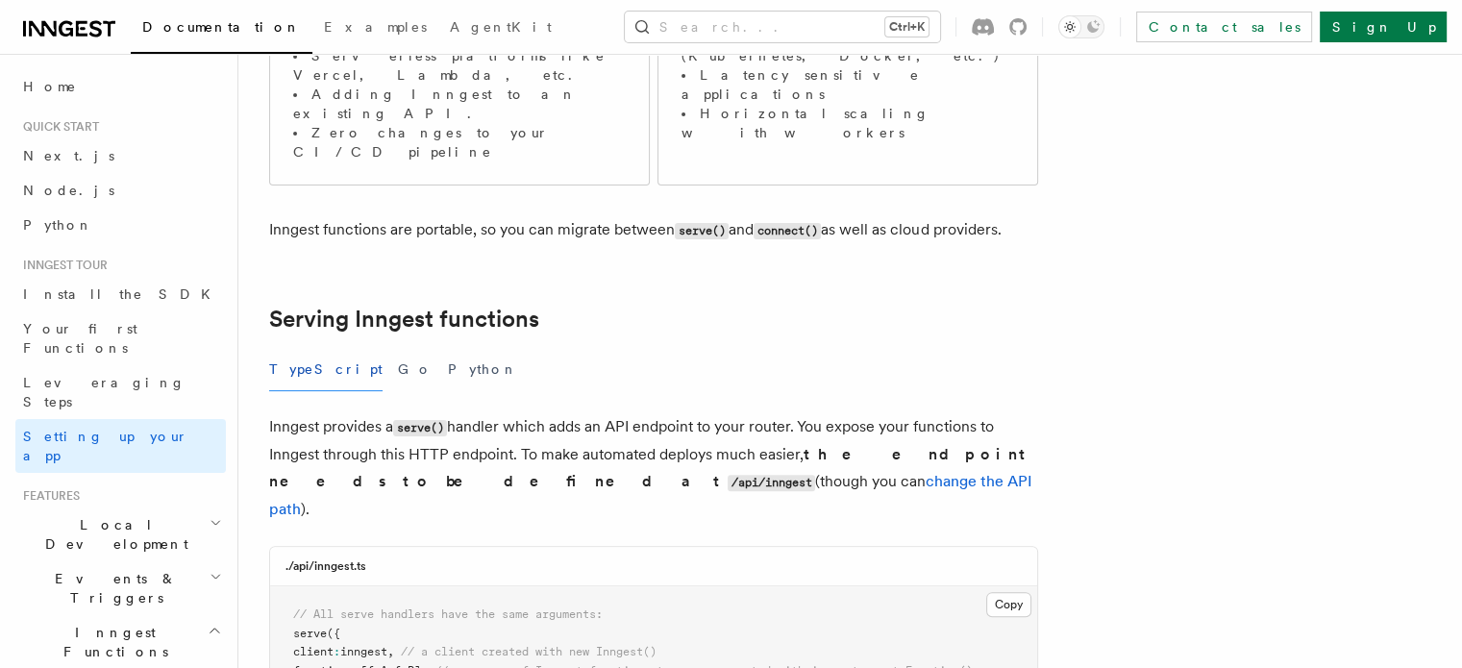
scroll to position [492, 0]
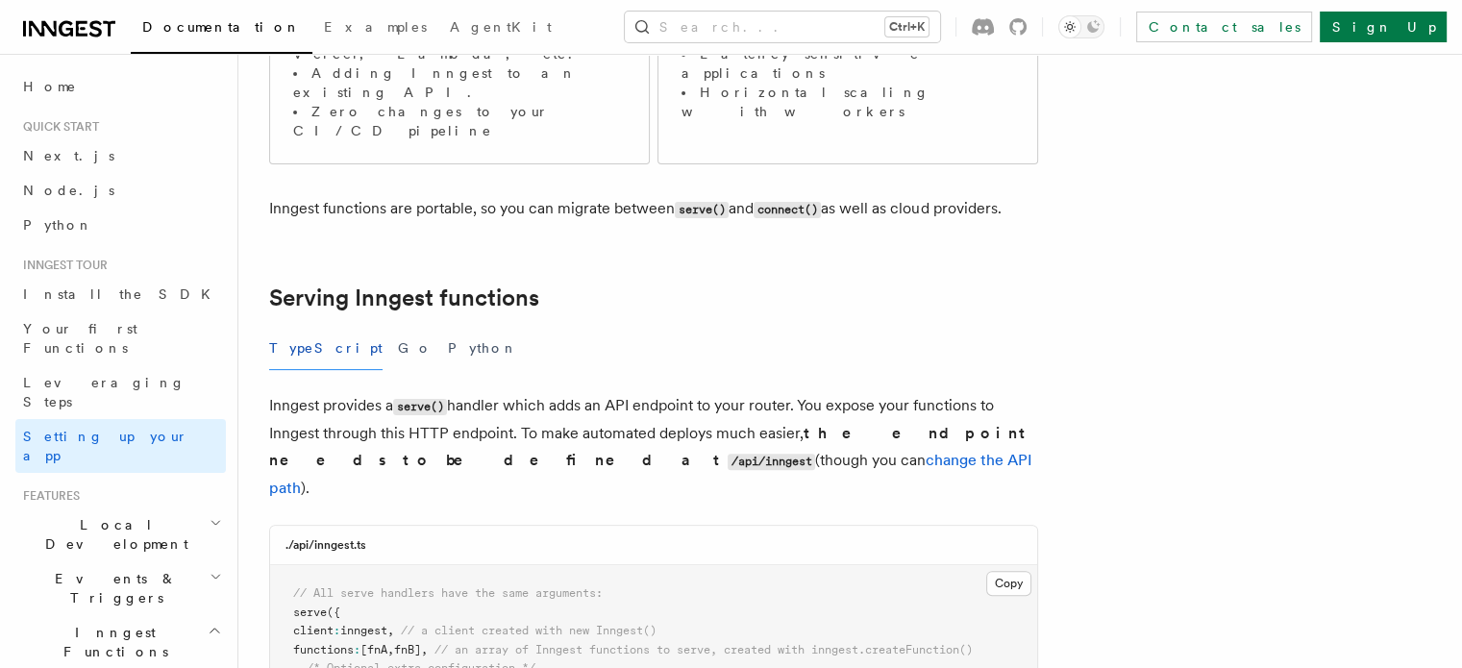
click at [770, 392] on p "Inngest provides a serve() handler which adds an API endpoint to your router. Y…" at bounding box center [653, 447] width 769 height 110
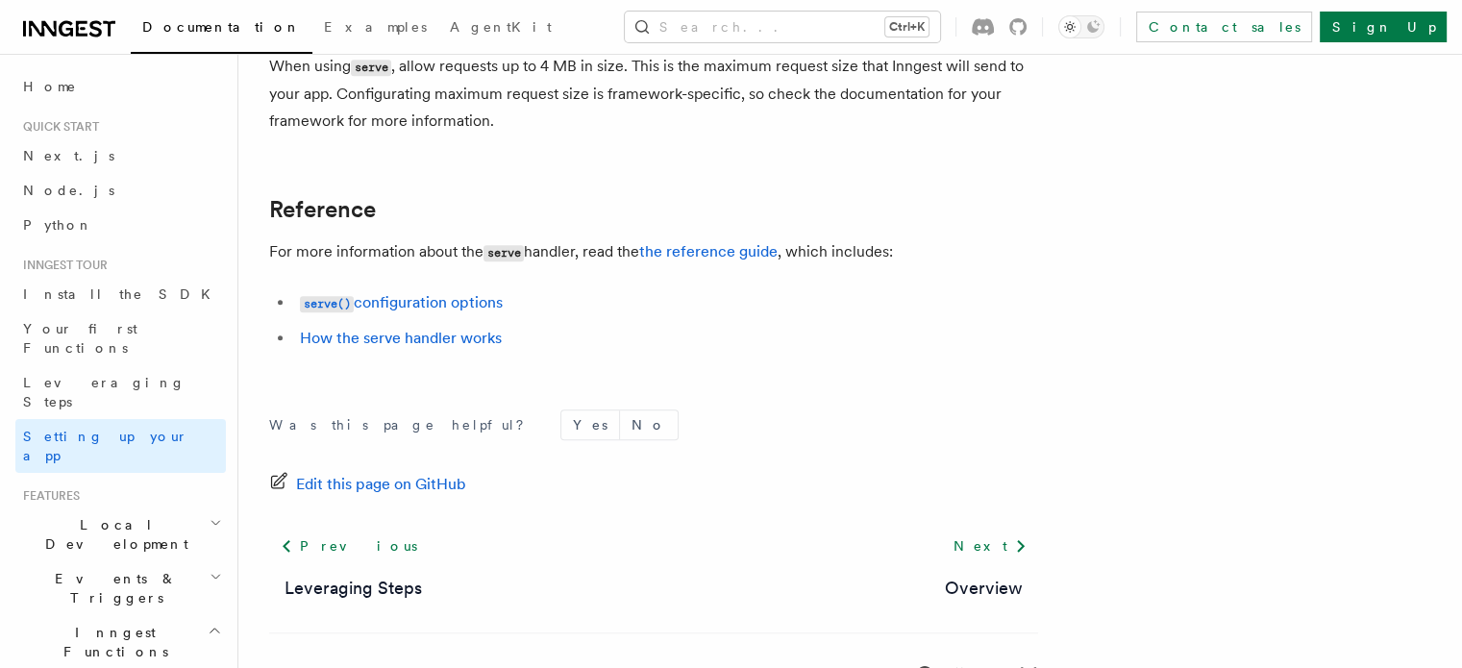
scroll to position [16574, 0]
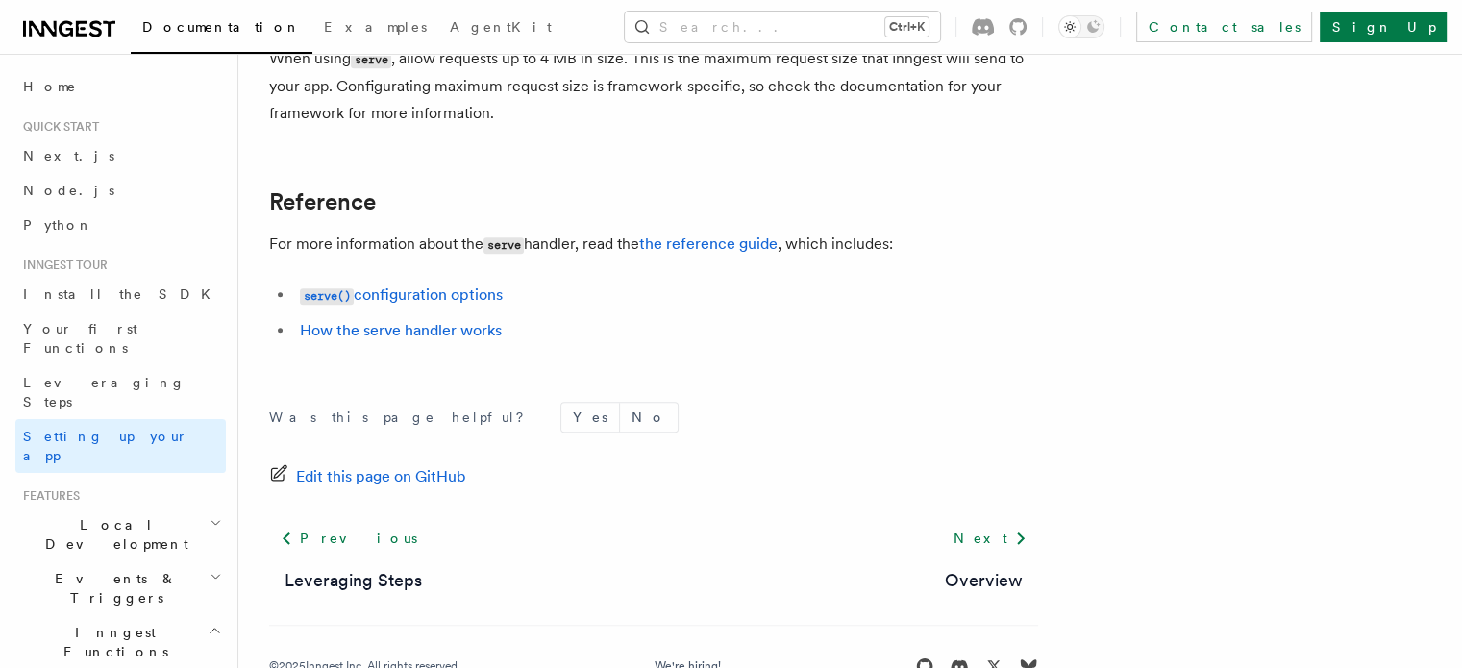
click at [212, 521] on icon "button" at bounding box center [216, 523] width 8 height 4
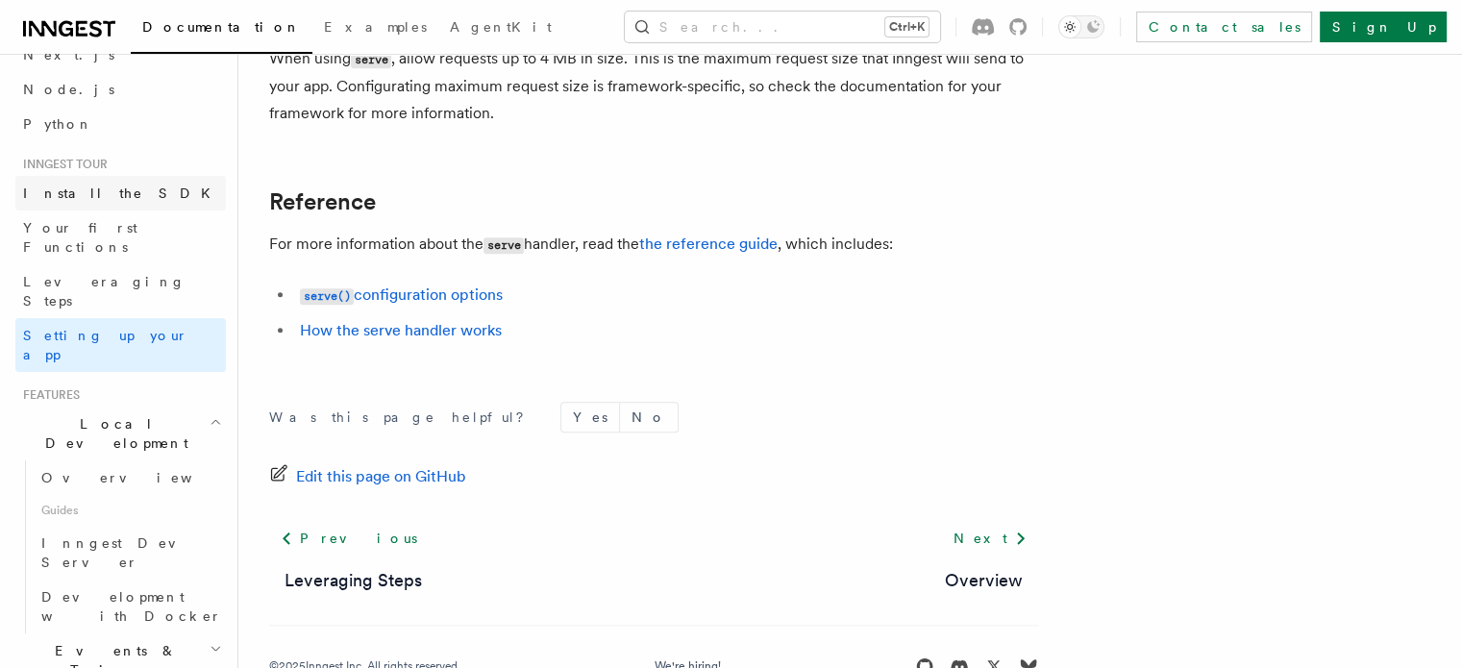
scroll to position [117, 0]
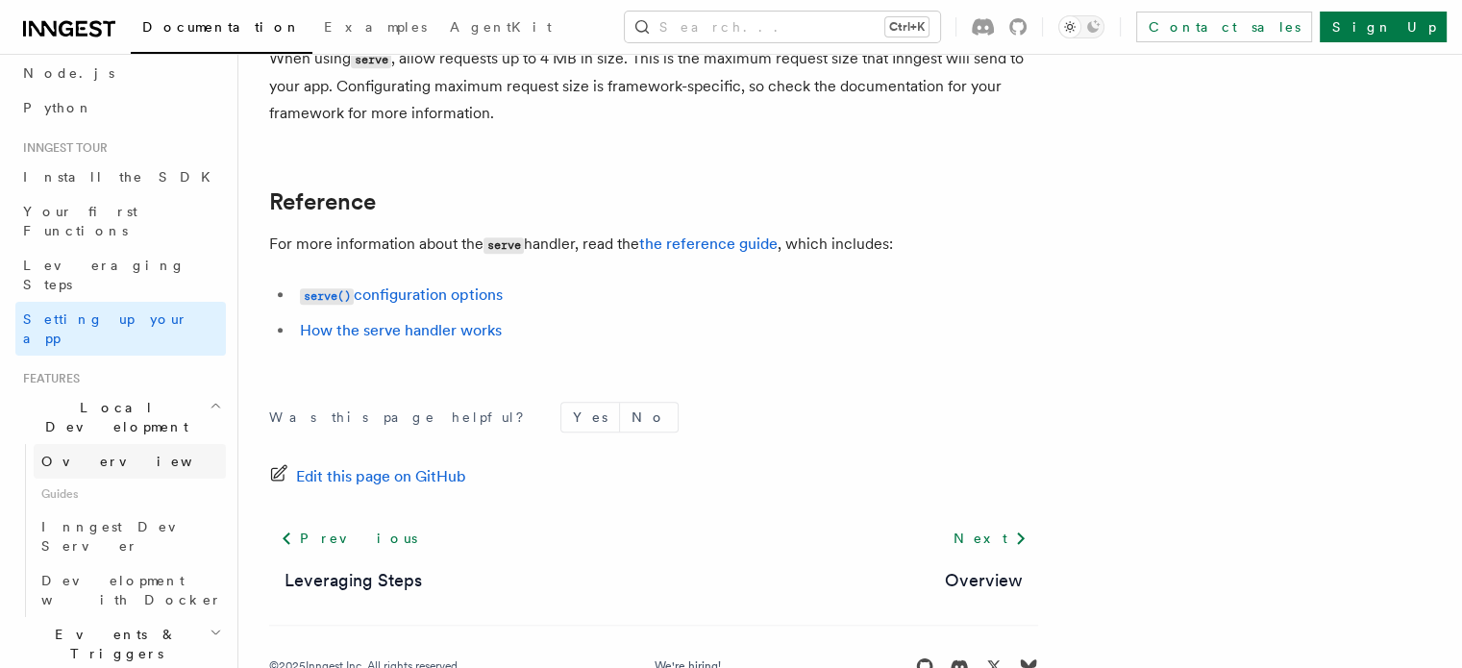
click at [124, 444] on link "Overview" at bounding box center [130, 461] width 192 height 35
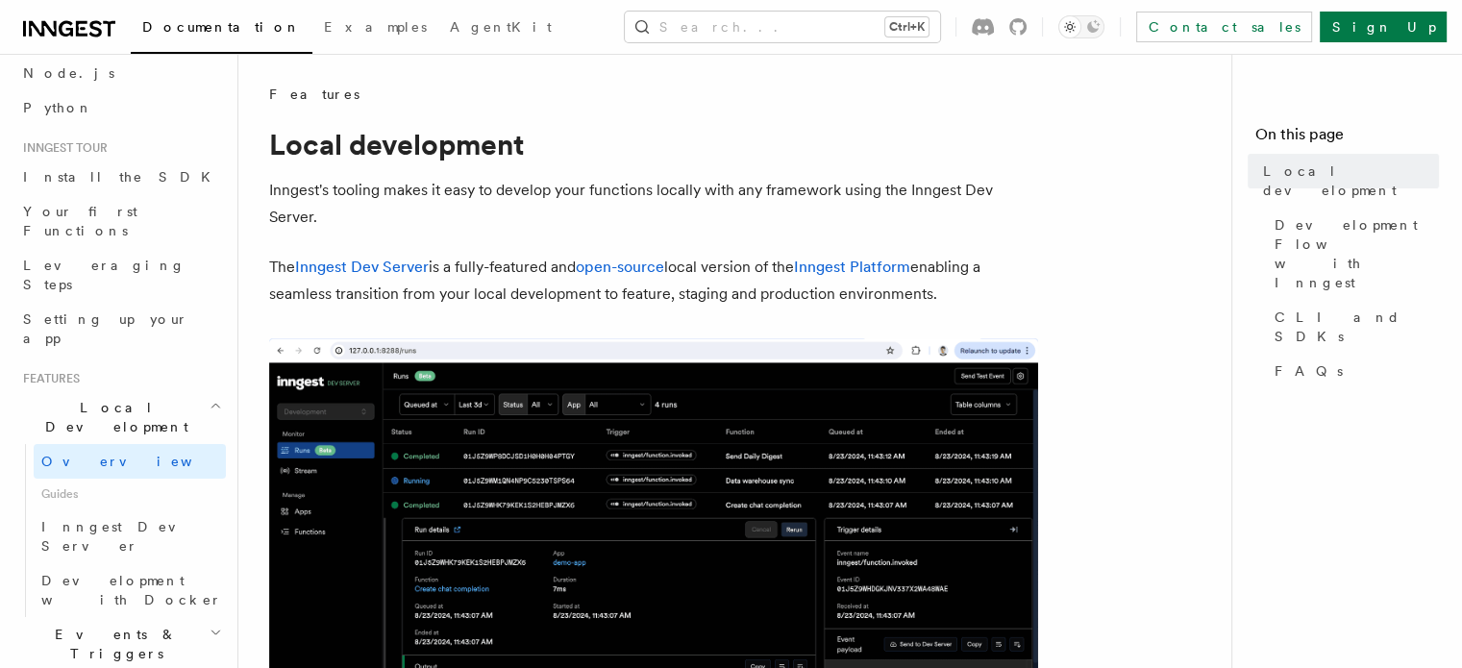
click at [708, 303] on p "The Inngest Dev Server is a fully-featured and open-source local version of the…" at bounding box center [653, 281] width 769 height 54
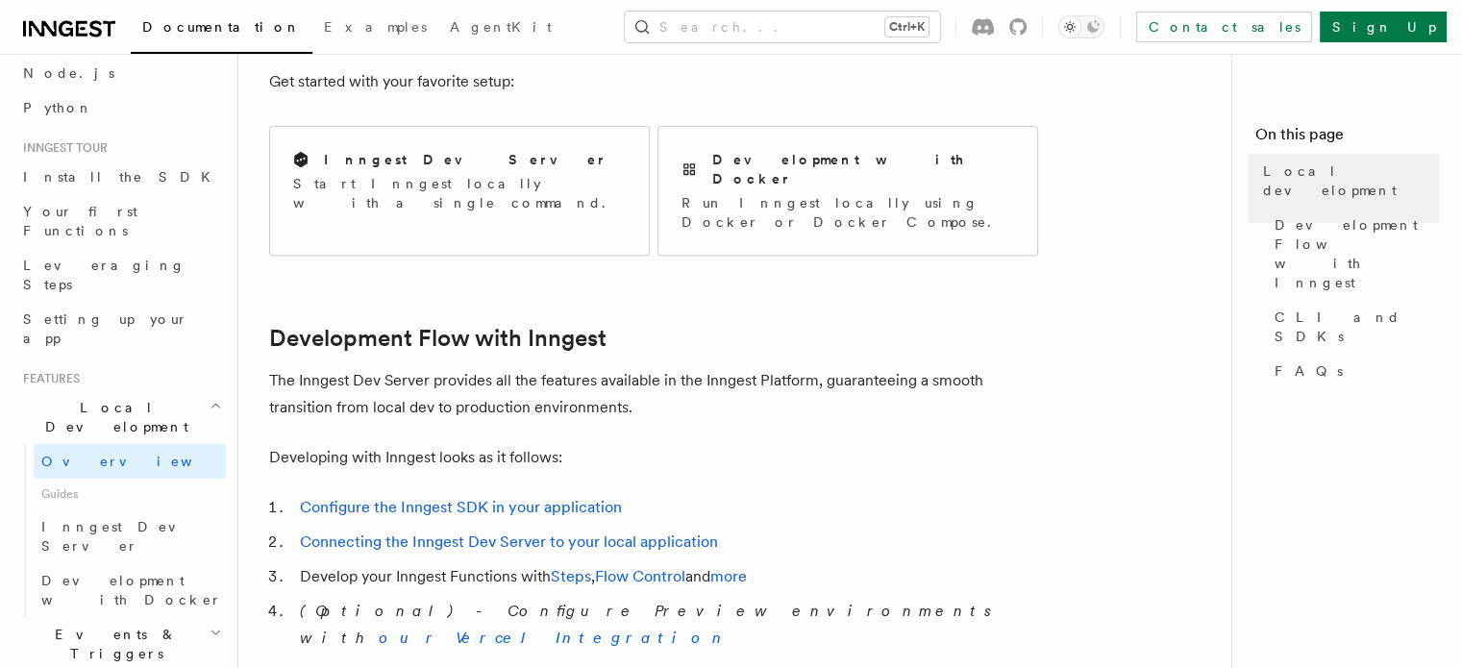
scroll to position [765, 0]
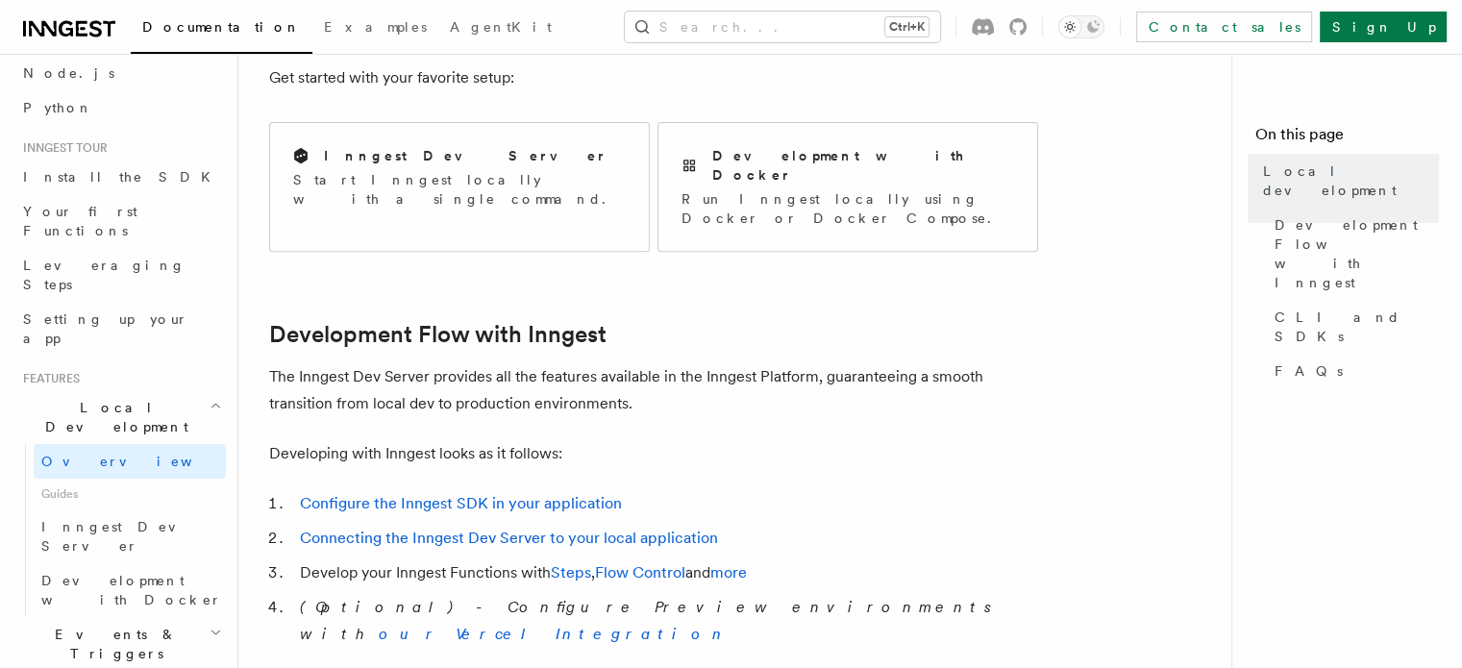
click at [923, 363] on p "The Inngest Dev Server provides all the features available in the Inngest Platf…" at bounding box center [653, 390] width 769 height 54
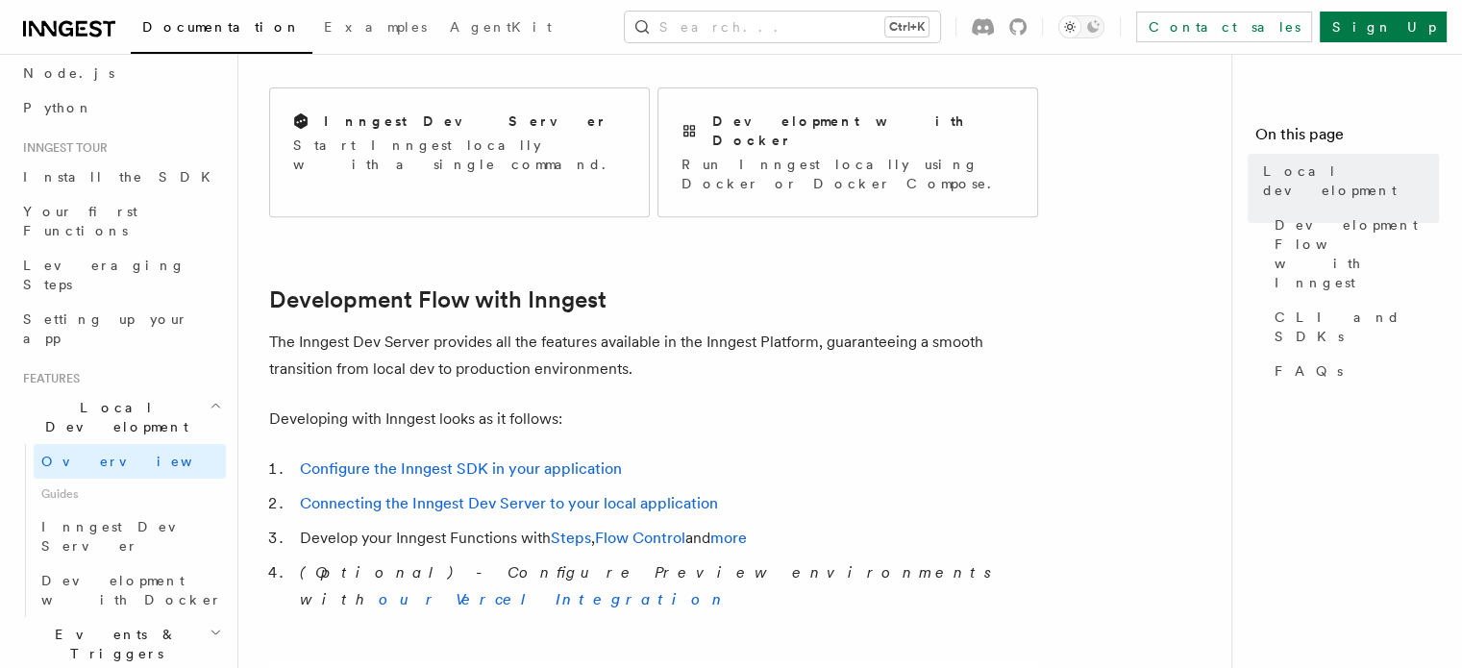
scroll to position [802, 0]
click at [923, 337] on p "The Inngest Dev Server provides all the features available in the Inngest Platf…" at bounding box center [653, 354] width 769 height 54
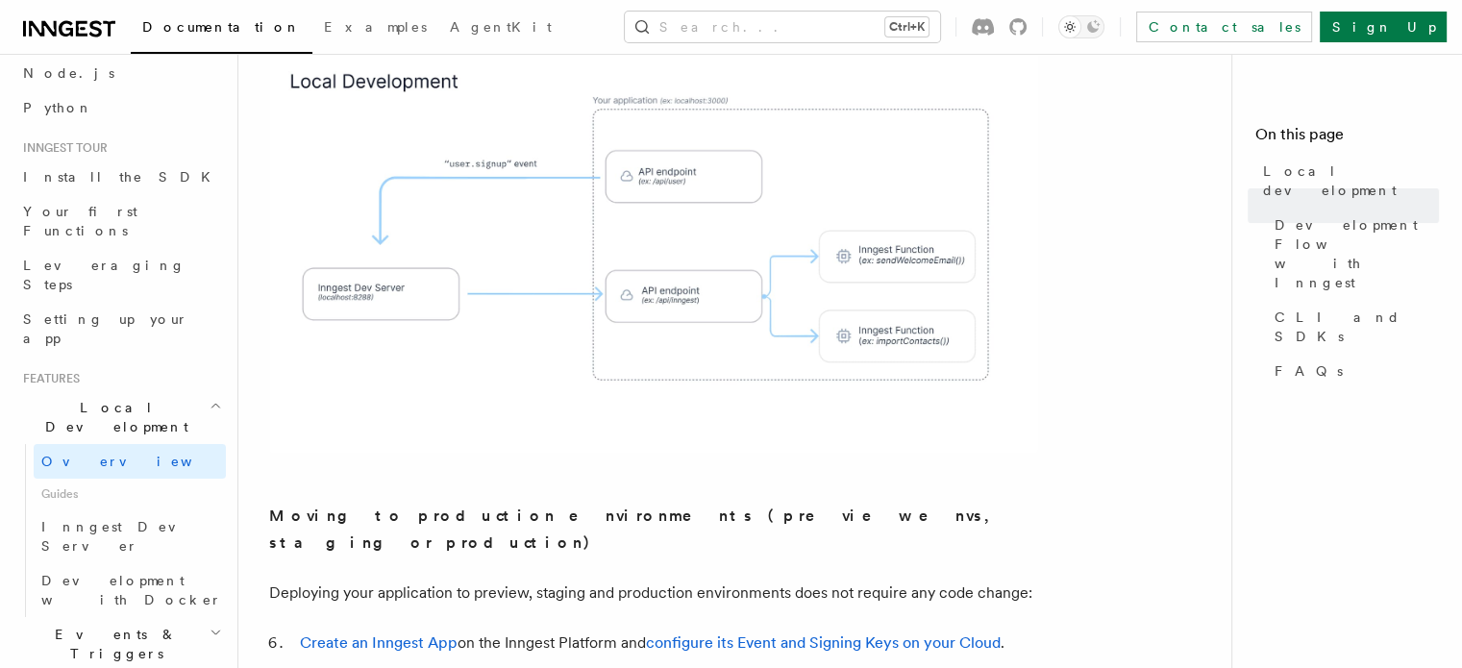
scroll to position [1434, 0]
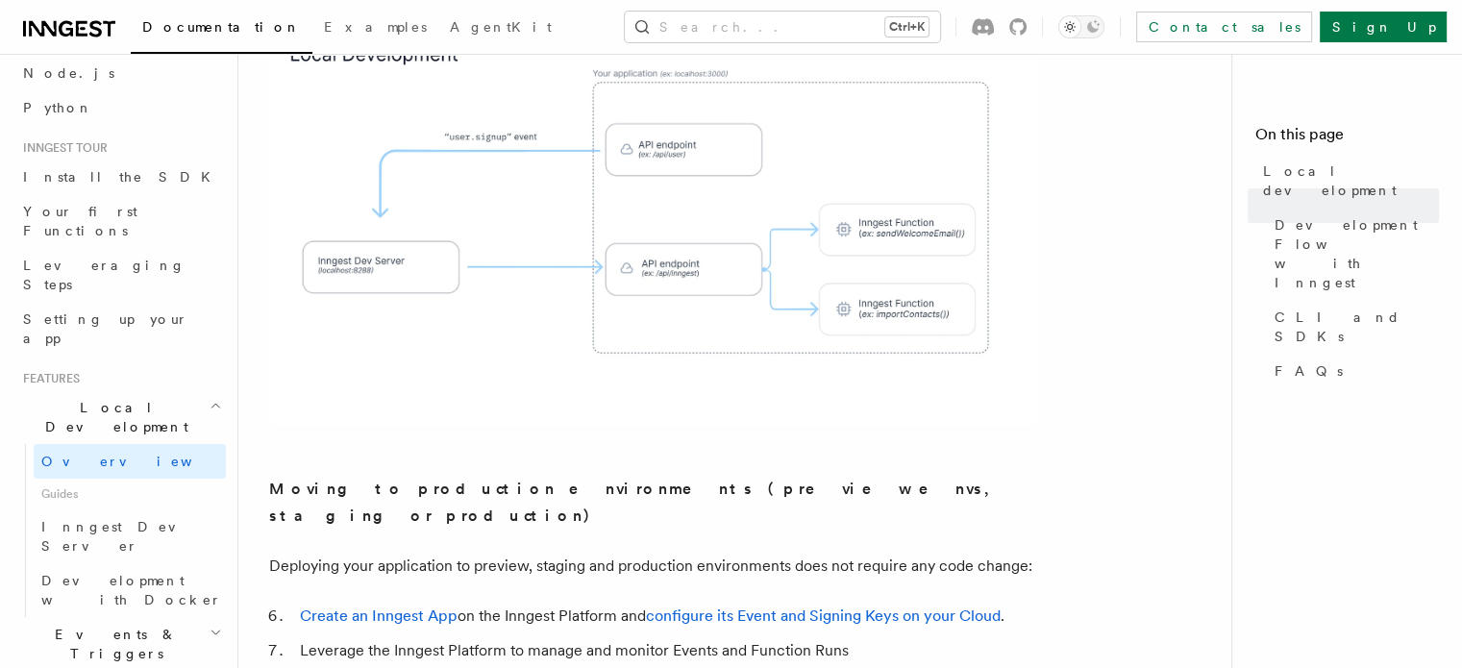
click at [866, 476] on p "Moving to production environments (preview envs, staging or production)" at bounding box center [653, 503] width 769 height 54
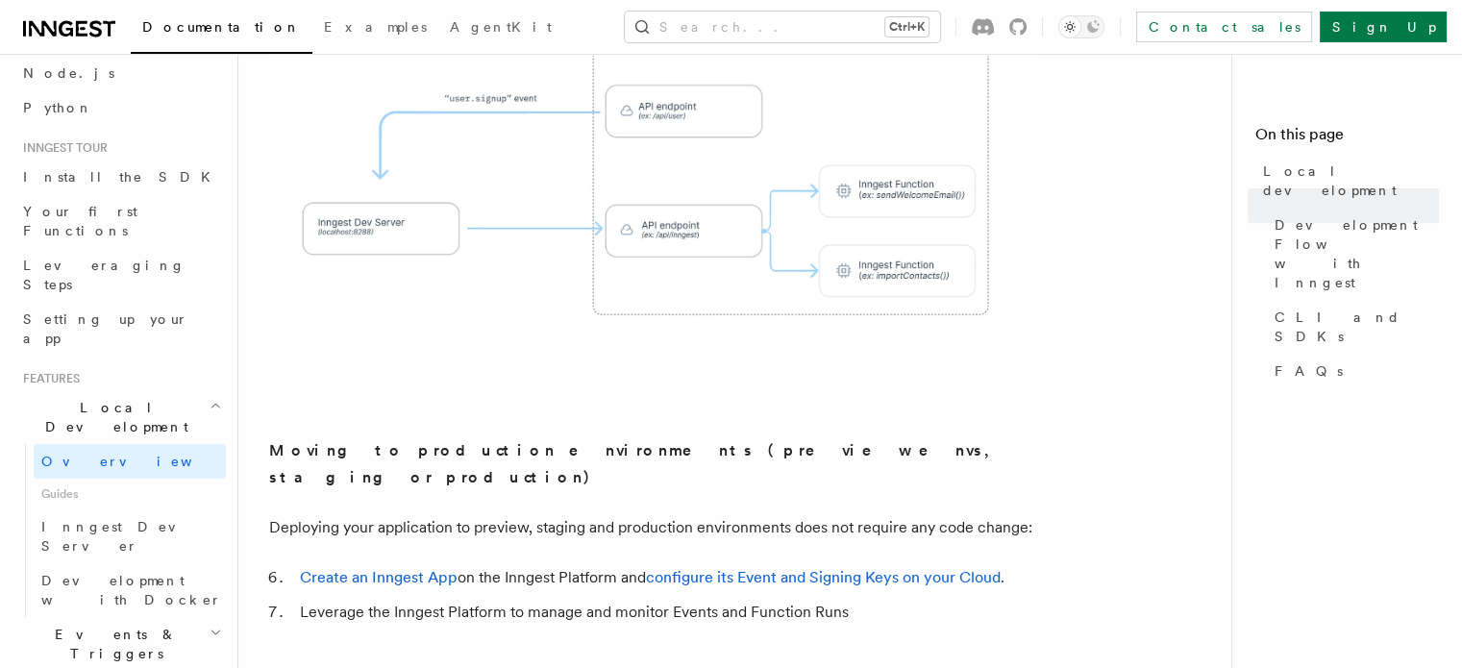
scroll to position [1474, 0]
click at [866, 412] on article "Features Local development Inngest's tooling makes it easy to develop your func…" at bounding box center [742, 645] width 947 height 4068
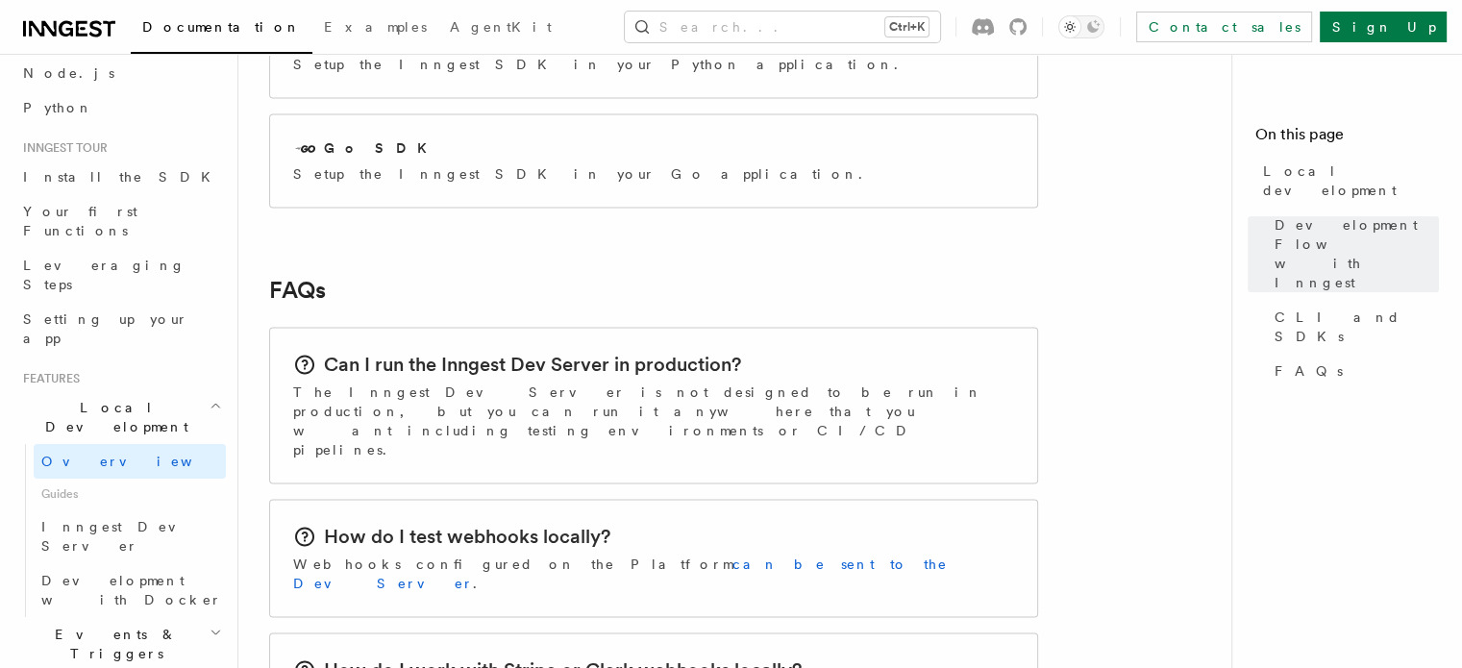
scroll to position [2801, 0]
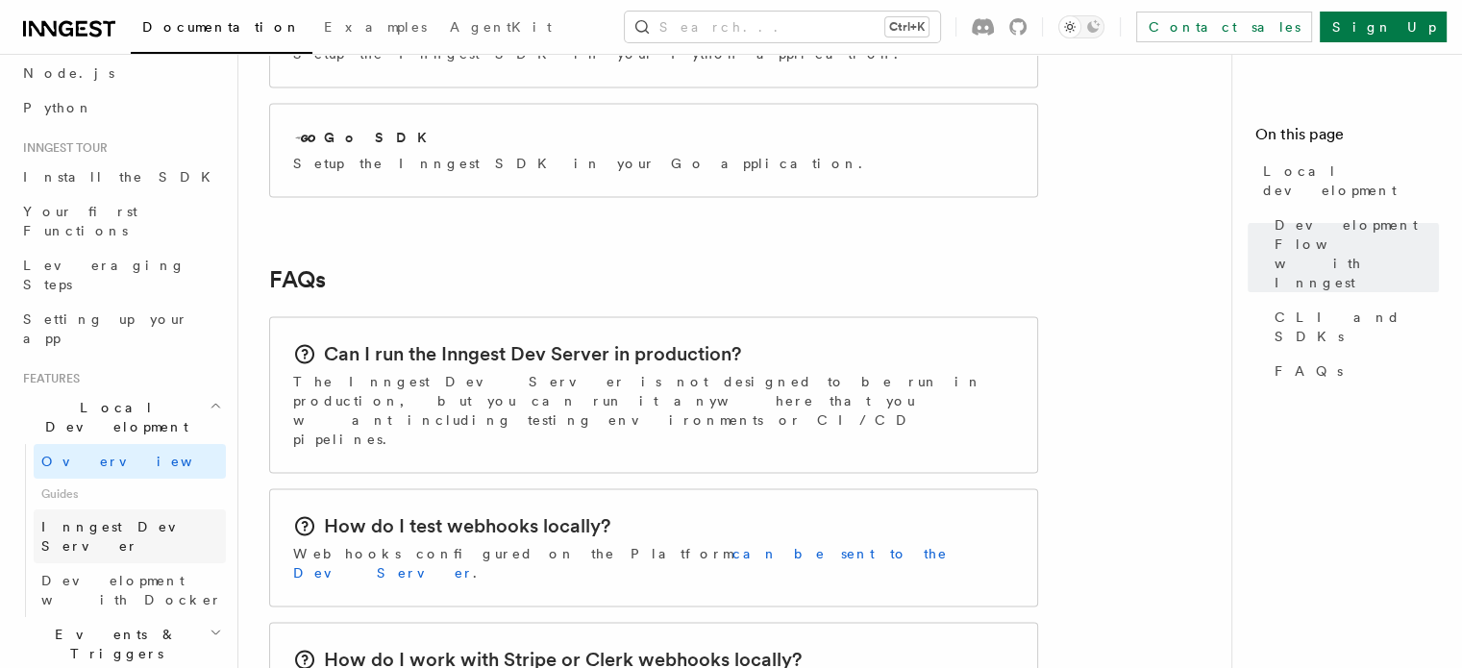
click at [145, 510] on link "Inngest Dev Server" at bounding box center [130, 537] width 192 height 54
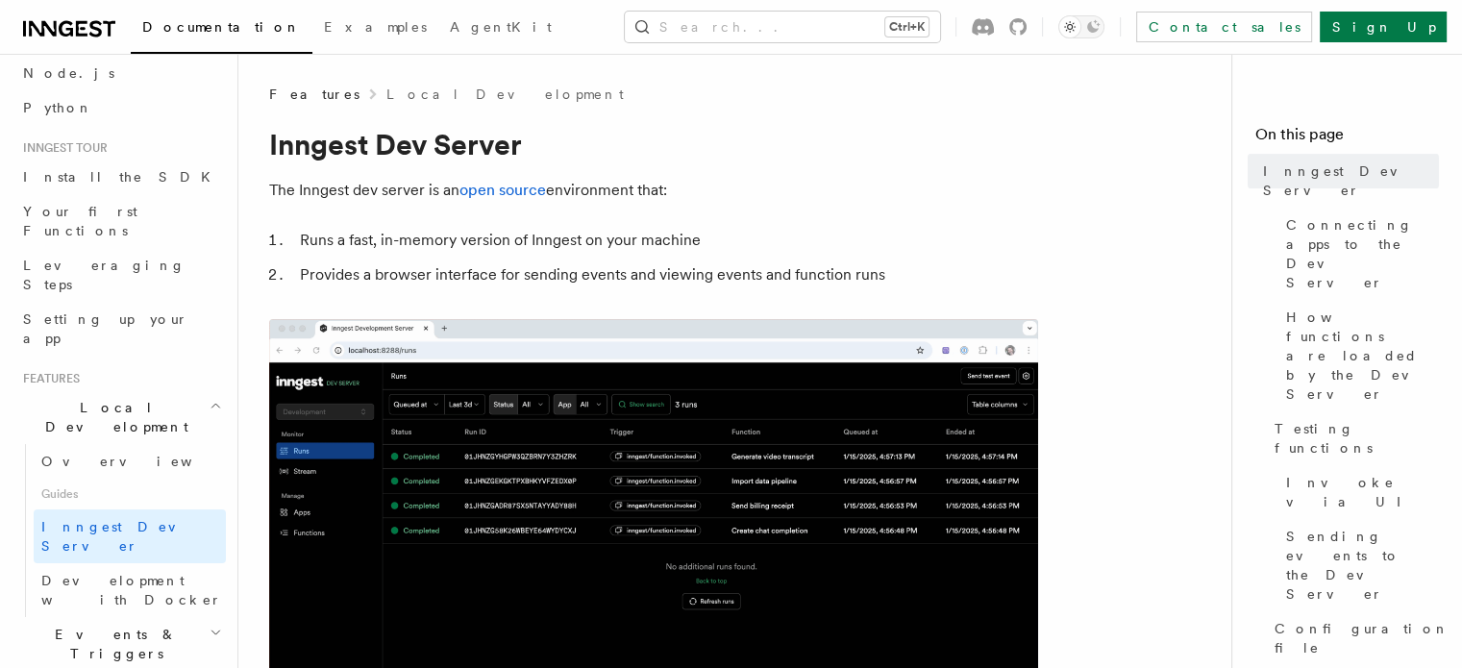
click at [769, 237] on li "Runs a fast, in-memory version of Inngest on your machine" at bounding box center [666, 240] width 744 height 27
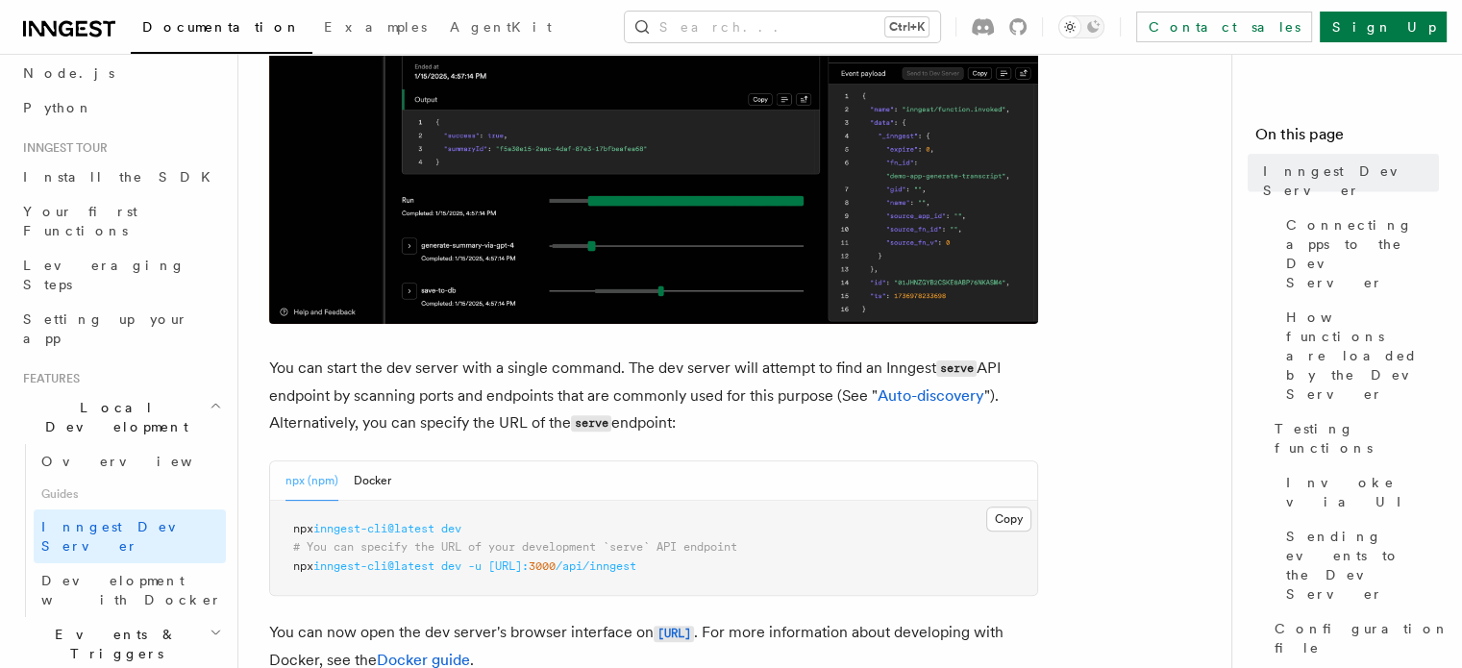
scroll to position [786, 0]
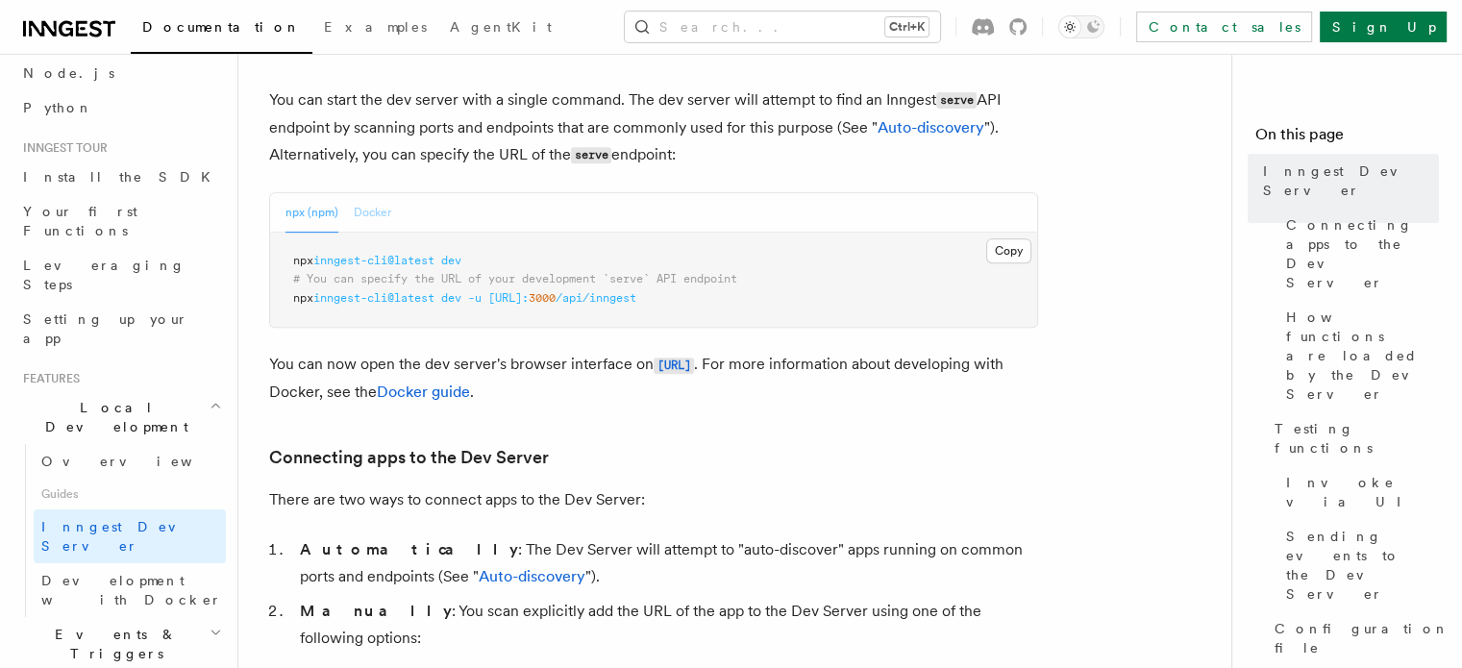
click at [377, 197] on button "Docker" at bounding box center [372, 212] width 37 height 39
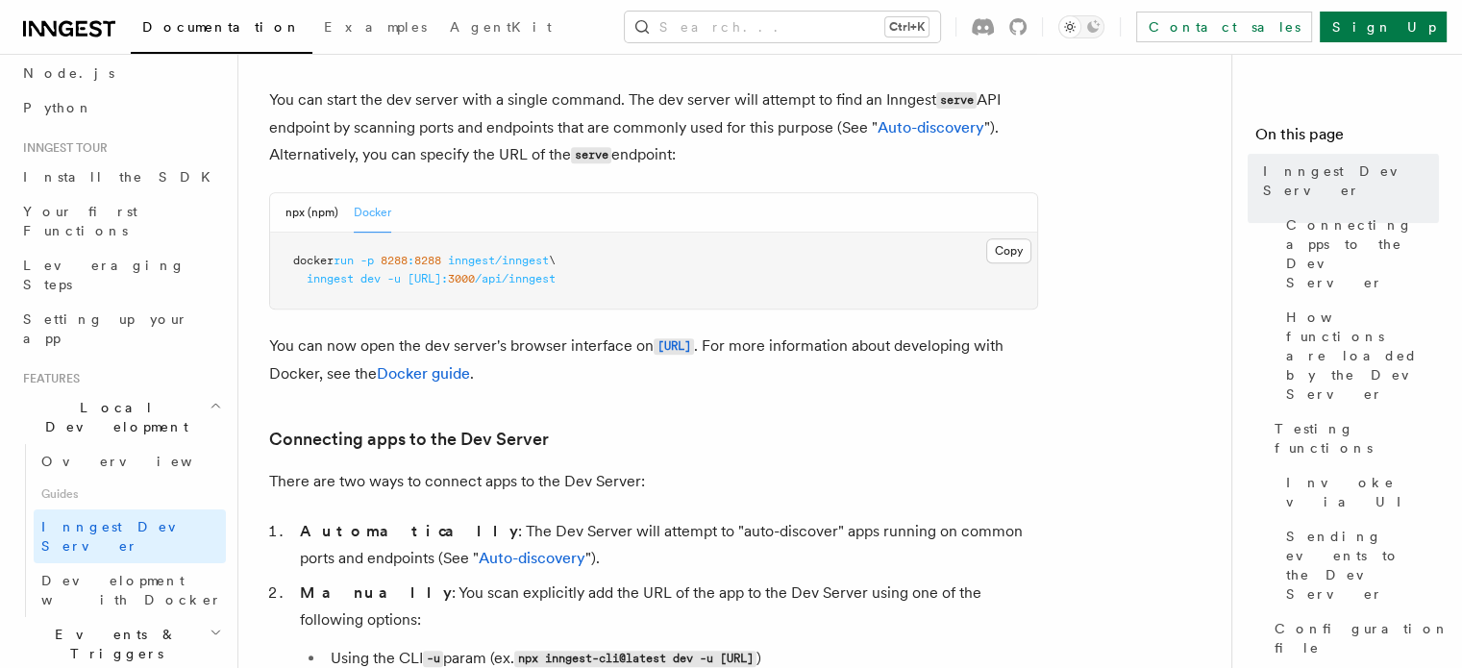
click at [777, 126] on p "You can start the dev server with a single command. The dev server will attempt…" at bounding box center [653, 128] width 769 height 83
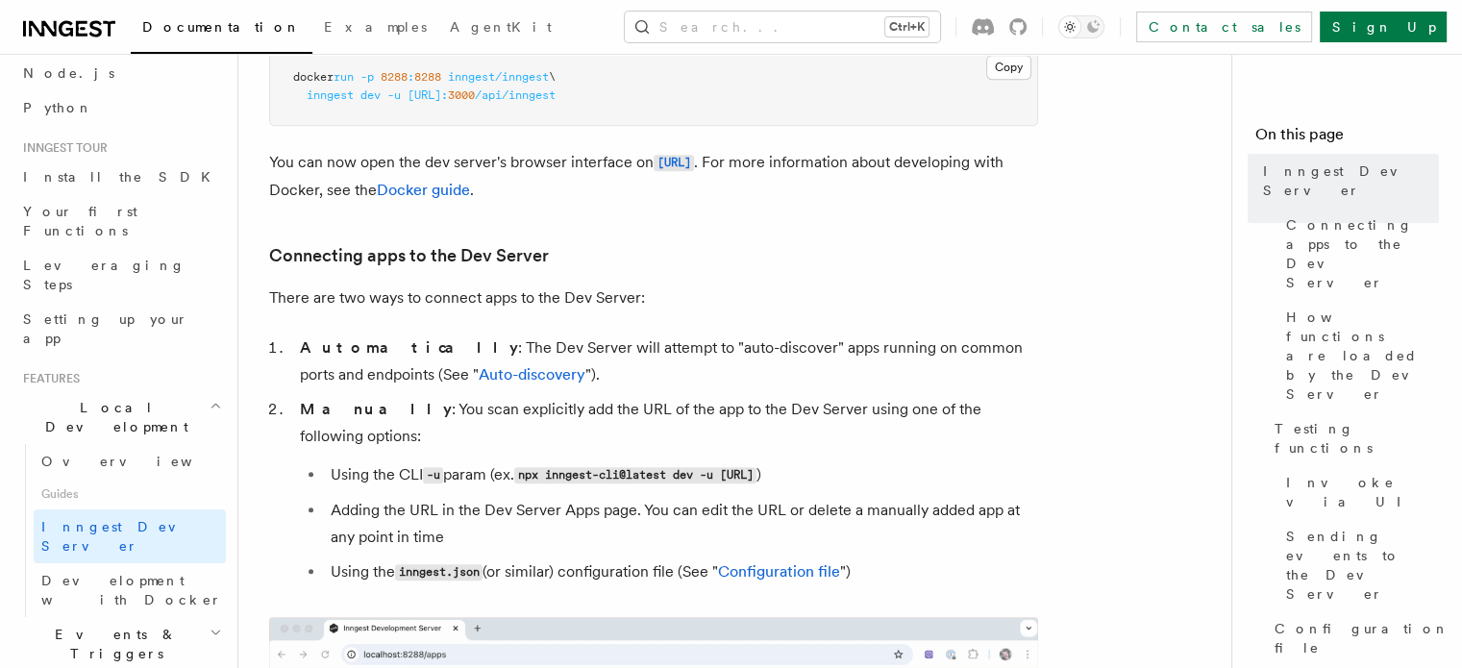
scroll to position [971, 0]
click at [727, 334] on li "Automatically : The Dev Server will attempt to "auto-discover" apps running on …" at bounding box center [666, 361] width 744 height 54
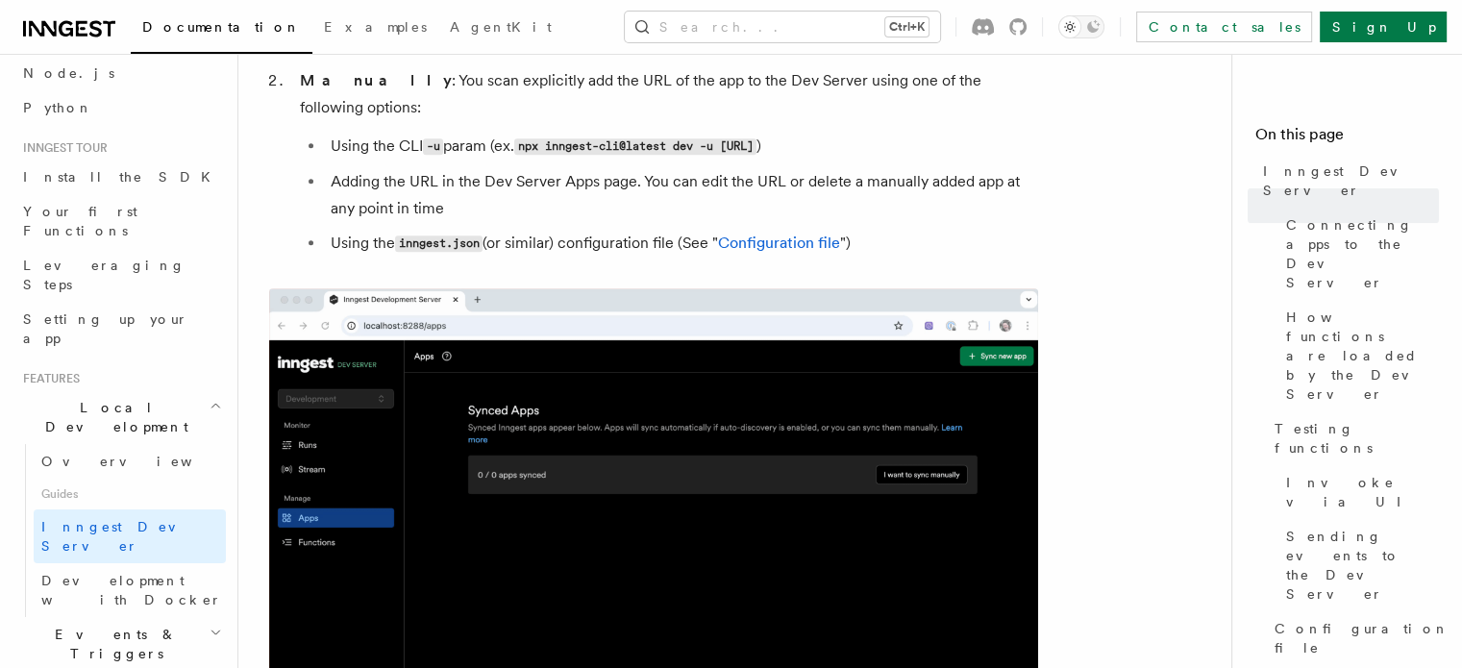
scroll to position [1281, 0]
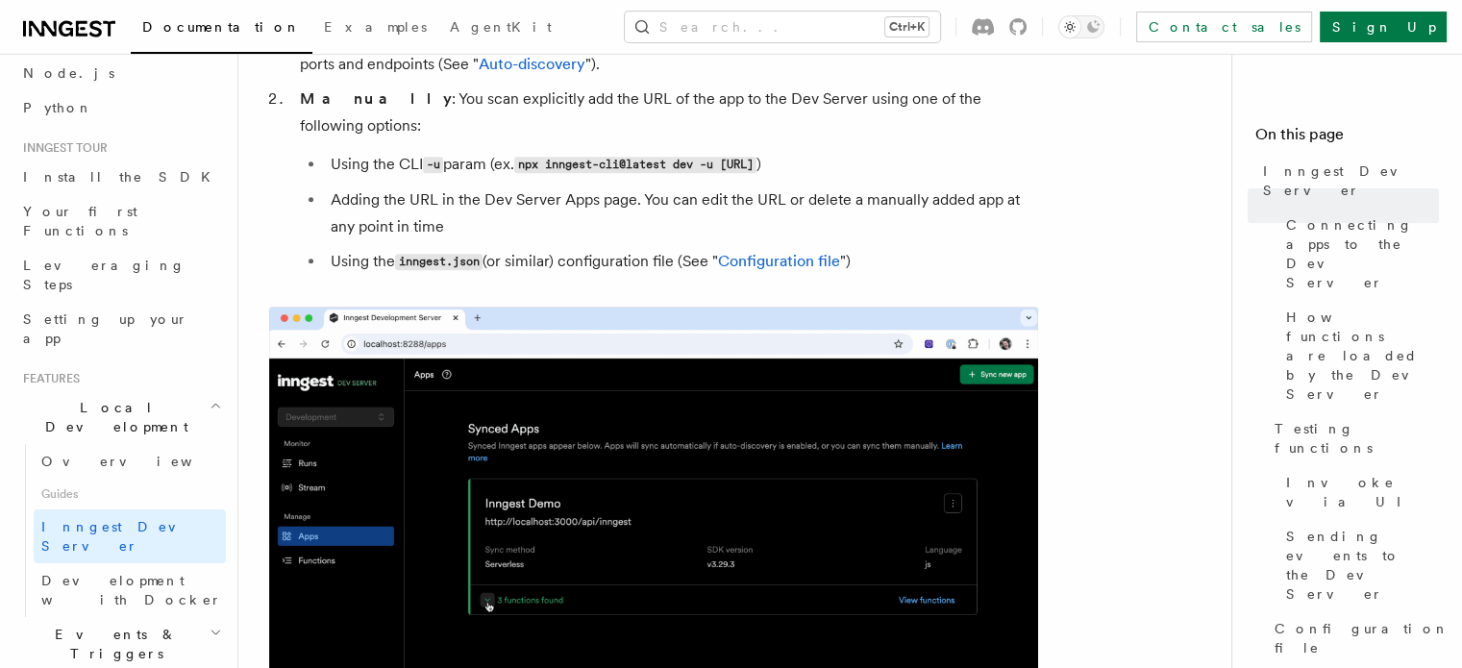
click at [596, 248] on li "Using the inngest.json (or similar) configuration file (See " Configuration fil…" at bounding box center [681, 262] width 713 height 28
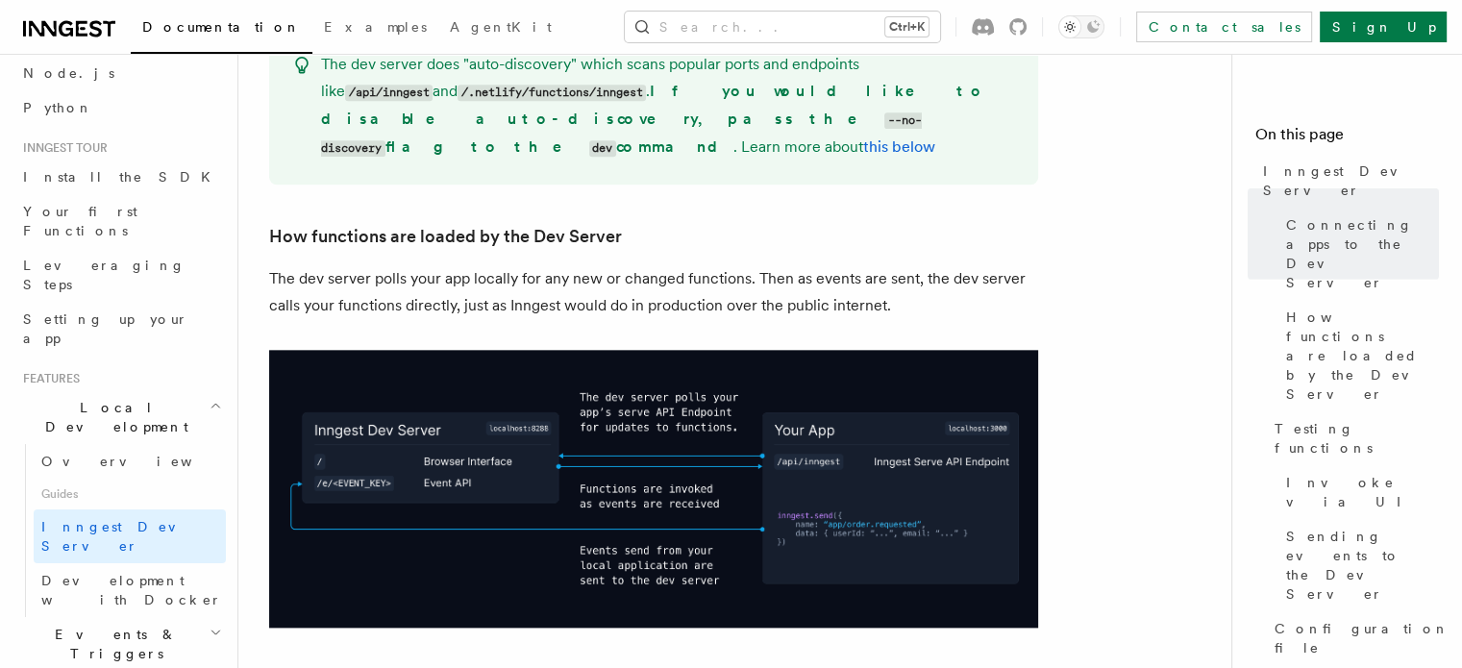
scroll to position [2107, 0]
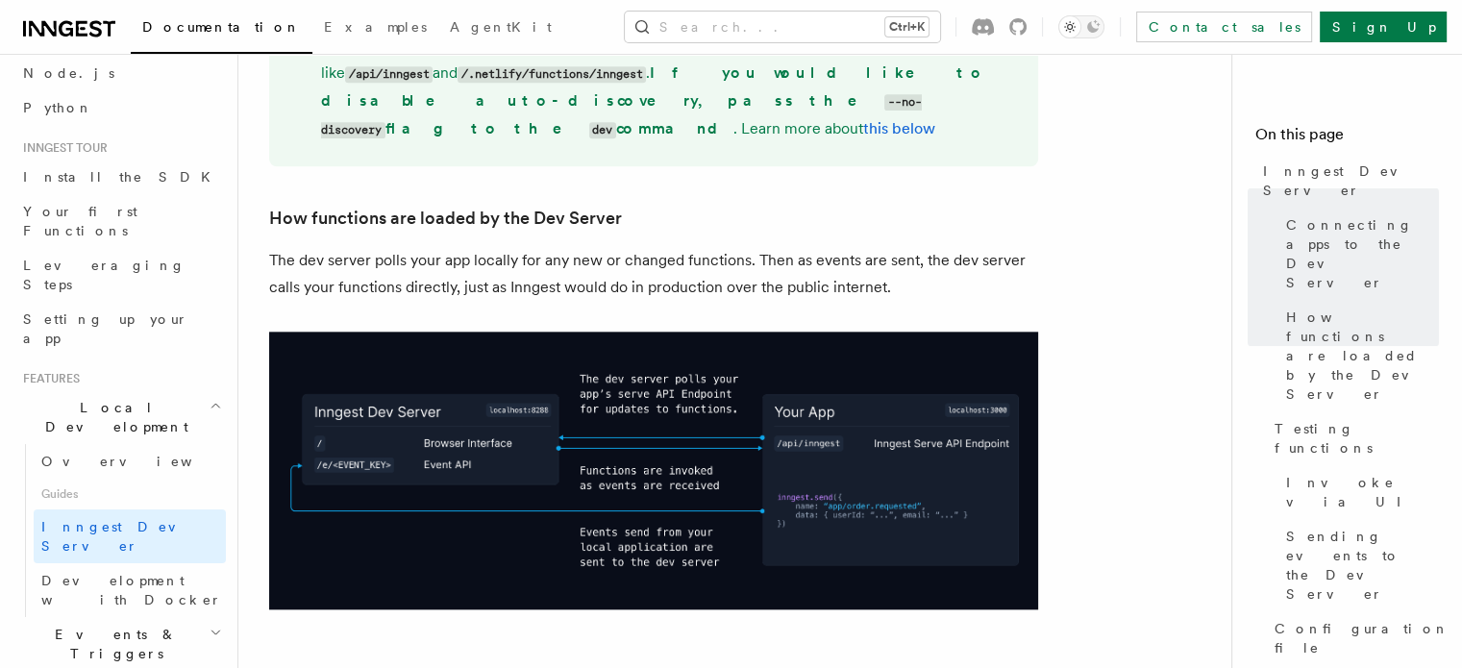
click at [829, 247] on p "The dev server polls your app locally for any new or changed functions. Then as…" at bounding box center [653, 274] width 769 height 54
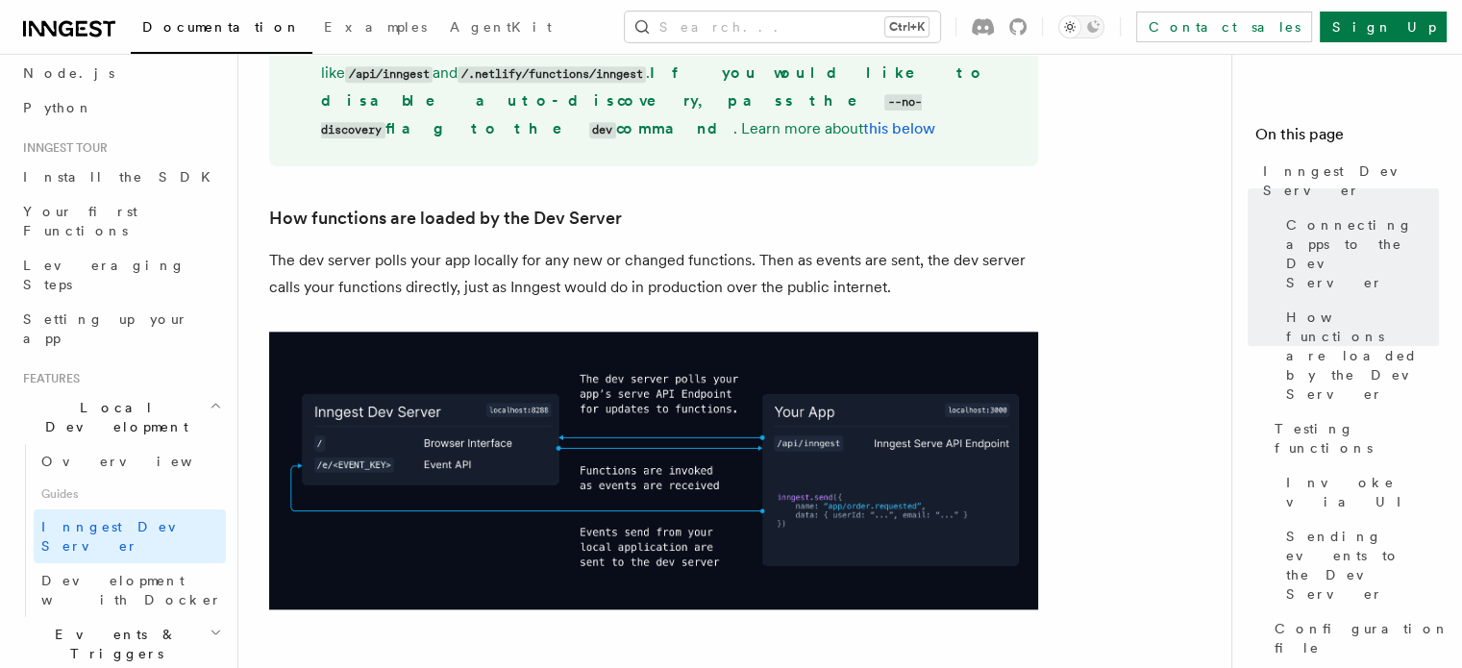
click at [829, 247] on p "The dev server polls your app locally for any new or changed functions. Then as…" at bounding box center [653, 274] width 769 height 54
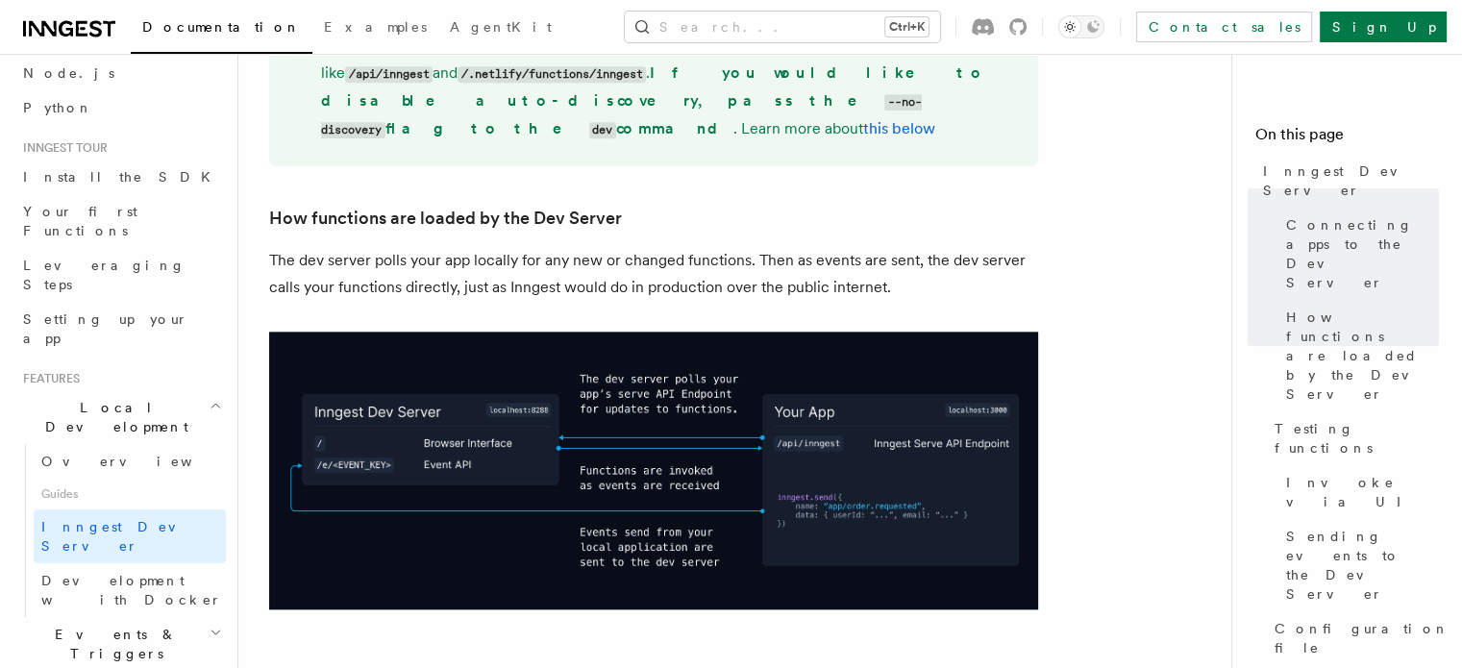
click at [829, 247] on p "The dev server polls your app locally for any new or changed functions. Then as…" at bounding box center [653, 274] width 769 height 54
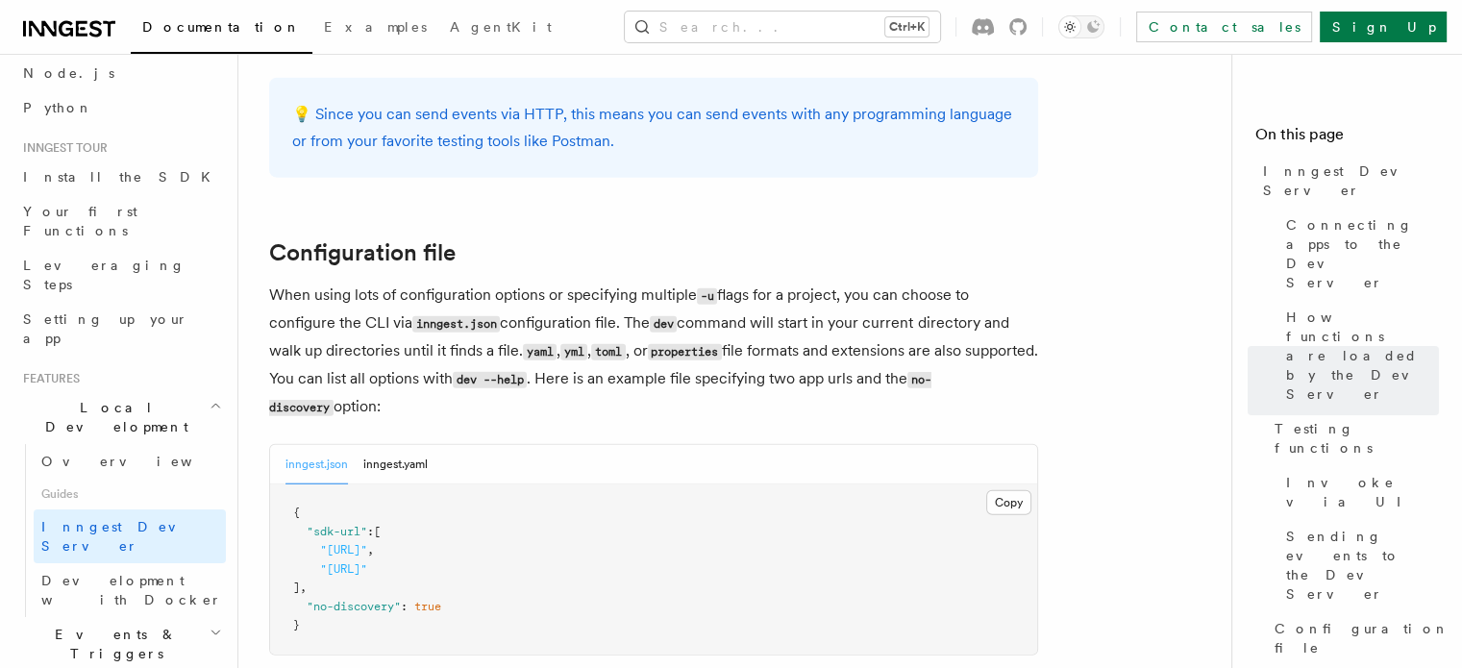
scroll to position [4888, 0]
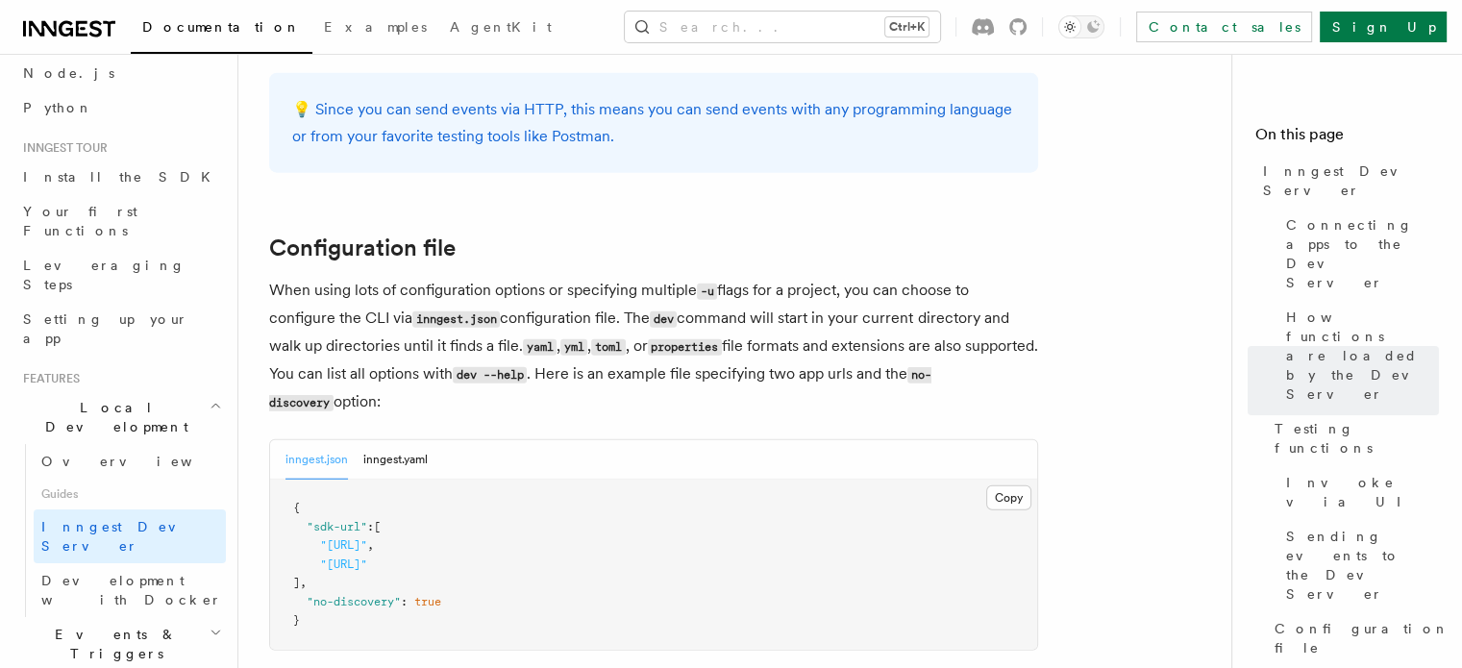
click at [937, 320] on p "When using lots of configuration options or specifying multiple -u flags for a …" at bounding box center [653, 346] width 769 height 139
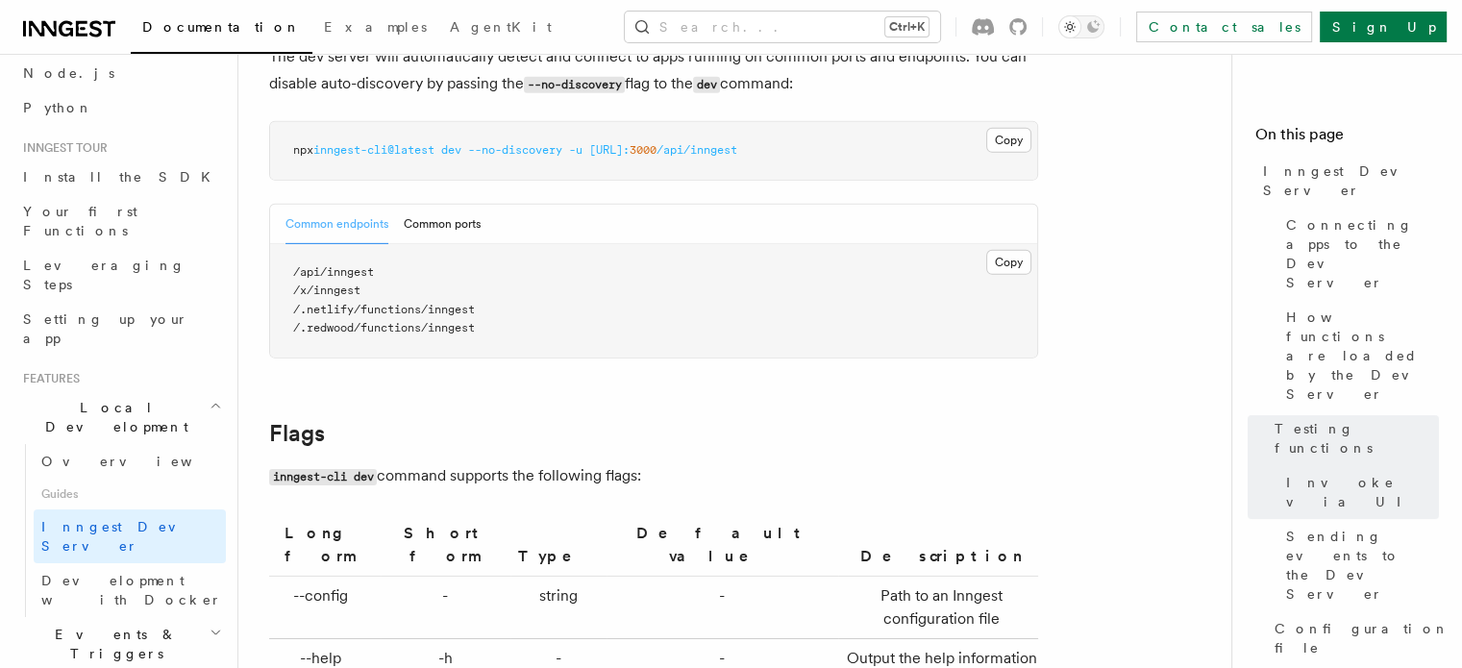
scroll to position [6339, 0]
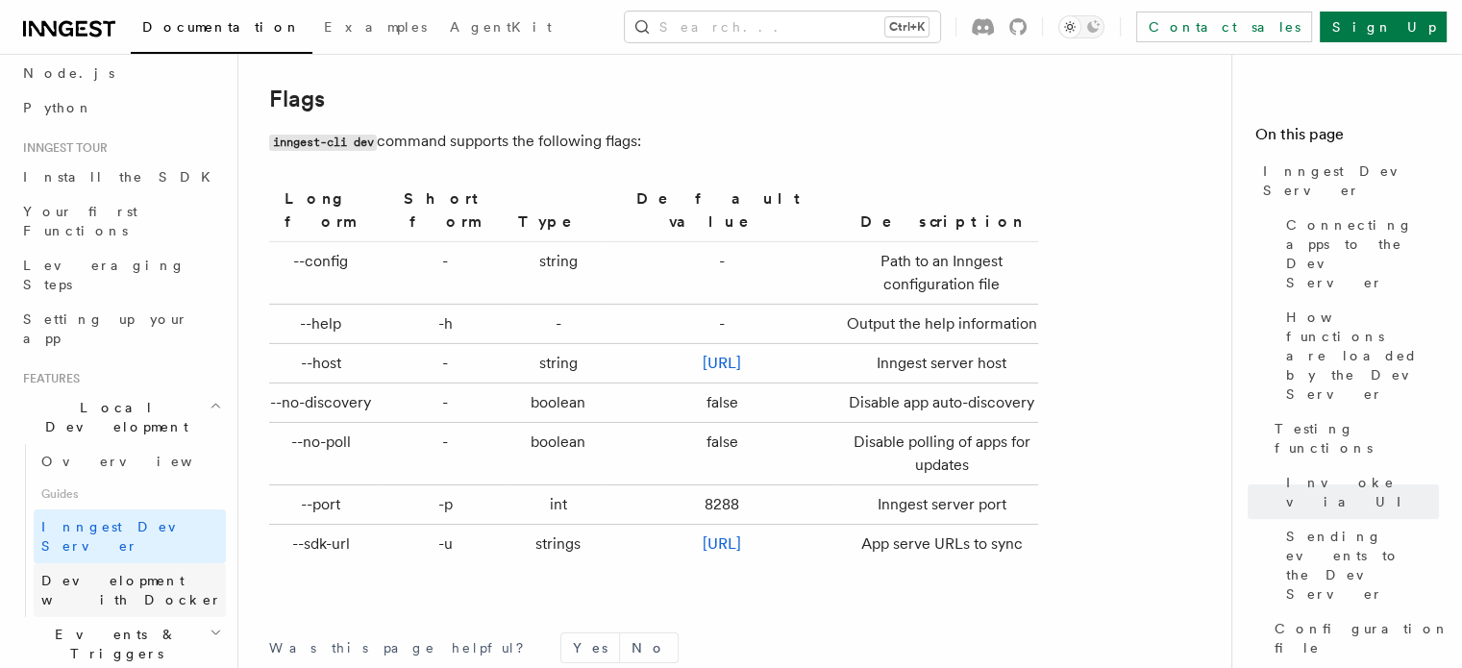
click at [112, 573] on span "Development with Docker" at bounding box center [131, 590] width 181 height 35
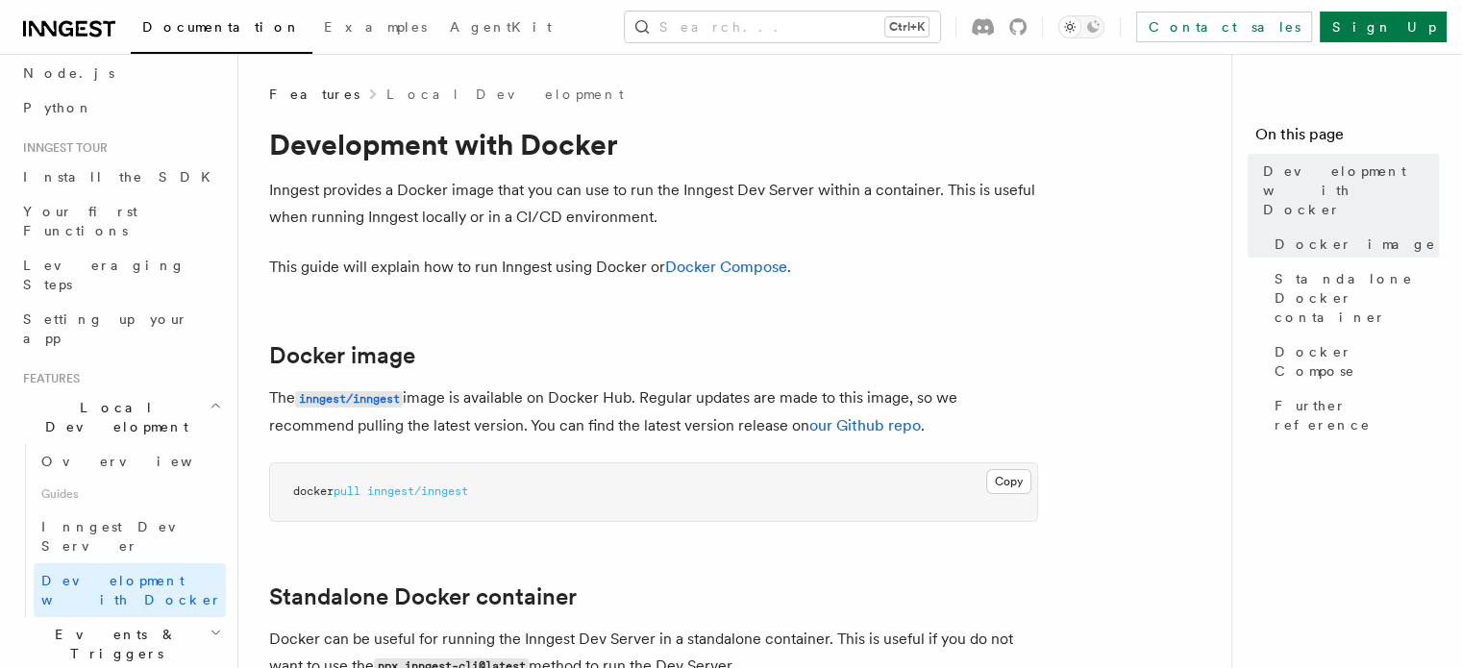
click at [407, 262] on p "This guide will explain how to run Inngest using Docker or Docker Compose ." at bounding box center [653, 267] width 769 height 27
click at [755, 214] on p "Inngest provides a Docker image that you can use to run the Inngest Dev Server …" at bounding box center [653, 204] width 769 height 54
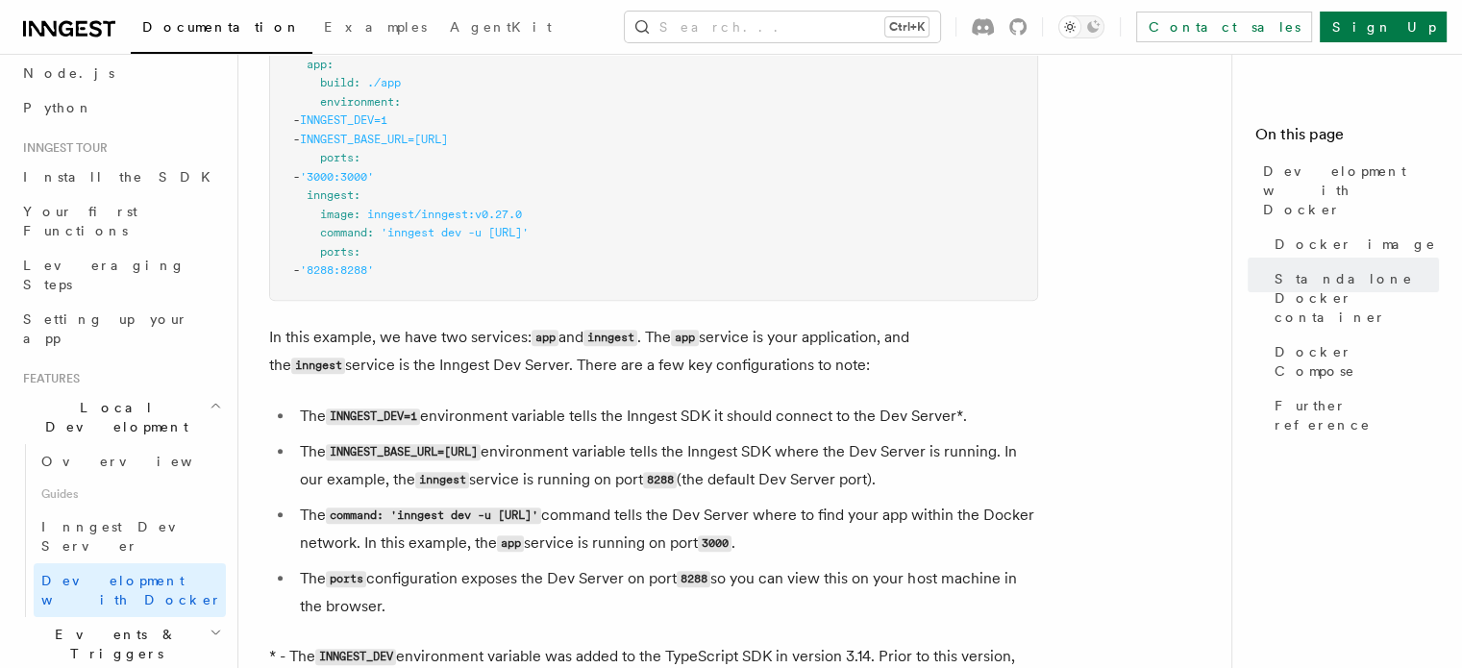
scroll to position [1492, 0]
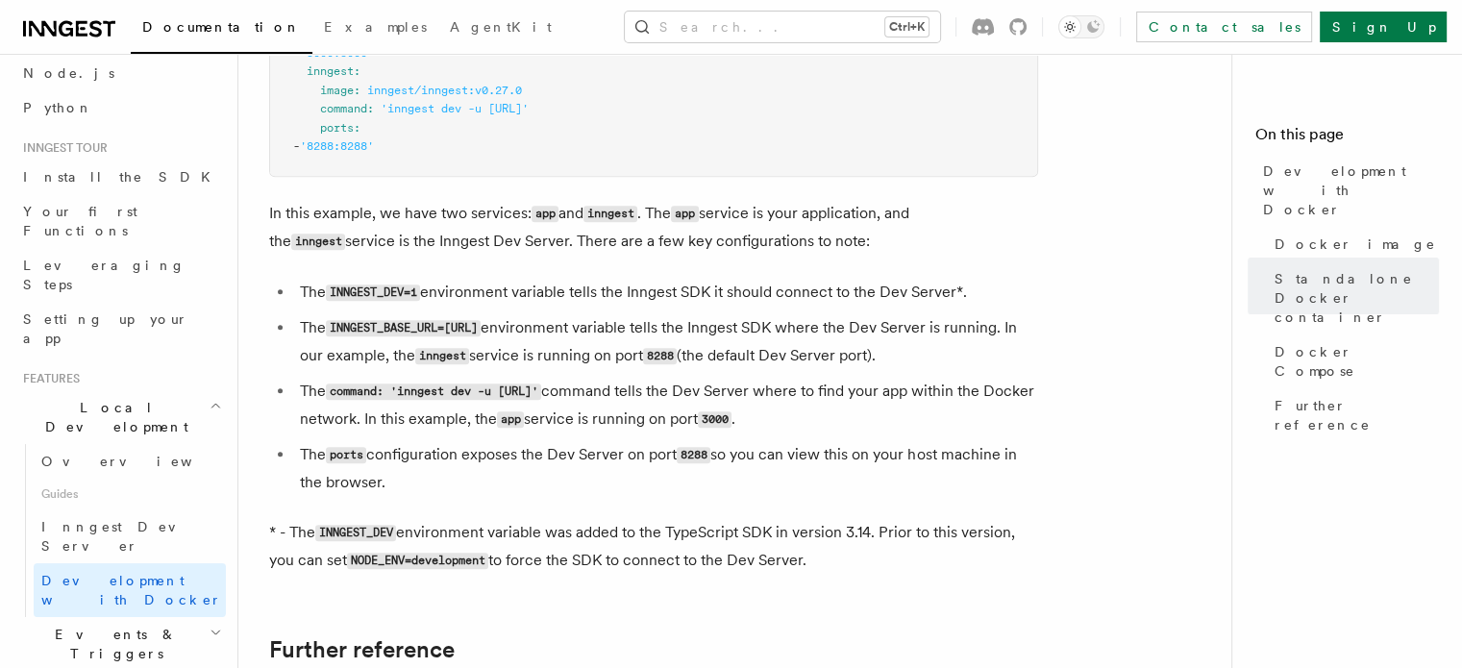
scroll to position [1604, 0]
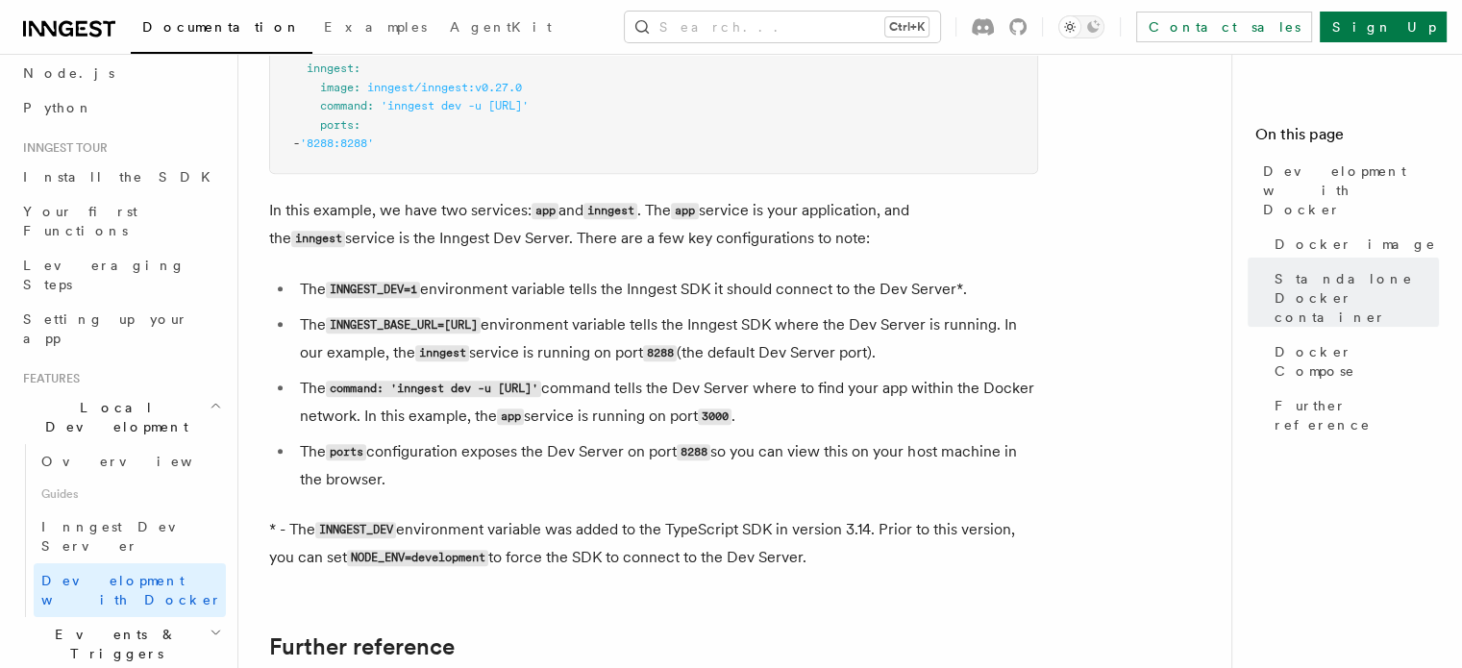
click at [838, 332] on li "The INNGEST_BASE_URL=http://inngest:8288 environment variable tells the Inngest…" at bounding box center [666, 339] width 744 height 56
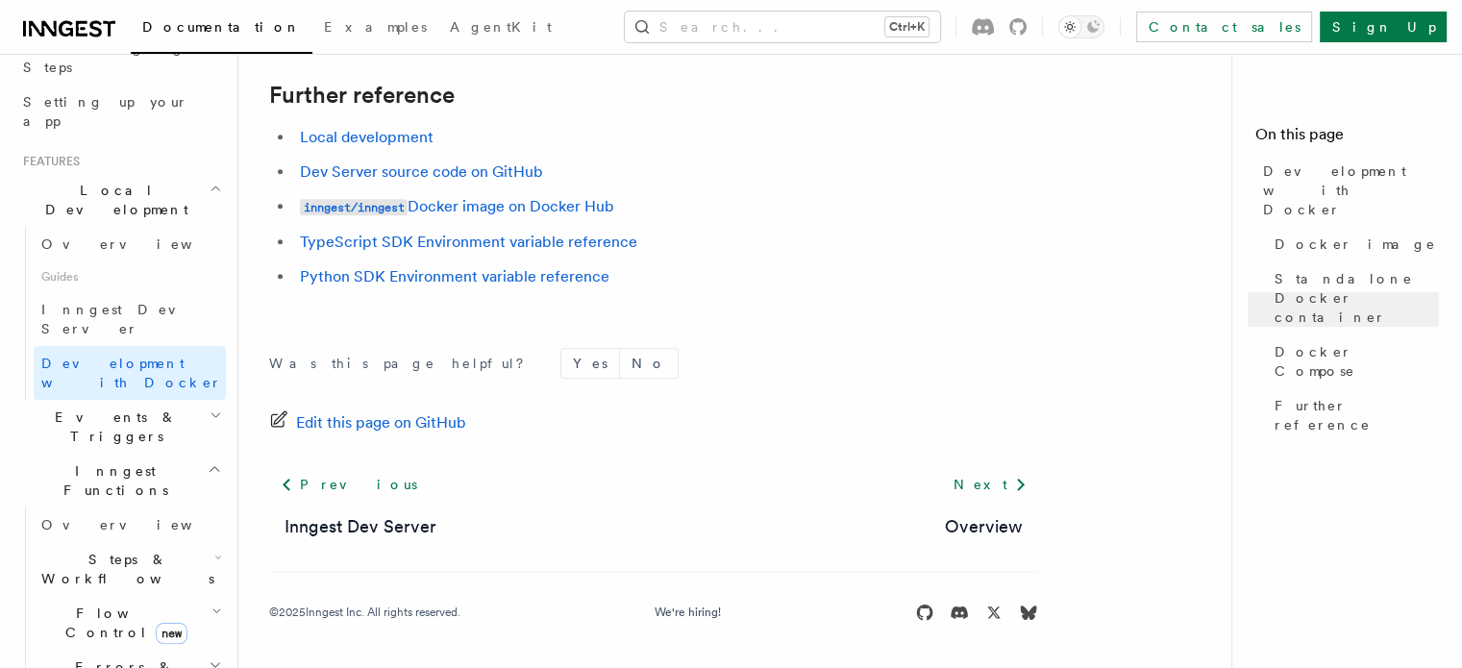
scroll to position [372, 0]
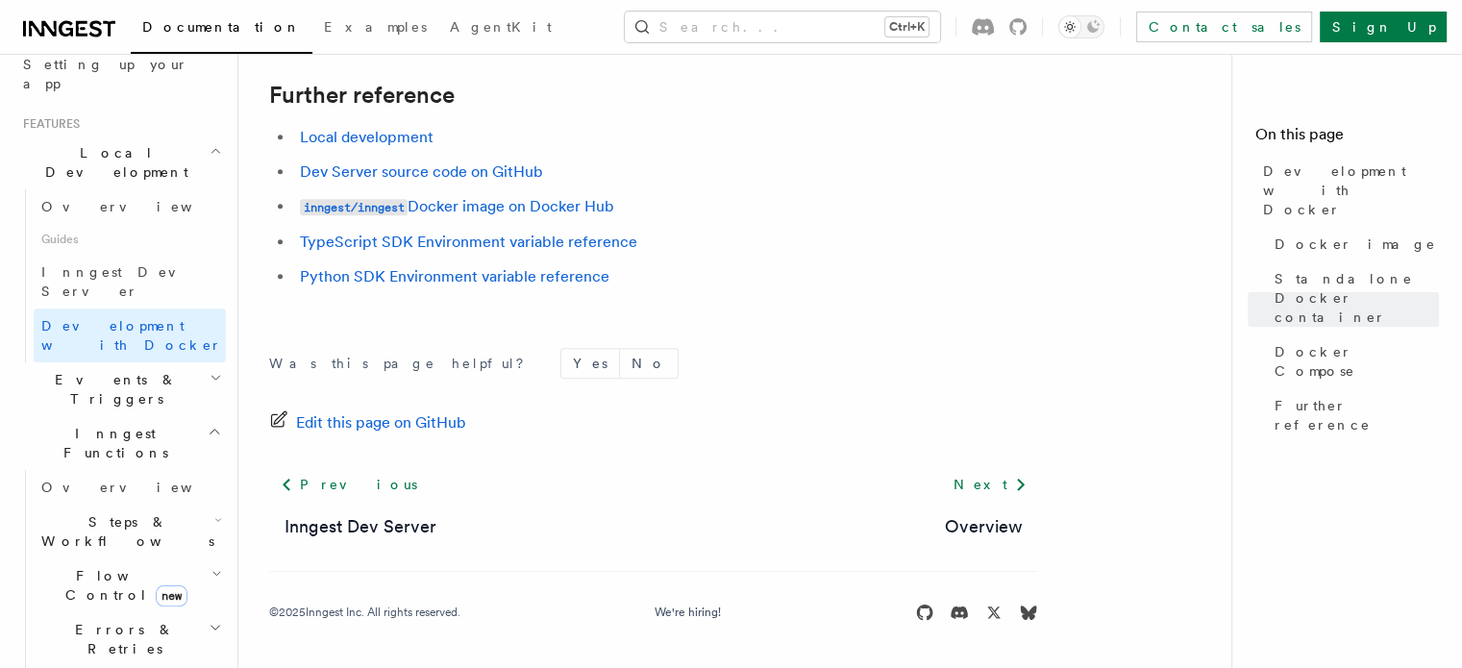
click at [85, 370] on span "Events & Triggers" at bounding box center [112, 389] width 194 height 38
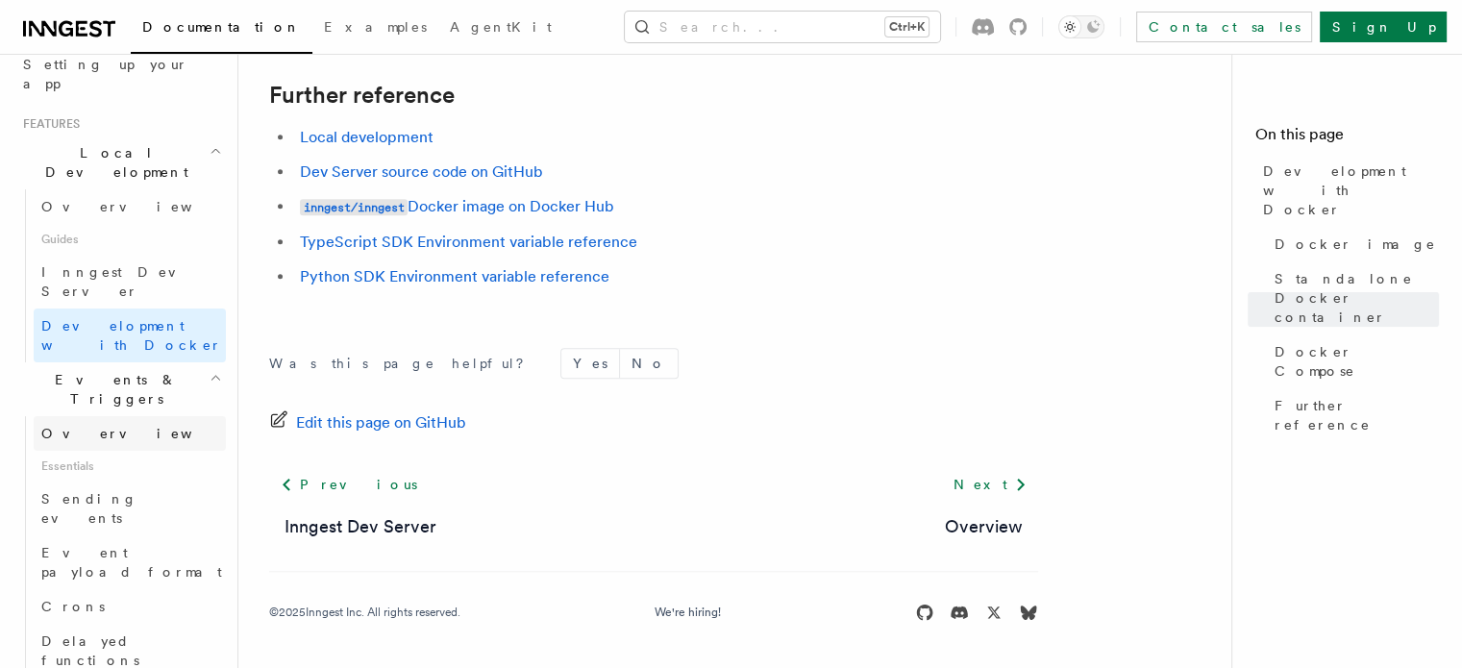
click at [84, 426] on span "Overview" at bounding box center [140, 433] width 198 height 15
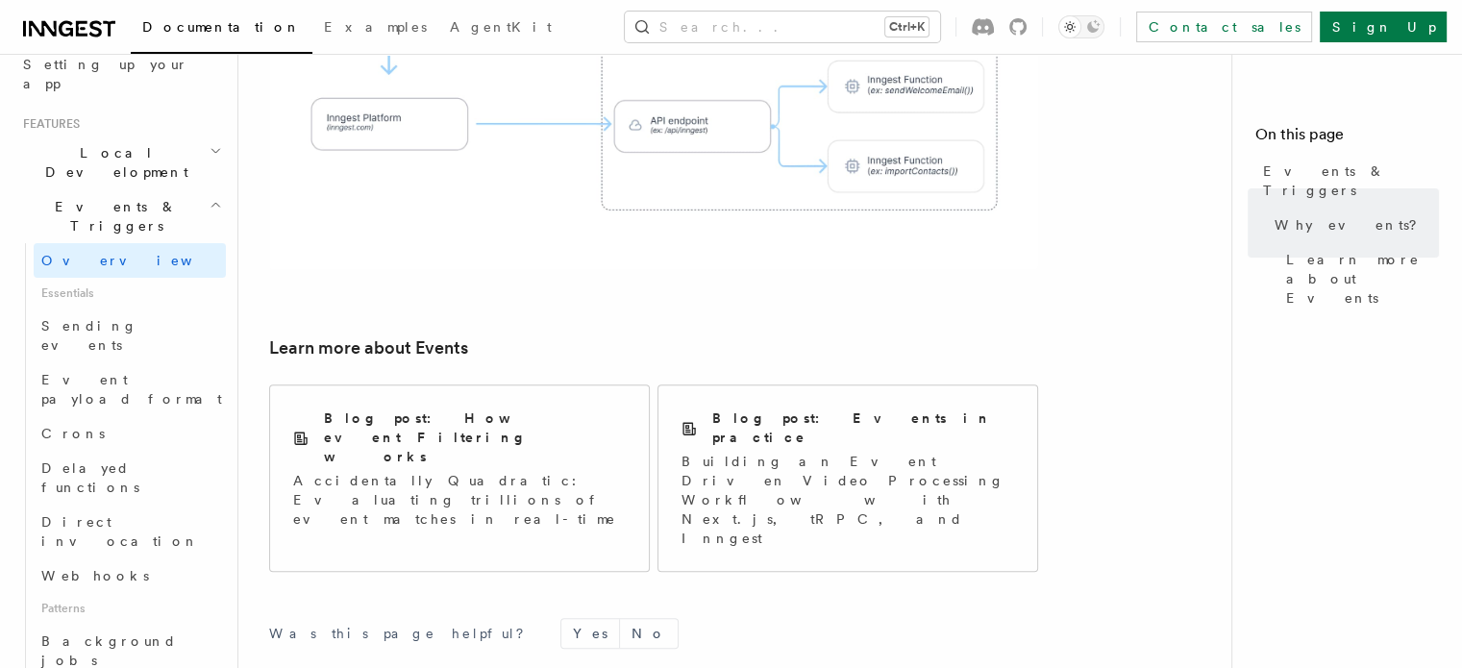
scroll to position [1420, 0]
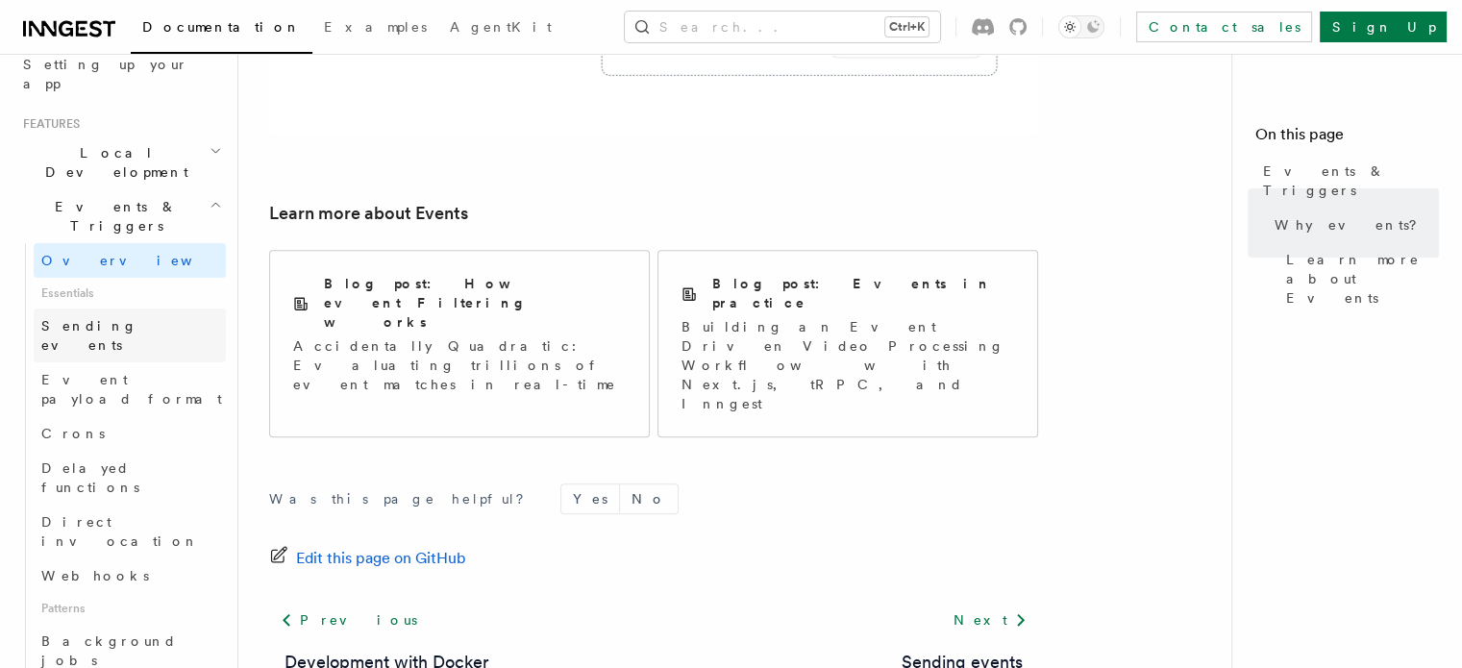
click at [52, 318] on span "Sending events" at bounding box center [89, 335] width 96 height 35
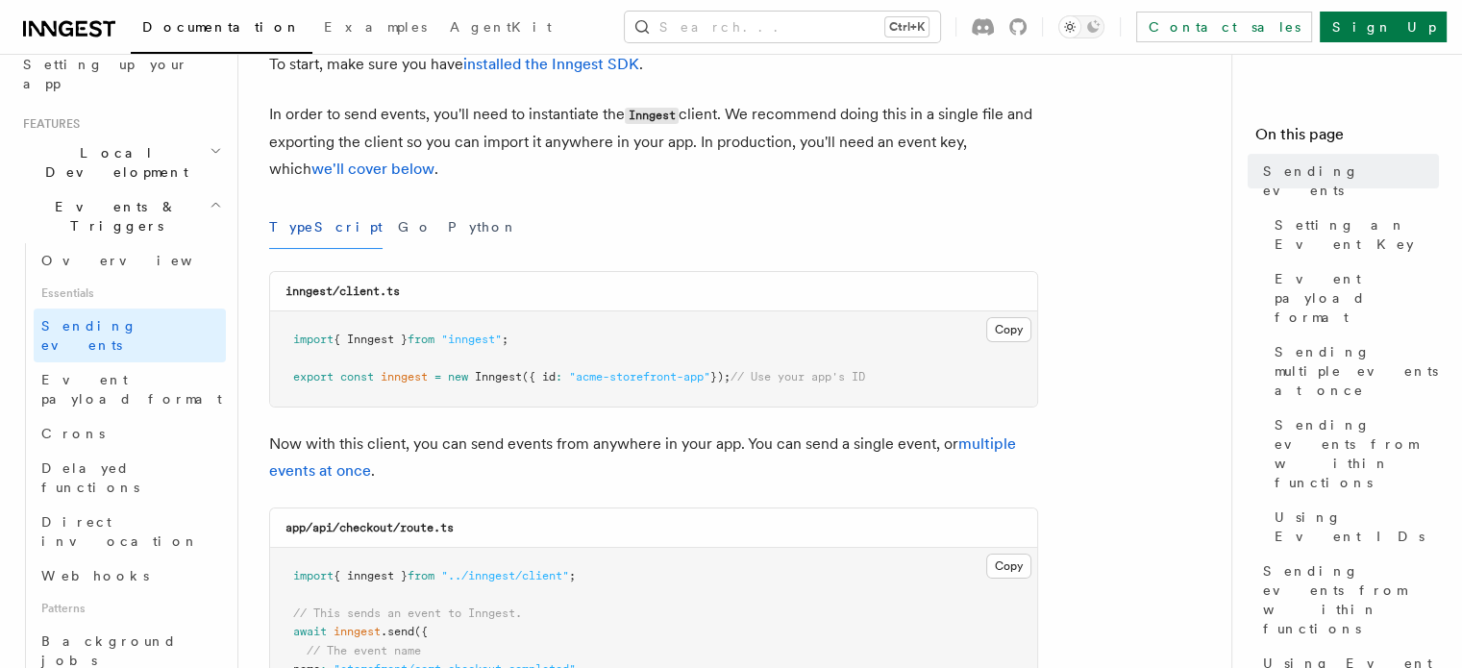
scroll to position [183, 0]
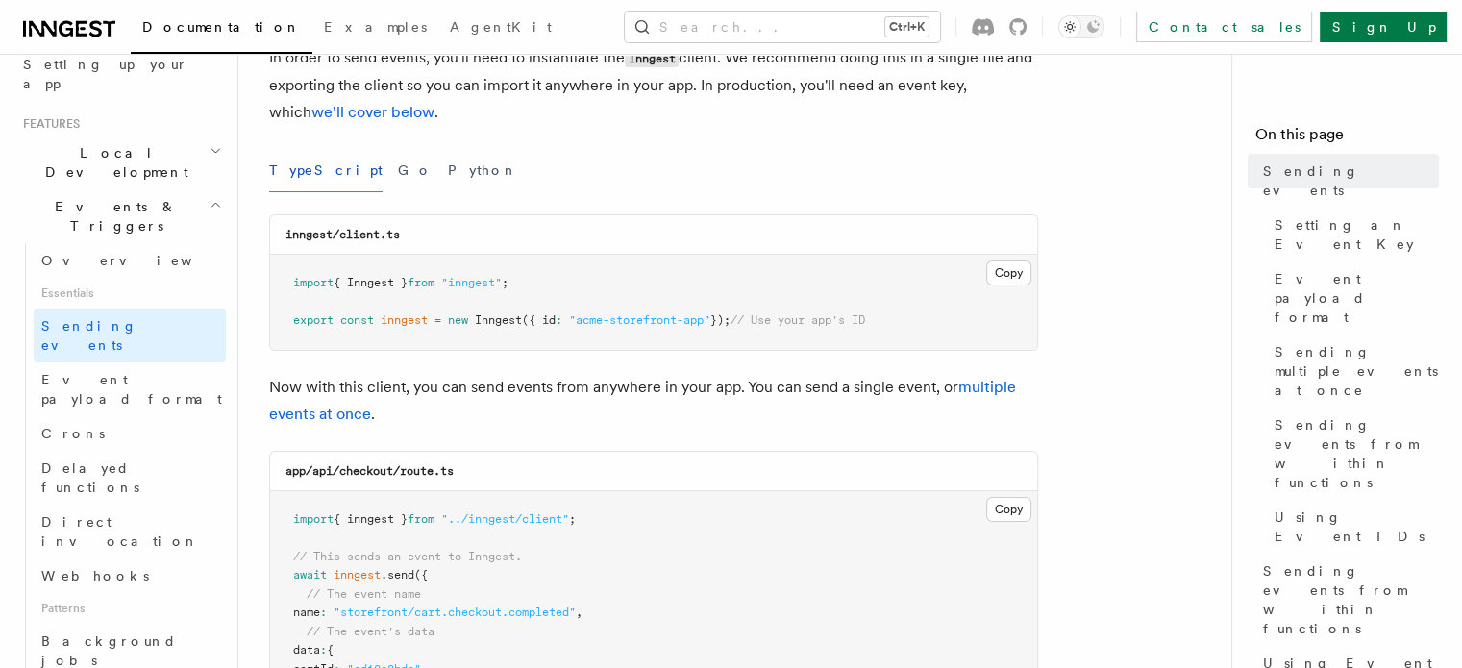
click at [693, 388] on p "Now with this client, you can send events from anywhere in your app. You can se…" at bounding box center [653, 401] width 769 height 54
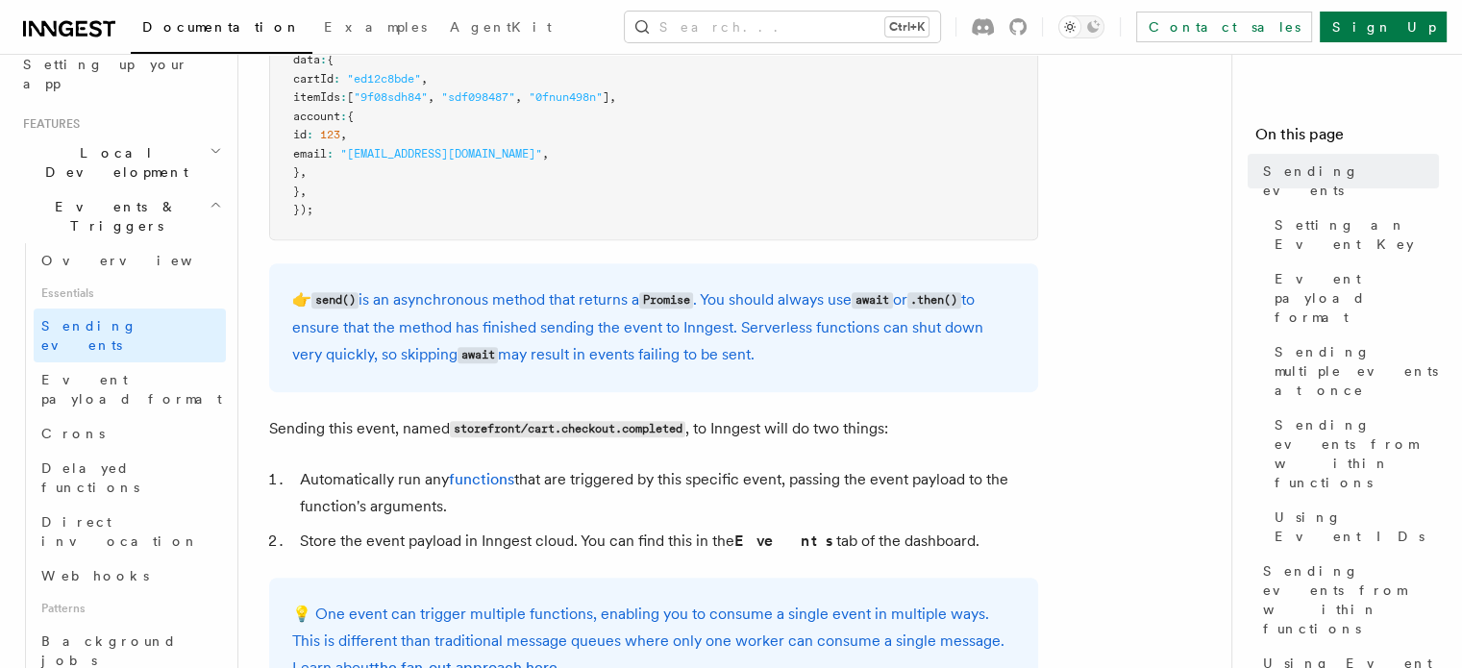
scroll to position [833, 0]
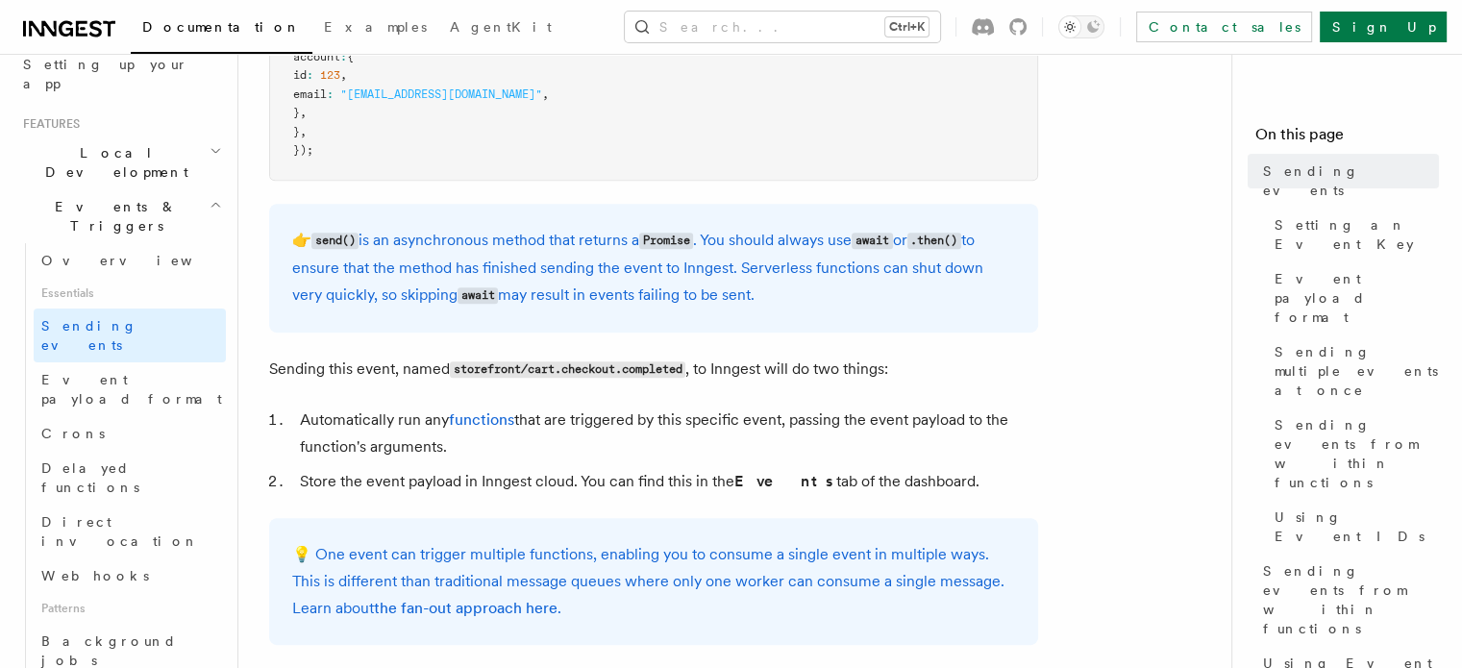
click at [798, 365] on p "Sending this event, named storefront/cart.checkout.completed , to Inngest will …" at bounding box center [653, 370] width 769 height 28
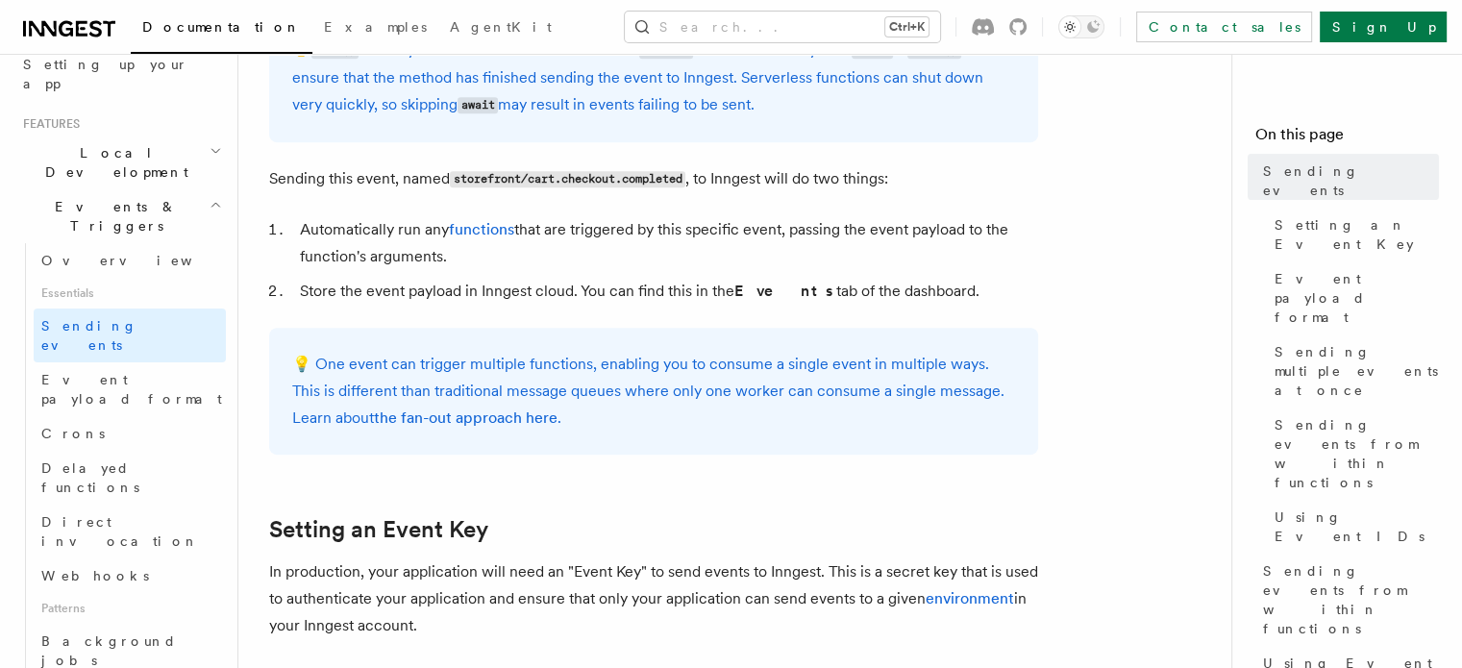
scroll to position [1061, 0]
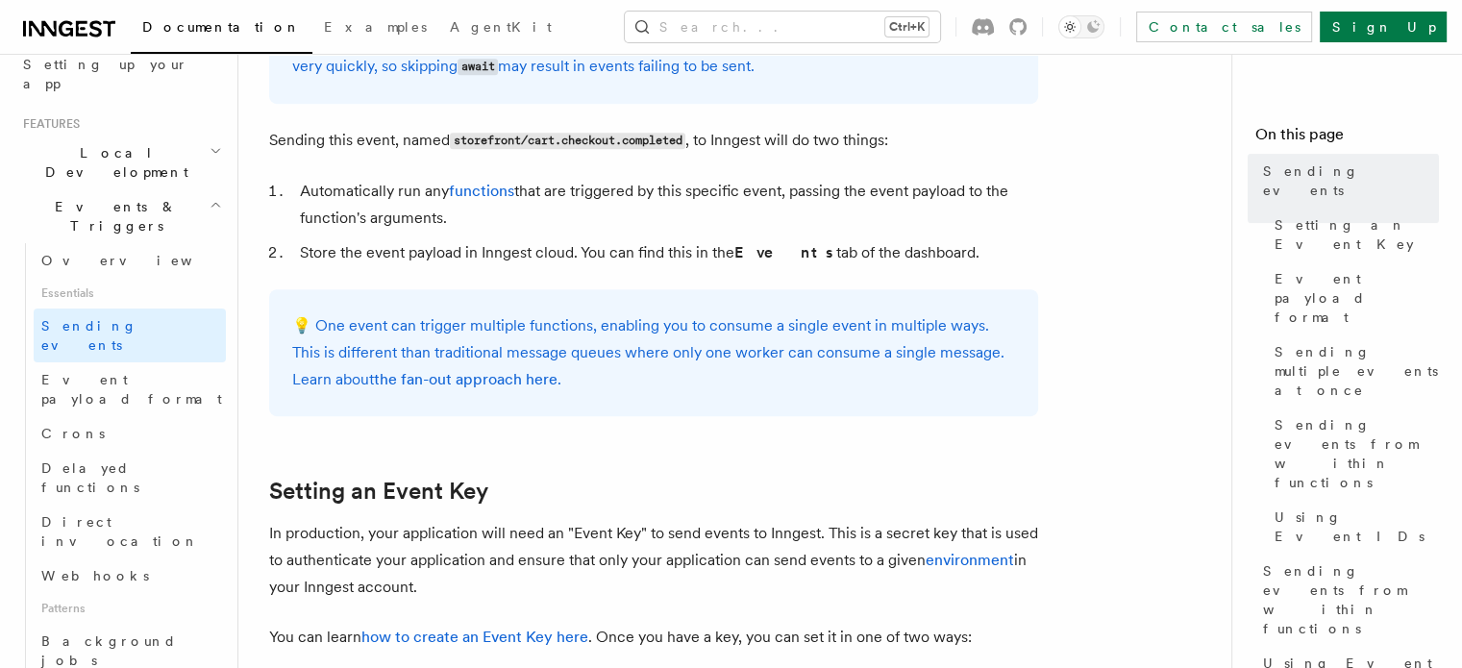
click at [604, 253] on li "Store the event payload in Inngest cloud. You can find this in the Events tab o…" at bounding box center [666, 252] width 744 height 27
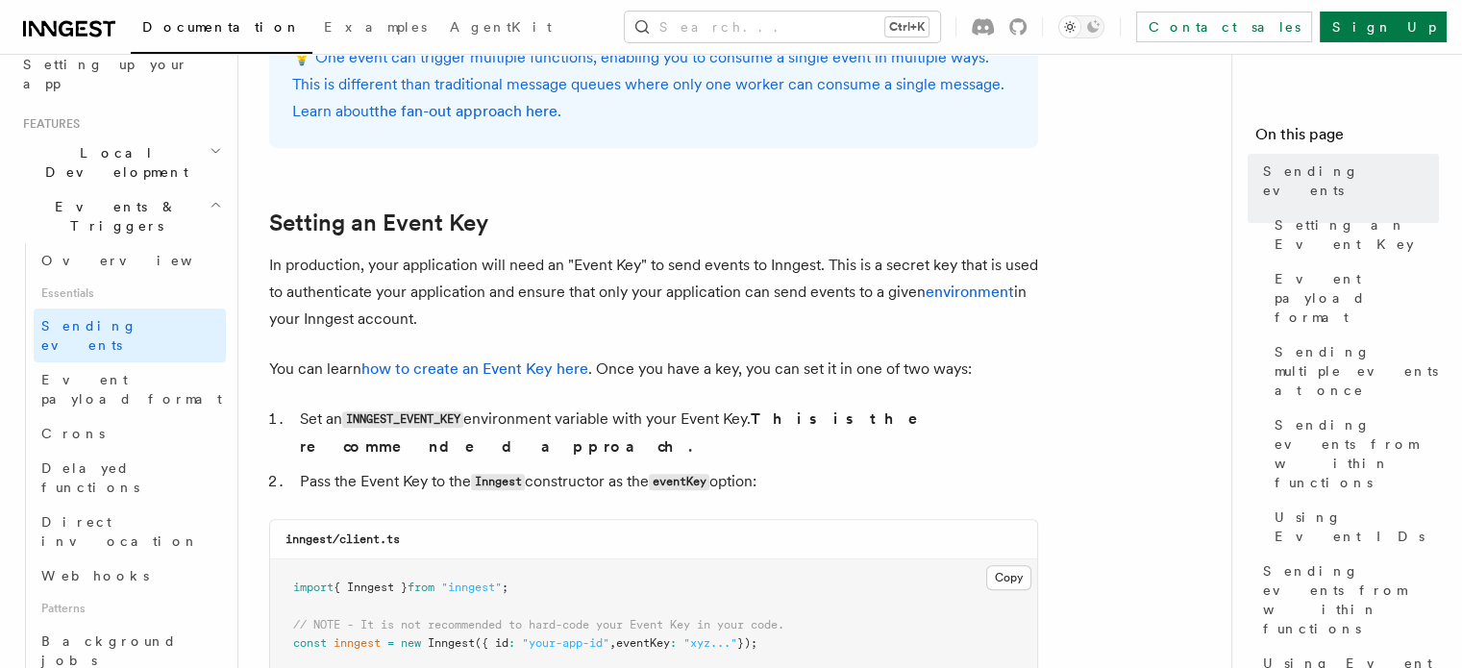
scroll to position [1353, 0]
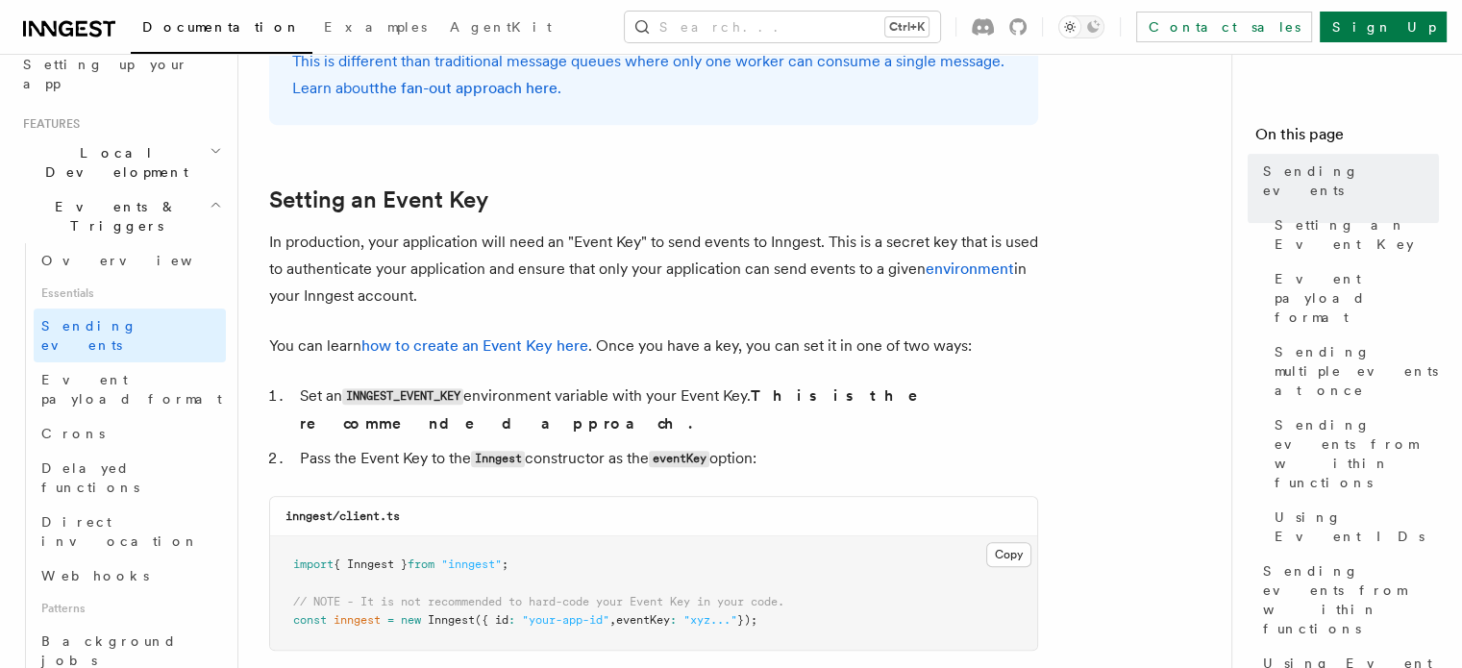
click at [604, 253] on p "In production, your application will need an "Event Key" to send events to Inng…" at bounding box center [653, 269] width 769 height 81
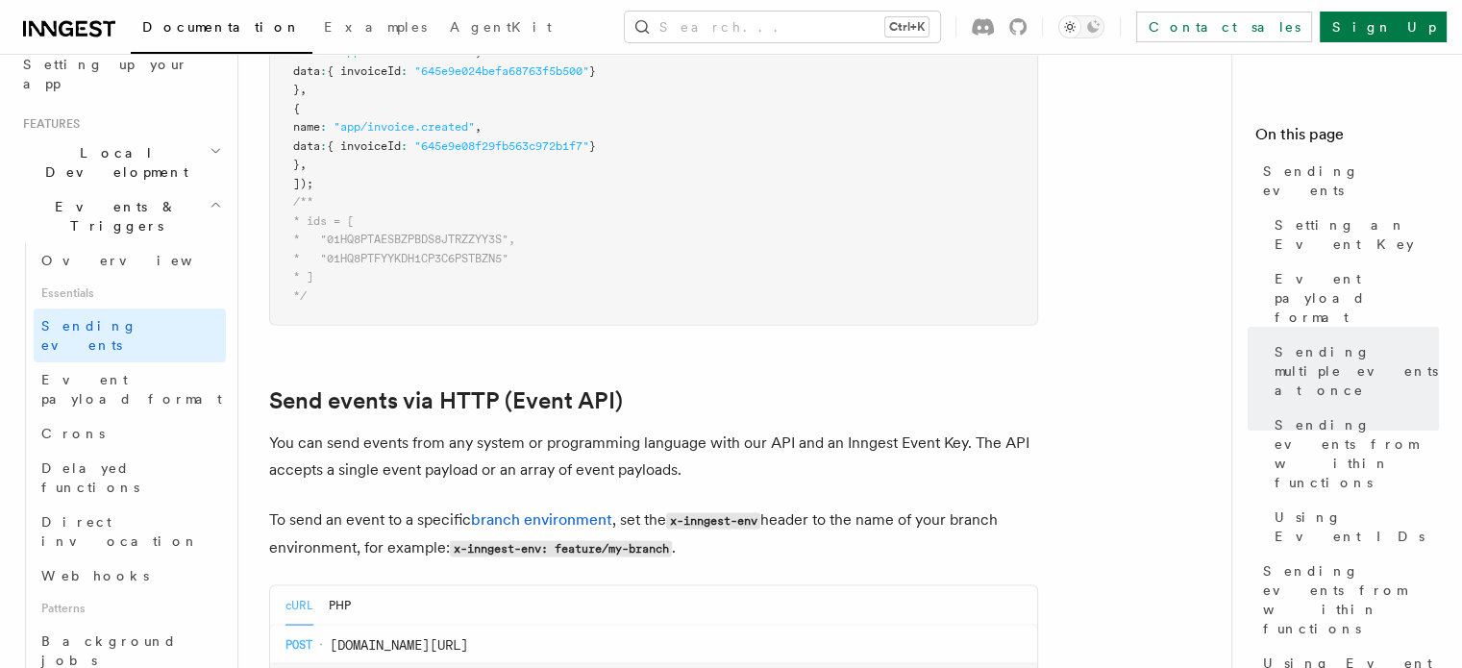
scroll to position [3899, 0]
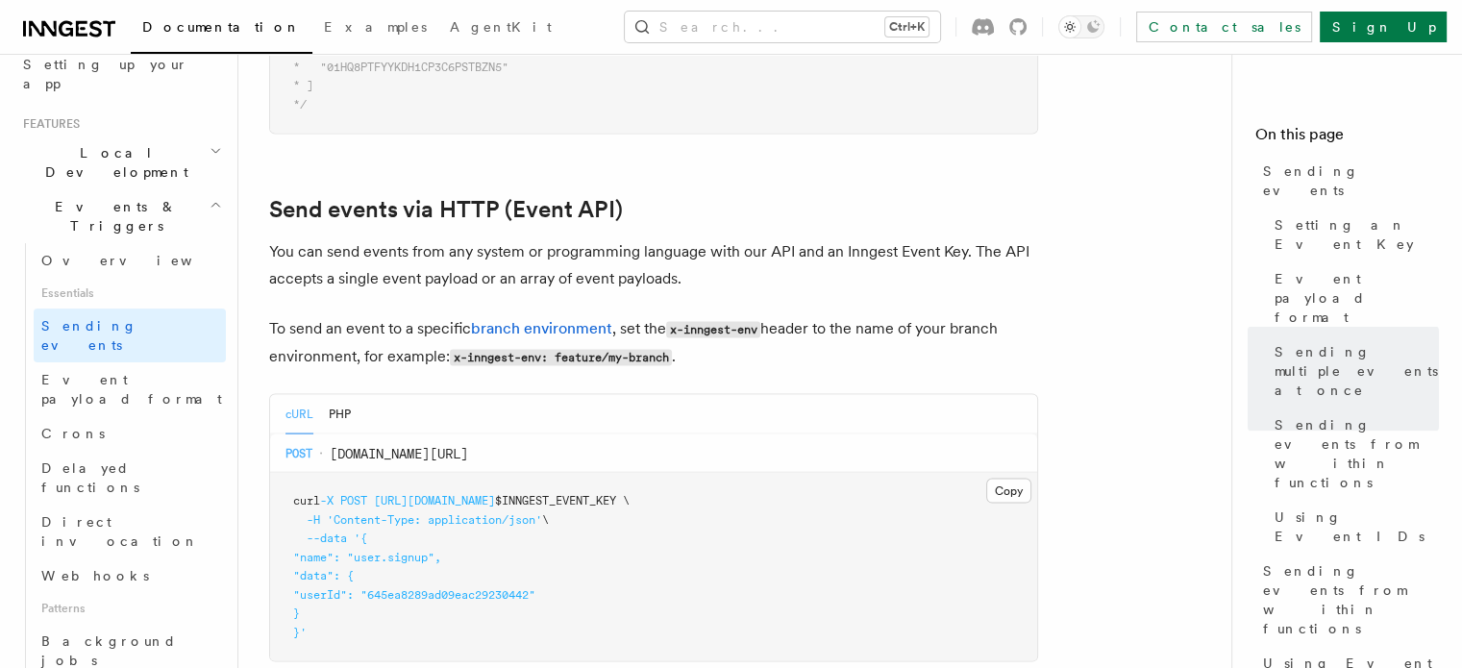
click at [634, 238] on p "You can send events from any system or programming language with our API and an…" at bounding box center [653, 265] width 769 height 54
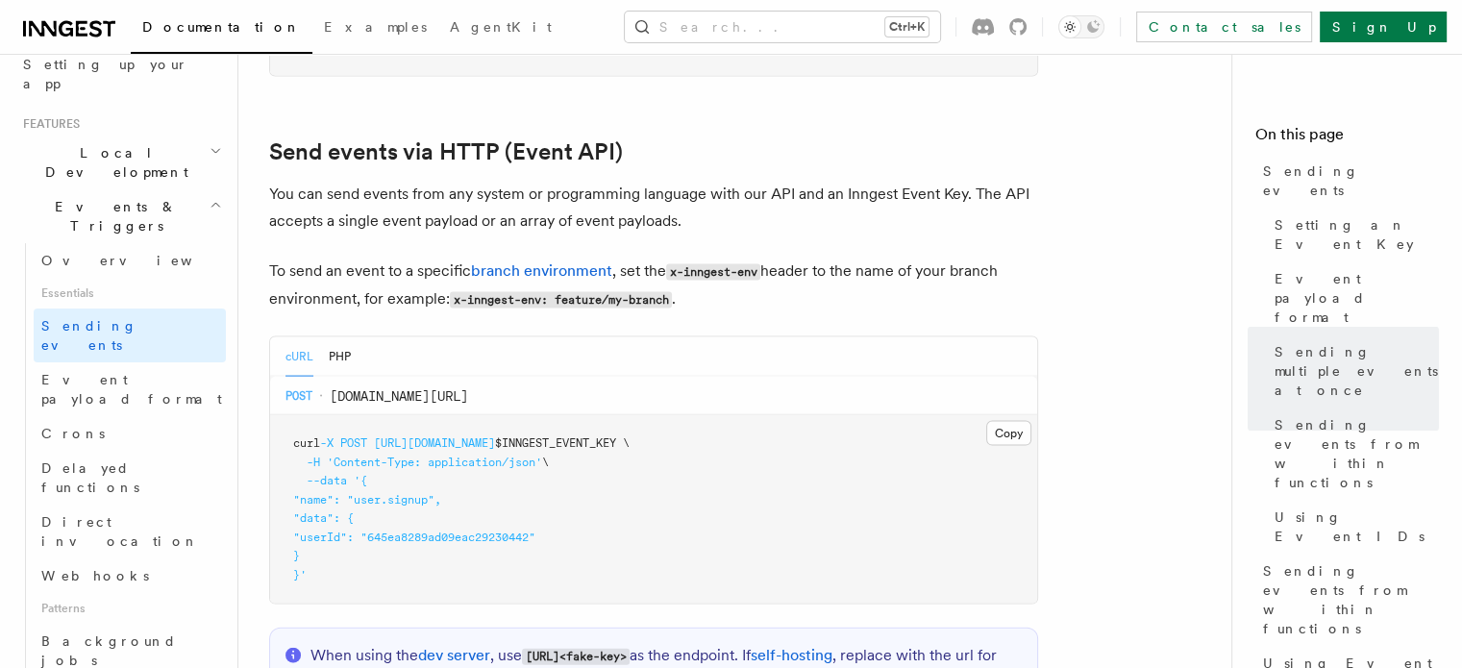
scroll to position [3984, 0]
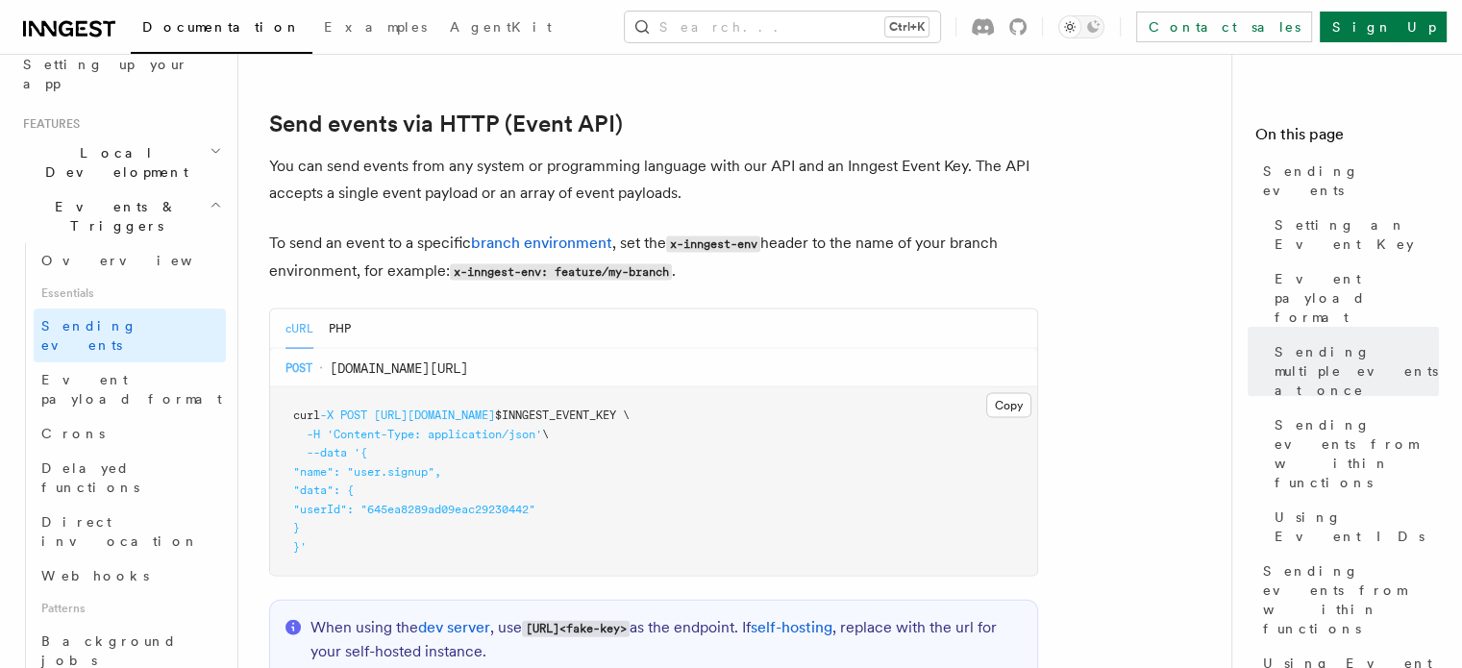
click at [885, 230] on p "To send an event to a specific branch environment , set the x-inngest-env heade…" at bounding box center [653, 258] width 769 height 56
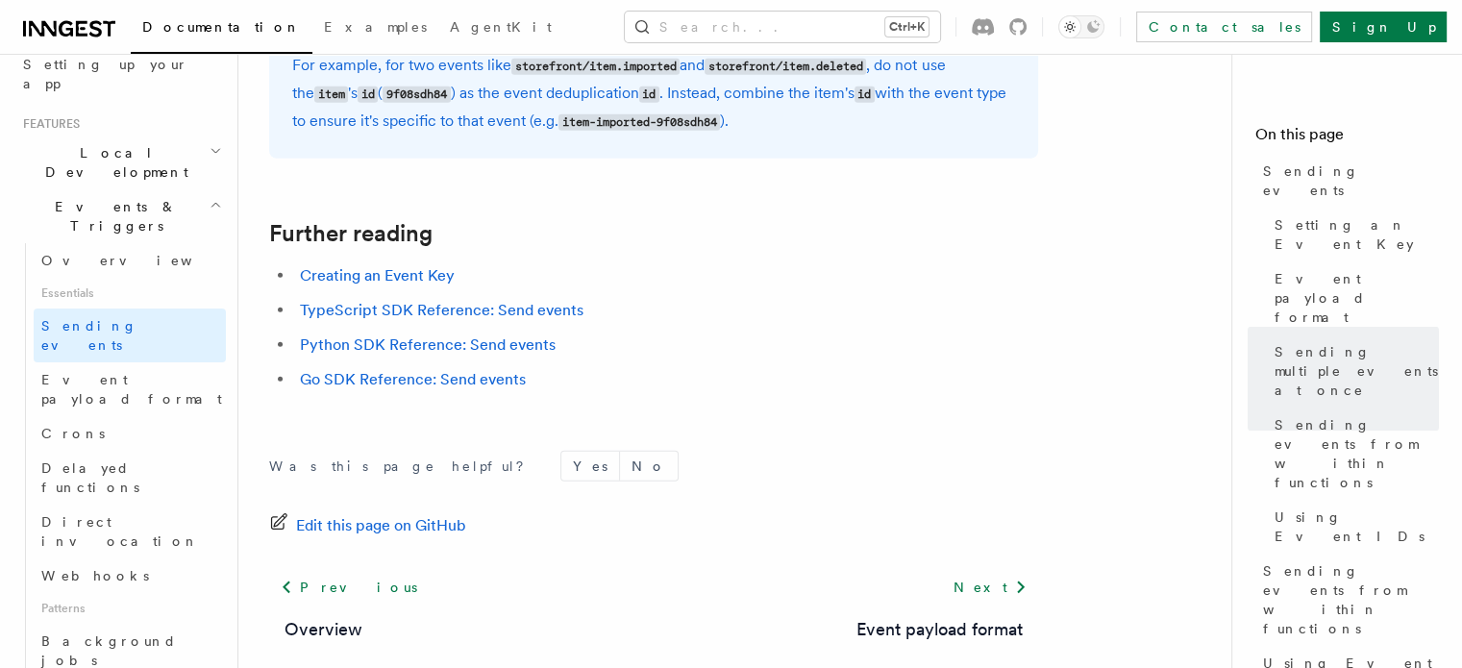
scroll to position [5616, 0]
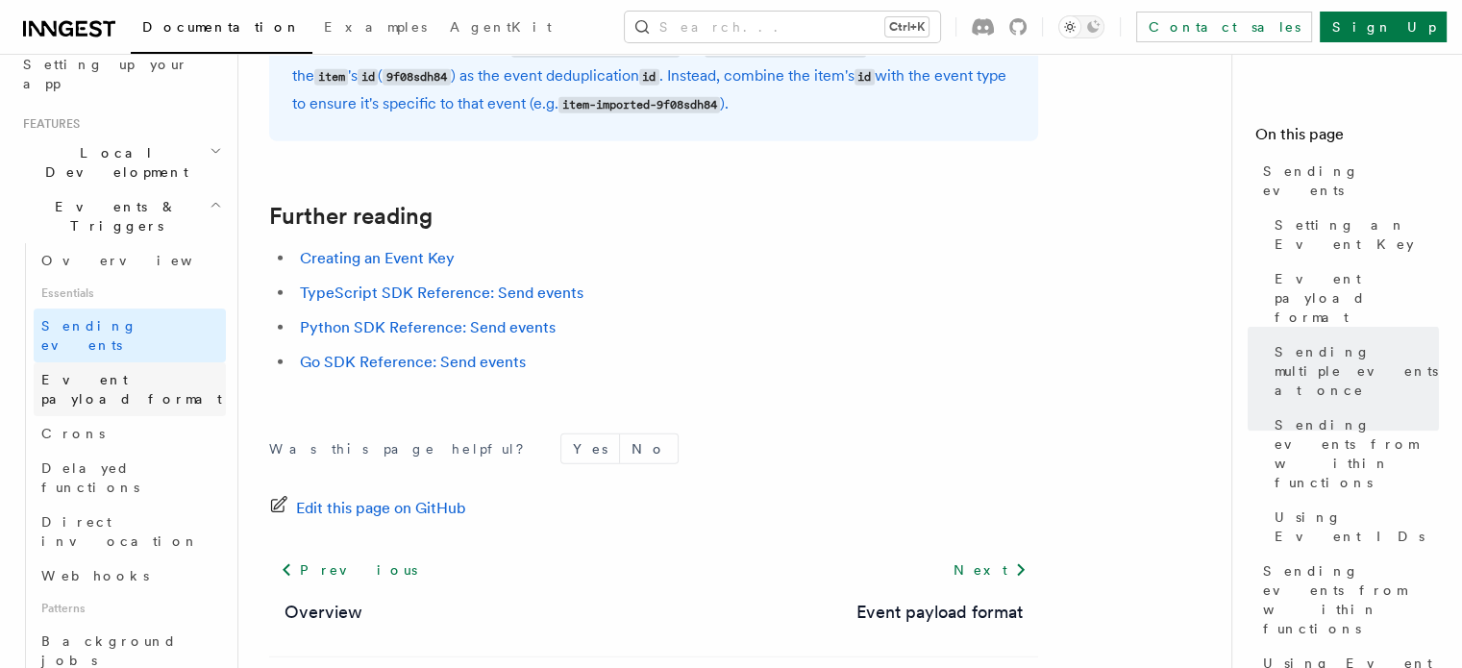
click at [162, 372] on span "Event payload format" at bounding box center [131, 389] width 181 height 35
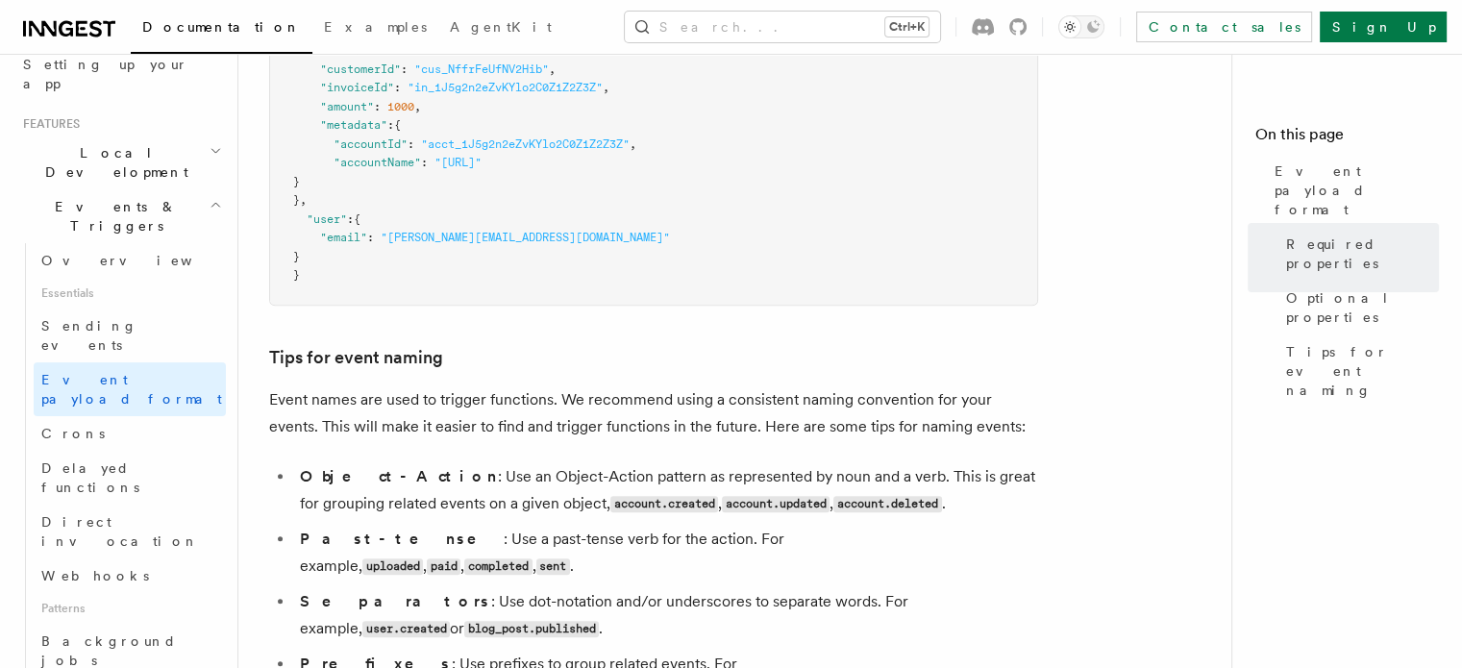
scroll to position [1138, 0]
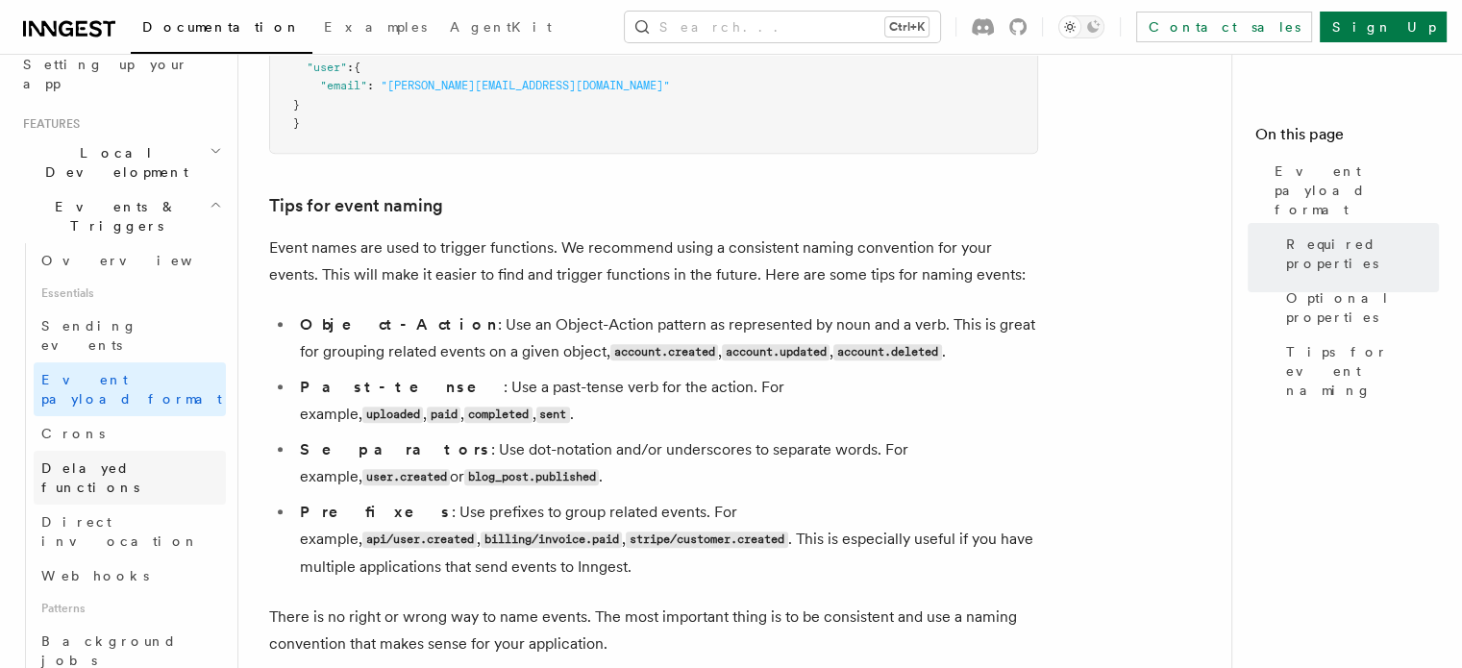
click at [139, 461] on span "Delayed functions" at bounding box center [90, 478] width 98 height 35
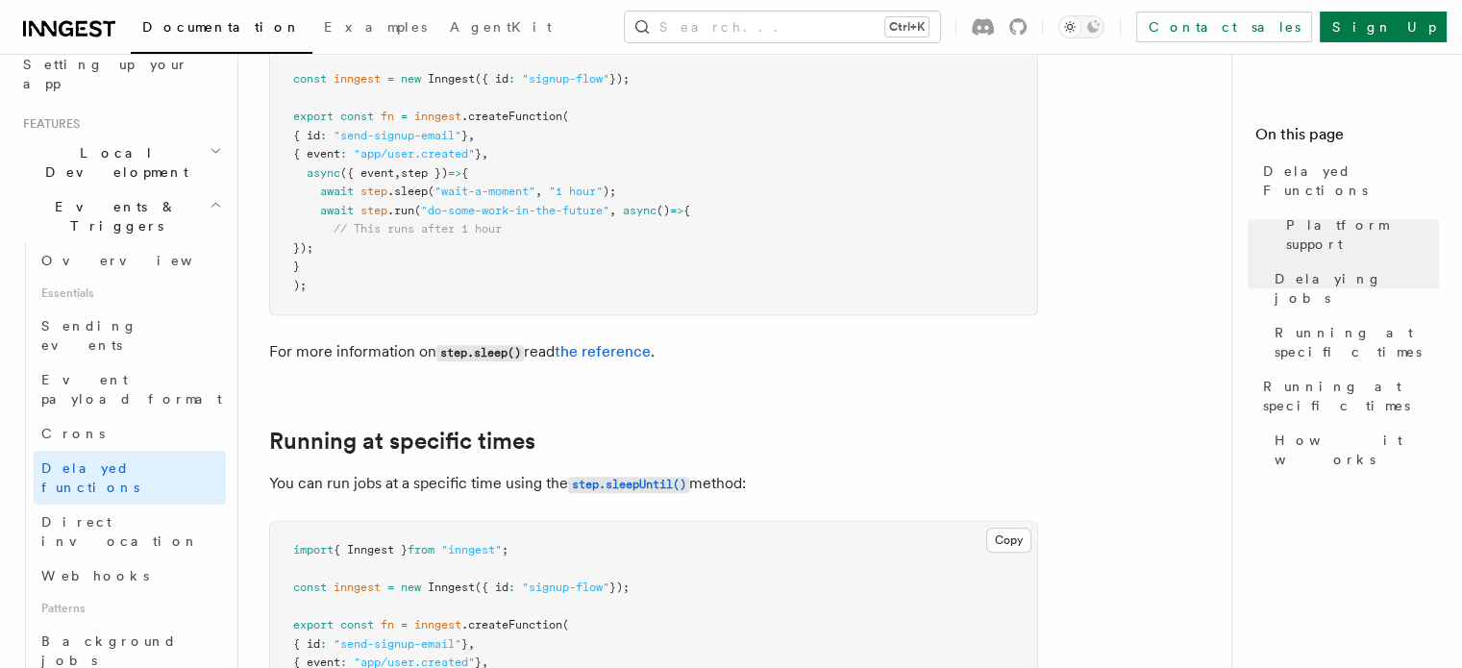
scroll to position [877, 0]
click at [133, 559] on link "Webhooks" at bounding box center [130, 576] width 192 height 35
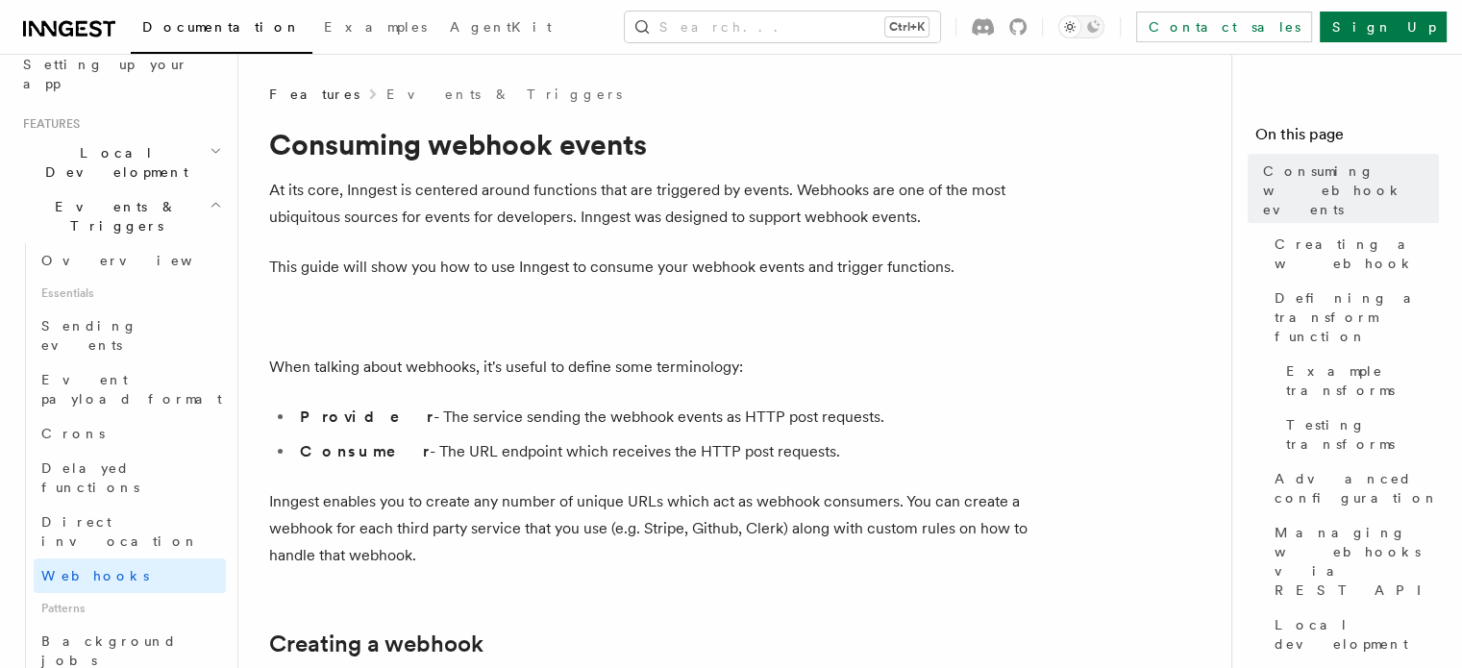
click at [673, 206] on p "At its core, Inngest is centered around functions that are triggered by events.…" at bounding box center [653, 204] width 769 height 54
click at [850, 220] on p "At its core, Inngest is centered around functions that are triggered by events.…" at bounding box center [653, 204] width 769 height 54
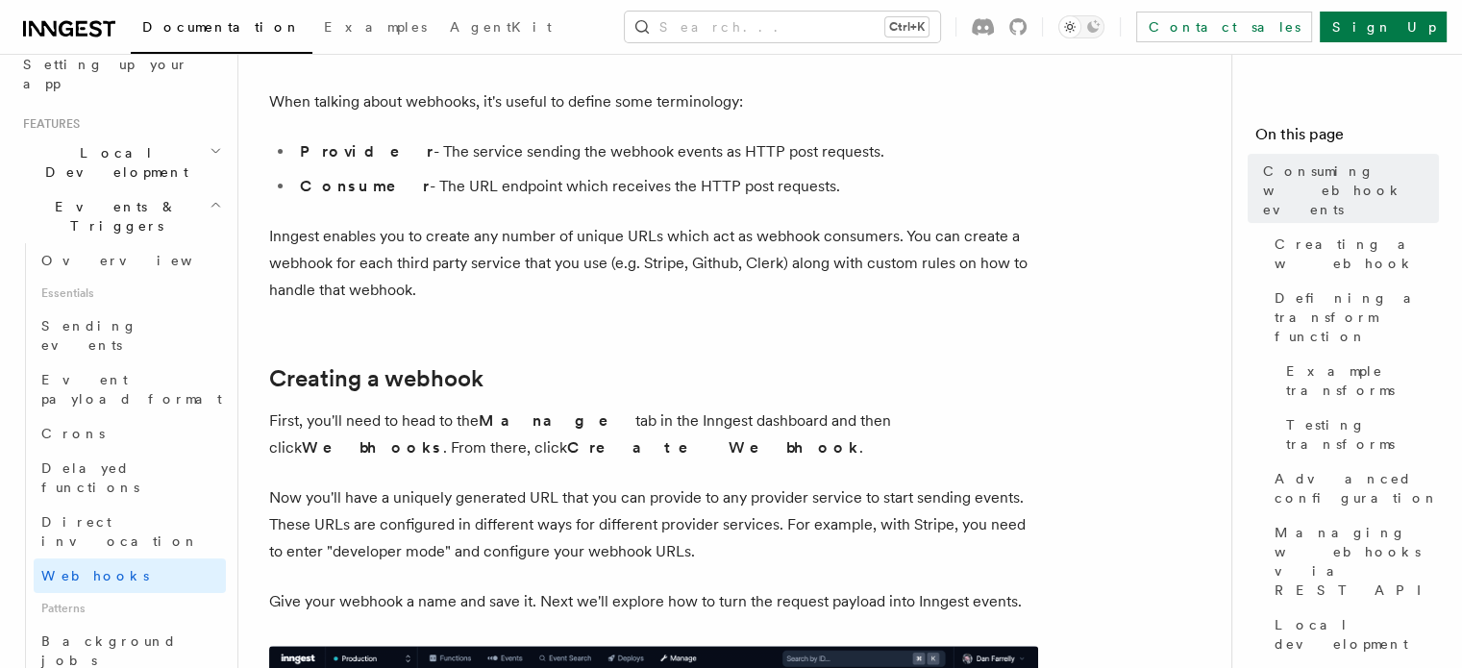
scroll to position [265, 0]
click at [876, 262] on p "Inngest enables you to create any number of unique URLs which act as webhook co…" at bounding box center [653, 263] width 769 height 81
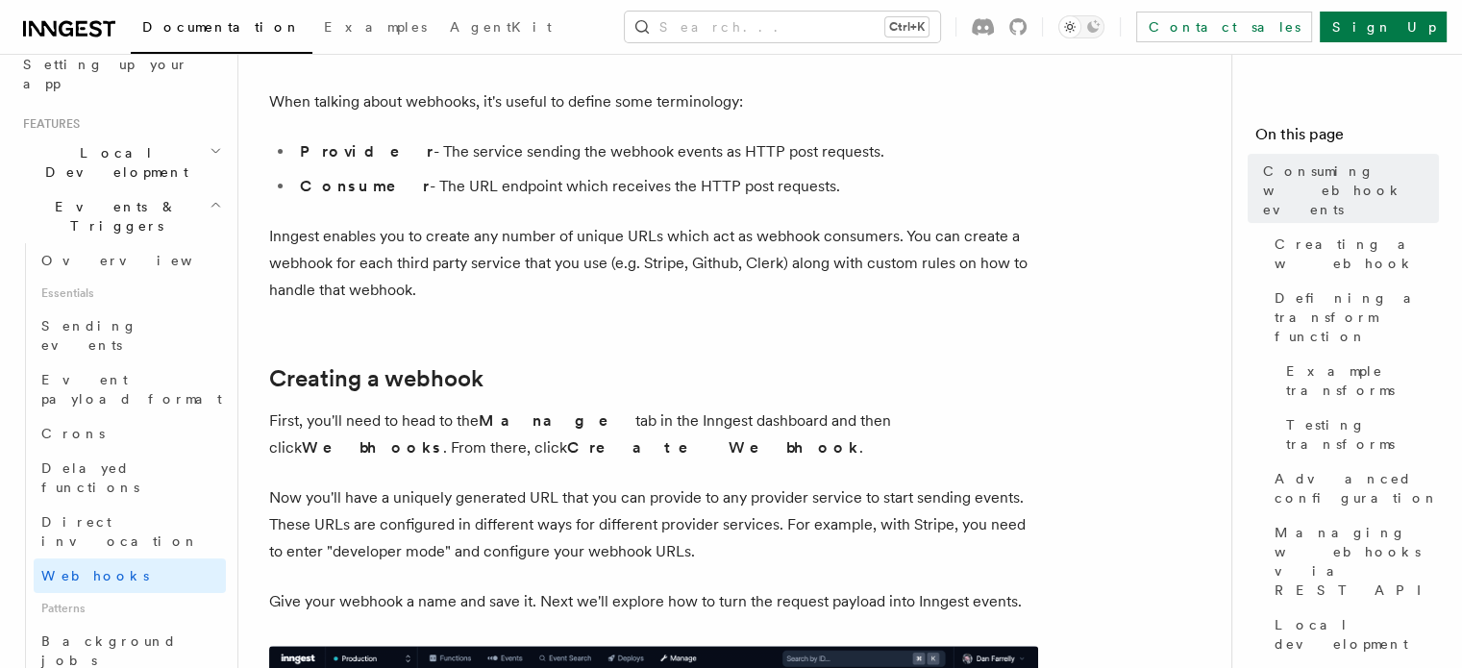
click at [876, 262] on p "Inngest enables you to create any number of unique URLs which act as webhook co…" at bounding box center [653, 263] width 769 height 81
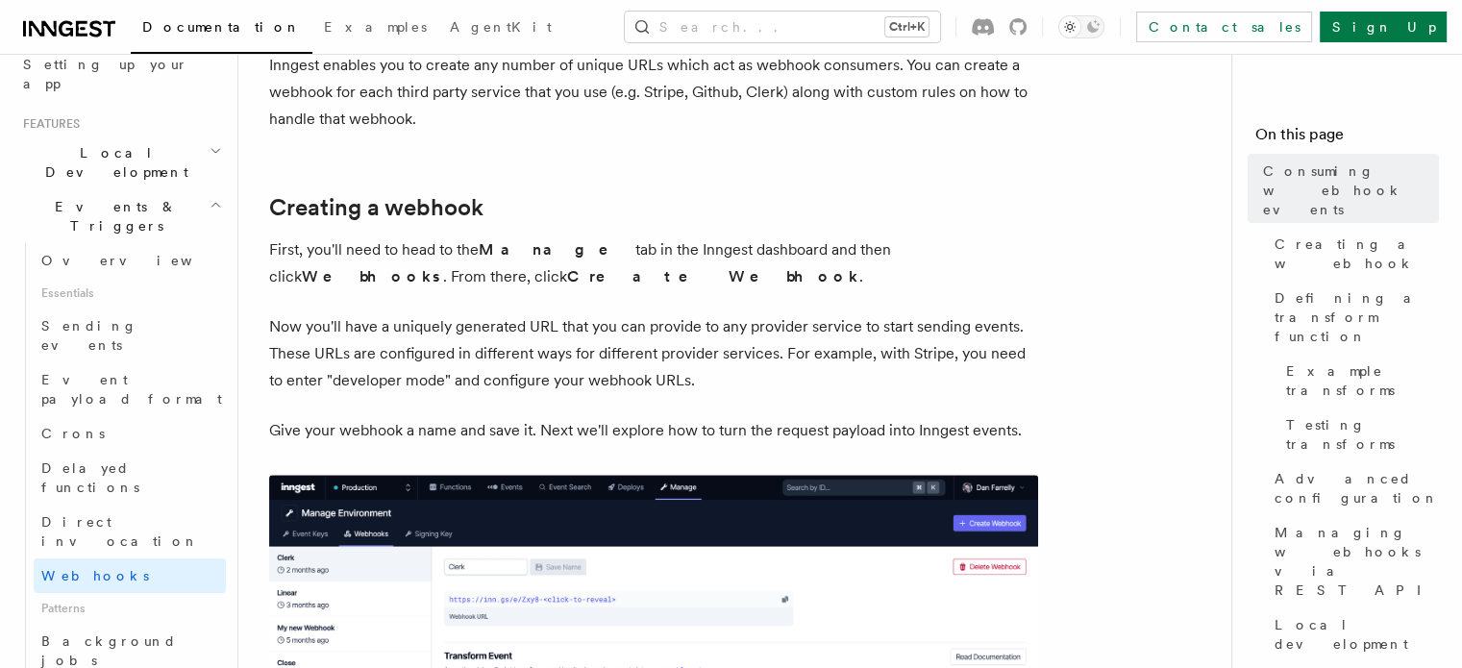
scroll to position [453, 0]
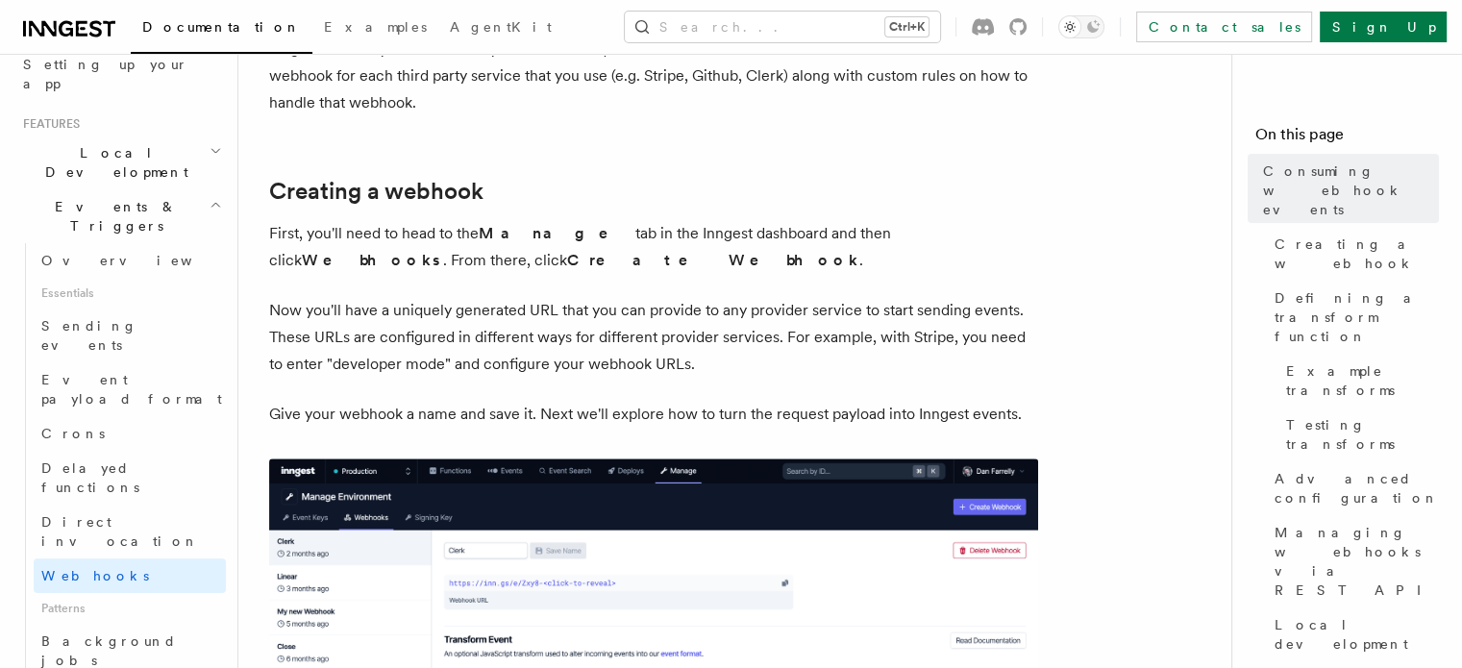
click at [718, 234] on p "First, you'll need to head to the Manage tab in the Inngest dashboard and then …" at bounding box center [653, 247] width 769 height 54
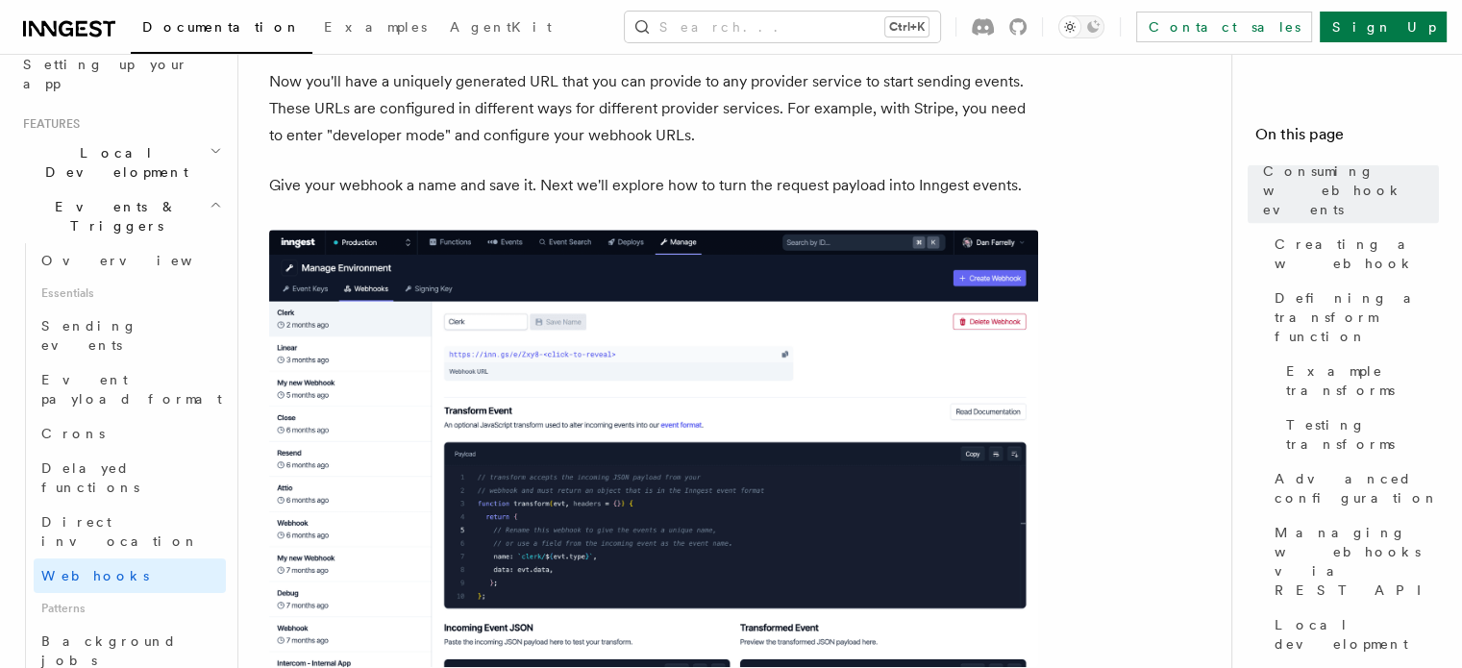
scroll to position [692, 0]
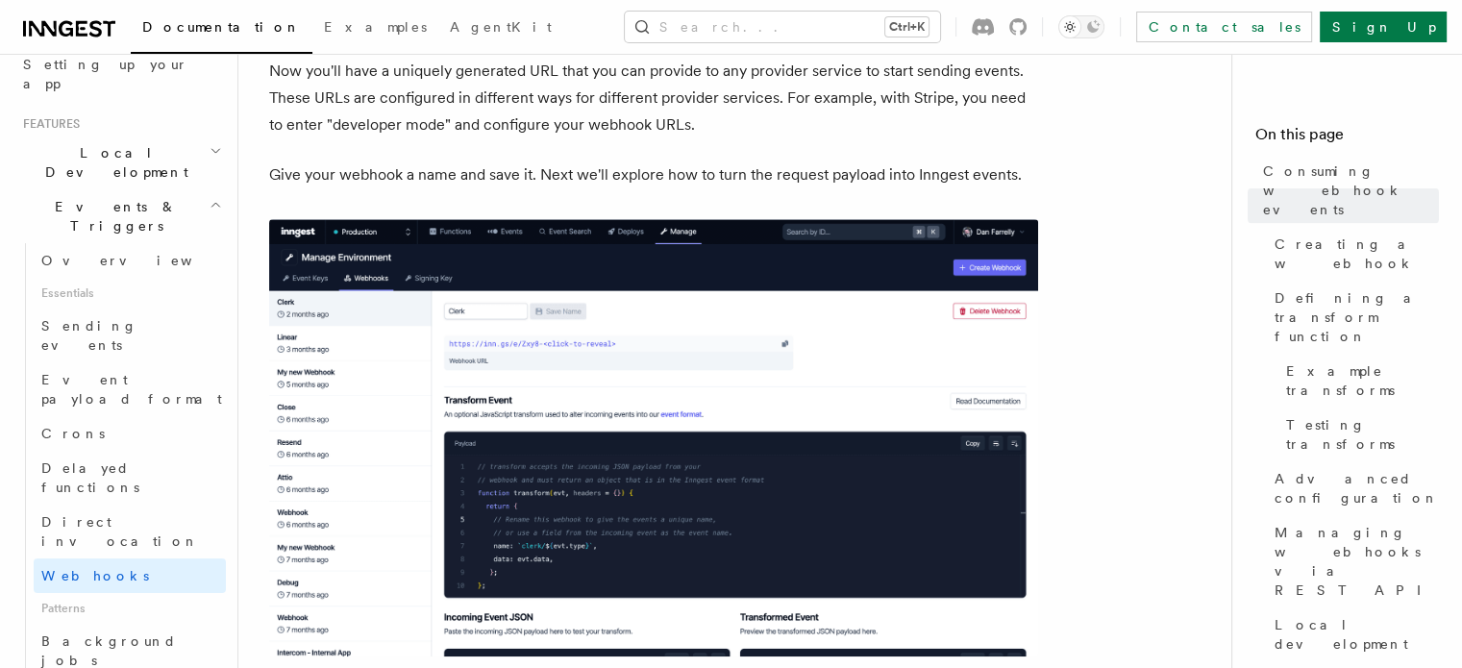
click at [642, 89] on p "Now you'll have a uniquely generated URL that you can provide to any provider s…" at bounding box center [653, 98] width 769 height 81
click at [765, 122] on p "Now you'll have a uniquely generated URL that you can provide to any provider s…" at bounding box center [653, 98] width 769 height 81
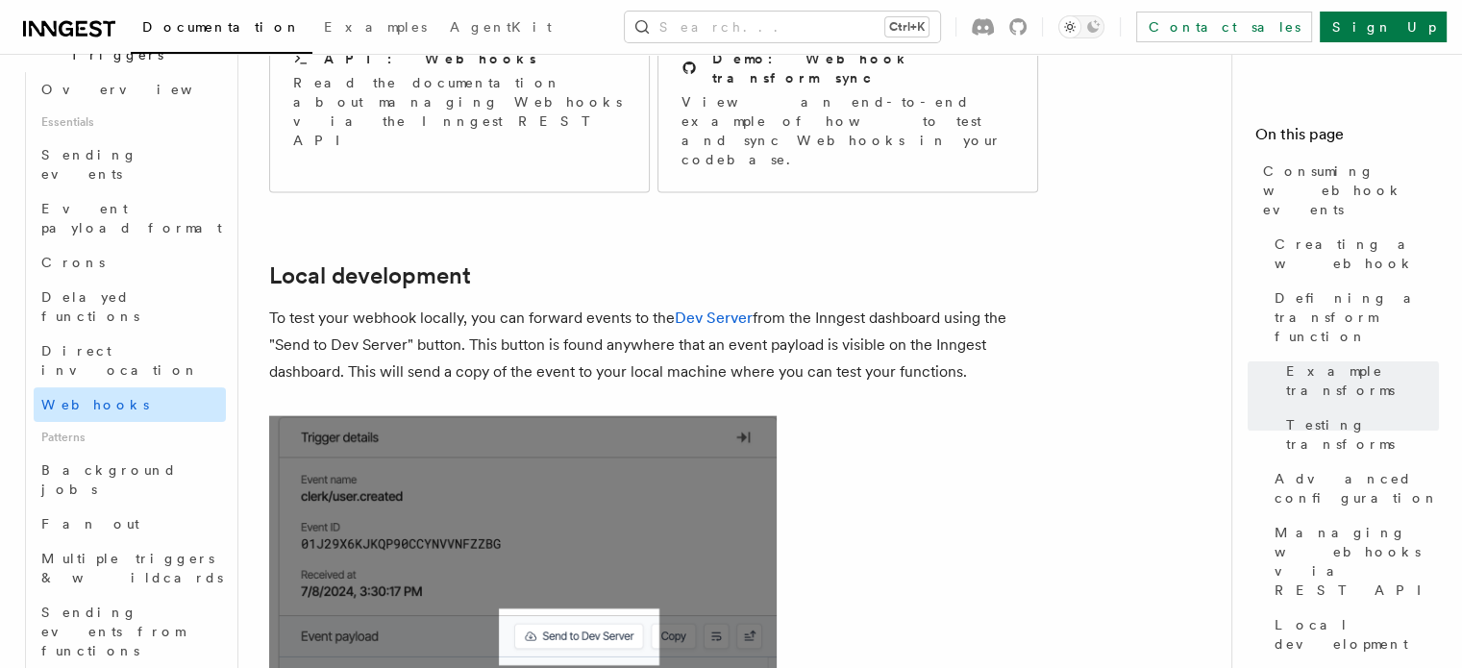
scroll to position [569, 0]
